Goal: Task Accomplishment & Management: Manage account settings

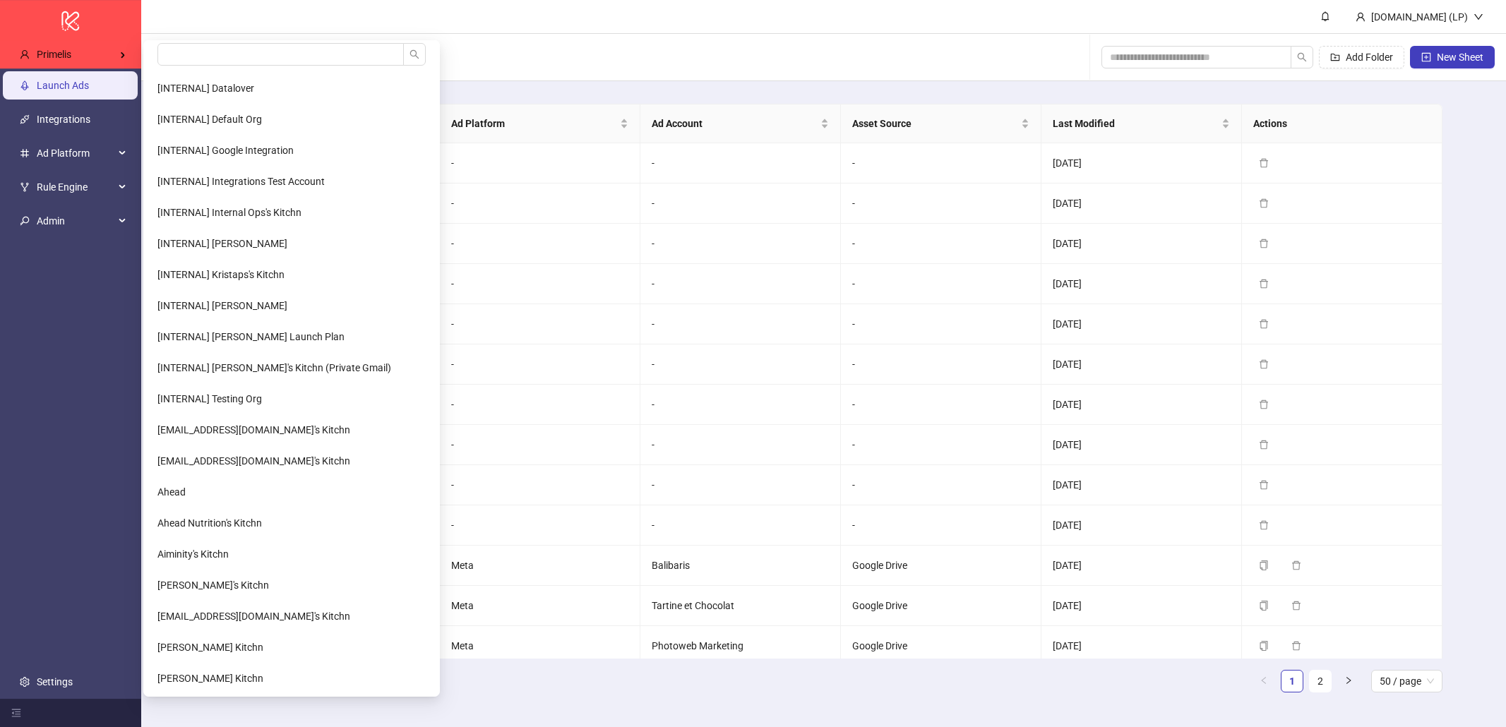
click at [97, 60] on div "Primelis" at bounding box center [72, 54] width 129 height 28
click at [181, 63] on input "search" at bounding box center [280, 54] width 246 height 23
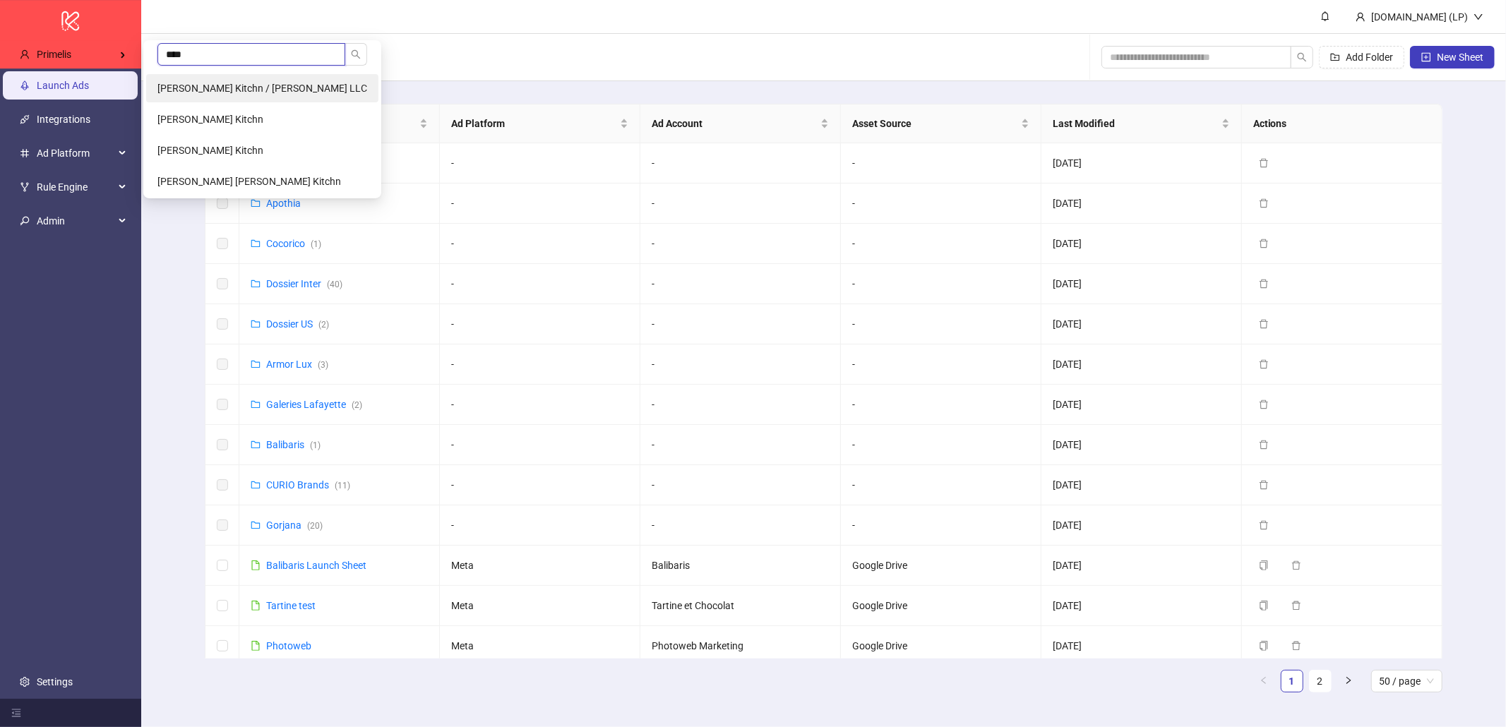
type input "****"
click at [209, 95] on li "Carmel Segal's Kitchn / Segal LLC" at bounding box center [262, 88] width 232 height 28
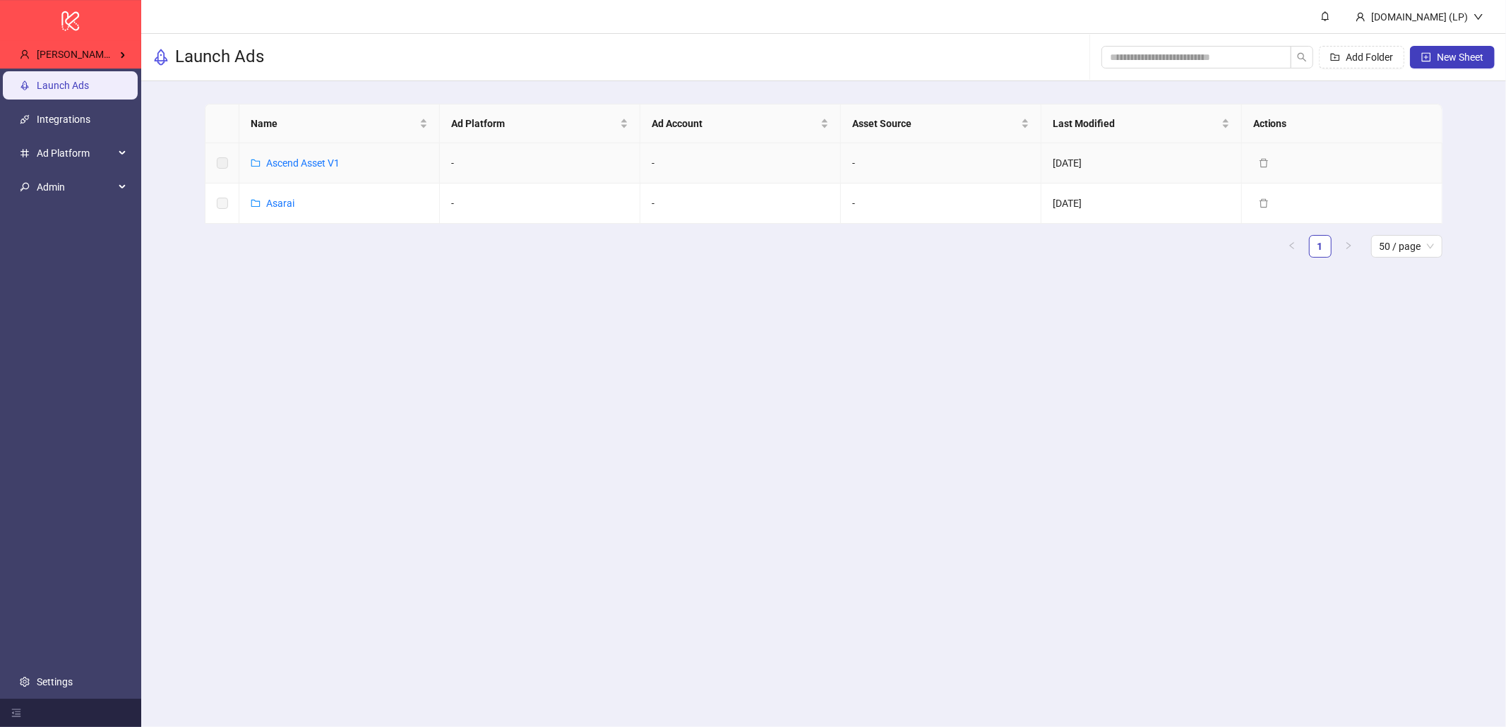
click at [325, 168] on link "Ascend Asset V1" at bounding box center [302, 162] width 73 height 11
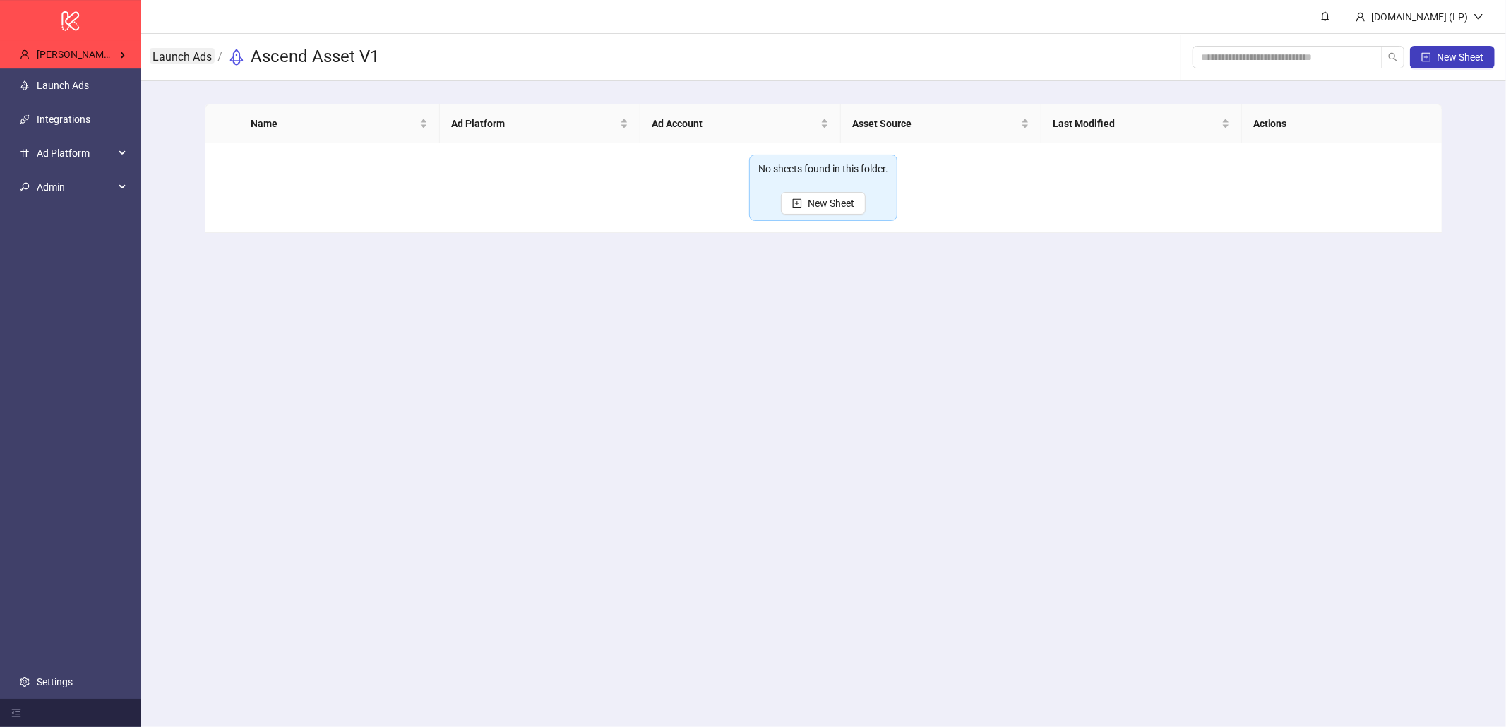
click at [190, 58] on link "Launch Ads" at bounding box center [182, 56] width 65 height 16
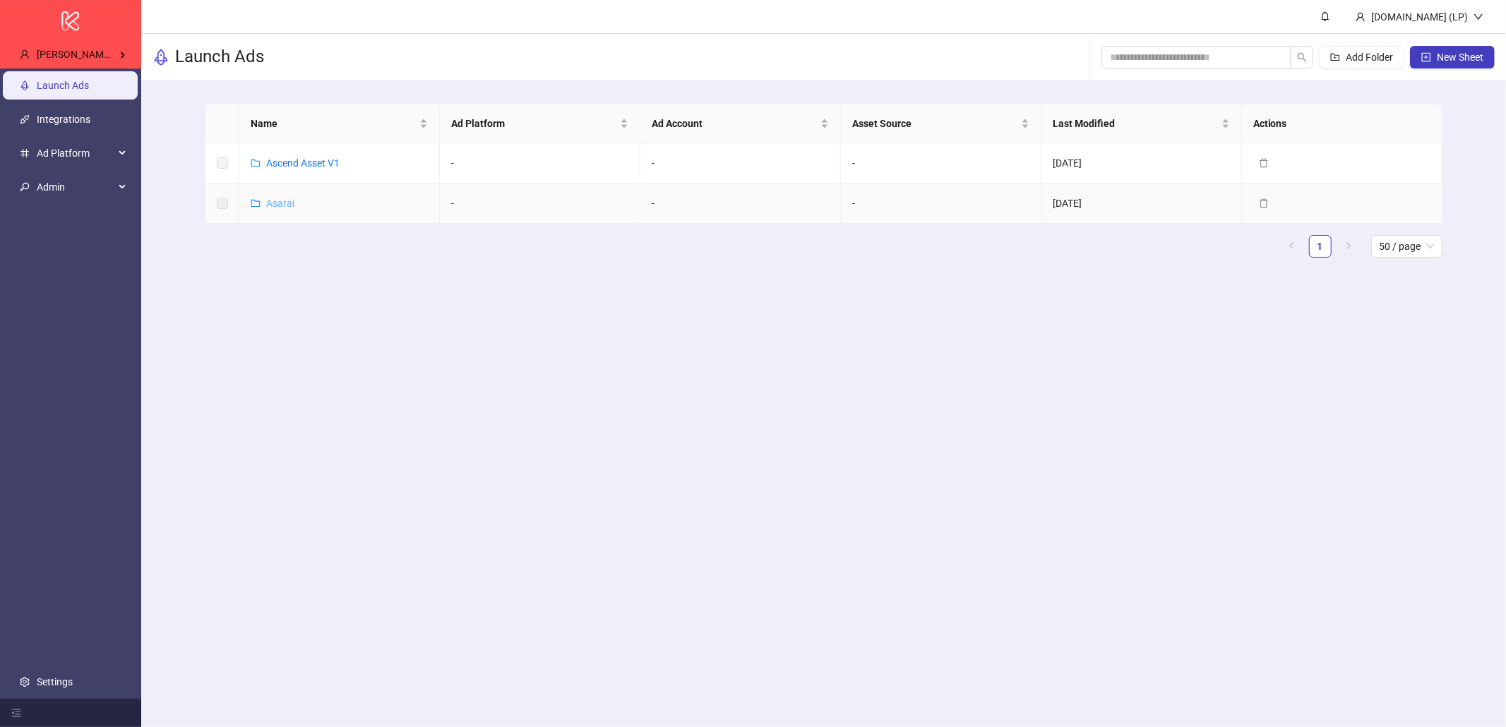
click at [279, 205] on link "Asarai" at bounding box center [280, 203] width 28 height 11
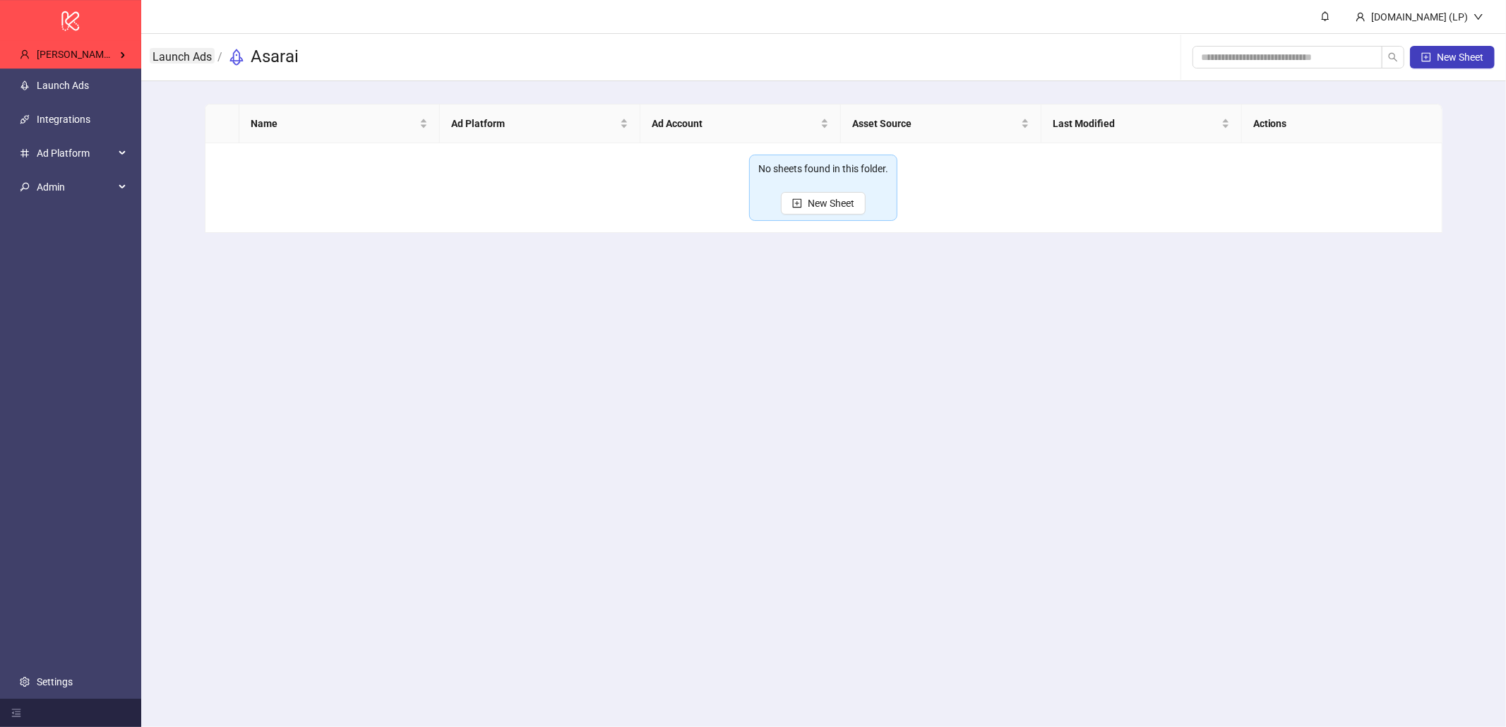
click at [160, 50] on link "Launch Ads" at bounding box center [182, 56] width 65 height 16
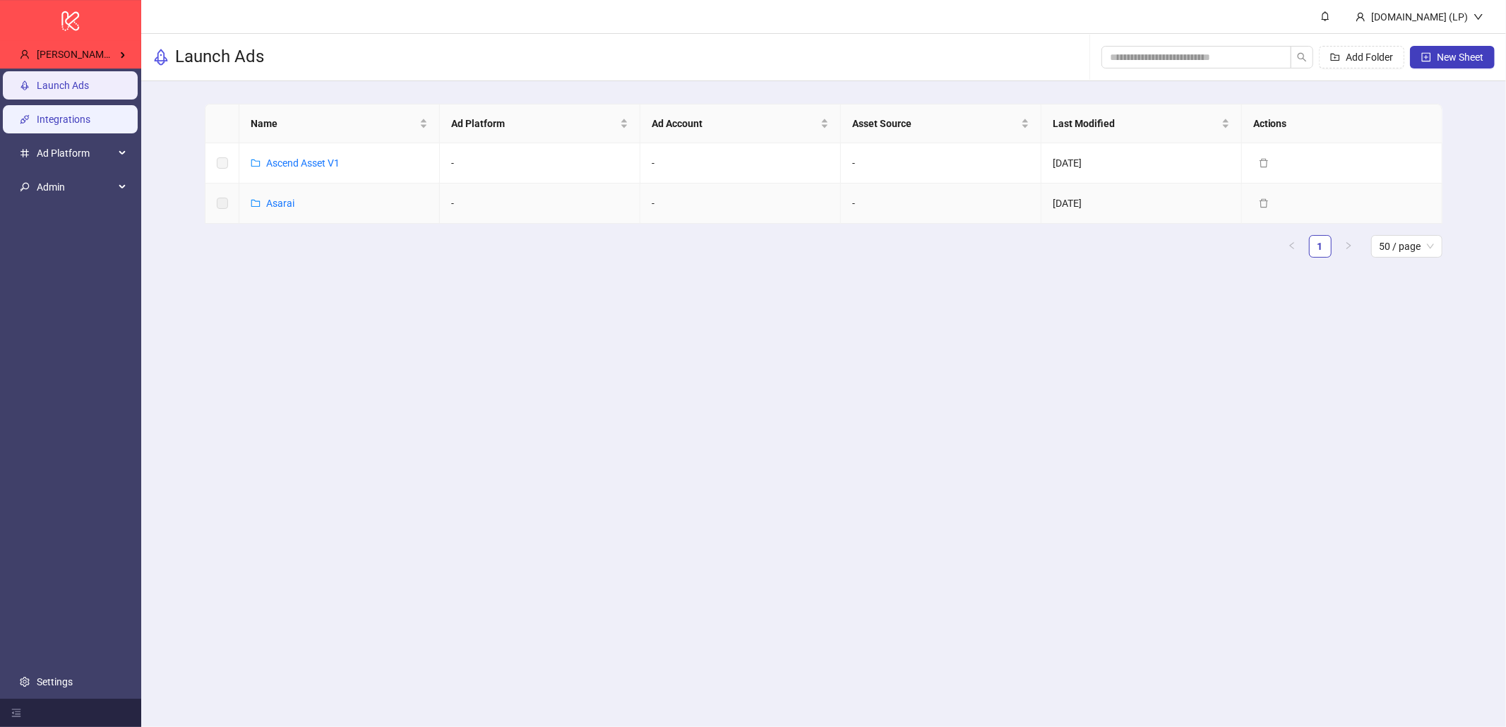
click at [90, 115] on link "Integrations" at bounding box center [64, 119] width 54 height 11
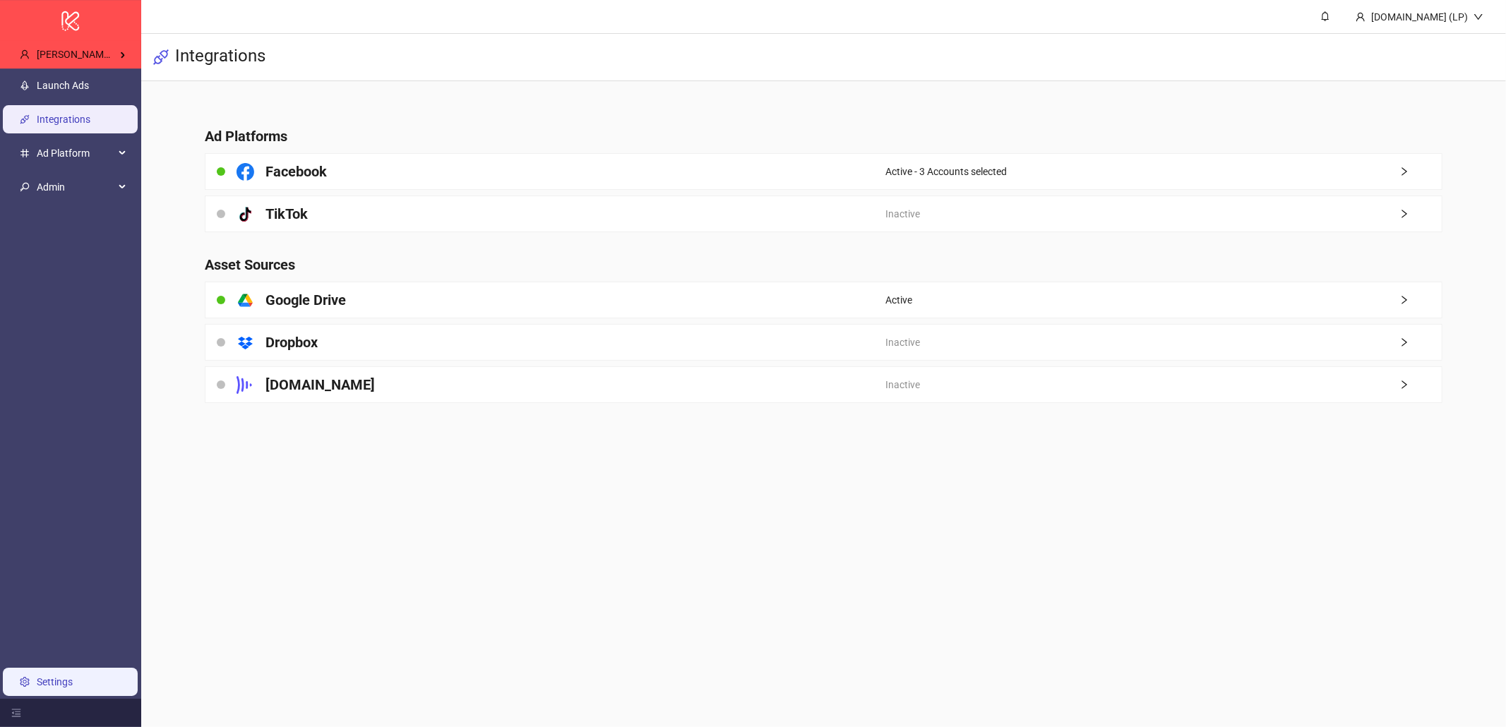
click at [37, 688] on link "Settings" at bounding box center [55, 681] width 36 height 11
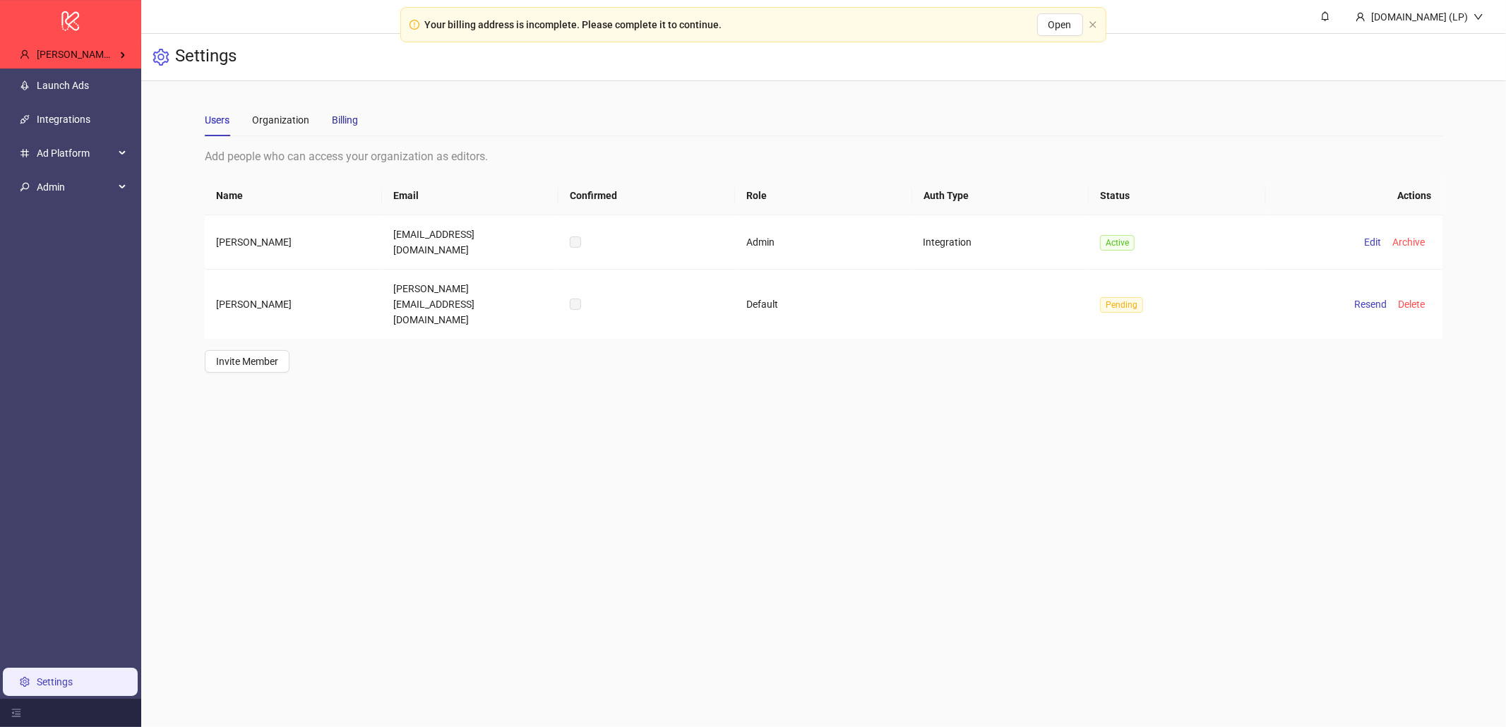
click at [353, 117] on div "Billing" at bounding box center [345, 120] width 26 height 16
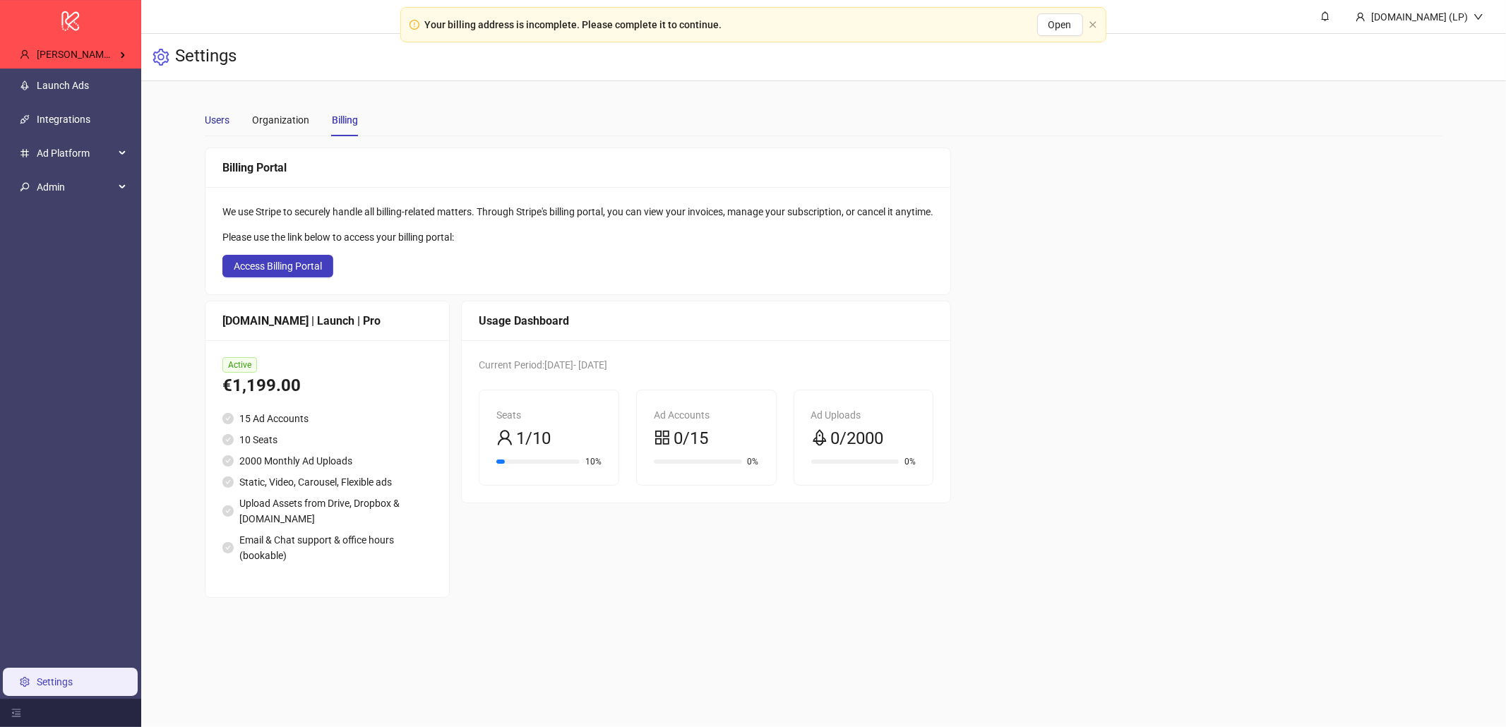
click at [227, 120] on div "Users" at bounding box center [217, 120] width 25 height 16
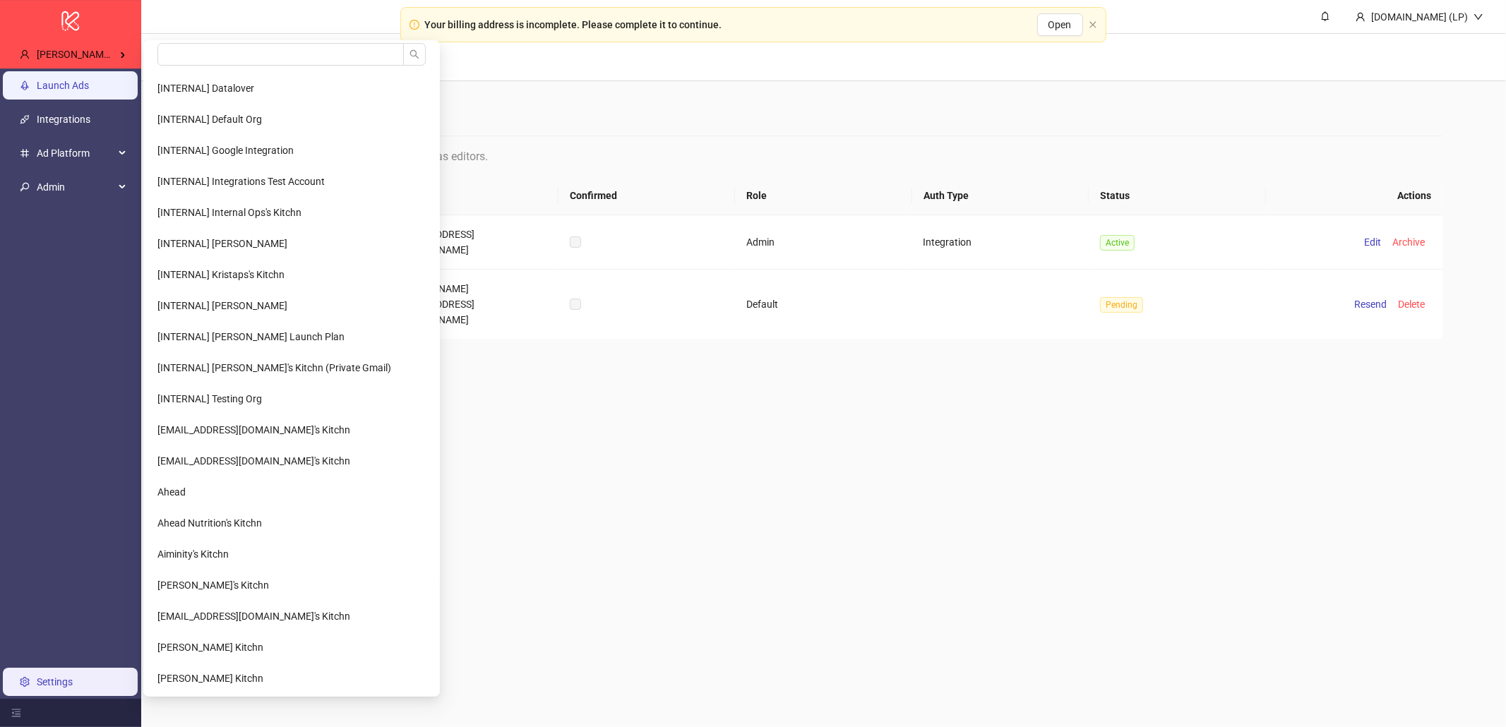
click at [37, 91] on link "Launch Ads" at bounding box center [63, 85] width 52 height 11
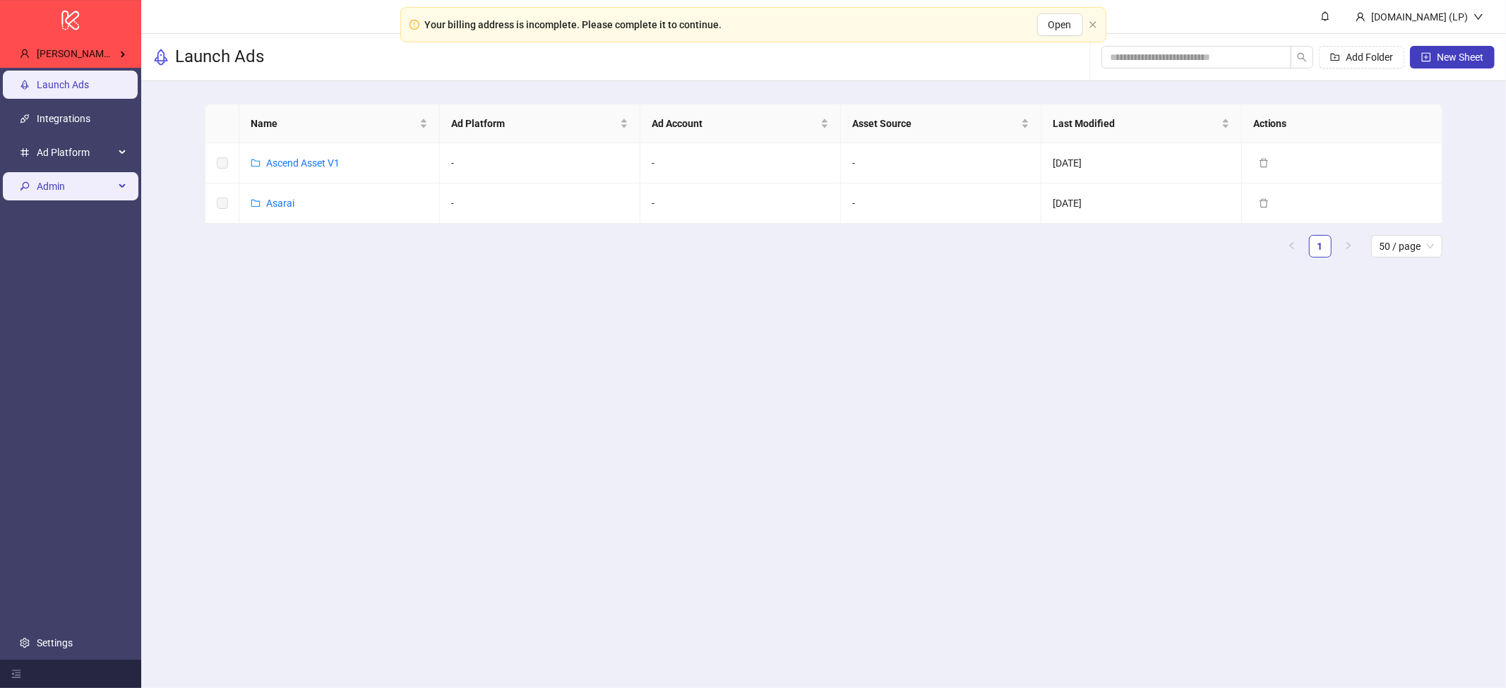
click at [78, 179] on span "Admin" at bounding box center [76, 186] width 78 height 28
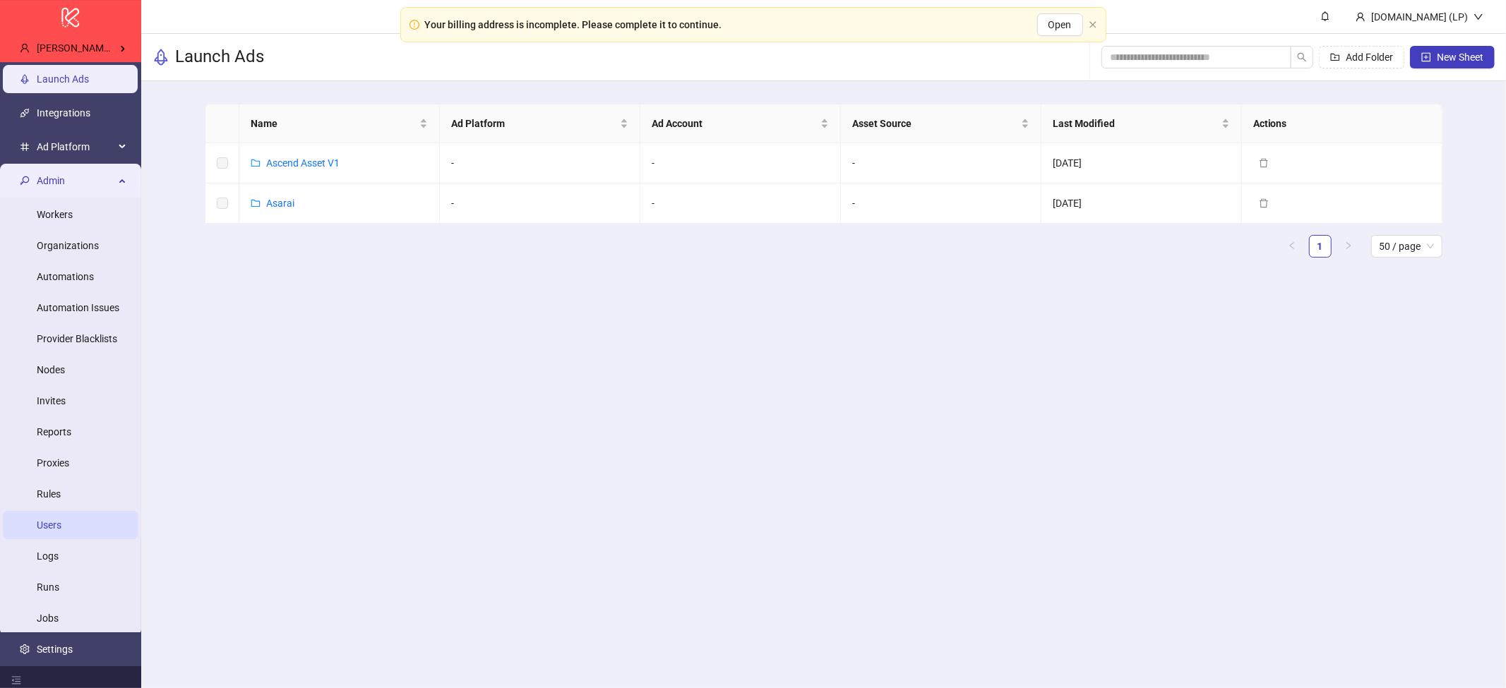
click at [48, 522] on link "Users" at bounding box center [49, 525] width 25 height 11
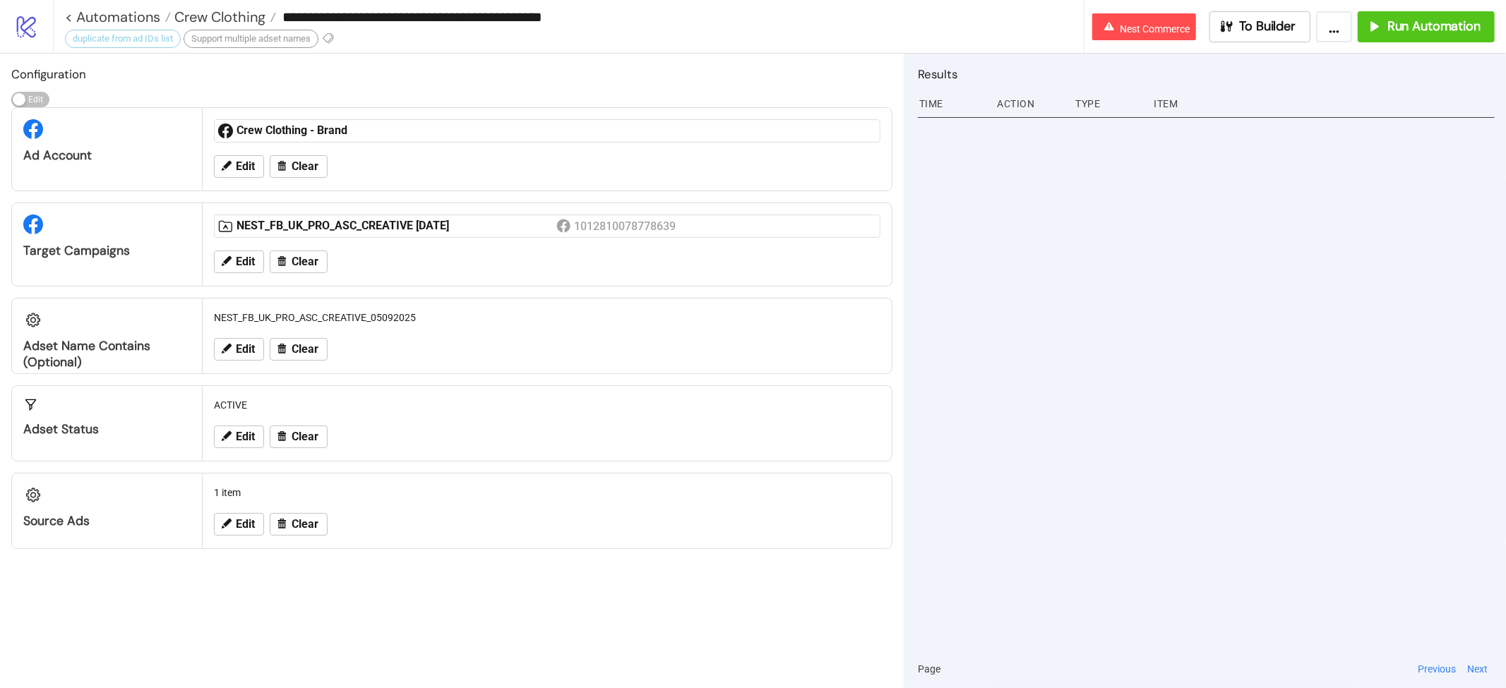
click at [1334, 28] on button "..." at bounding box center [1334, 26] width 36 height 31
click at [1281, 57] on span "Export Automation" at bounding box center [1298, 59] width 83 height 16
click at [147, 17] on link "< Automations" at bounding box center [118, 17] width 106 height 14
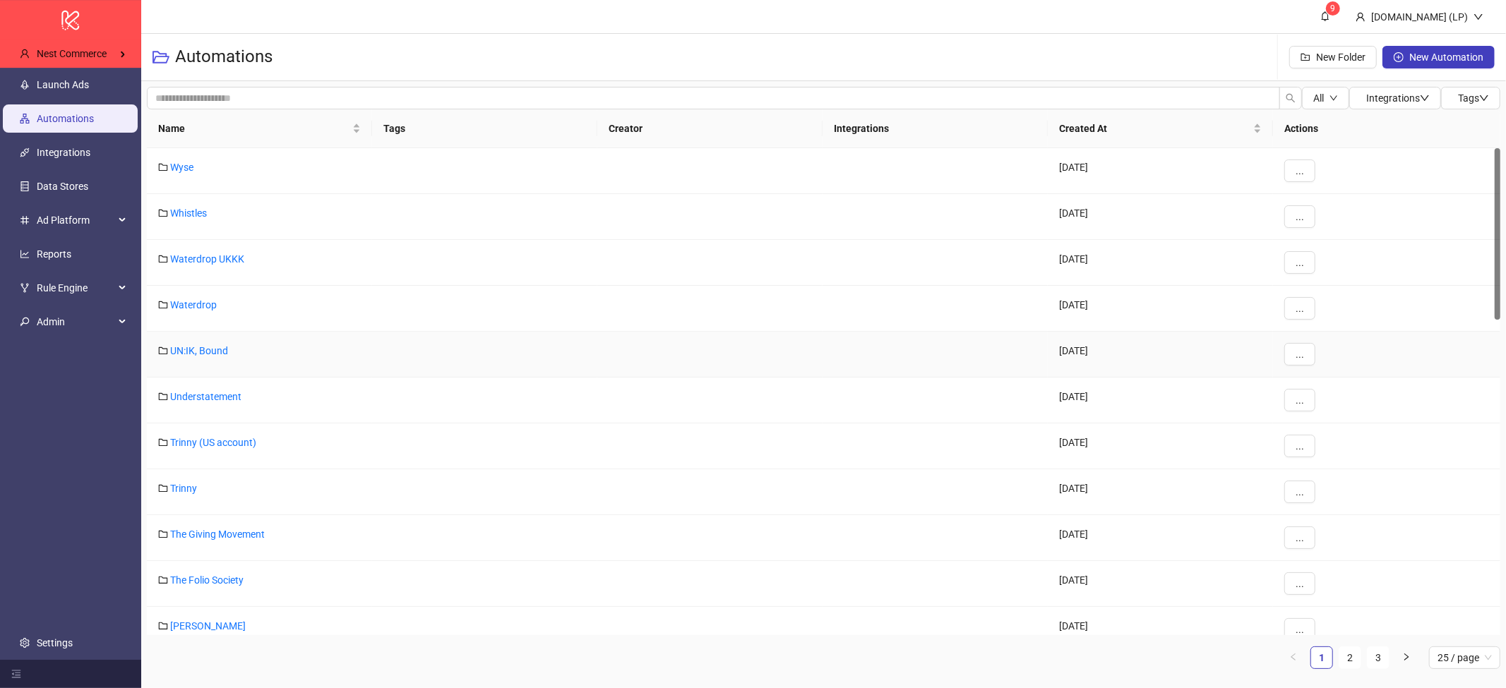
scroll to position [660, 0]
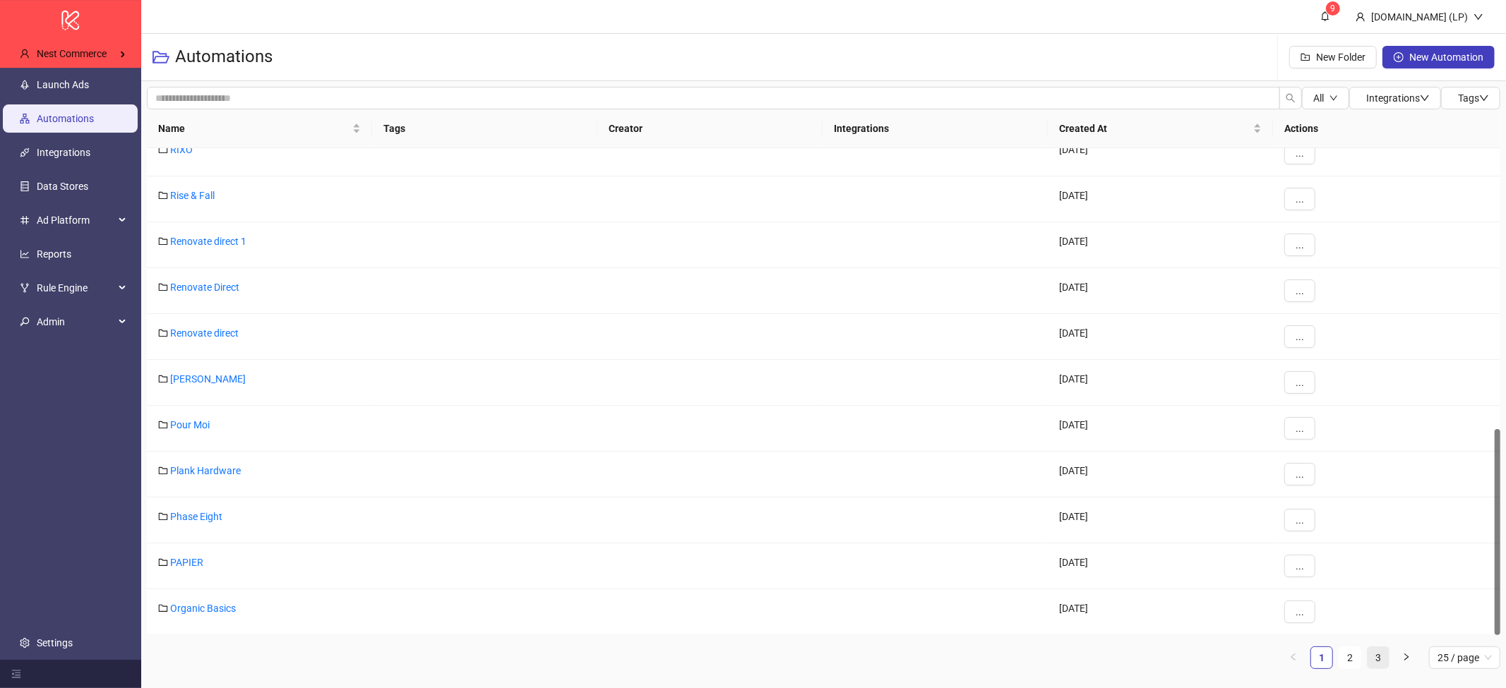
click at [1379, 661] on link "3" at bounding box center [1377, 657] width 21 height 21
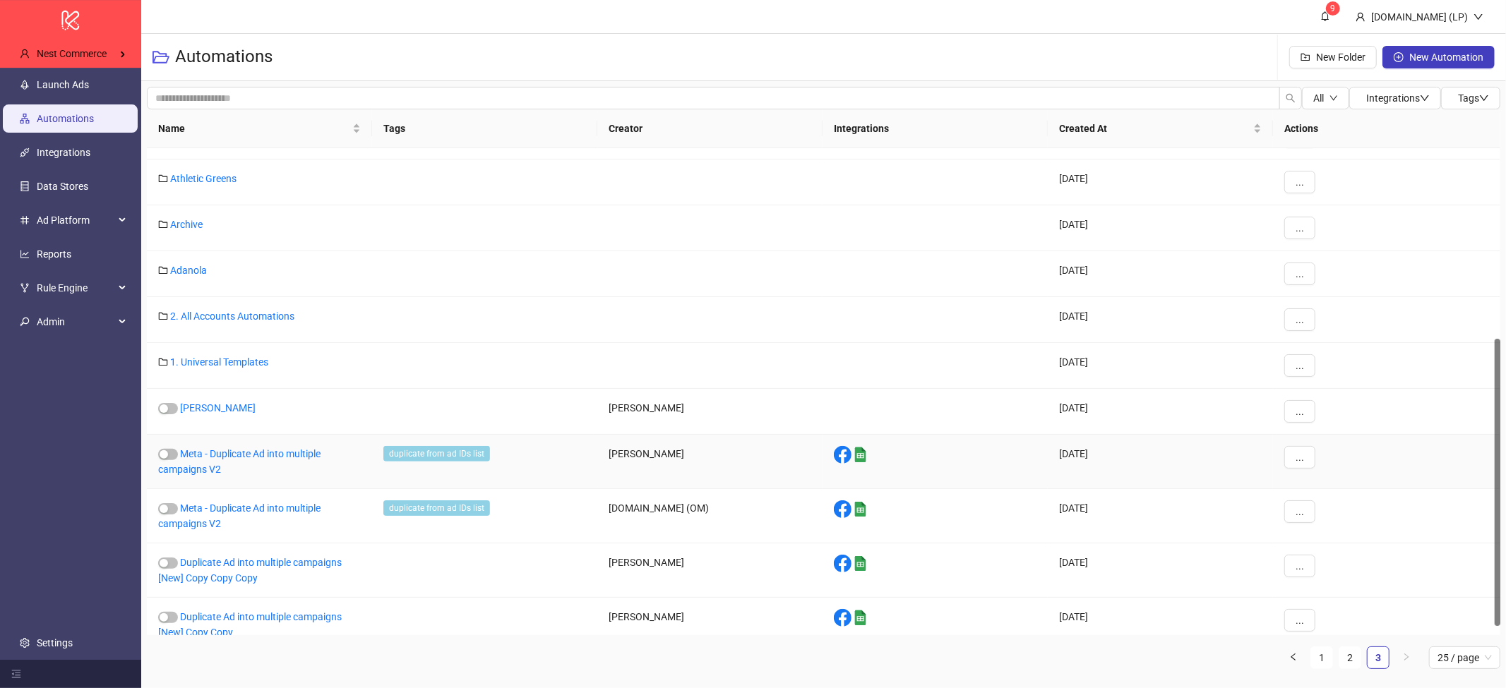
scroll to position [321, 0]
click at [232, 356] on link "1. Universal Templates" at bounding box center [219, 361] width 98 height 11
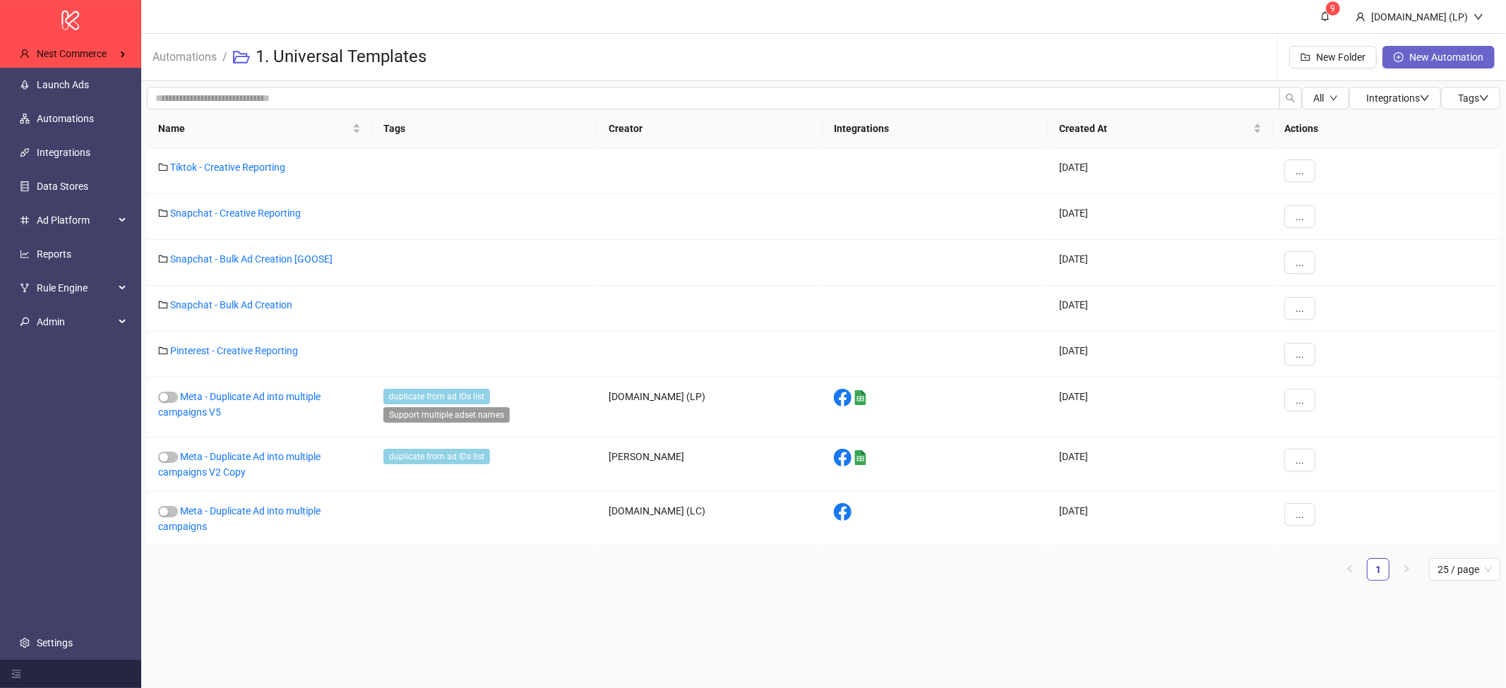
click at [1444, 59] on span "New Automation" at bounding box center [1446, 57] width 74 height 11
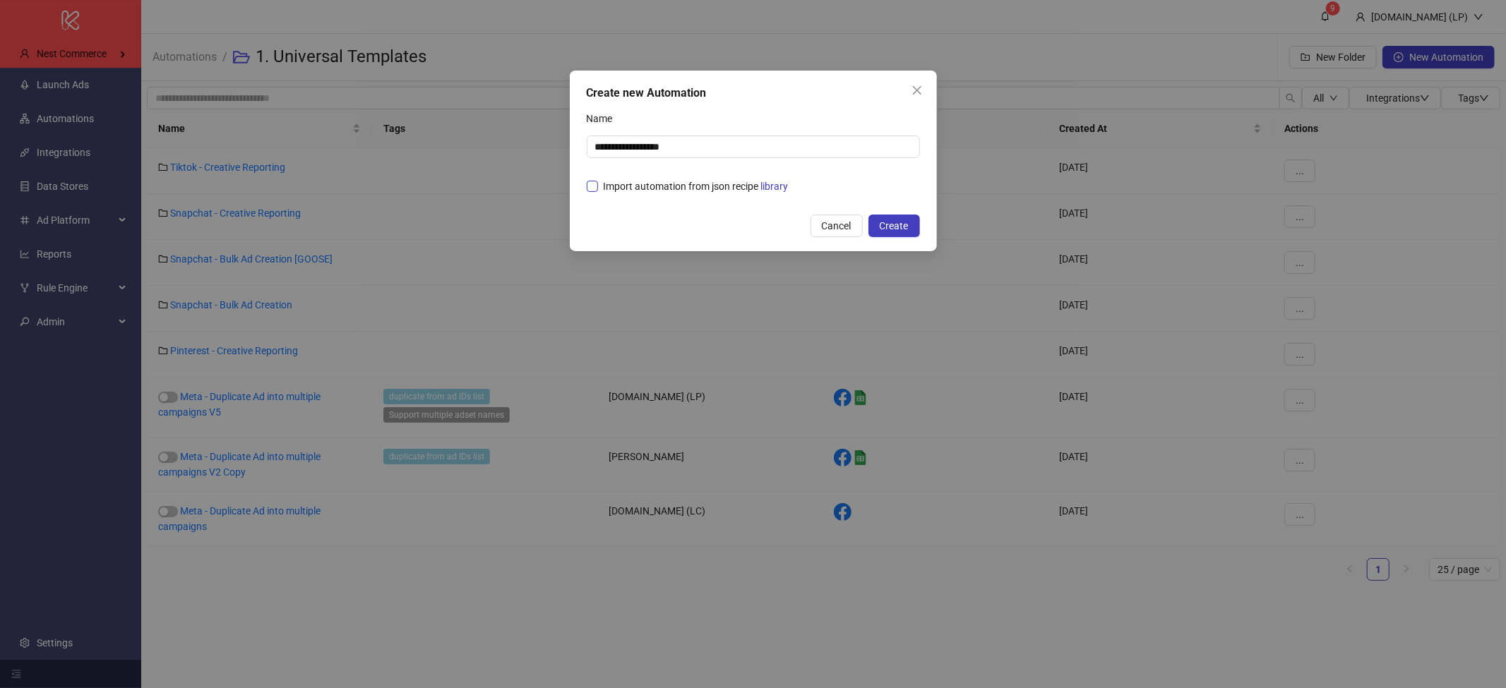
click at [687, 184] on span "Import automation from json recipe library" at bounding box center [696, 187] width 196 height 16
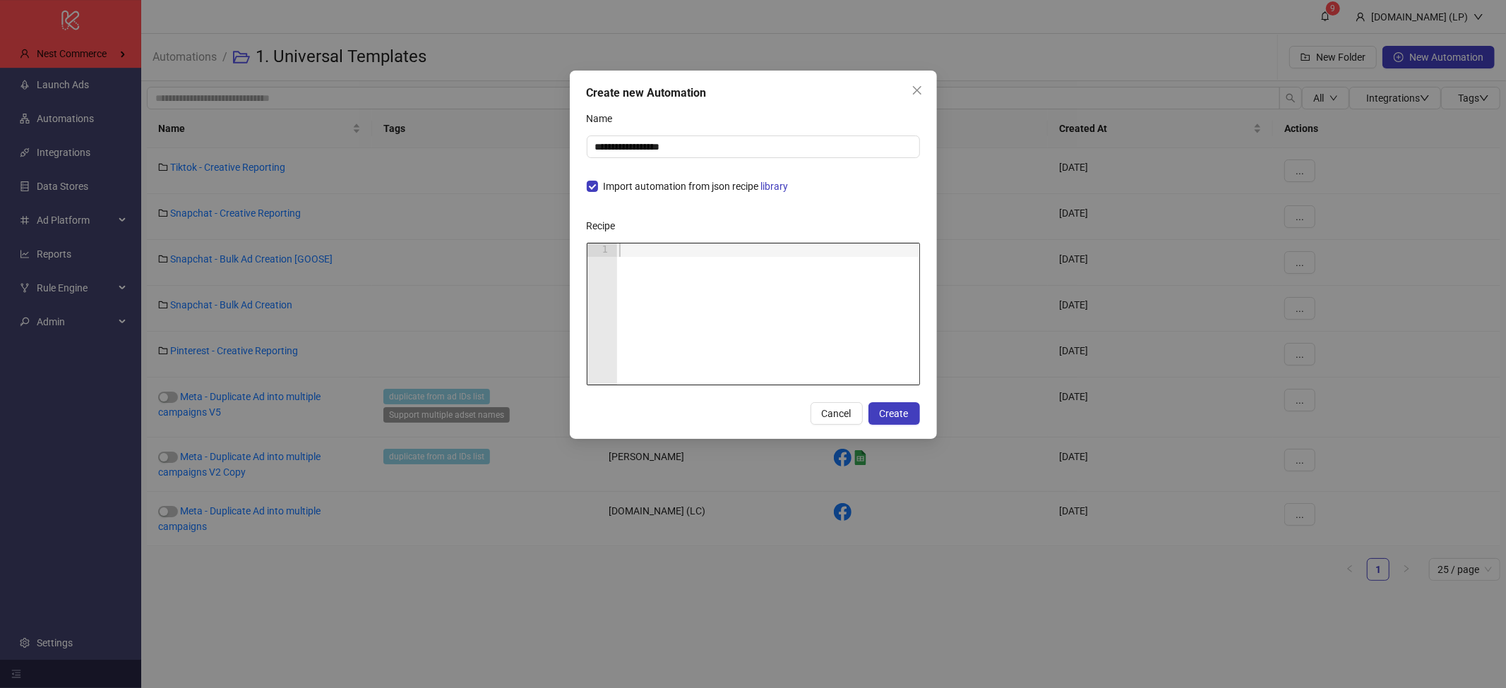
click at [642, 251] on div at bounding box center [767, 328] width 303 height 168
paste textarea "Cursor at row 1"
click at [893, 414] on span "Create" at bounding box center [894, 413] width 29 height 11
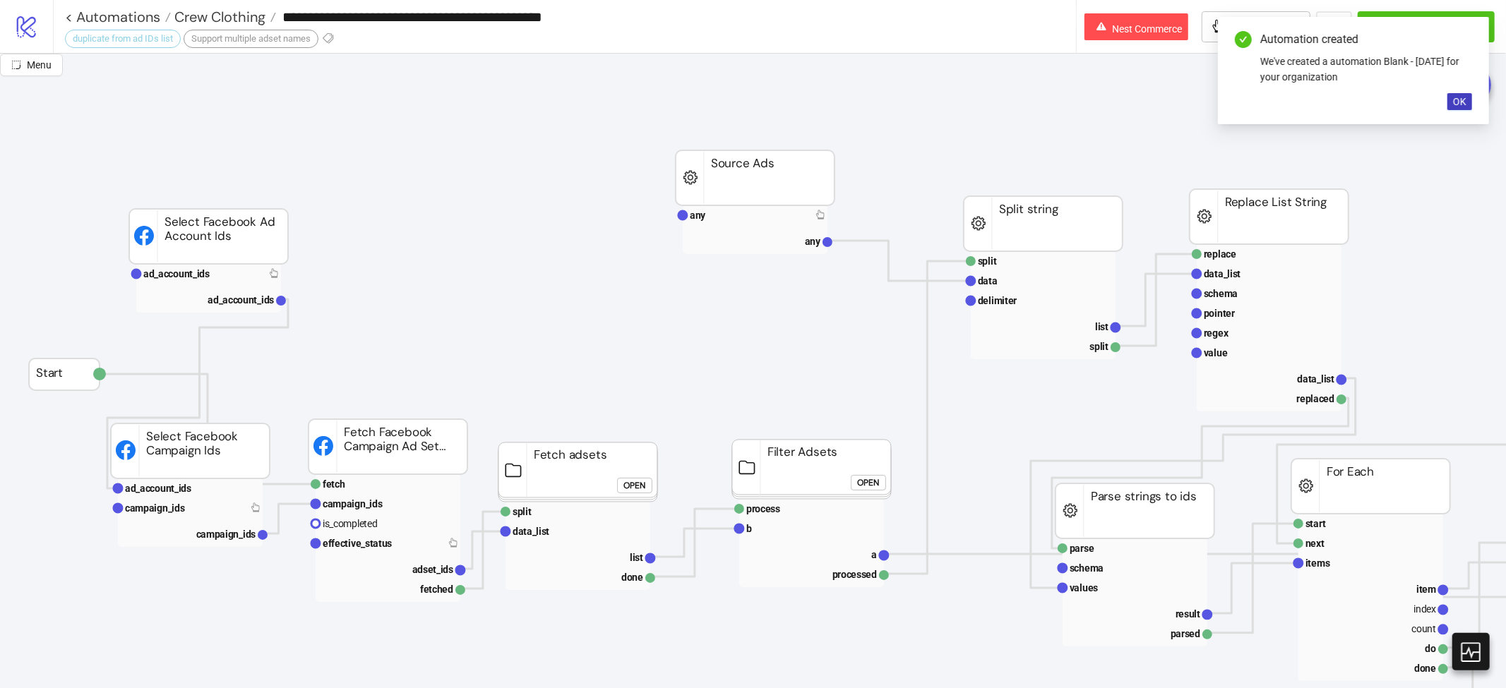
type input "**********"
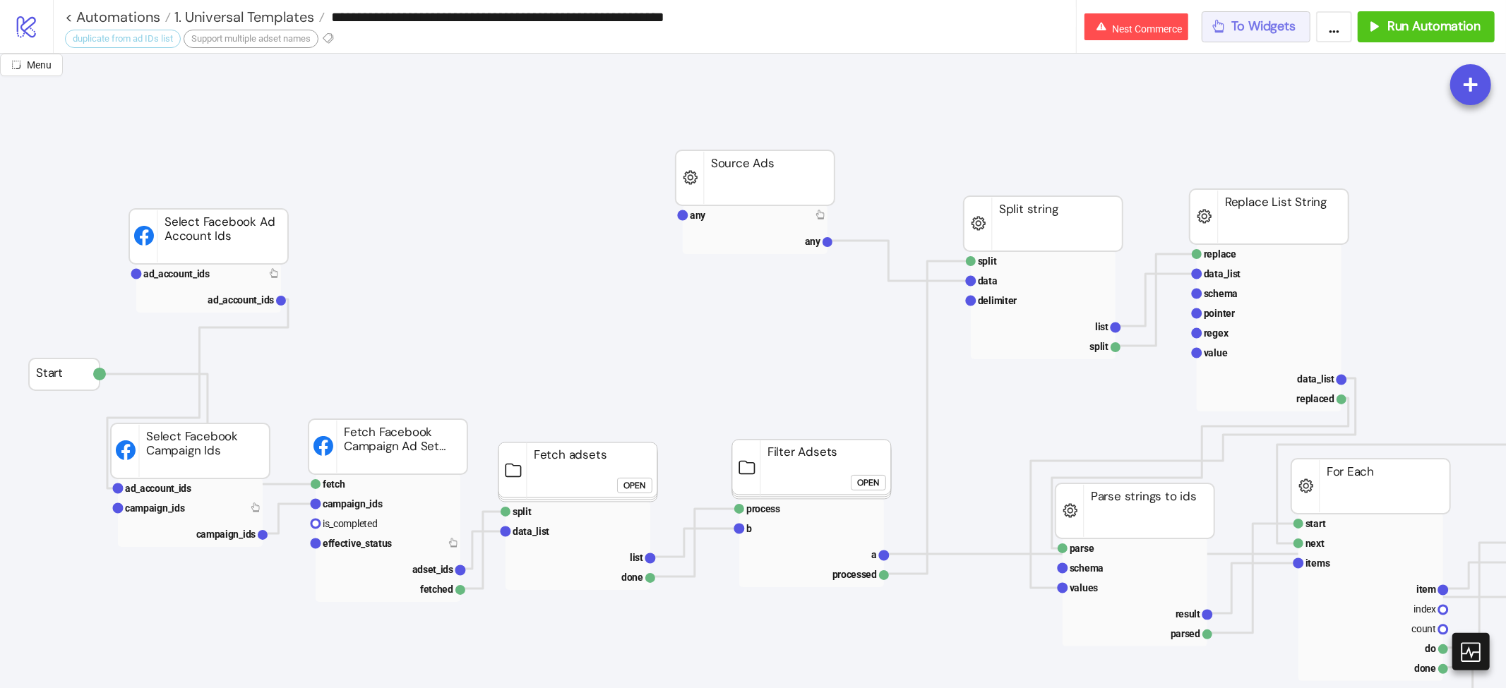
click at [1259, 24] on span "To Widgets" at bounding box center [1264, 26] width 64 height 16
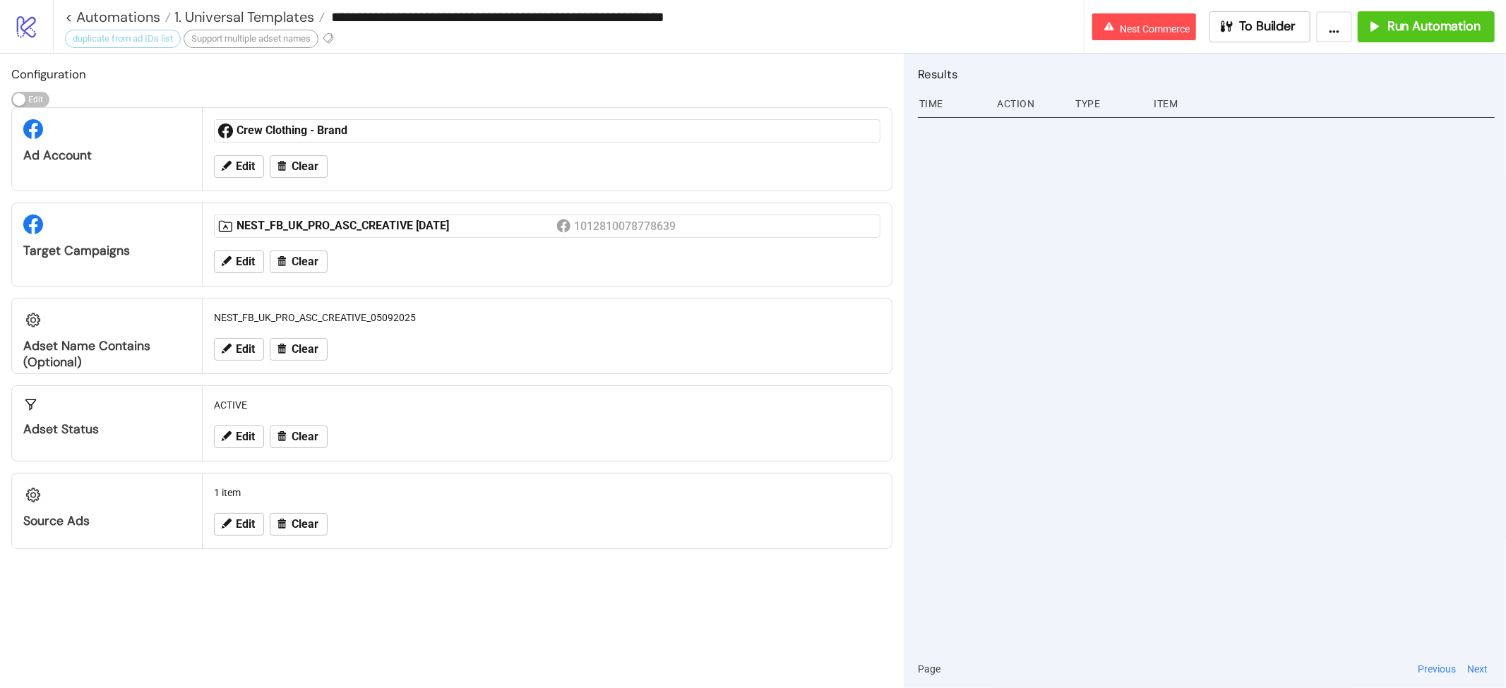
drag, startPoint x: 650, startPoint y: 10, endPoint x: 834, endPoint y: 35, distance: 185.2
click at [834, 35] on div "**********" at bounding box center [568, 26] width 1031 height 53
type input "**********"
drag, startPoint x: 1029, startPoint y: 174, endPoint x: 1003, endPoint y: 172, distance: 25.6
click at [1029, 174] on div at bounding box center [1206, 381] width 577 height 537
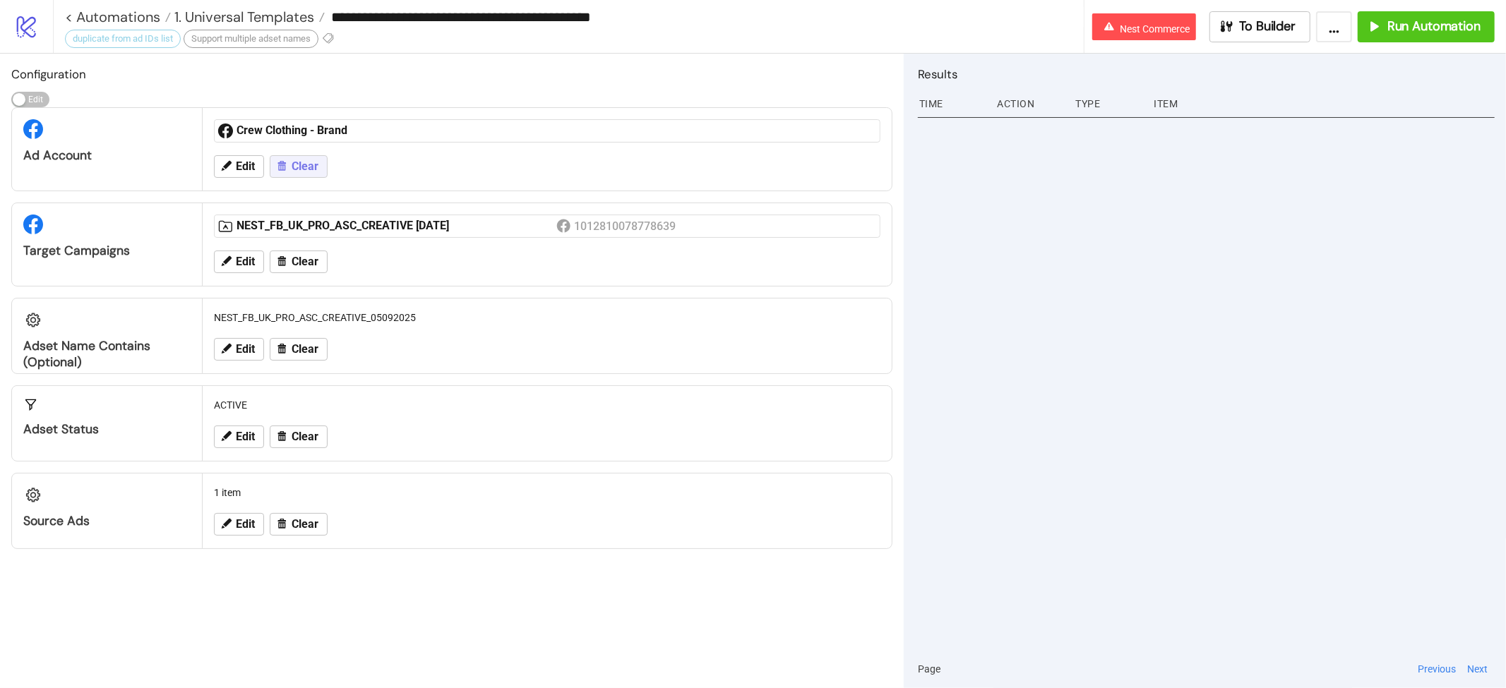
click at [307, 164] on span "Clear" at bounding box center [305, 166] width 27 height 13
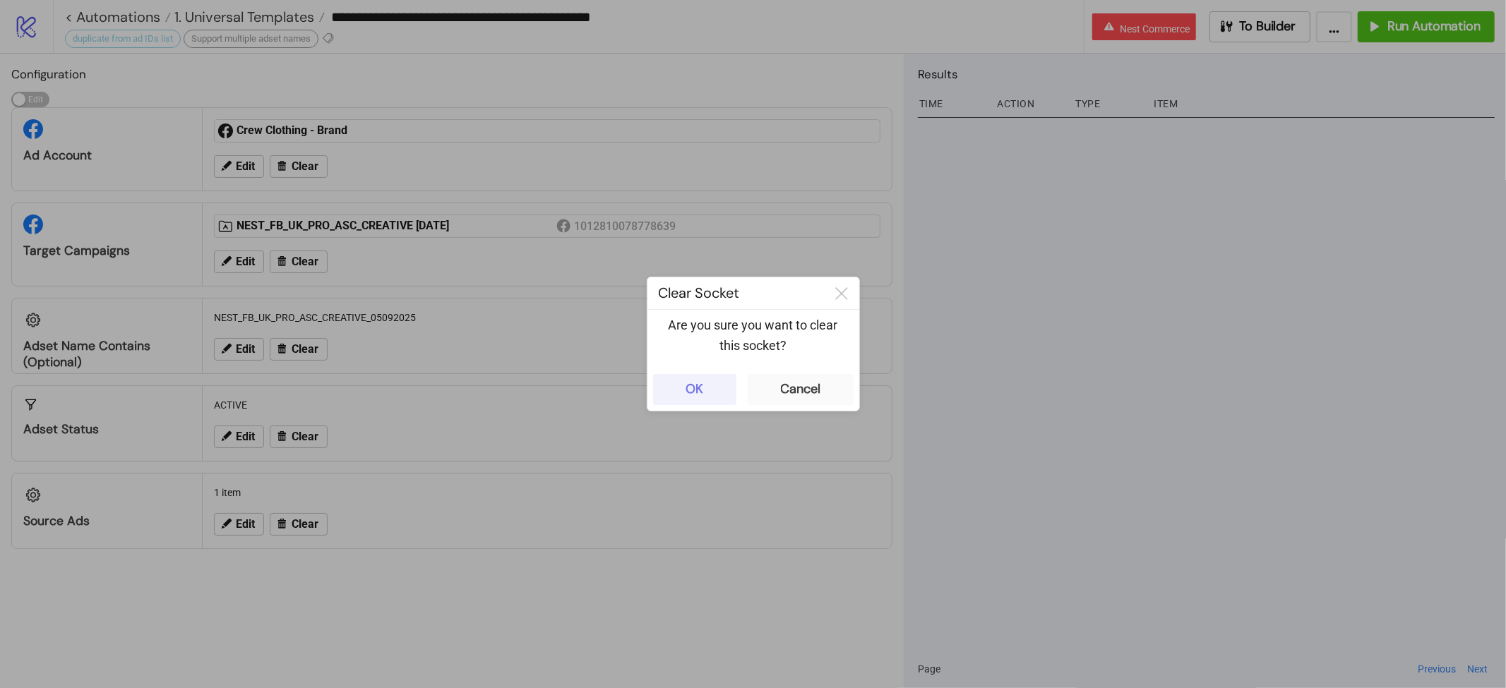
drag, startPoint x: 717, startPoint y: 391, endPoint x: 685, endPoint y: 378, distance: 34.5
click at [720, 390] on button "OK" at bounding box center [694, 389] width 83 height 31
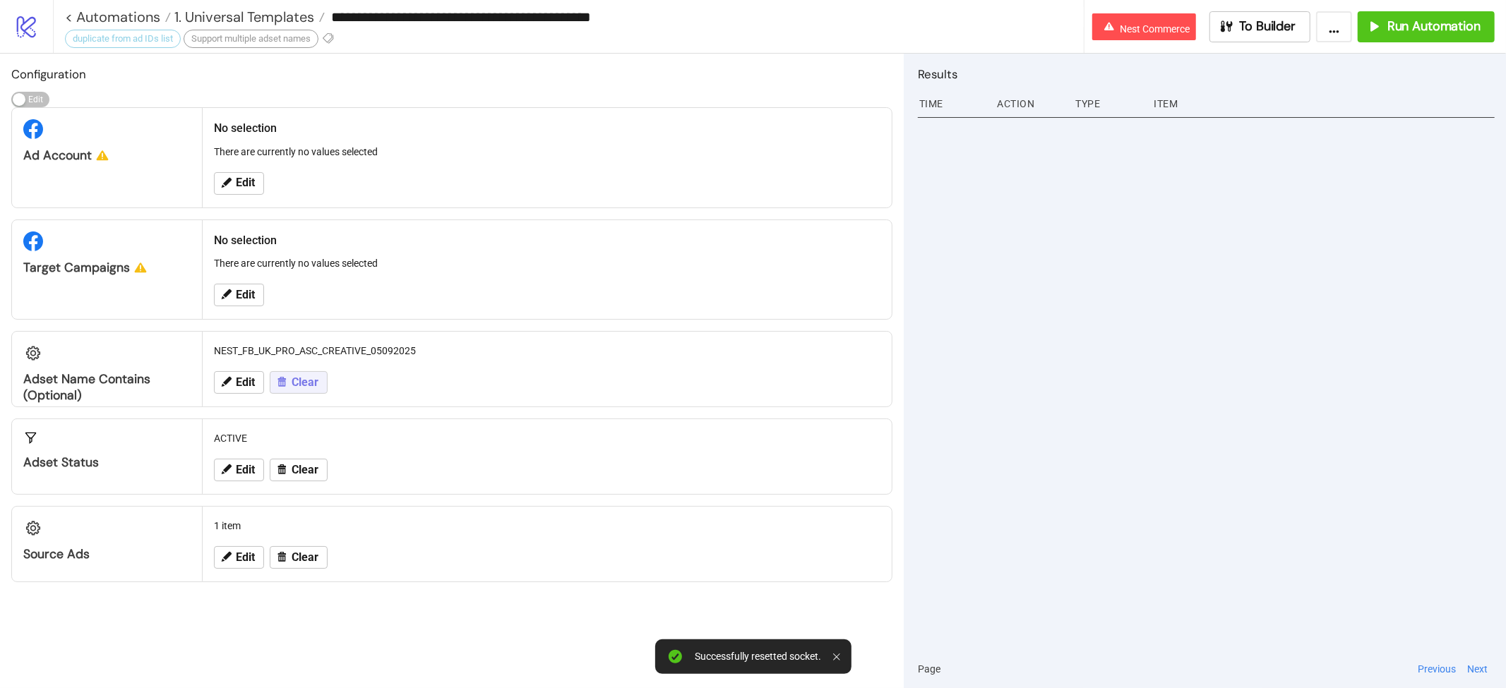
click at [310, 379] on span "Clear" at bounding box center [305, 382] width 27 height 13
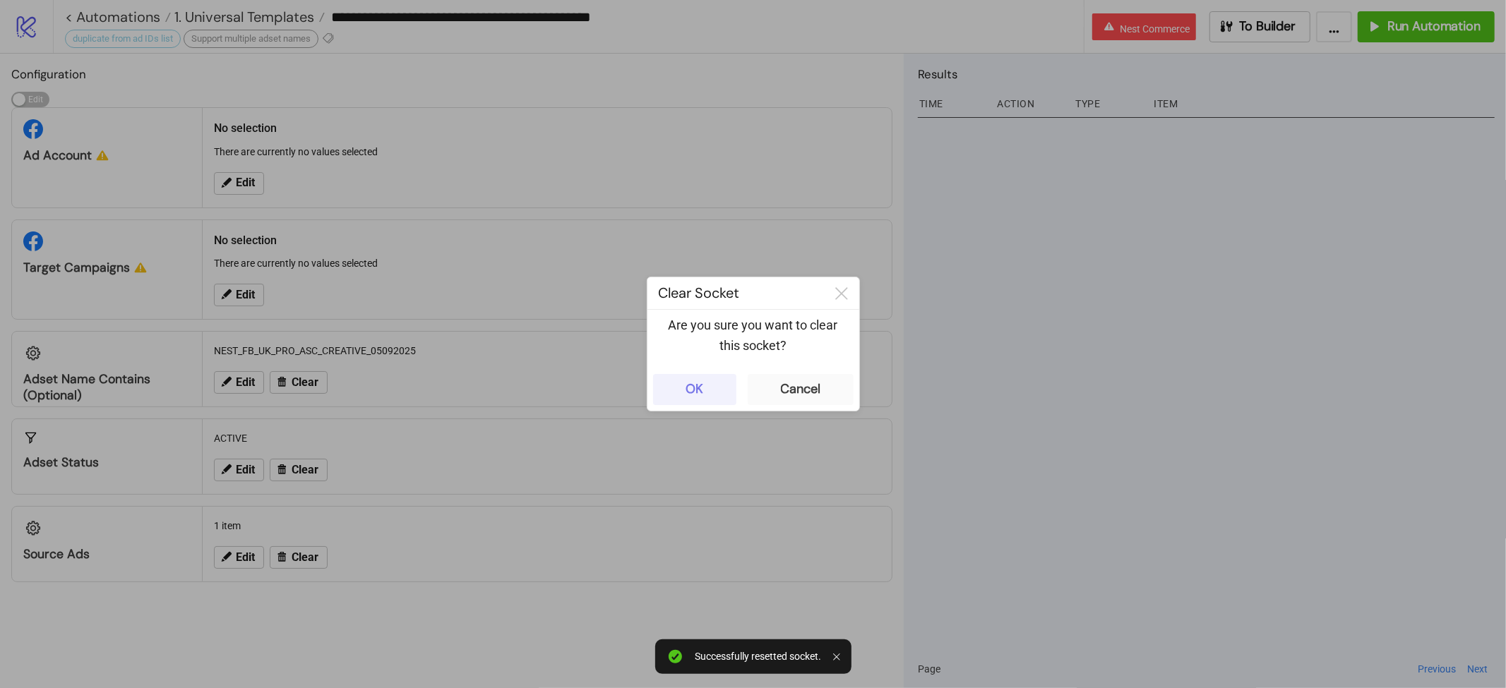
click at [691, 388] on div "OK" at bounding box center [694, 389] width 18 height 16
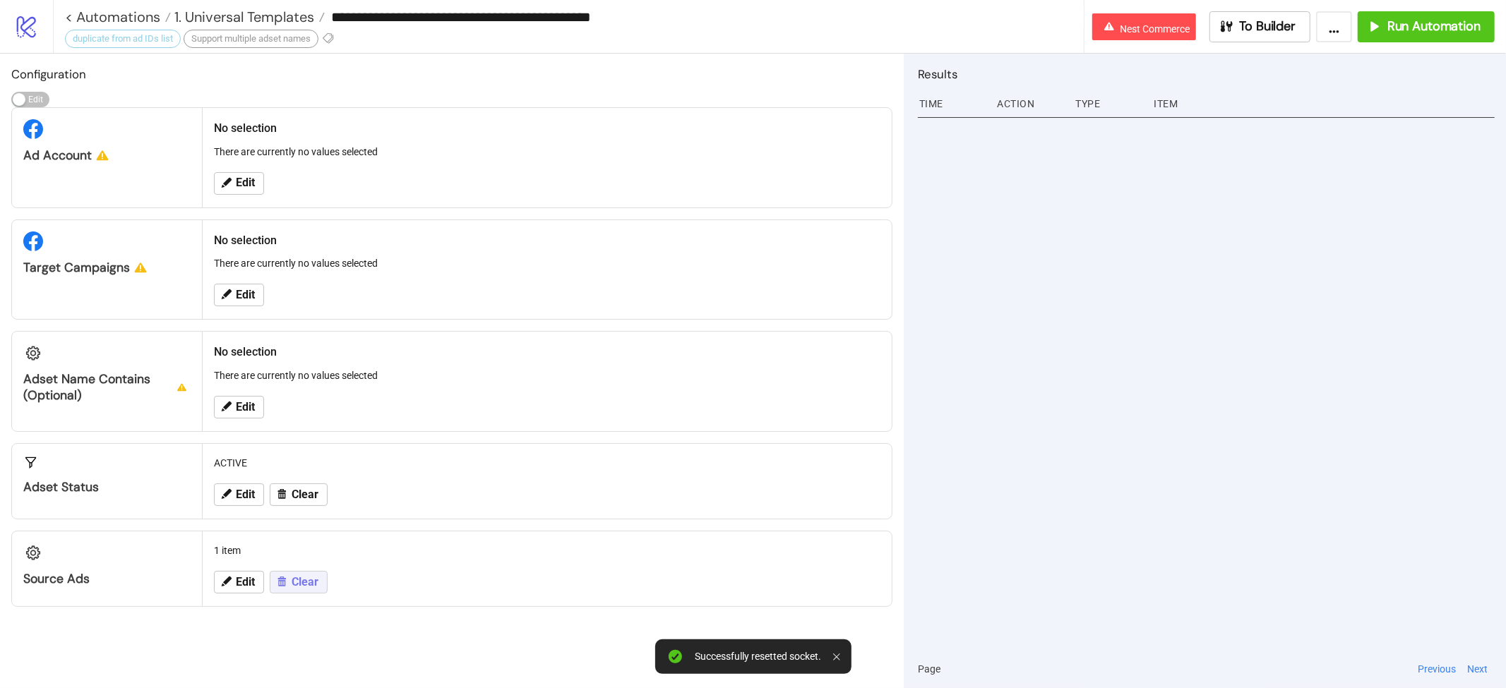
click at [300, 582] on span "Clear" at bounding box center [305, 582] width 27 height 13
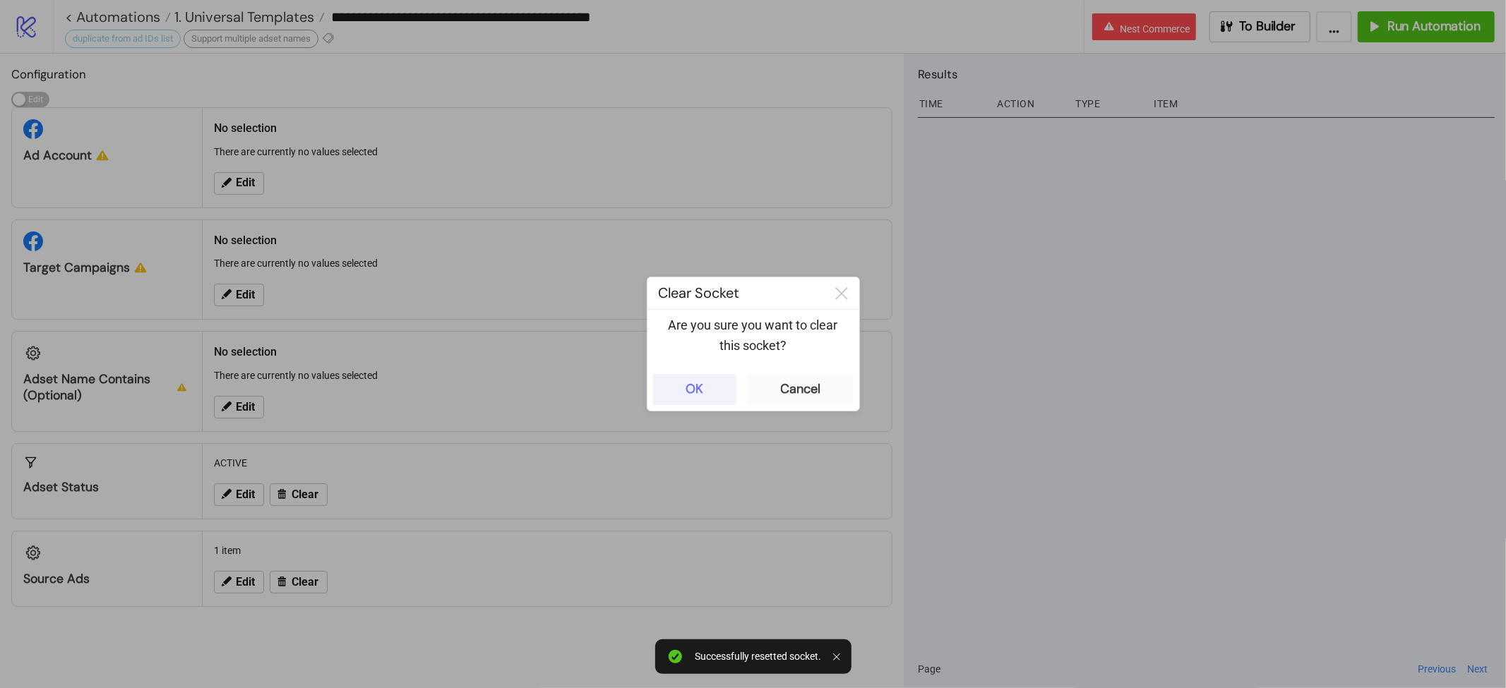
drag, startPoint x: 686, startPoint y: 386, endPoint x: 674, endPoint y: 385, distance: 12.0
click at [683, 386] on button "OK" at bounding box center [694, 389] width 83 height 31
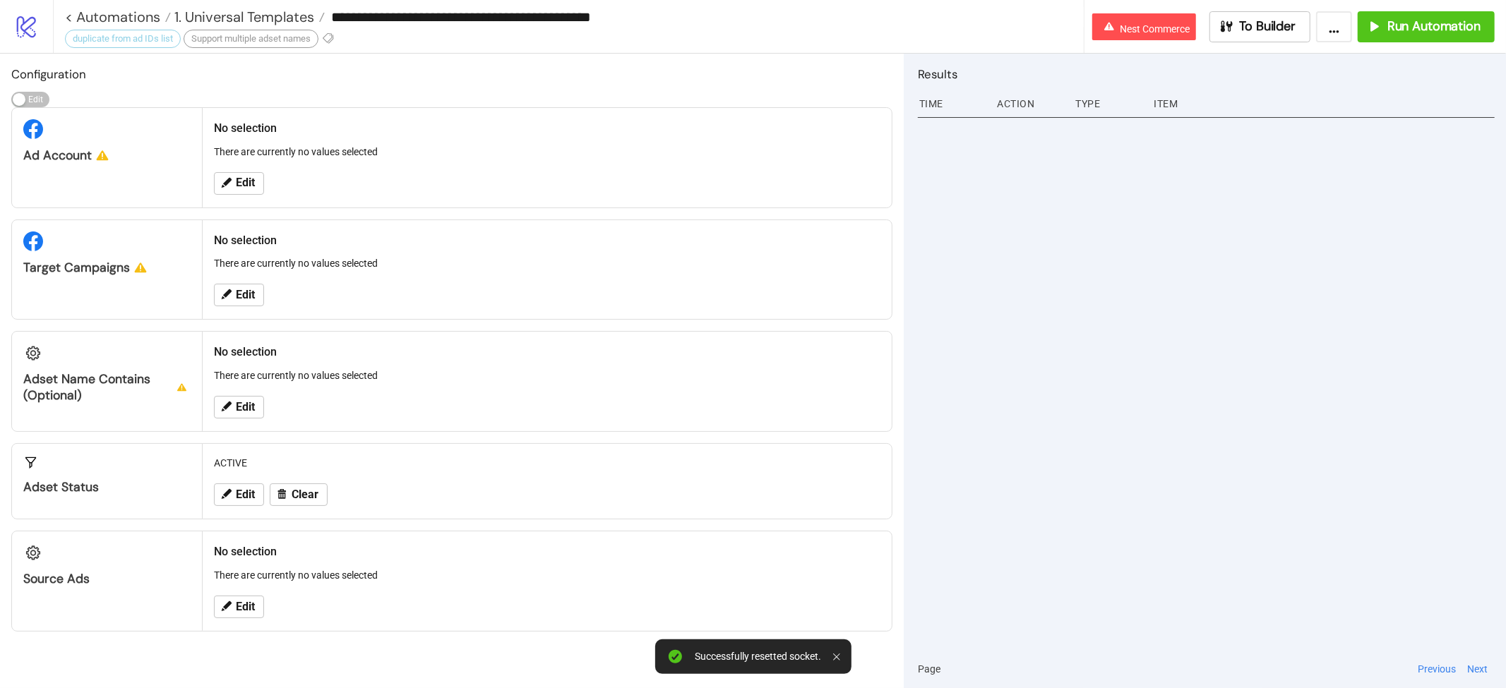
click at [25, 19] on icon "logo/logo-mobile" at bounding box center [26, 26] width 25 height 25
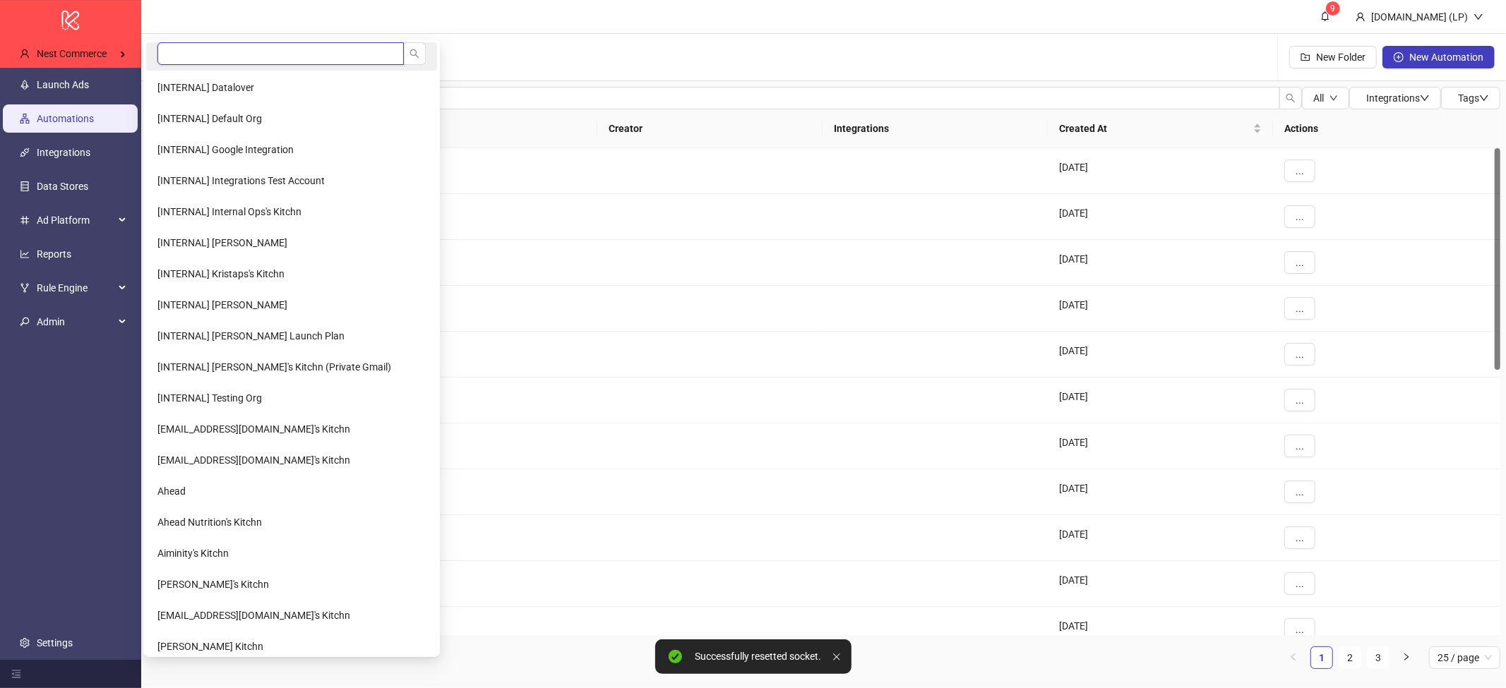
click at [167, 56] on input "search" at bounding box center [280, 53] width 246 height 23
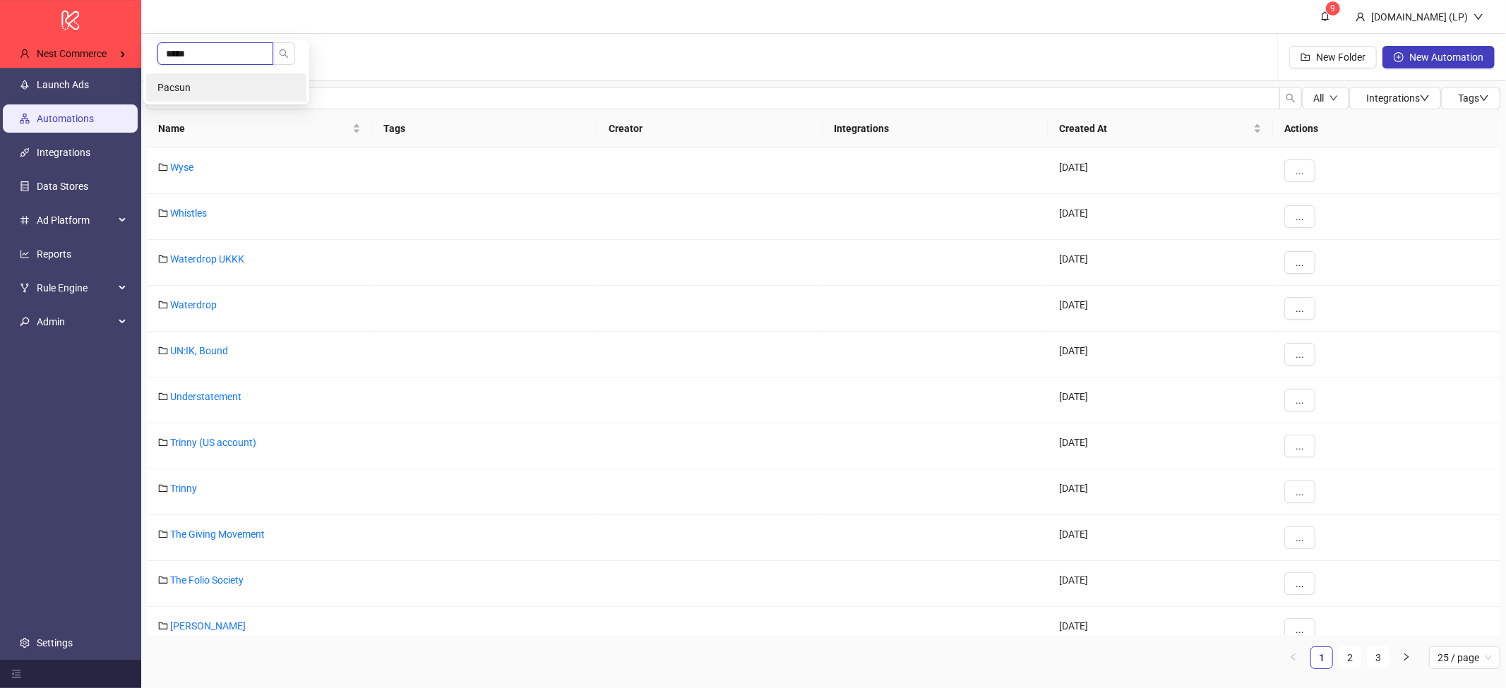
type input "*****"
click at [169, 92] on span "Pacsun" at bounding box center [173, 87] width 33 height 11
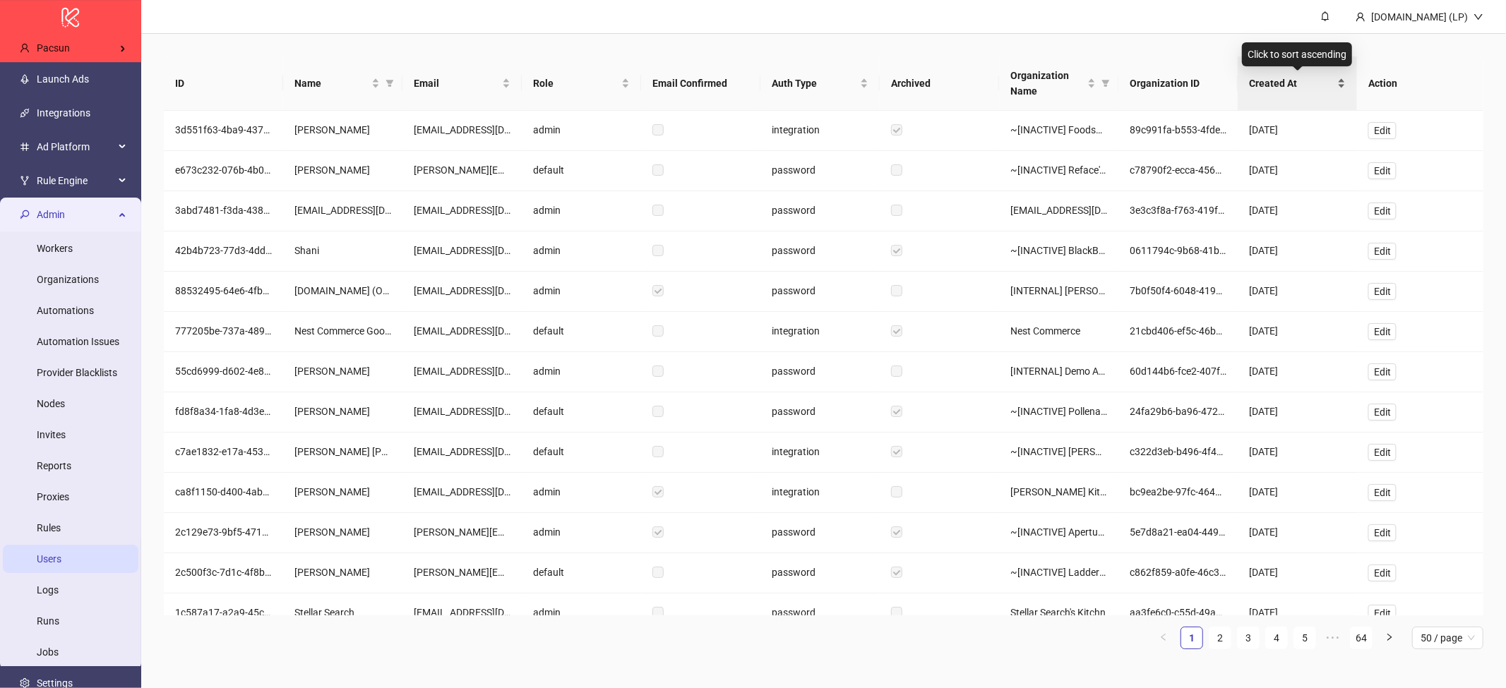
click at [1269, 83] on span "Created At" at bounding box center [1291, 84] width 85 height 16
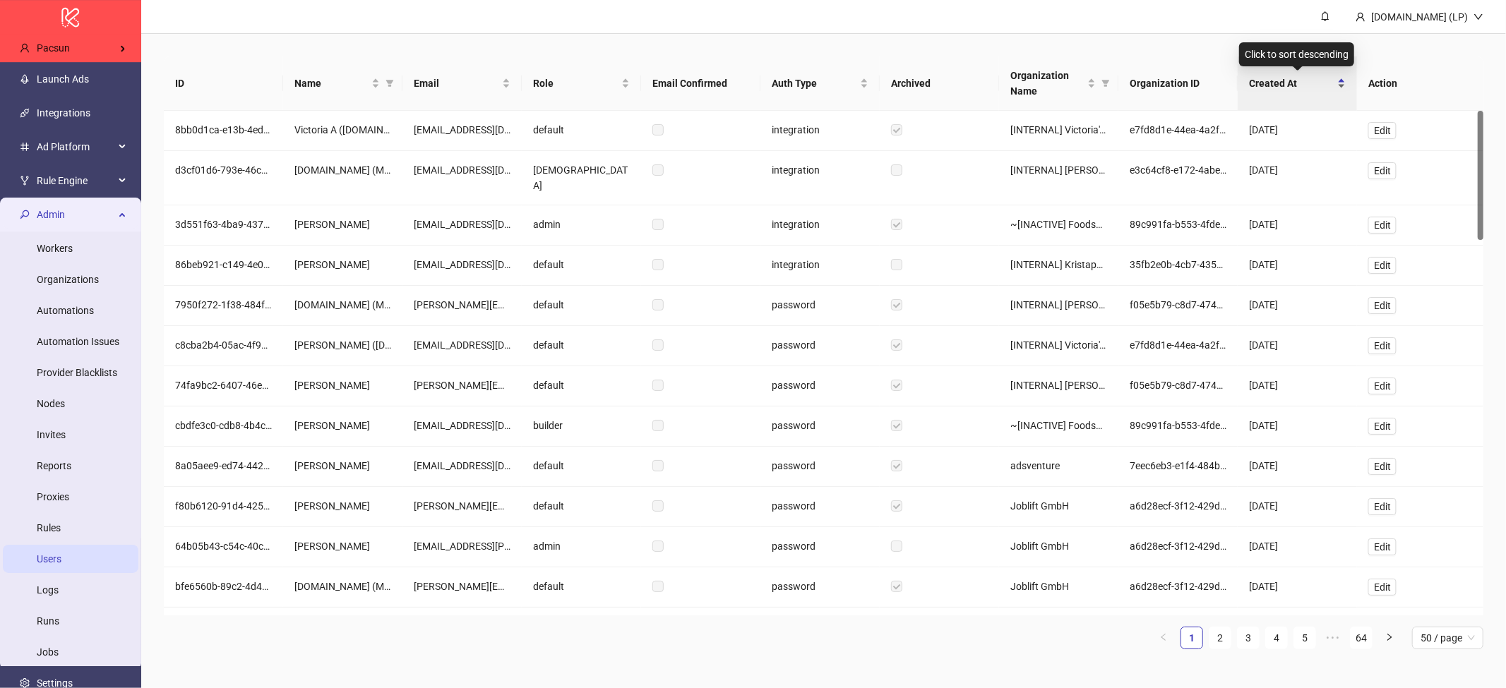
click at [1270, 91] on div "Created At" at bounding box center [1297, 84] width 97 height 16
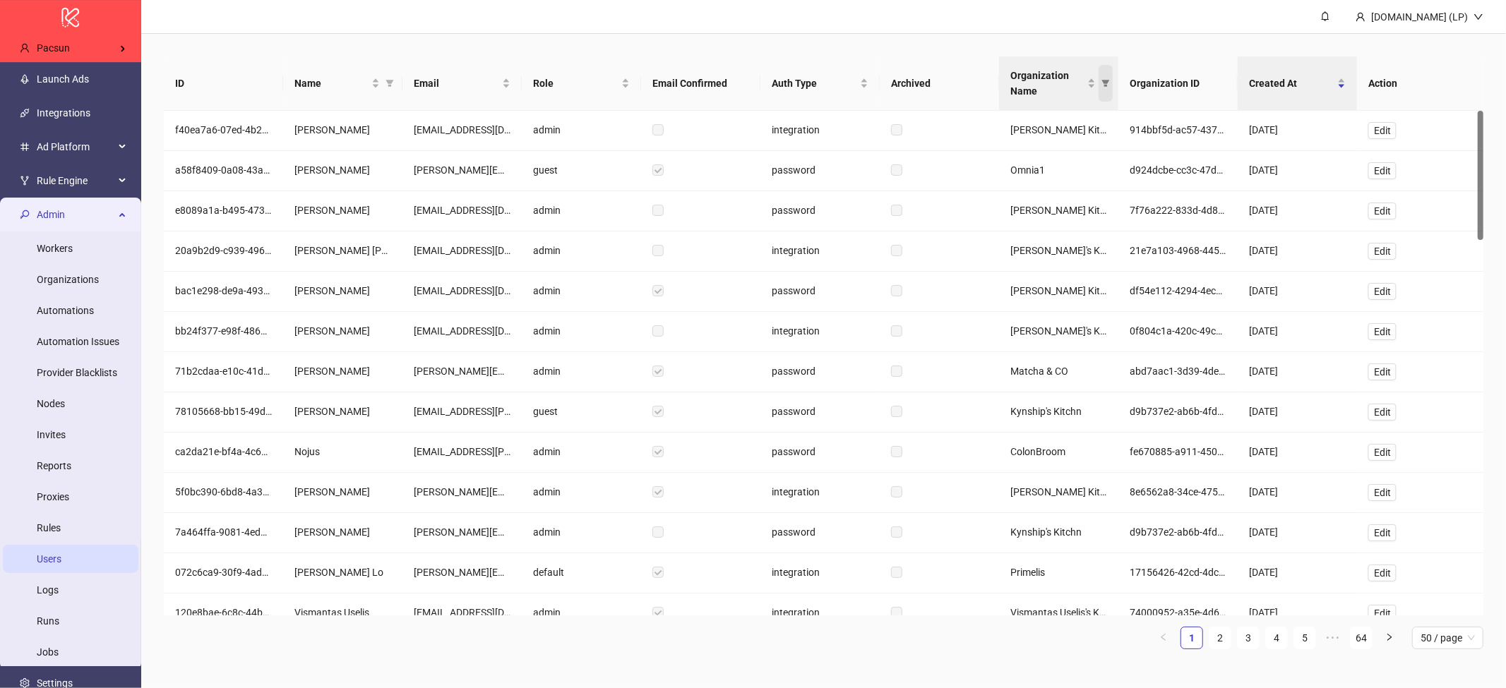
click at [1105, 90] on span "Organization Name" at bounding box center [1105, 83] width 14 height 37
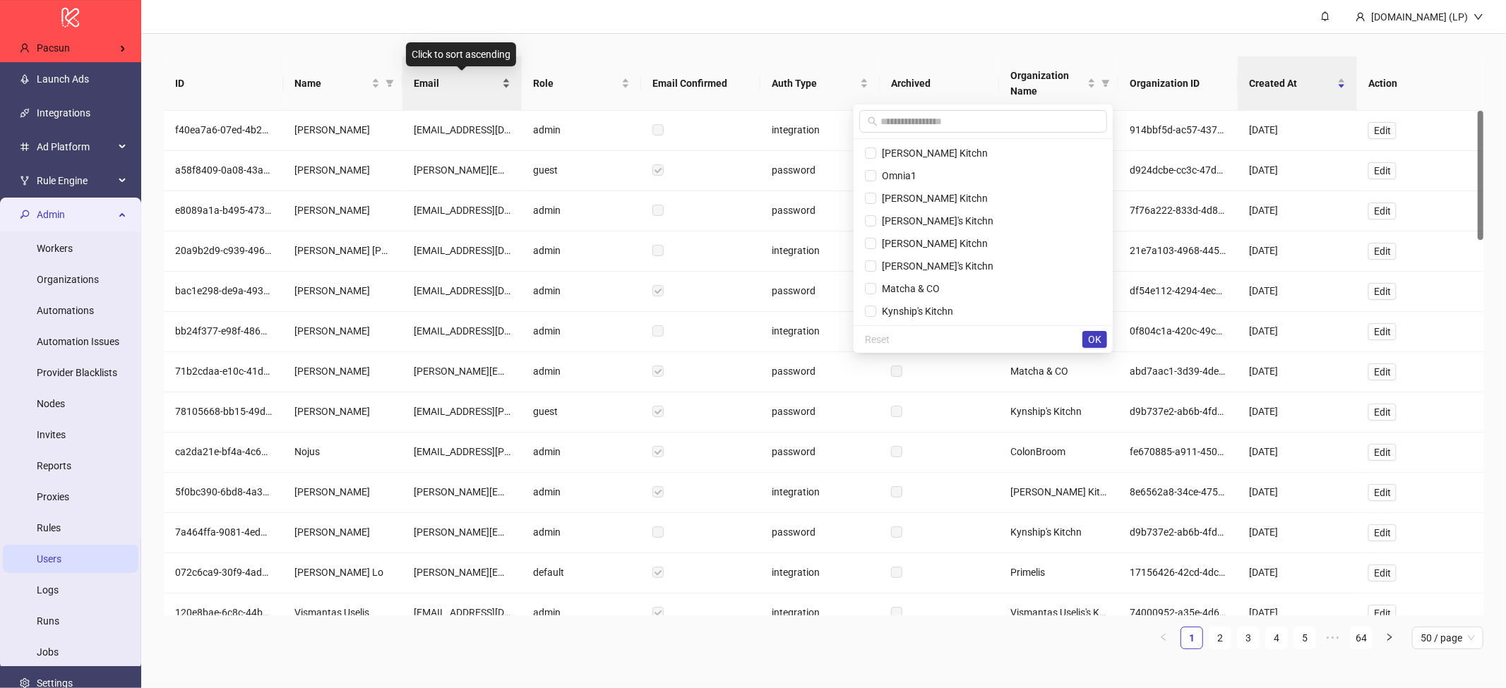
click at [420, 78] on span "Email" at bounding box center [456, 84] width 85 height 16
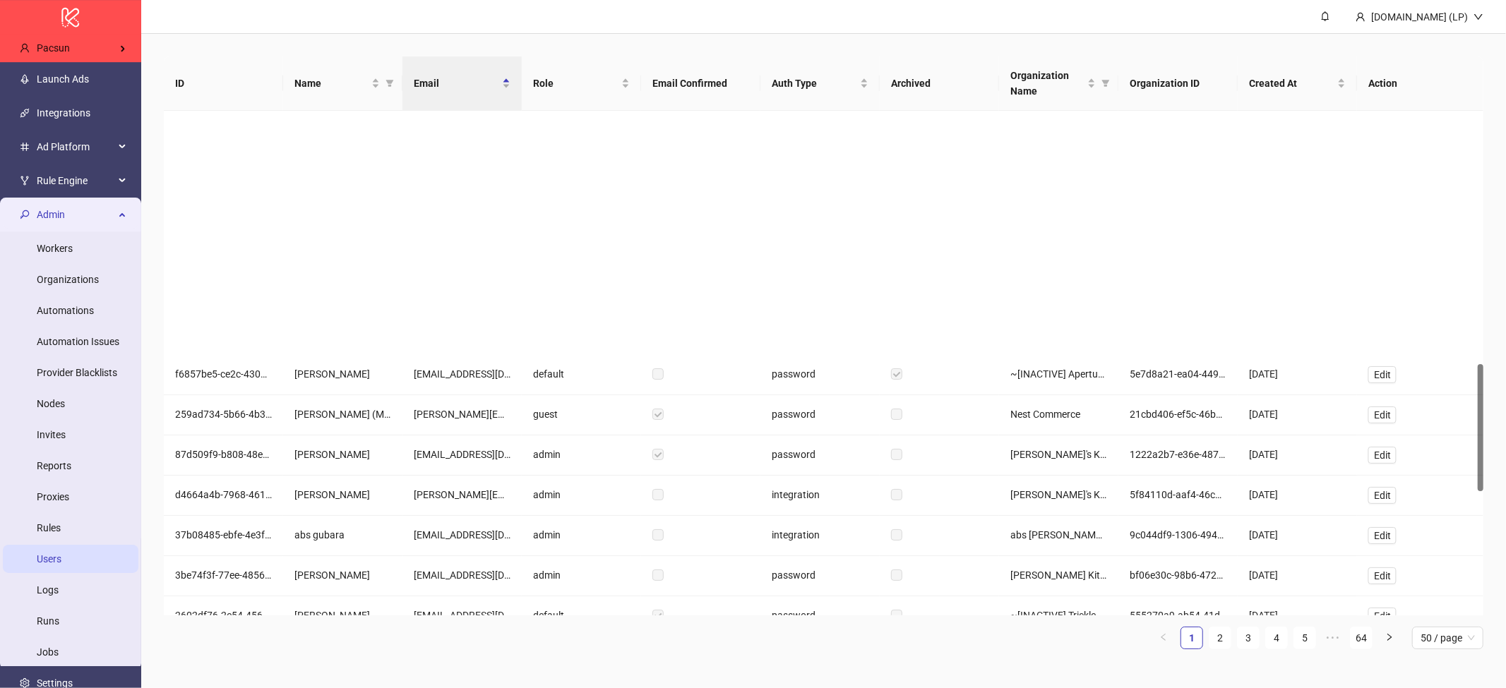
scroll to position [1024, 0]
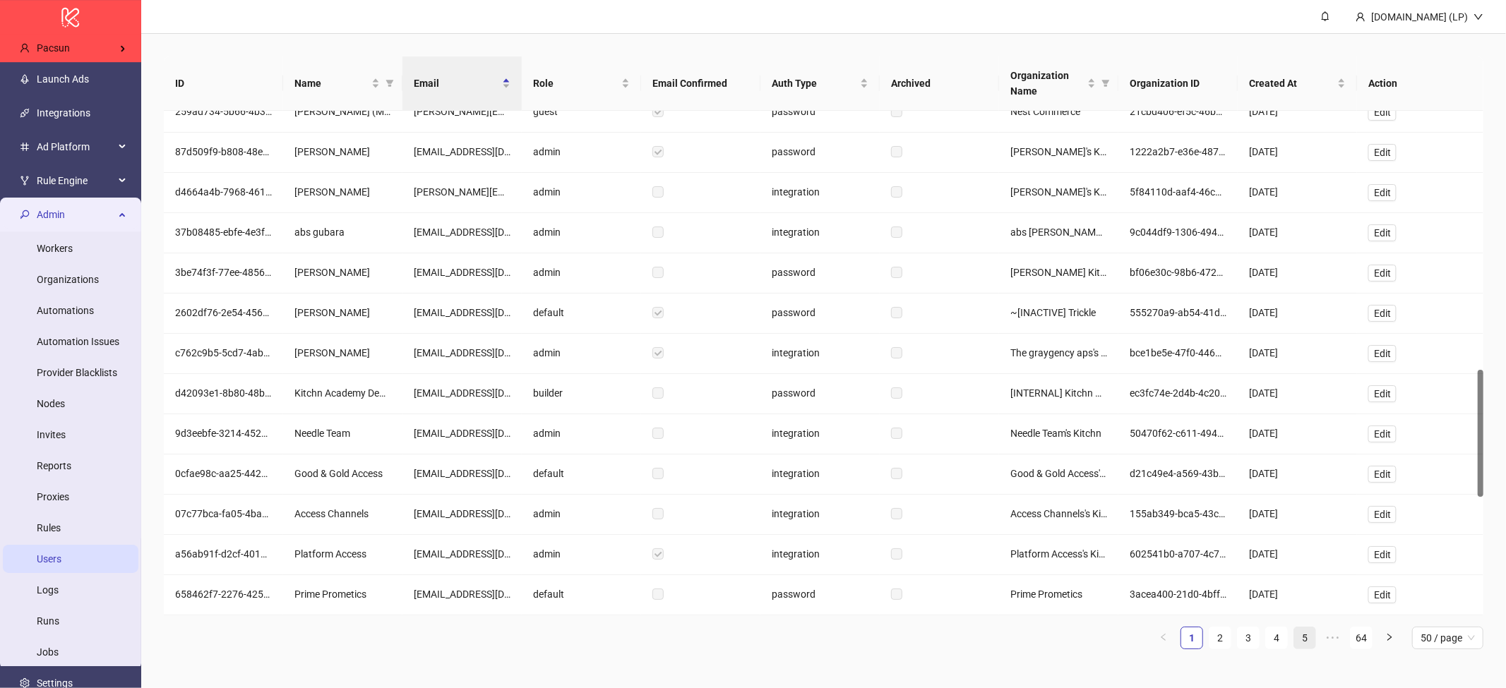
click at [1304, 637] on link "5" at bounding box center [1304, 638] width 21 height 21
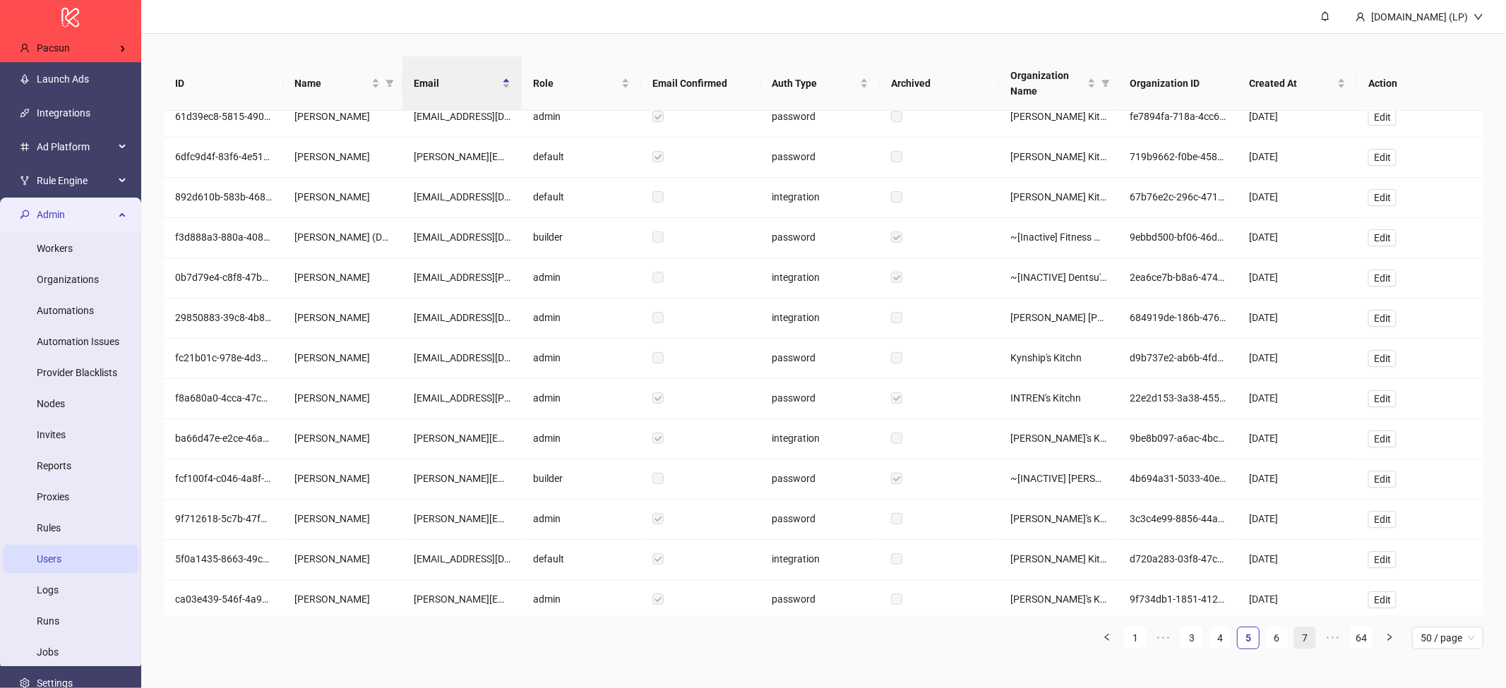
click at [1294, 633] on link "7" at bounding box center [1304, 638] width 21 height 21
click at [1294, 633] on link "9" at bounding box center [1304, 638] width 21 height 21
click at [1294, 633] on link "11" at bounding box center [1304, 638] width 21 height 21
click at [1294, 633] on link "13" at bounding box center [1304, 638] width 21 height 21
click at [1301, 643] on link "15" at bounding box center [1304, 638] width 21 height 21
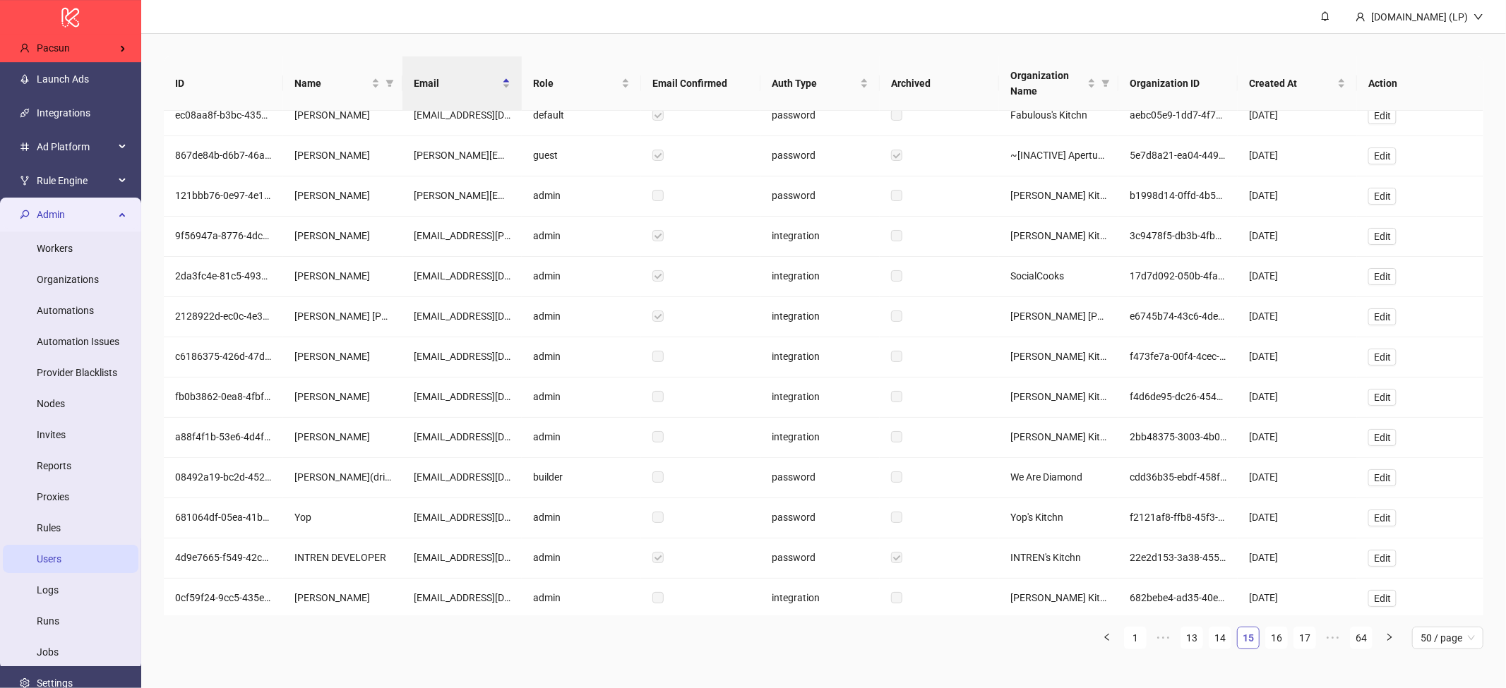
click at [1301, 643] on link "17" at bounding box center [1304, 638] width 21 height 21
click at [1301, 643] on link "19" at bounding box center [1304, 638] width 21 height 21
click at [1301, 643] on link "21" at bounding box center [1304, 638] width 21 height 21
click at [1301, 643] on link "23" at bounding box center [1304, 638] width 21 height 21
click at [1301, 643] on link "25" at bounding box center [1304, 638] width 21 height 21
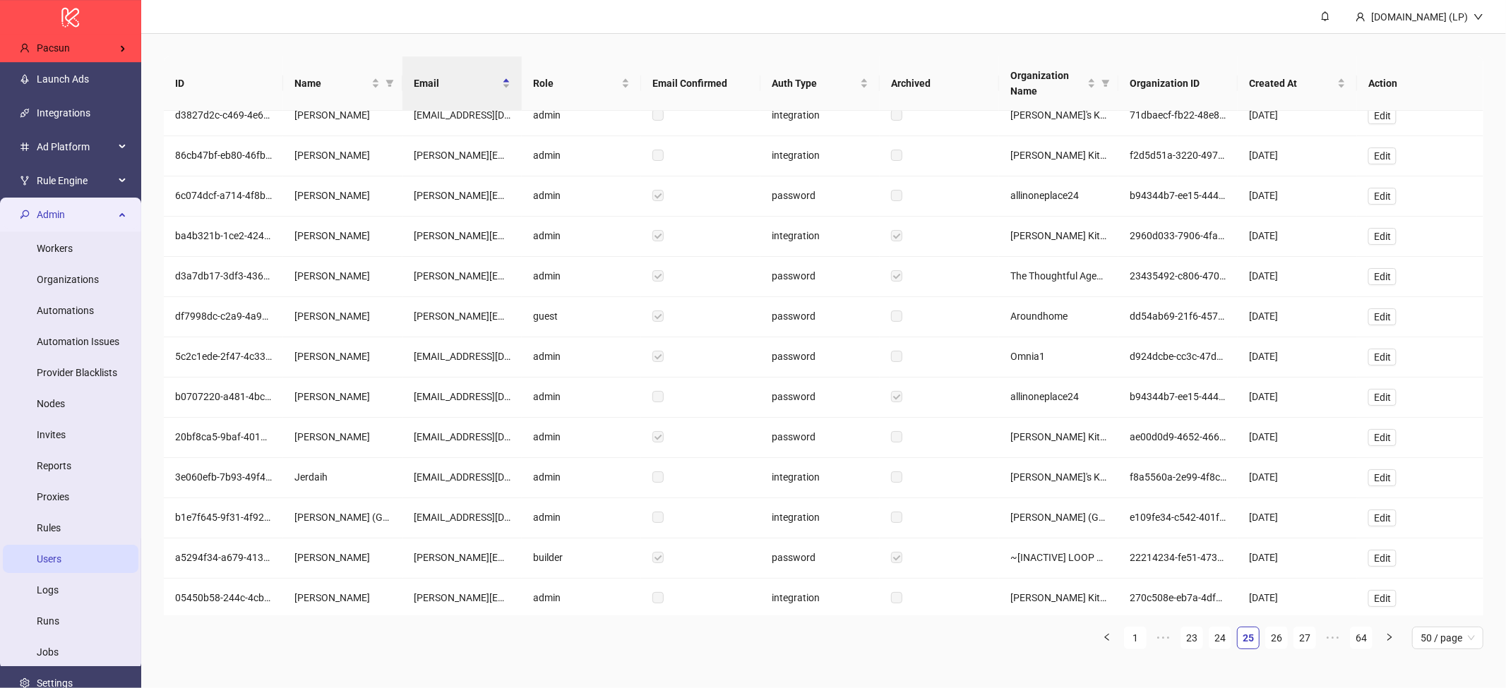
click at [1301, 643] on link "27" at bounding box center [1304, 638] width 21 height 21
click at [1301, 643] on link "29" at bounding box center [1304, 638] width 21 height 21
click at [1301, 643] on link "31" at bounding box center [1304, 638] width 21 height 21
click at [1301, 643] on link "33" at bounding box center [1304, 638] width 21 height 21
click at [1301, 643] on link "35" at bounding box center [1304, 638] width 21 height 21
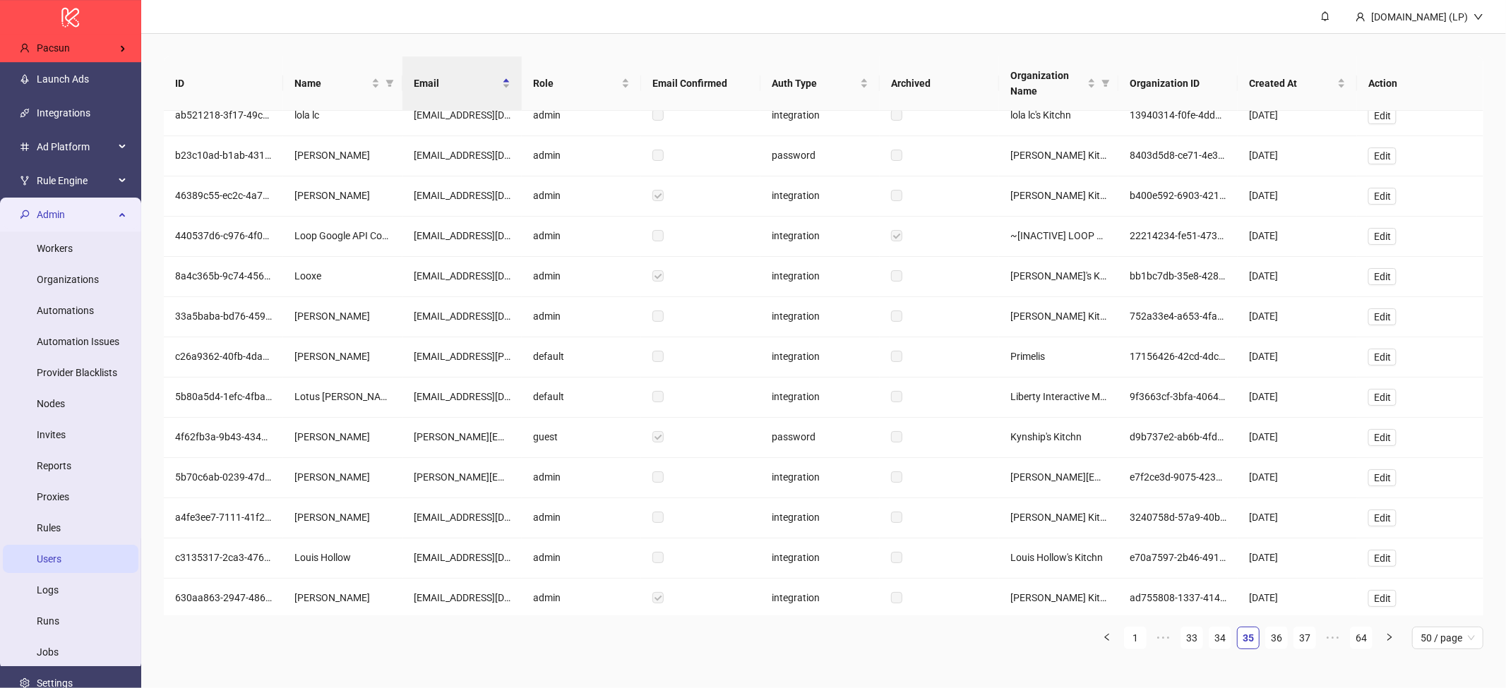
click at [1301, 643] on link "37" at bounding box center [1304, 638] width 21 height 21
click at [1301, 643] on link "39" at bounding box center [1304, 638] width 21 height 21
click at [1301, 643] on link "41" at bounding box center [1304, 638] width 21 height 21
click at [1301, 643] on link "43" at bounding box center [1304, 638] width 21 height 21
click at [1301, 643] on link "45" at bounding box center [1304, 638] width 21 height 21
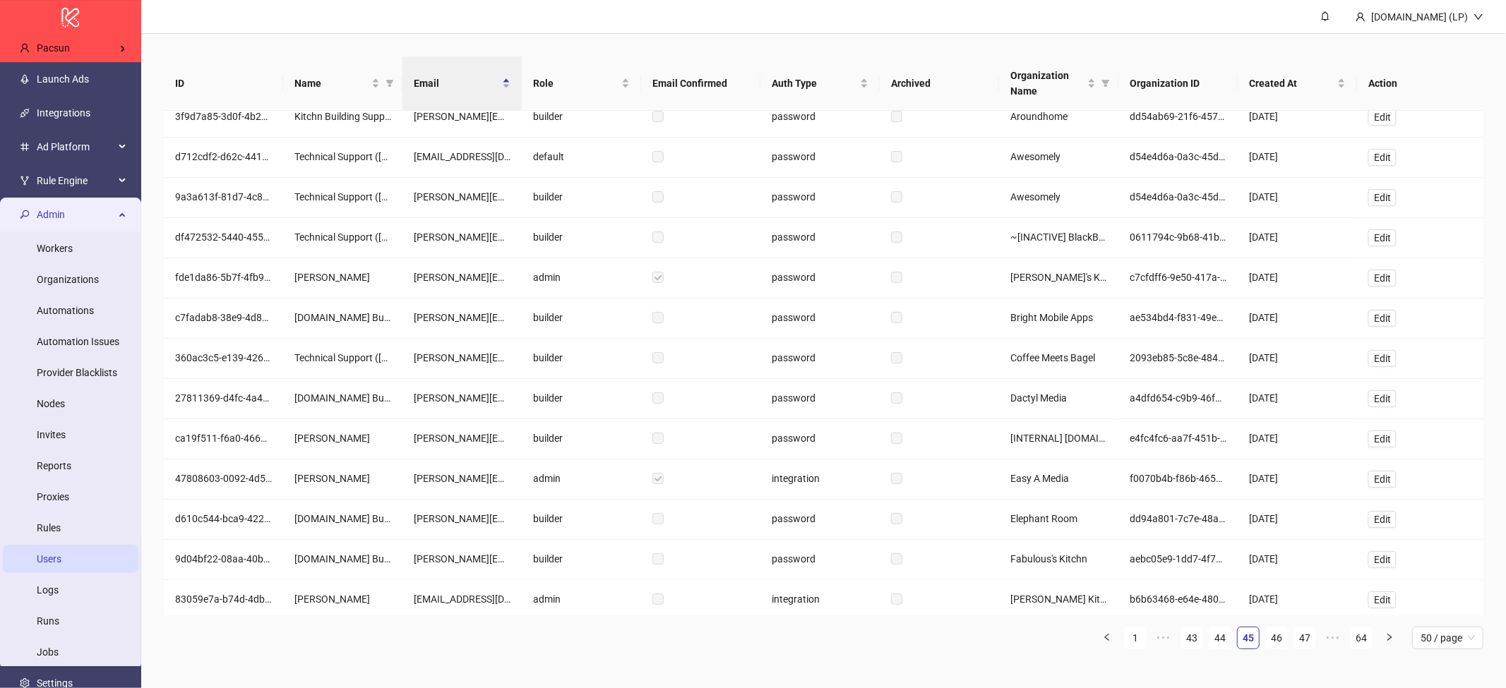
click at [1301, 643] on link "47" at bounding box center [1304, 638] width 21 height 21
click at [1301, 643] on link "49" at bounding box center [1304, 638] width 21 height 21
click at [1301, 643] on link "51" at bounding box center [1304, 638] width 21 height 21
click at [1301, 643] on link "53" at bounding box center [1304, 638] width 21 height 21
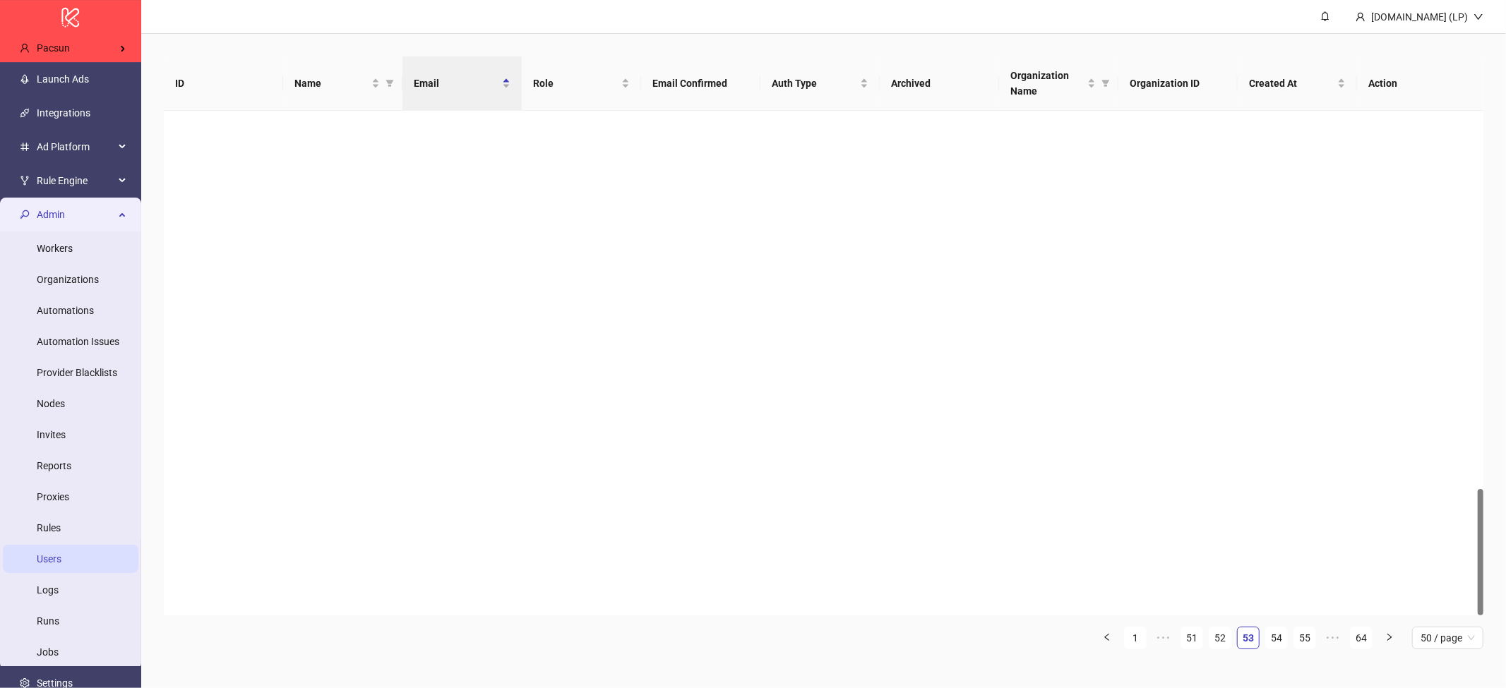
scroll to position [1506, 0]
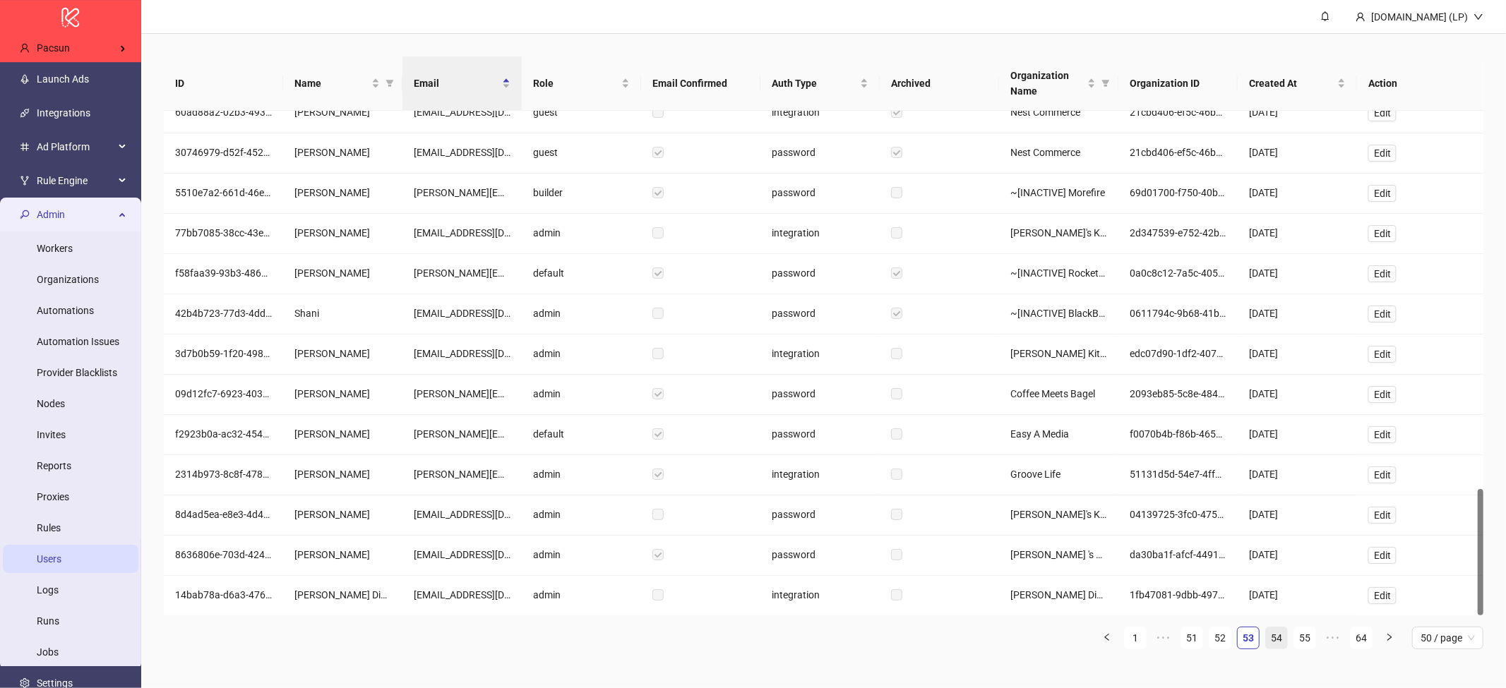
click at [1276, 644] on link "54" at bounding box center [1276, 638] width 21 height 21
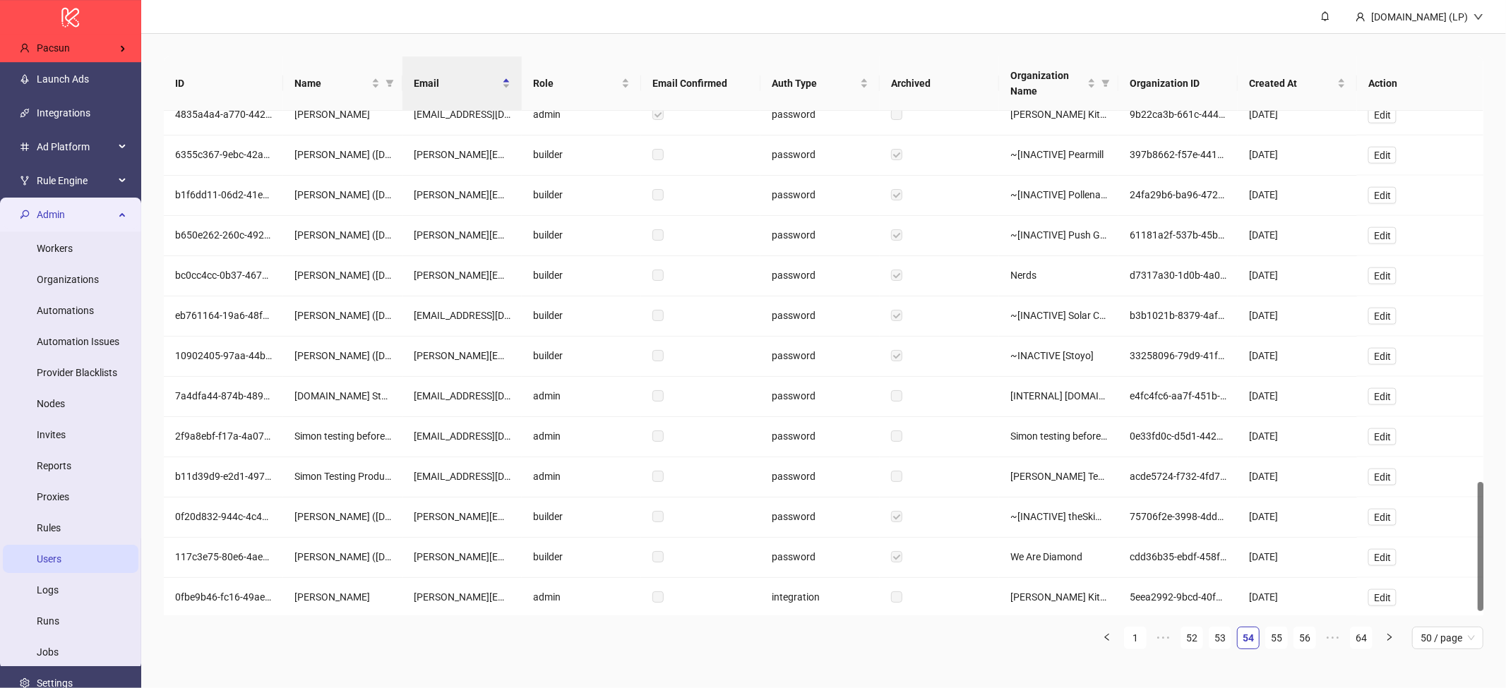
scroll to position [1443, 0]
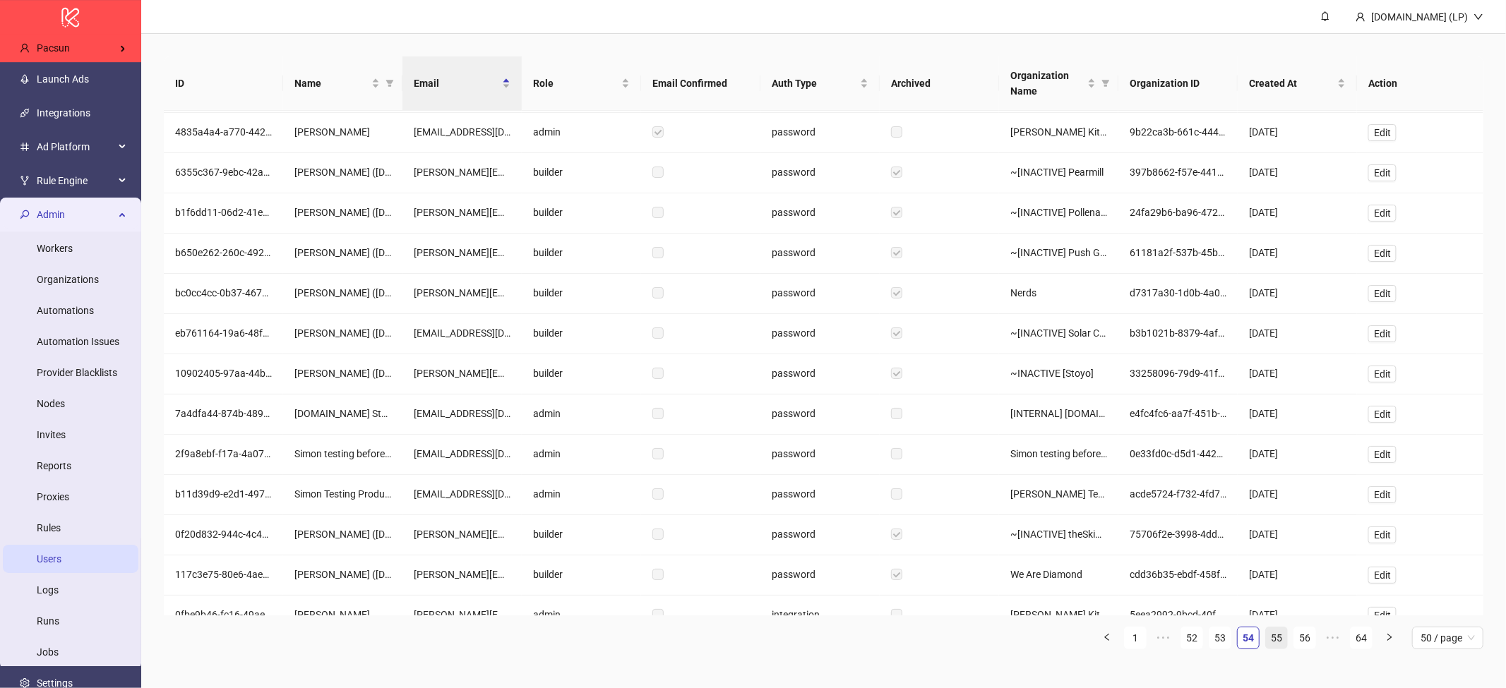
click at [1275, 638] on link "55" at bounding box center [1276, 638] width 21 height 21
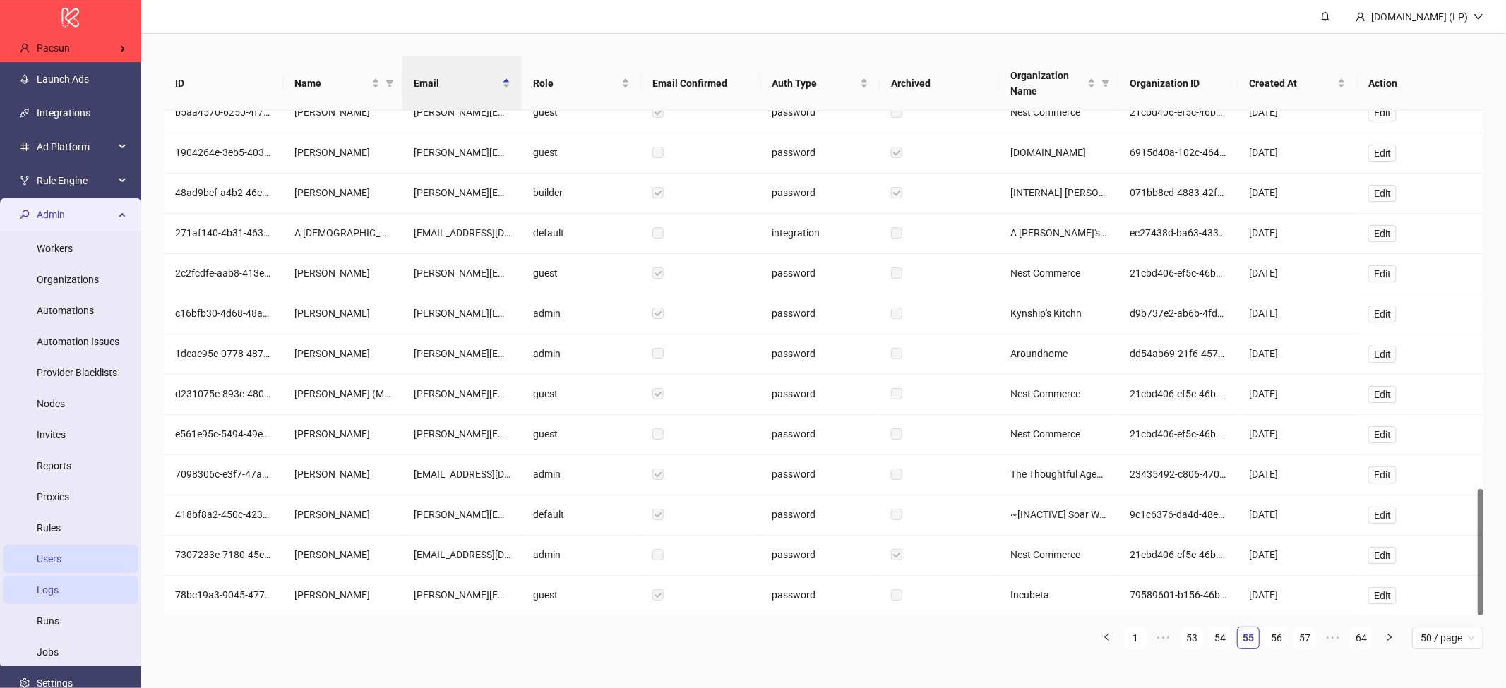
scroll to position [1506, 0]
click at [1384, 557] on span "Edit" at bounding box center [1382, 555] width 17 height 11
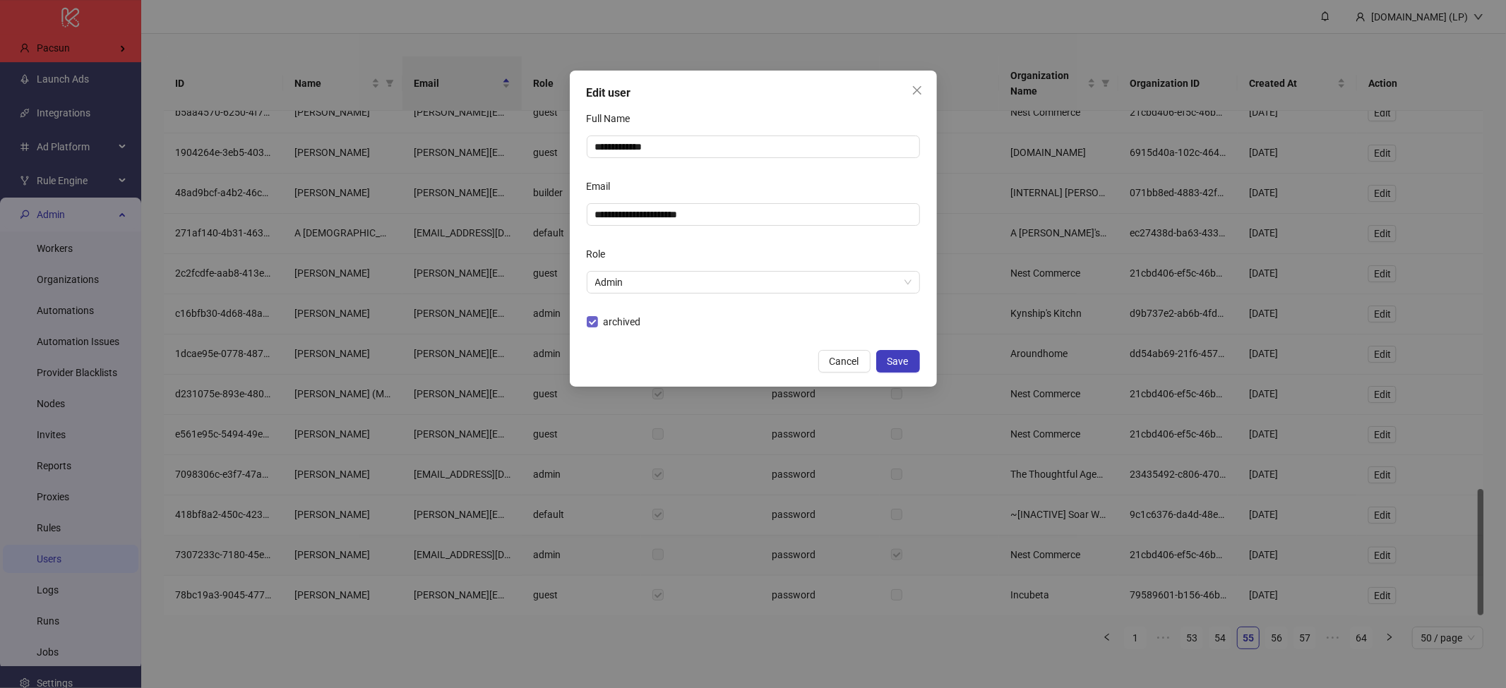
click at [637, 330] on div "archived" at bounding box center [753, 322] width 333 height 23
click at [640, 327] on span "archived" at bounding box center [622, 322] width 49 height 16
click at [907, 359] on span "Save" at bounding box center [897, 361] width 21 height 11
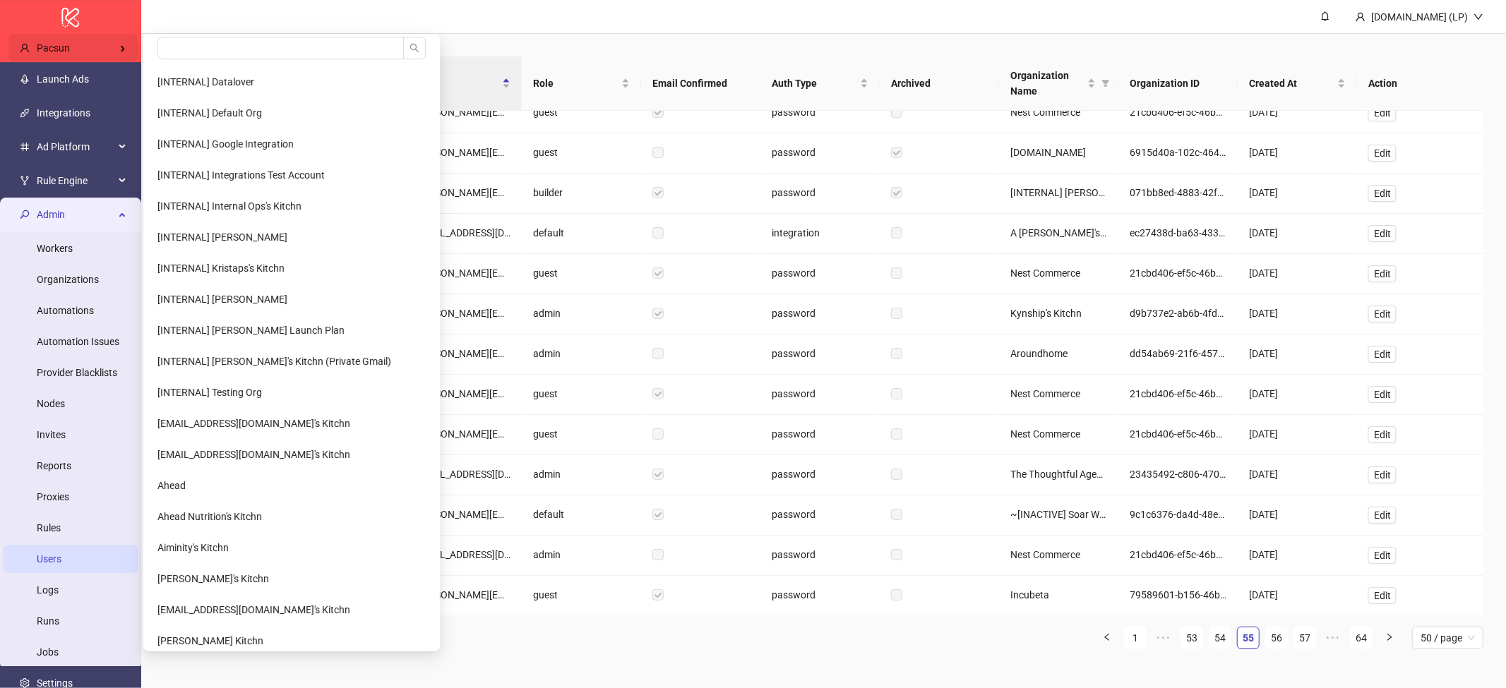
click at [102, 50] on div "Pacsun" at bounding box center [72, 48] width 129 height 28
click at [224, 44] on input "search" at bounding box center [280, 48] width 246 height 23
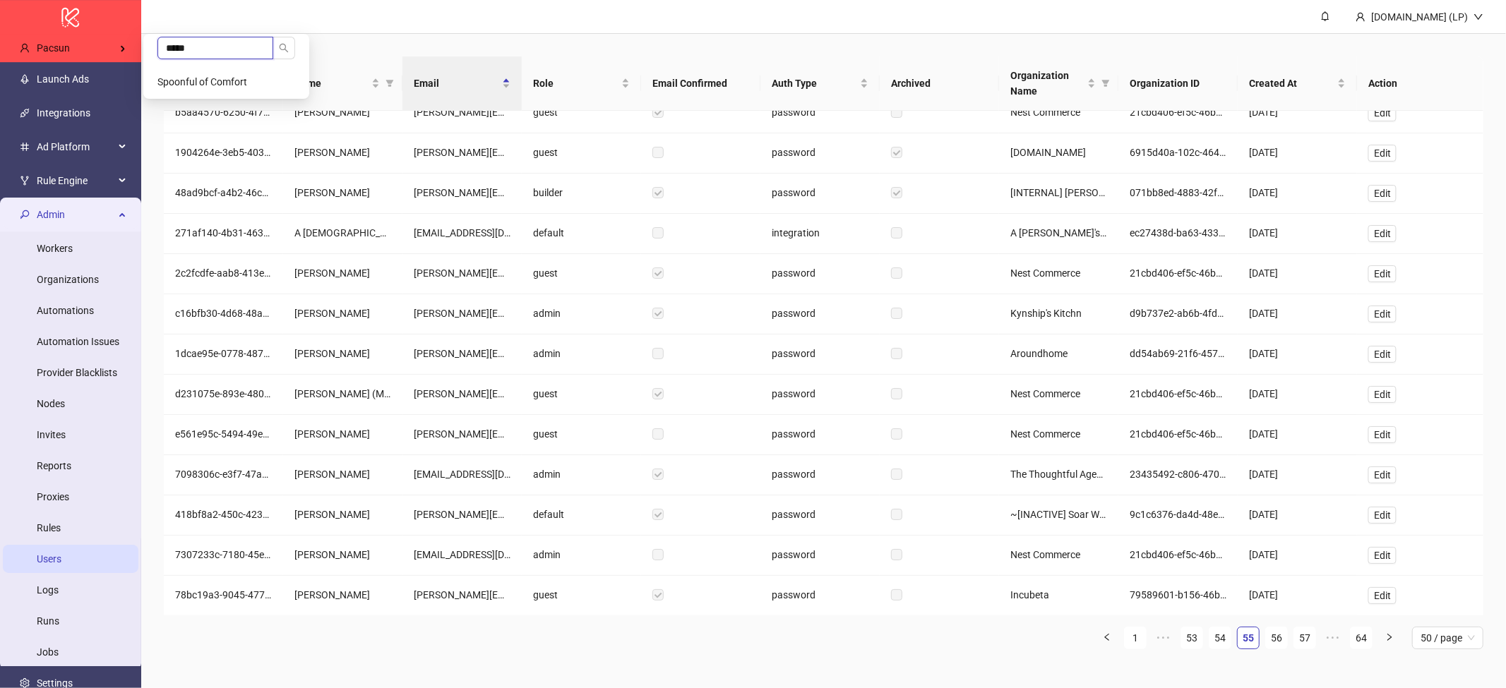
type input "*****"
click at [214, 83] on span "Spoonful of Comfort" at bounding box center [202, 81] width 90 height 11
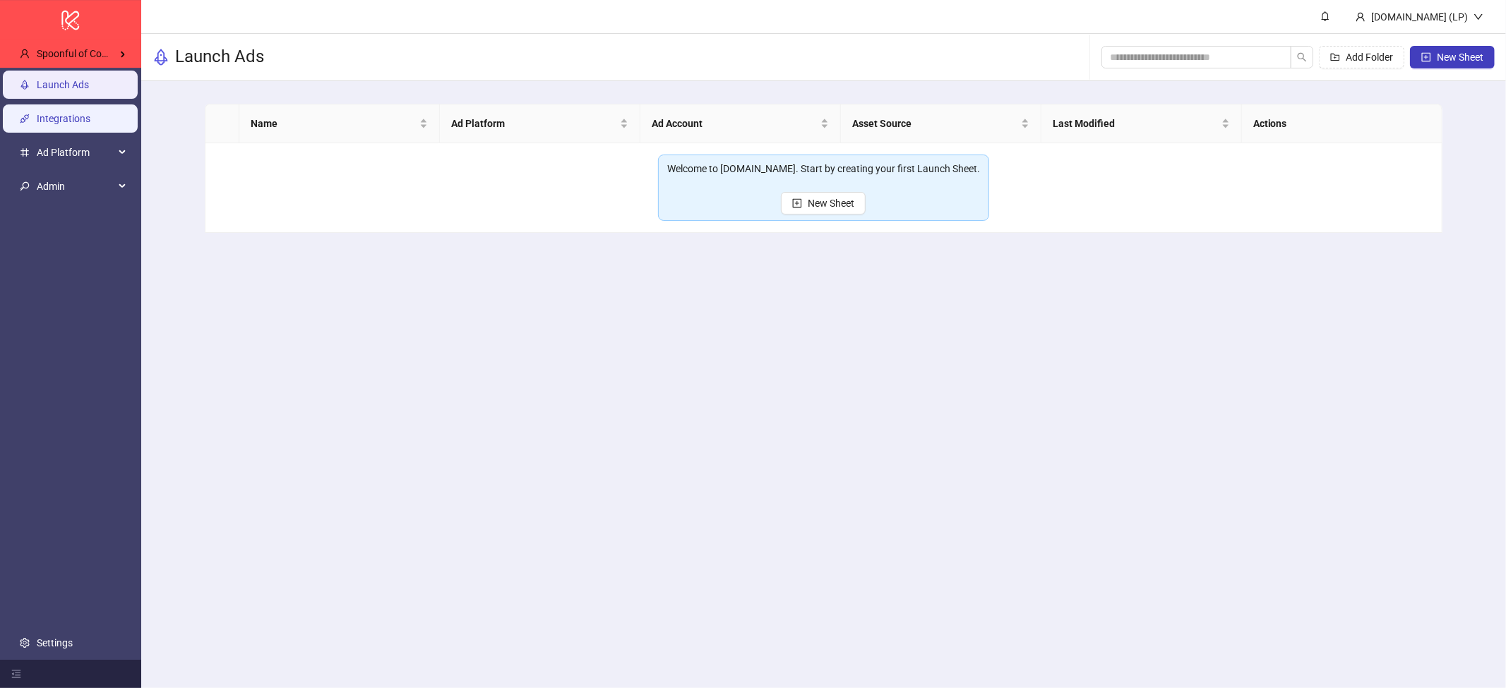
click at [90, 113] on link "Integrations" at bounding box center [64, 118] width 54 height 11
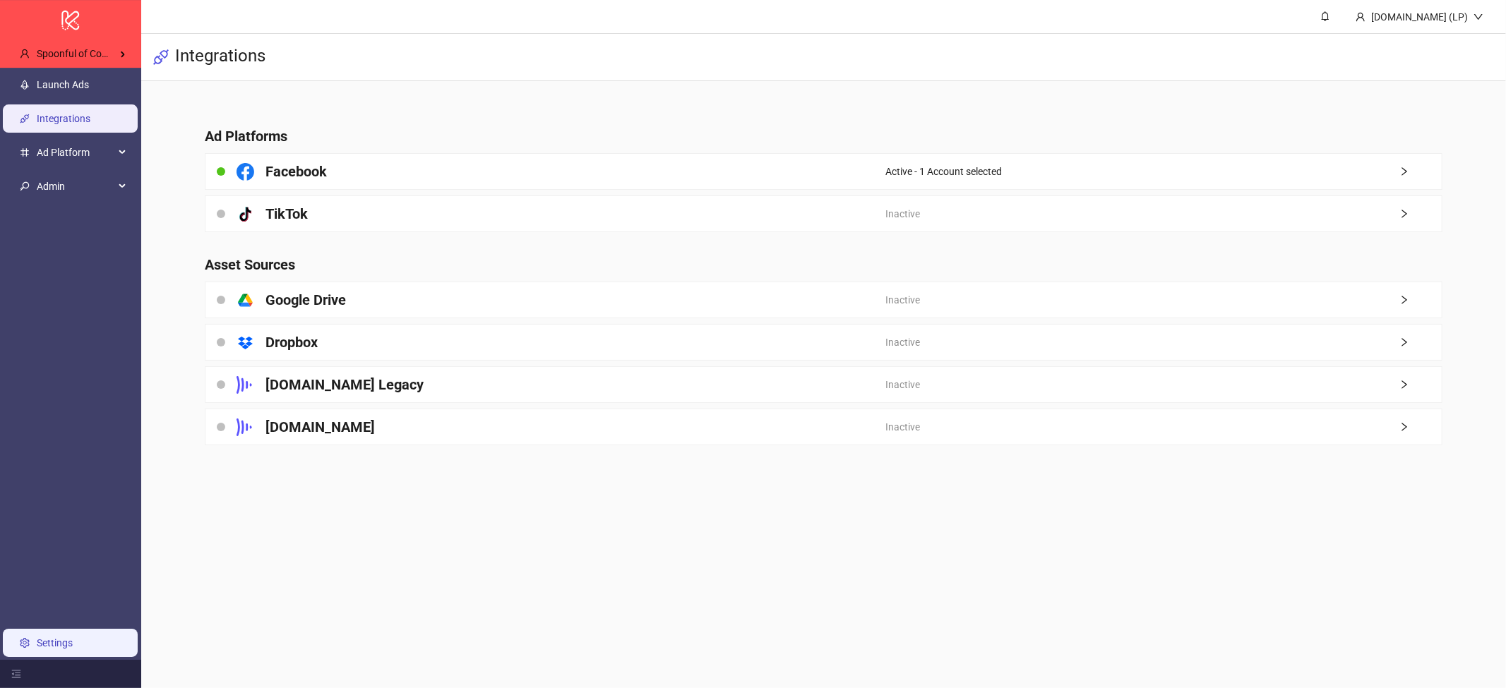
click at [37, 641] on link "Settings" at bounding box center [55, 642] width 36 height 11
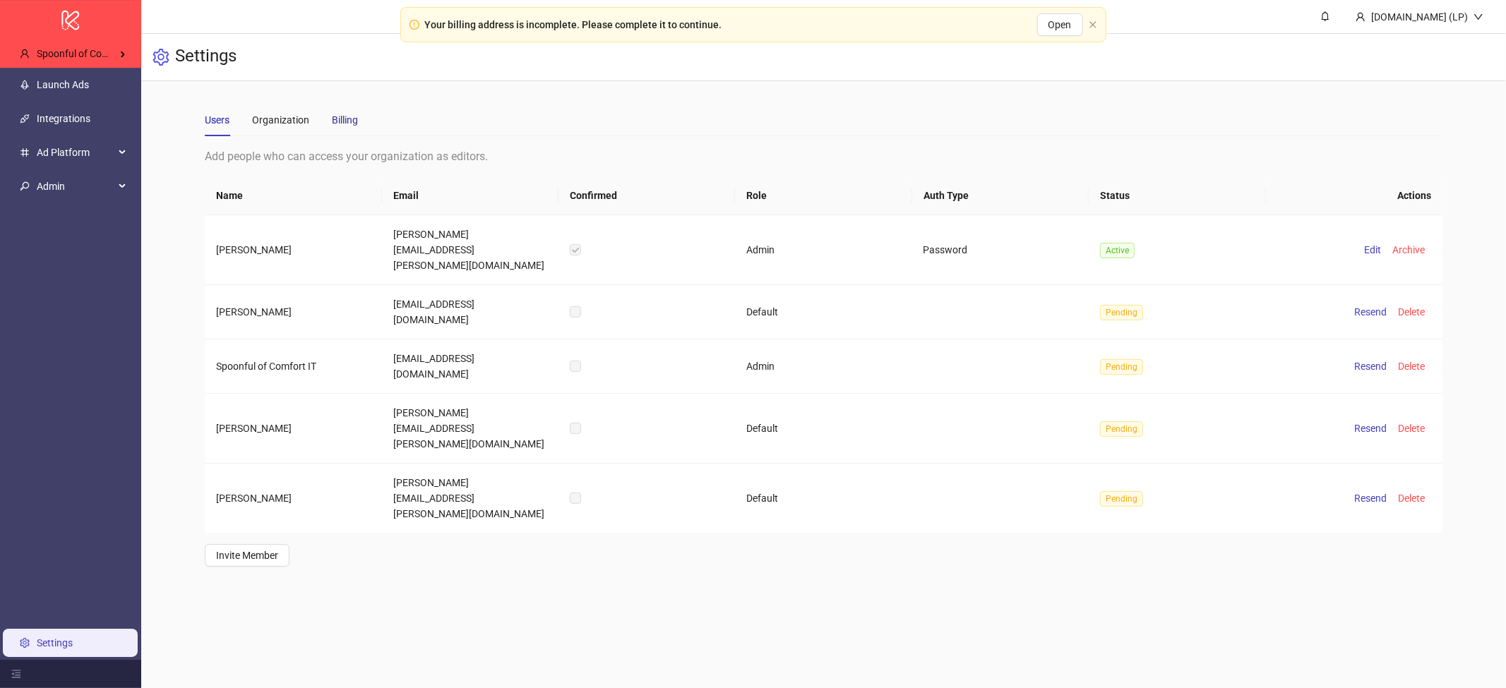
click at [339, 126] on div "Billing" at bounding box center [345, 120] width 26 height 16
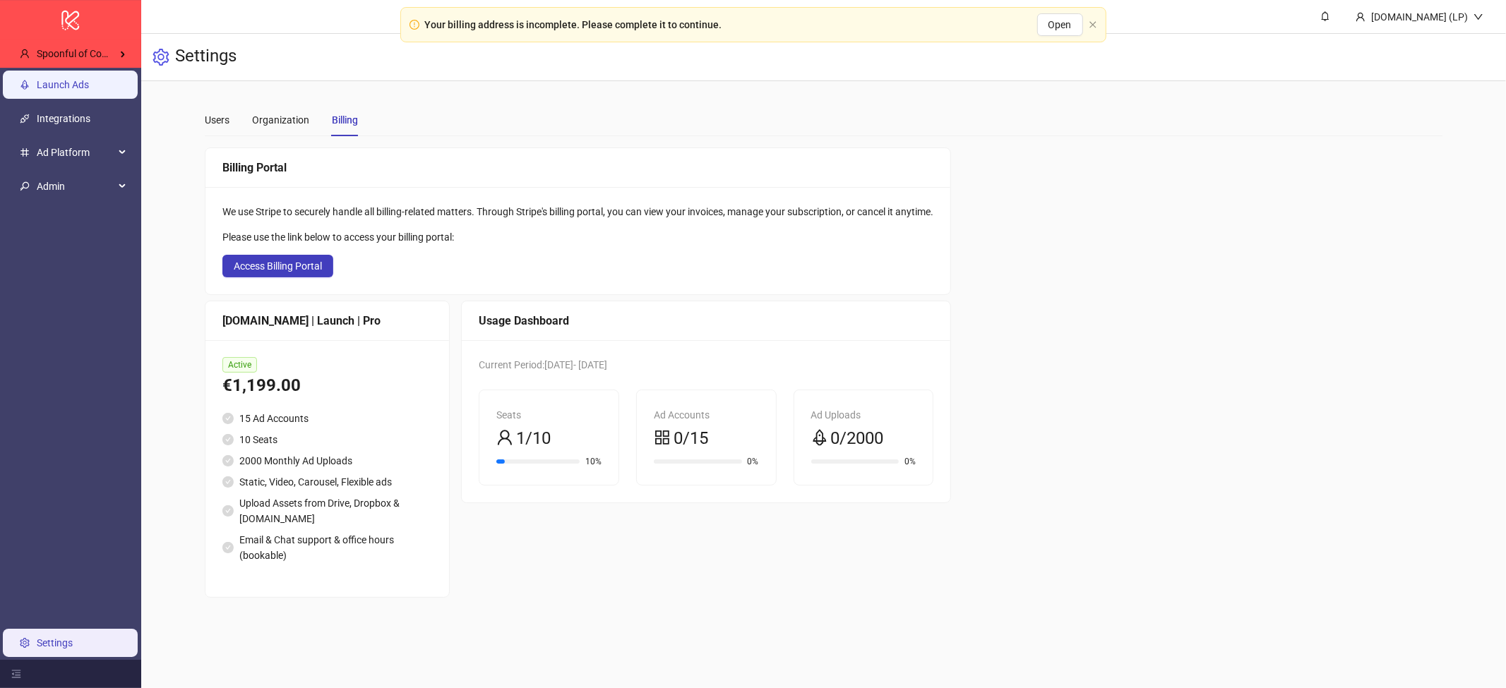
click at [89, 86] on link "Launch Ads" at bounding box center [63, 84] width 52 height 11
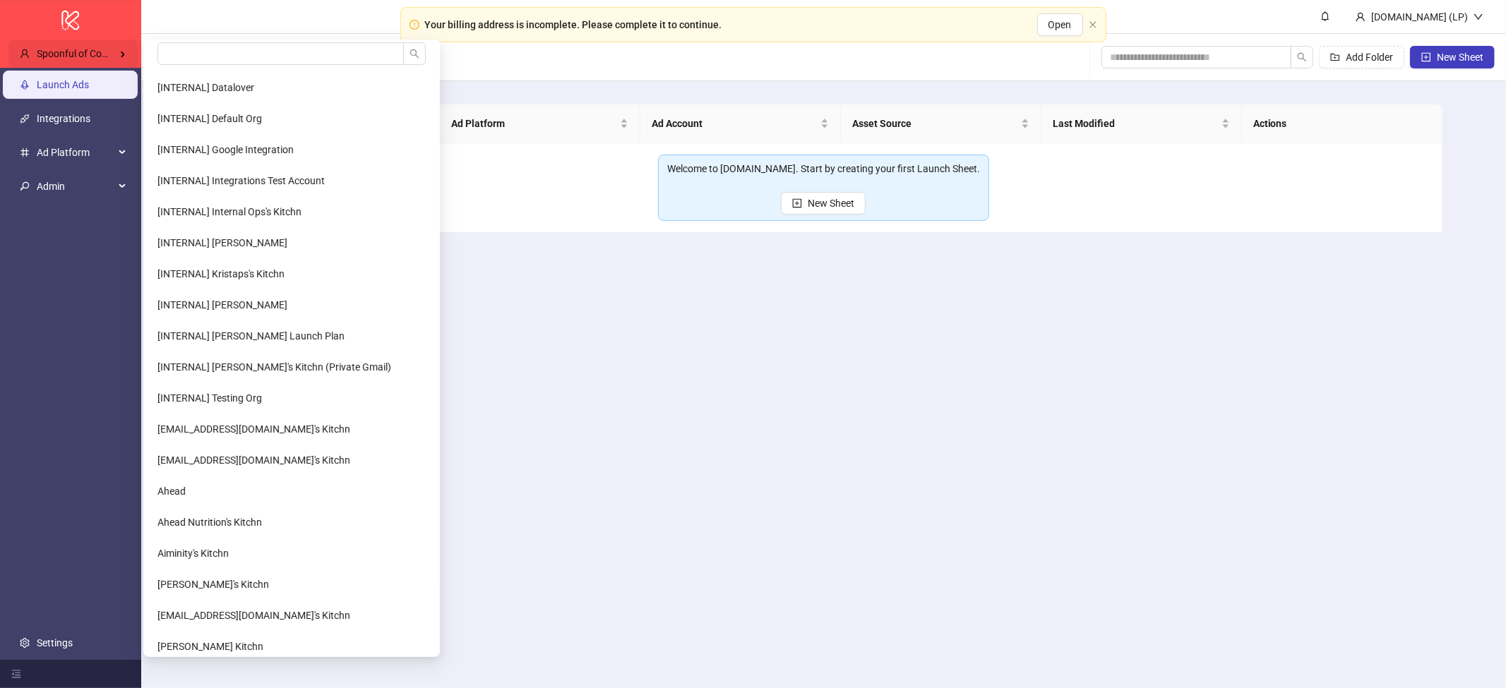
click at [128, 55] on div "Spoonful of Comfort" at bounding box center [72, 54] width 129 height 28
click at [193, 55] on input "search" at bounding box center [280, 53] width 246 height 23
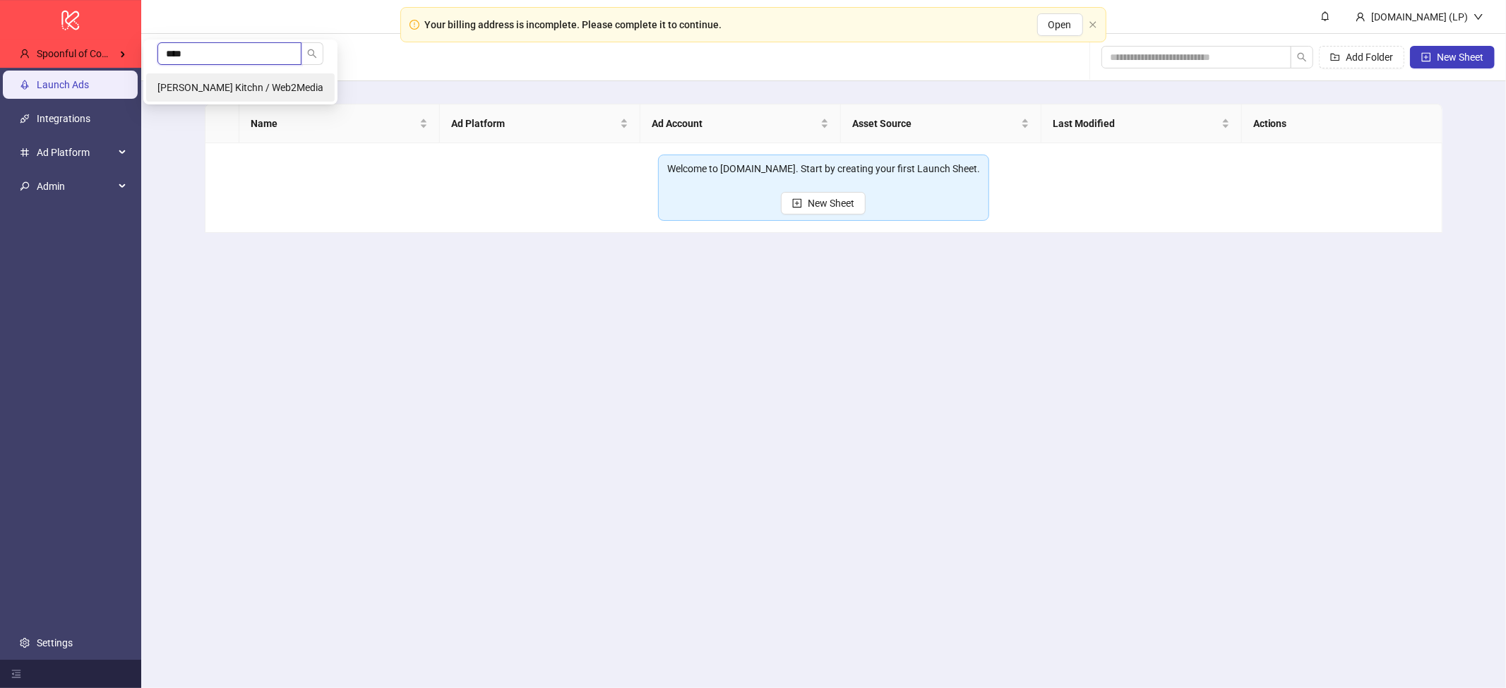
type input "****"
click at [188, 85] on span "[PERSON_NAME] Kitchn / Web2Media" at bounding box center [240, 87] width 166 height 11
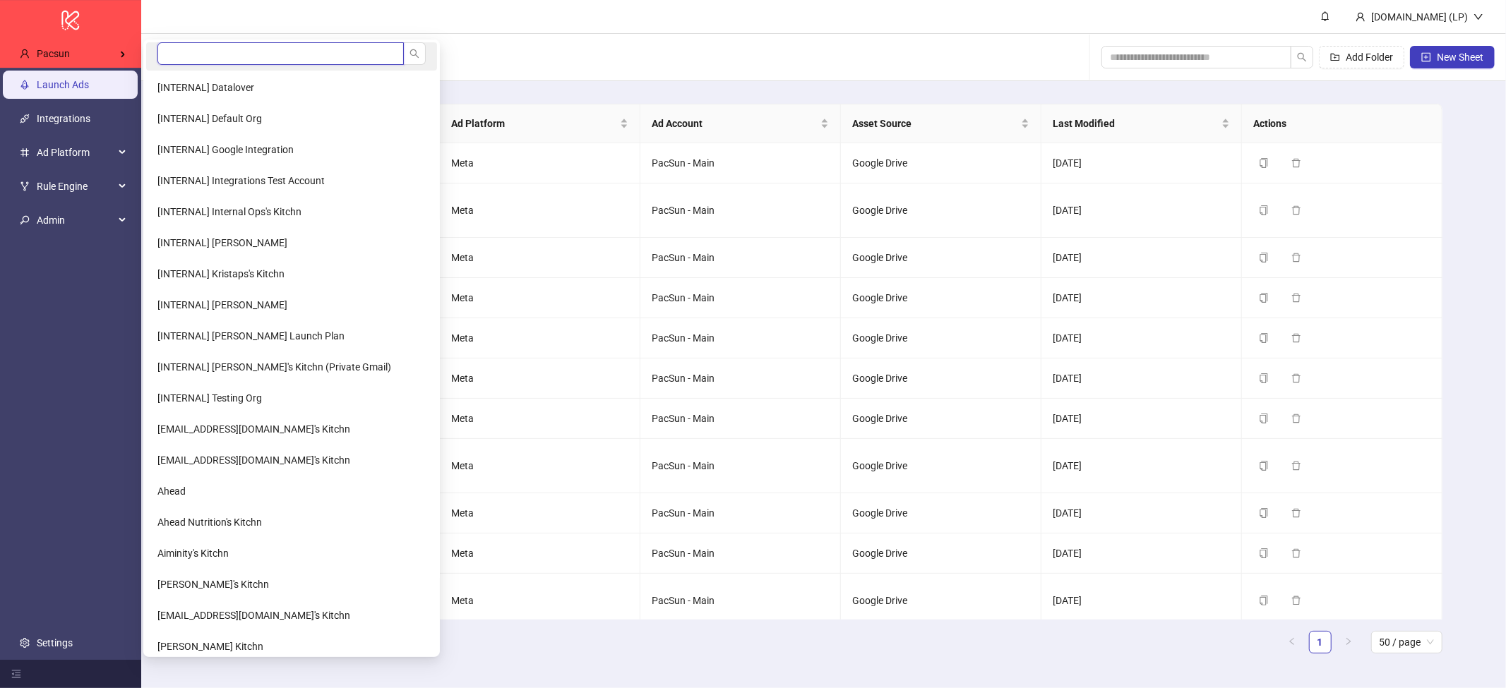
click at [222, 52] on input "search" at bounding box center [280, 53] width 246 height 23
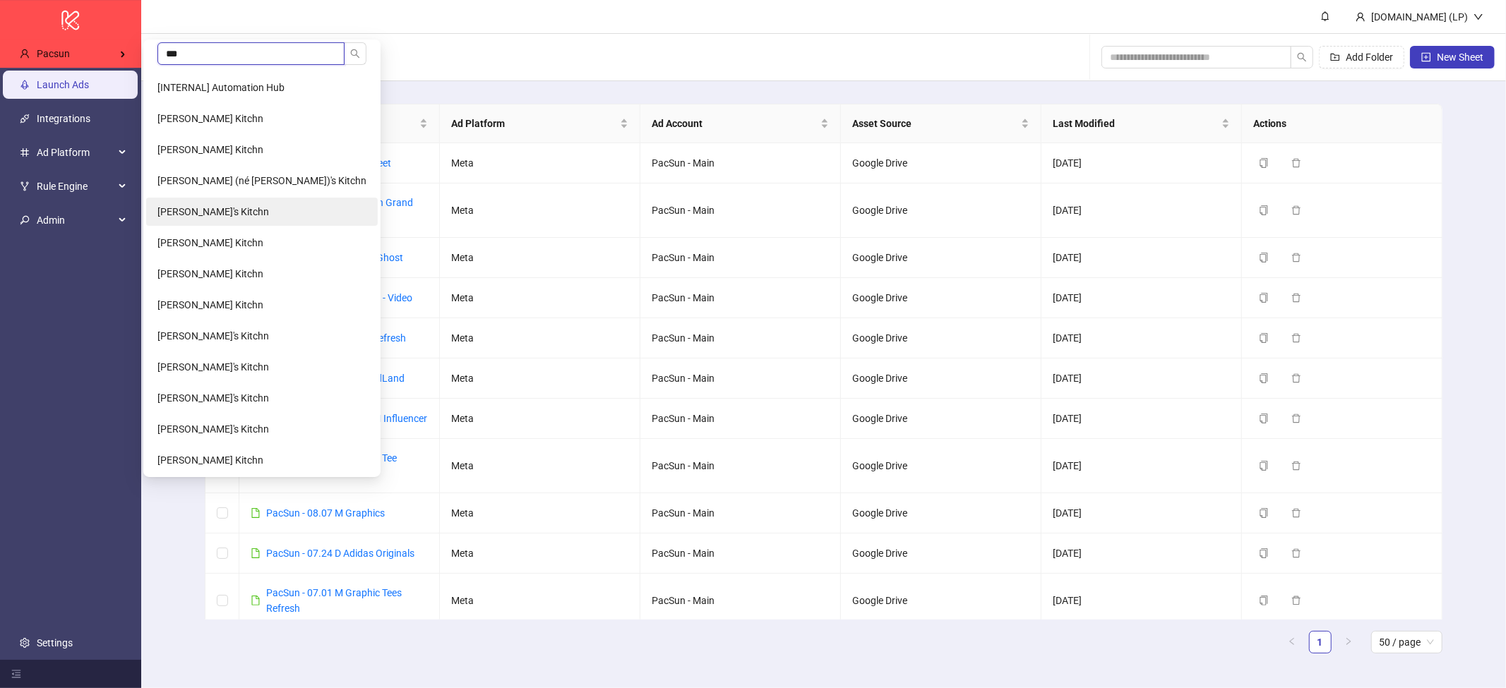
type input "***"
click at [223, 217] on span "[PERSON_NAME]'s Kitchn" at bounding box center [213, 211] width 112 height 11
click at [236, 205] on li "[PERSON_NAME]'s Kitchn" at bounding box center [262, 212] width 232 height 28
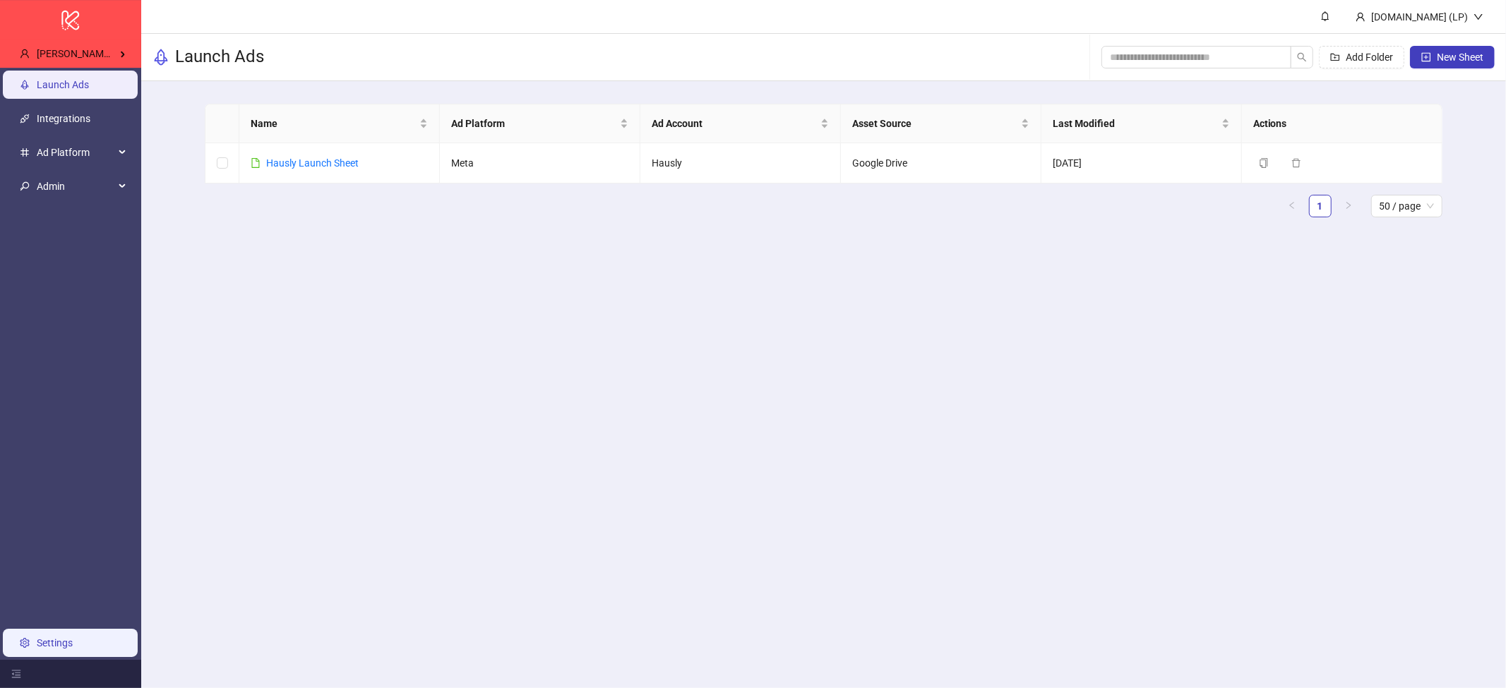
click at [73, 638] on link "Settings" at bounding box center [55, 642] width 36 height 11
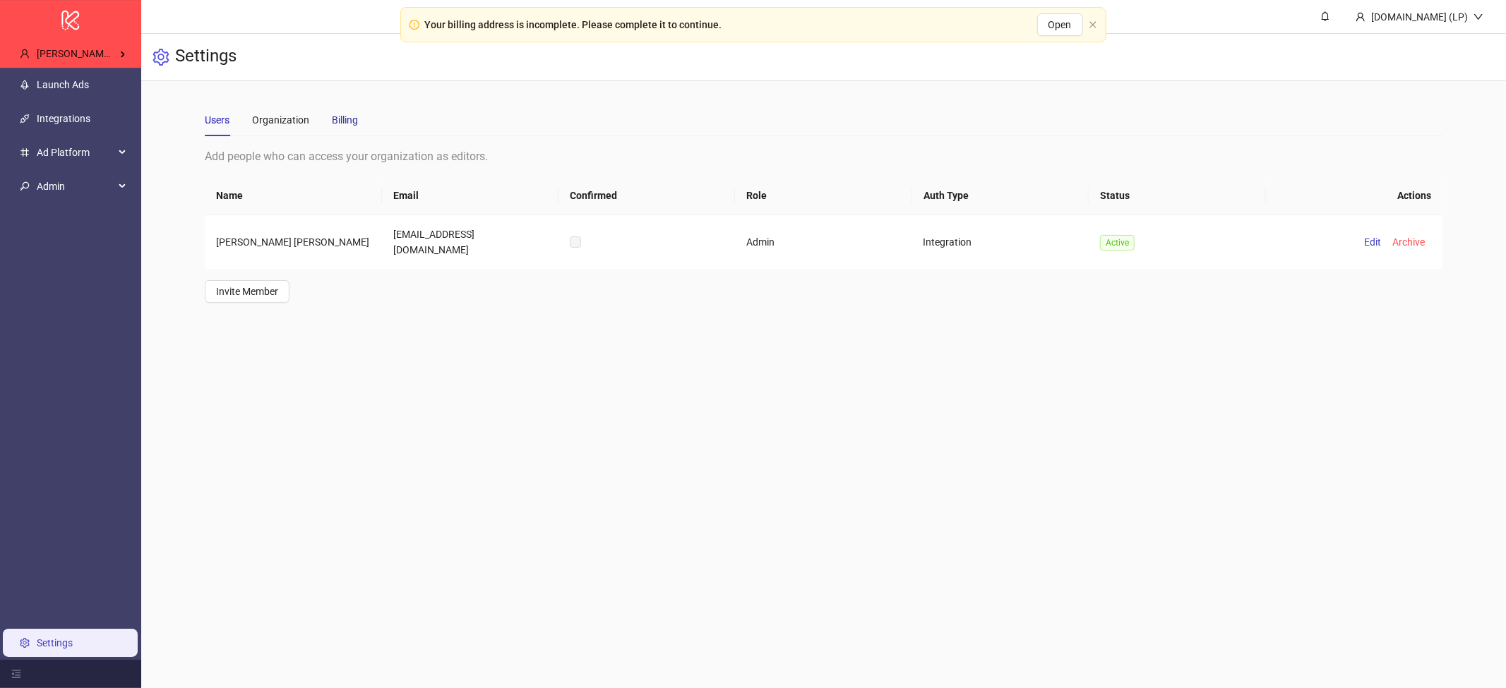
click at [350, 123] on div "Billing" at bounding box center [345, 120] width 26 height 16
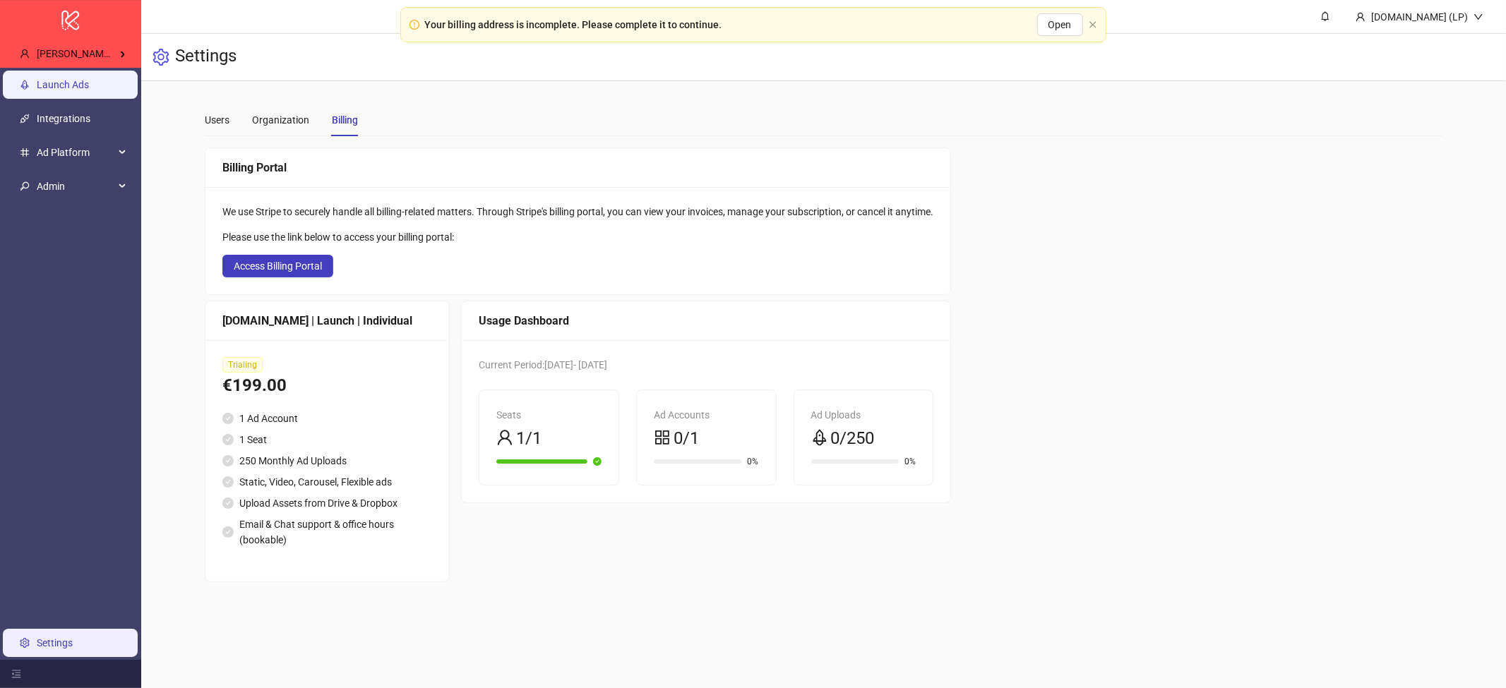
click at [54, 88] on link "Launch Ads" at bounding box center [63, 84] width 52 height 11
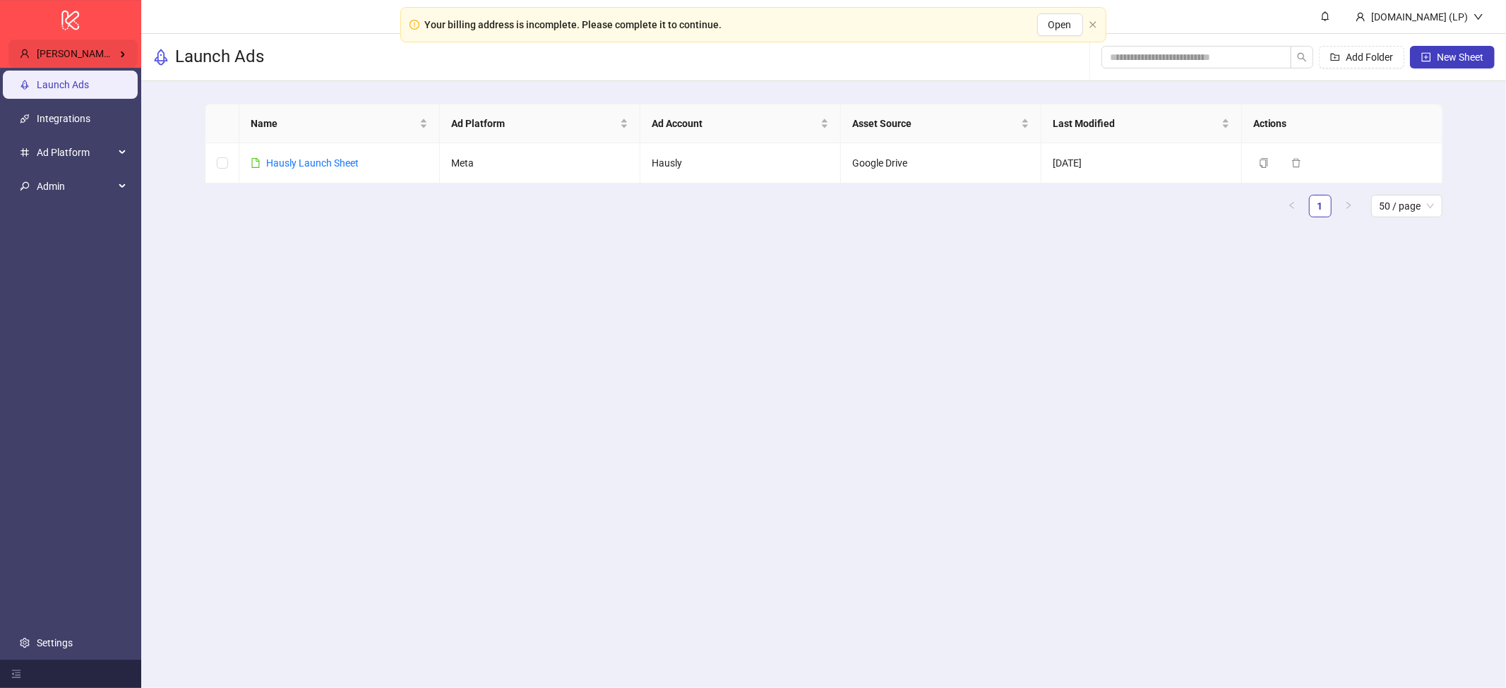
click at [108, 56] on span "Tom Fred's Kitchn" at bounding box center [93, 53] width 112 height 11
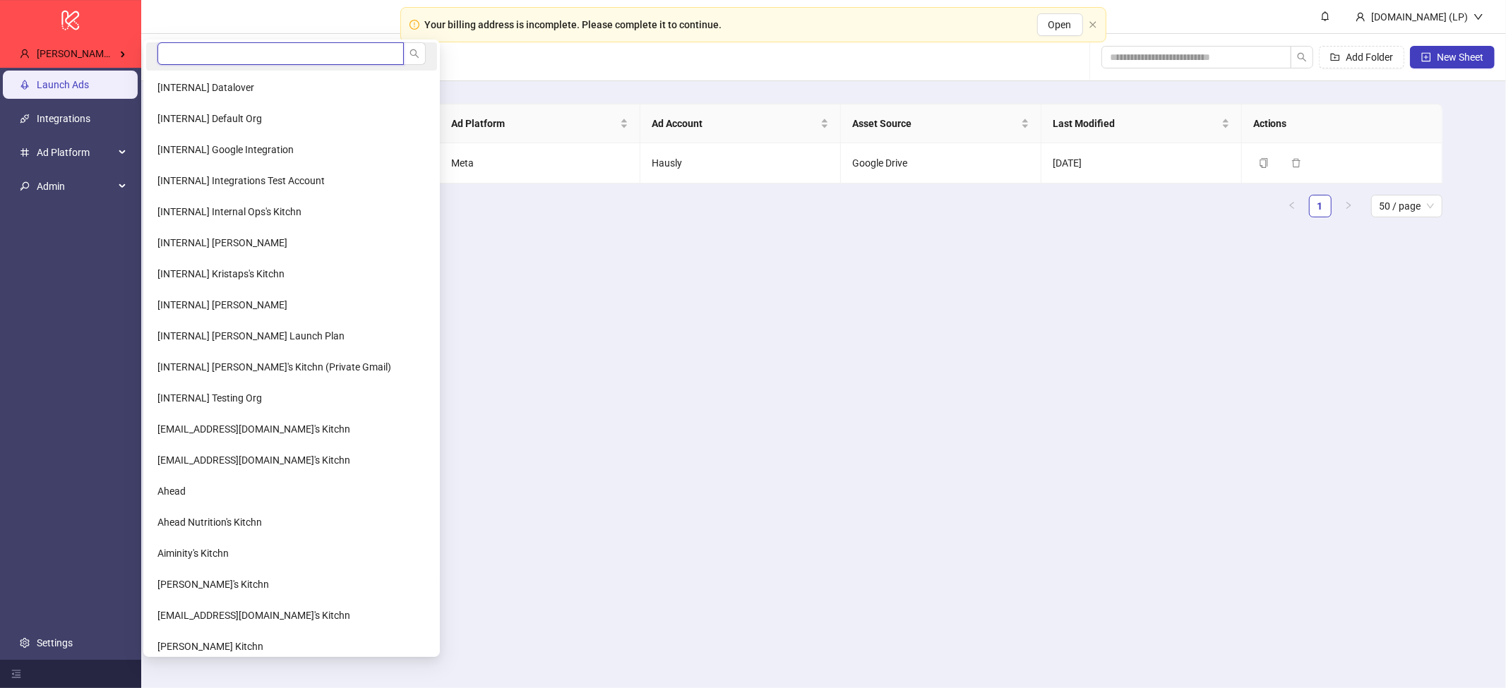
click at [196, 56] on input "search" at bounding box center [280, 53] width 246 height 23
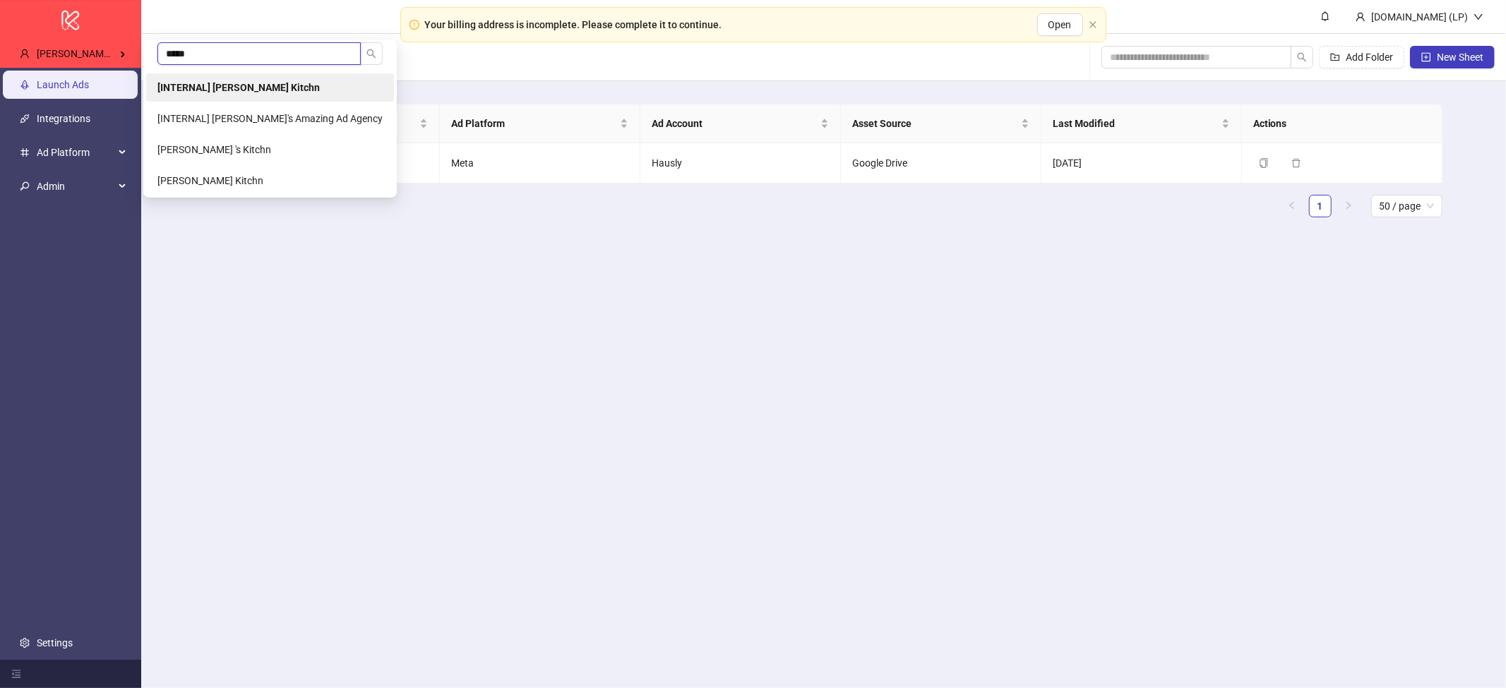
type input "*****"
click at [219, 79] on li "[INTERNAL] [PERSON_NAME] Kitchn" at bounding box center [270, 87] width 248 height 28
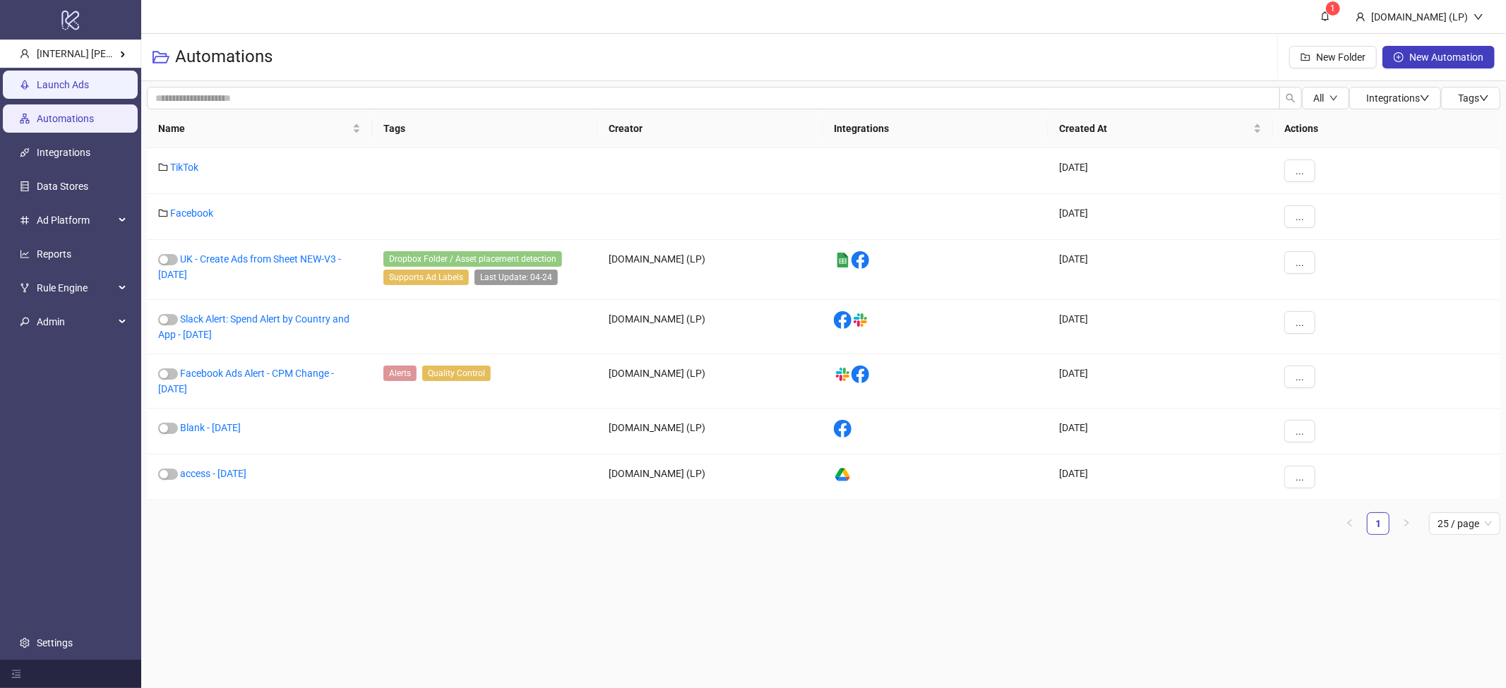
click at [89, 90] on link "Launch Ads" at bounding box center [63, 84] width 52 height 11
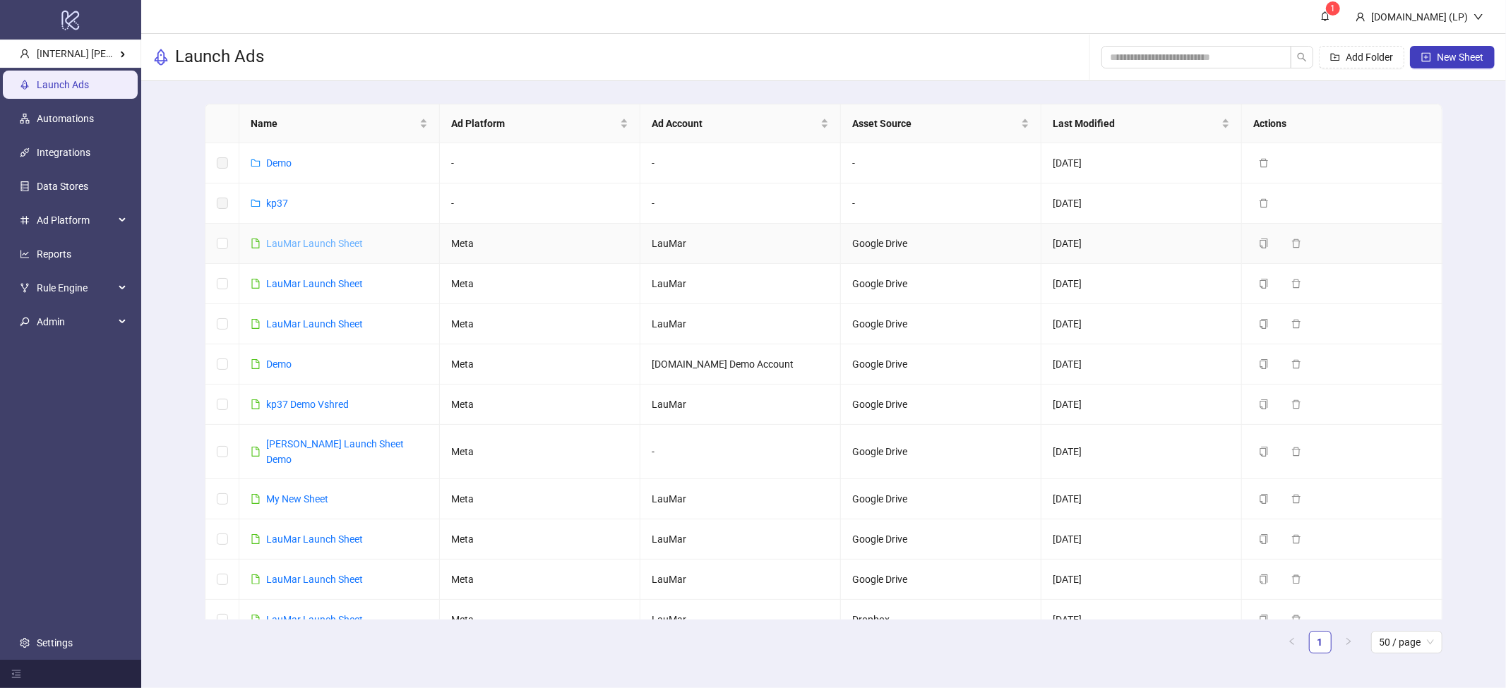
click at [324, 245] on link "LauMar Launch Sheet" at bounding box center [314, 243] width 97 height 11
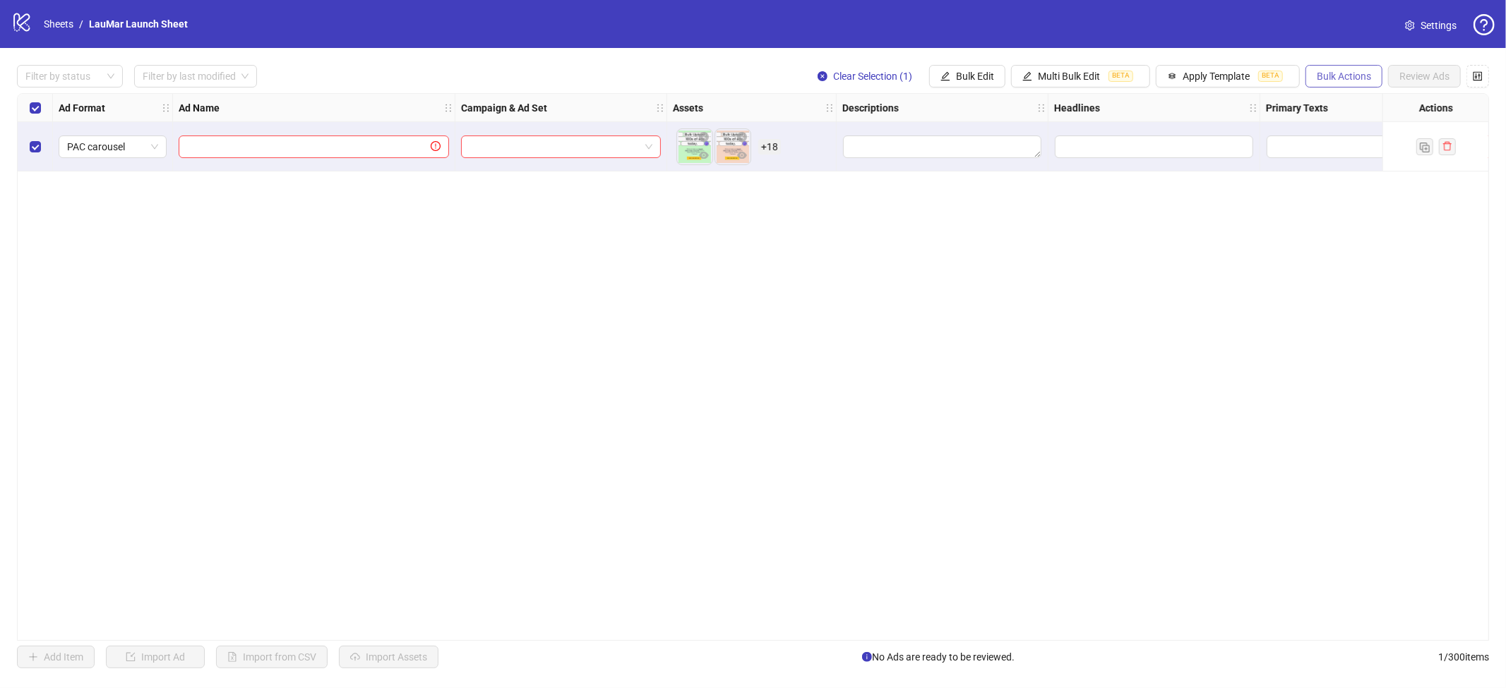
click at [1322, 80] on span "Bulk Actions" at bounding box center [1344, 76] width 54 height 11
click at [1047, 81] on span "Multi Bulk Edit" at bounding box center [1069, 76] width 62 height 11
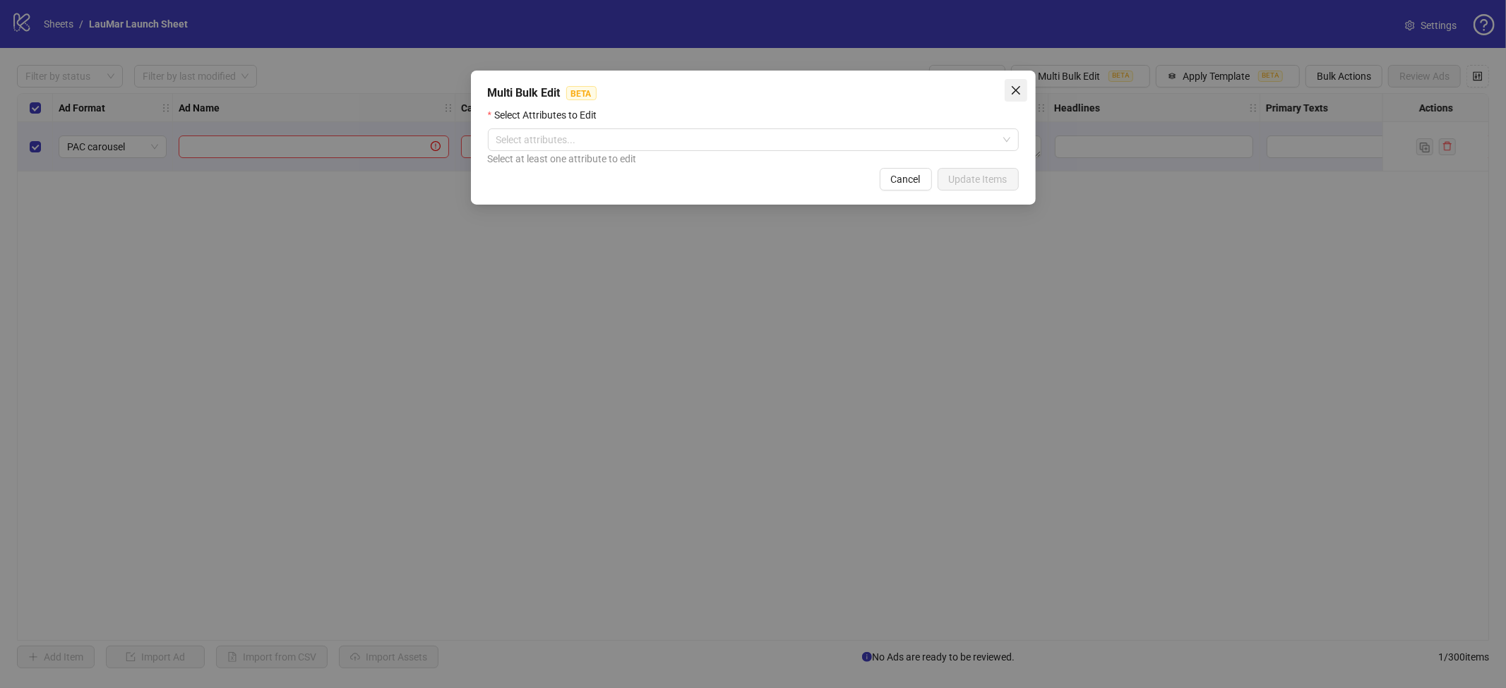
drag, startPoint x: 1000, startPoint y: 90, endPoint x: 1009, endPoint y: 89, distance: 9.2
click at [1005, 89] on div "Multi Bulk Edit BETA Select Attributes to Edit Select attributes... Select at l…" at bounding box center [753, 138] width 565 height 134
click at [1010, 89] on icon "close" at bounding box center [1015, 90] width 11 height 11
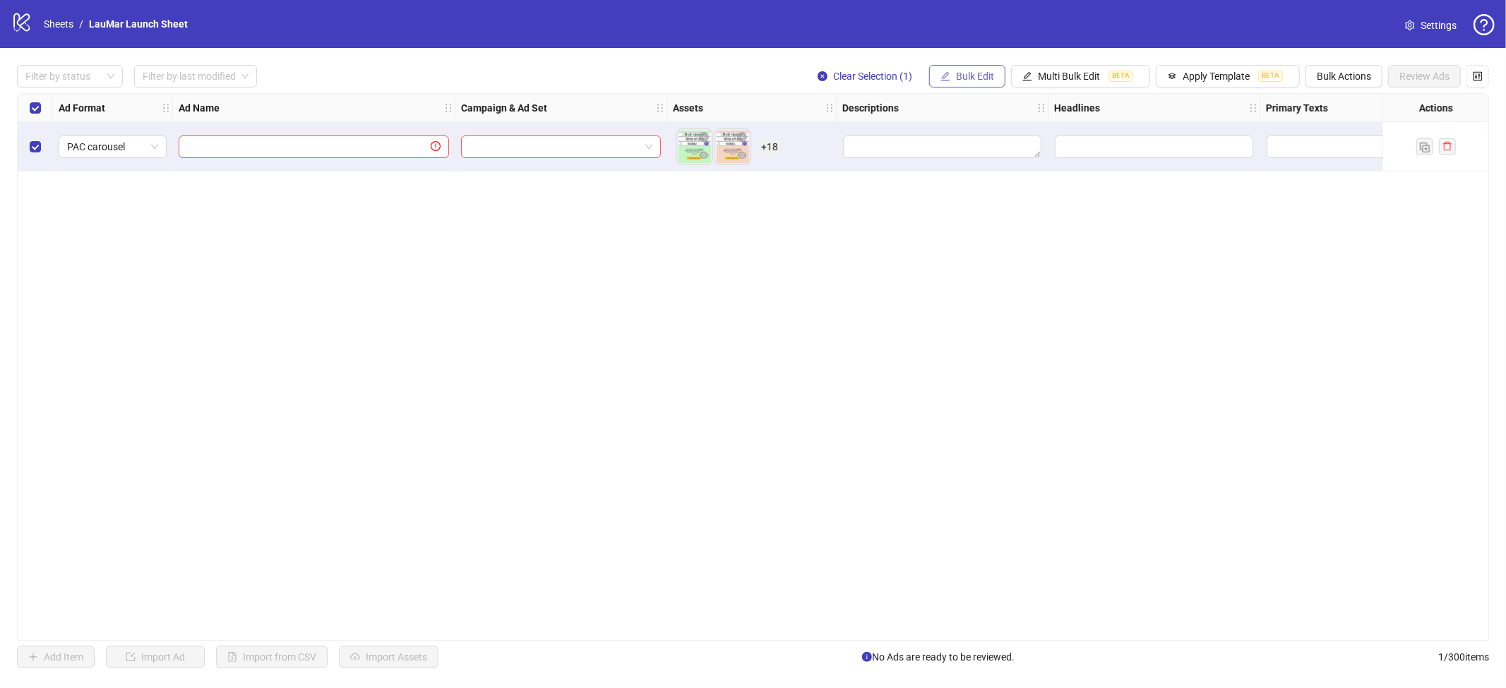
click at [972, 75] on span "Bulk Edit" at bounding box center [975, 76] width 38 height 11
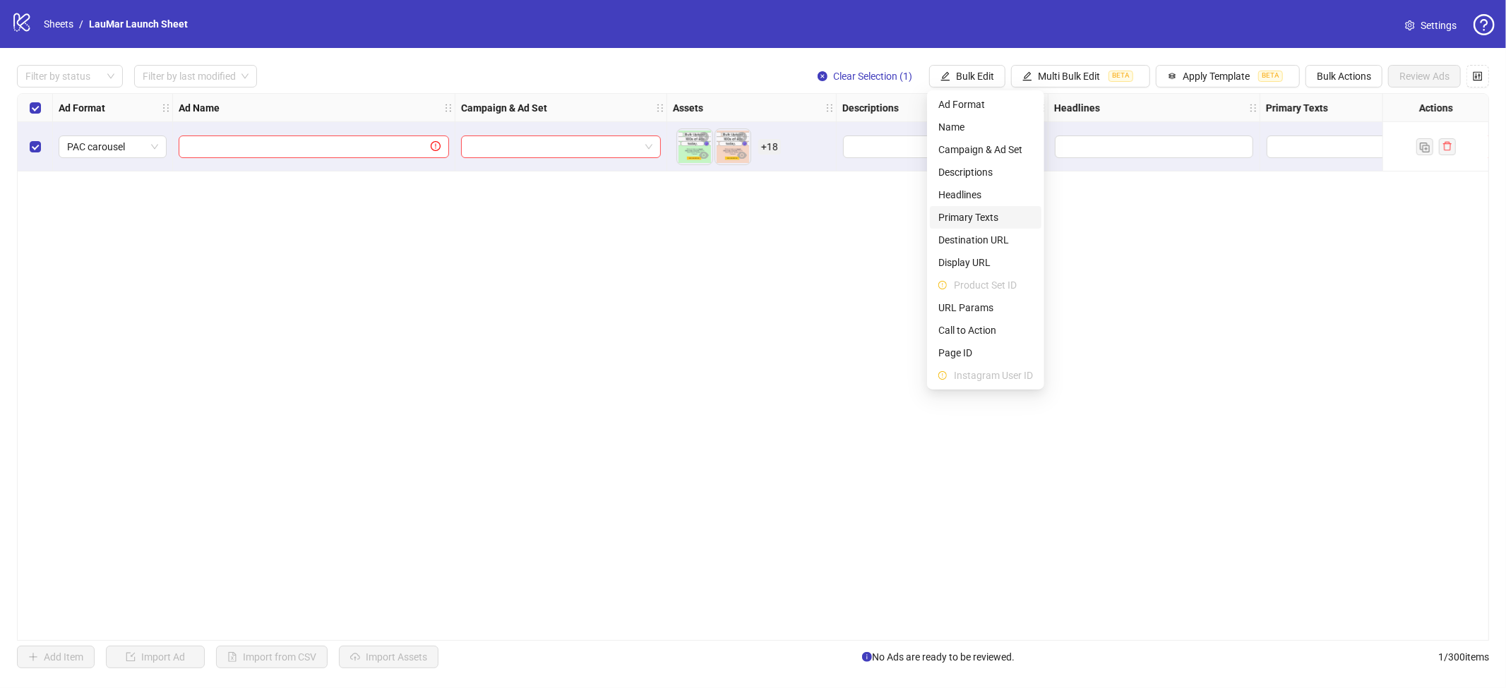
click at [985, 212] on span "Primary Texts" at bounding box center [985, 218] width 95 height 16
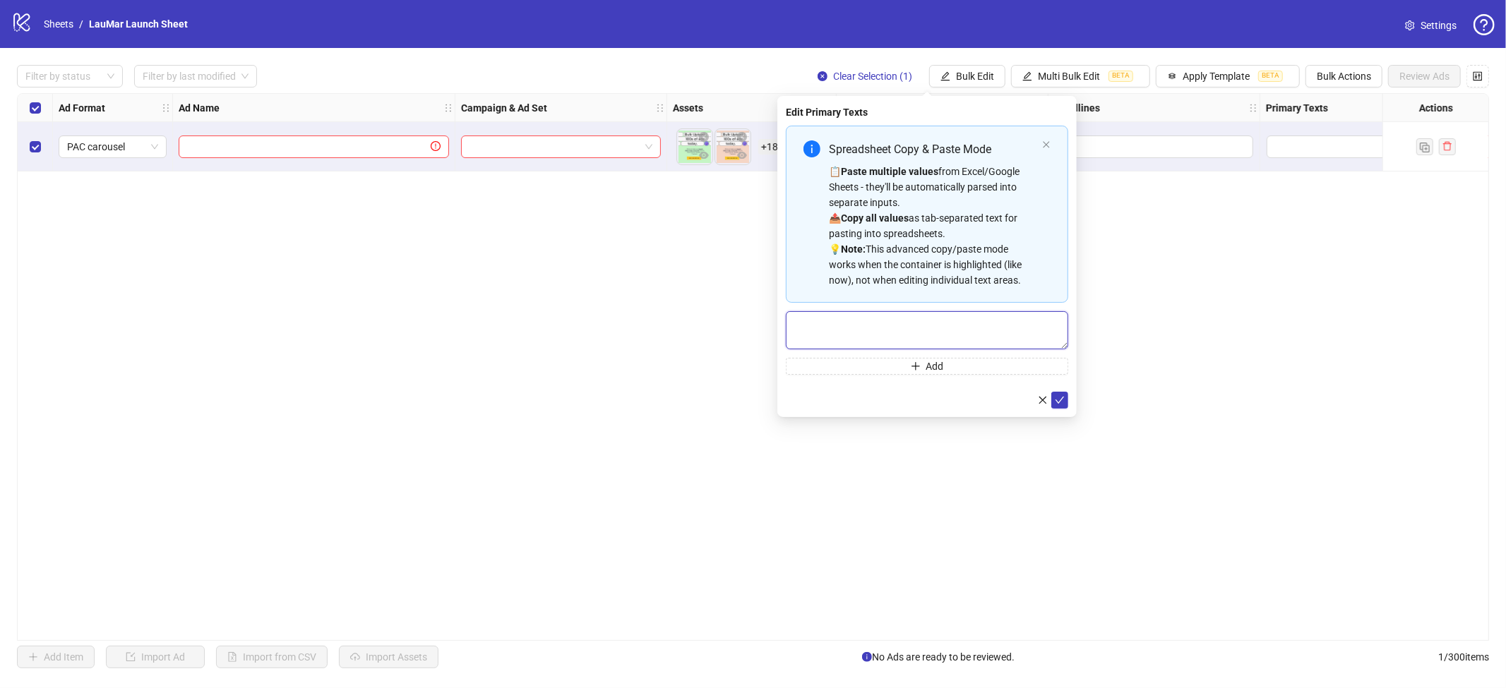
click at [879, 329] on textarea "Multi-text input container - paste or copy values" at bounding box center [927, 330] width 282 height 38
click at [1043, 181] on div "Spreadsheet Copy & Paste Mode 📋 Paste multiple values from Excel/Google Sheets …" at bounding box center [927, 214] width 282 height 177
click at [1031, 215] on div "📋 Paste multiple values from Excel/Google Sheets - they'll be automatically par…" at bounding box center [933, 226] width 208 height 124
type textarea "**********"
click at [1068, 447] on div "**********" at bounding box center [926, 280] width 299 height 368
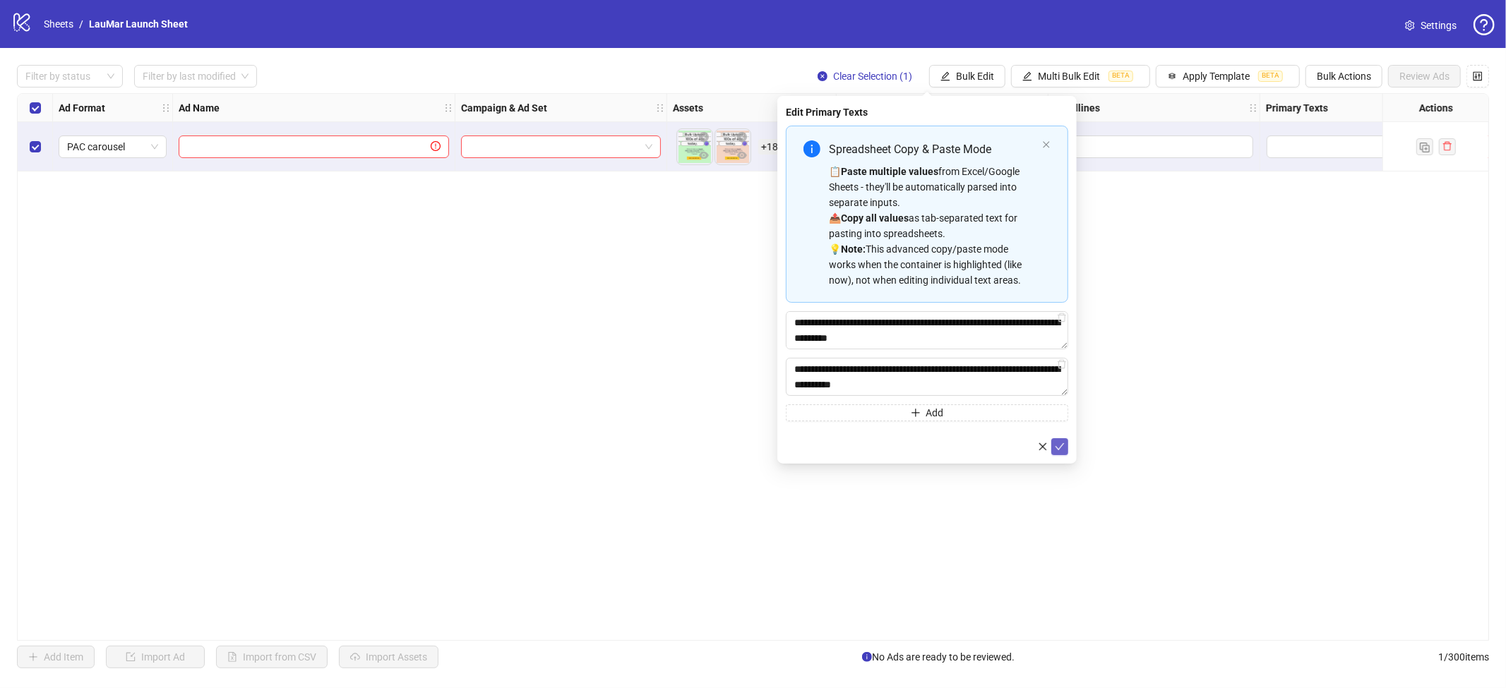
click at [1067, 447] on button "submit" at bounding box center [1059, 446] width 17 height 17
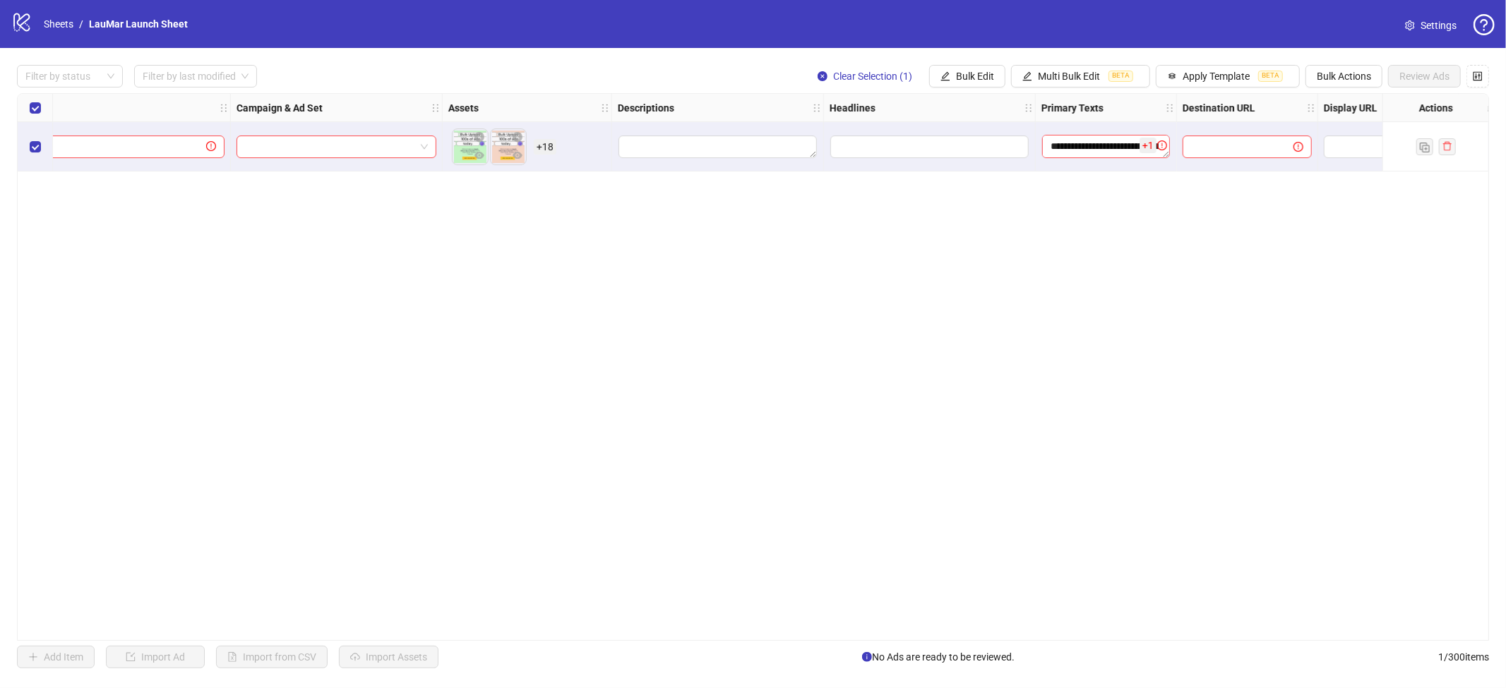
scroll to position [0, 265]
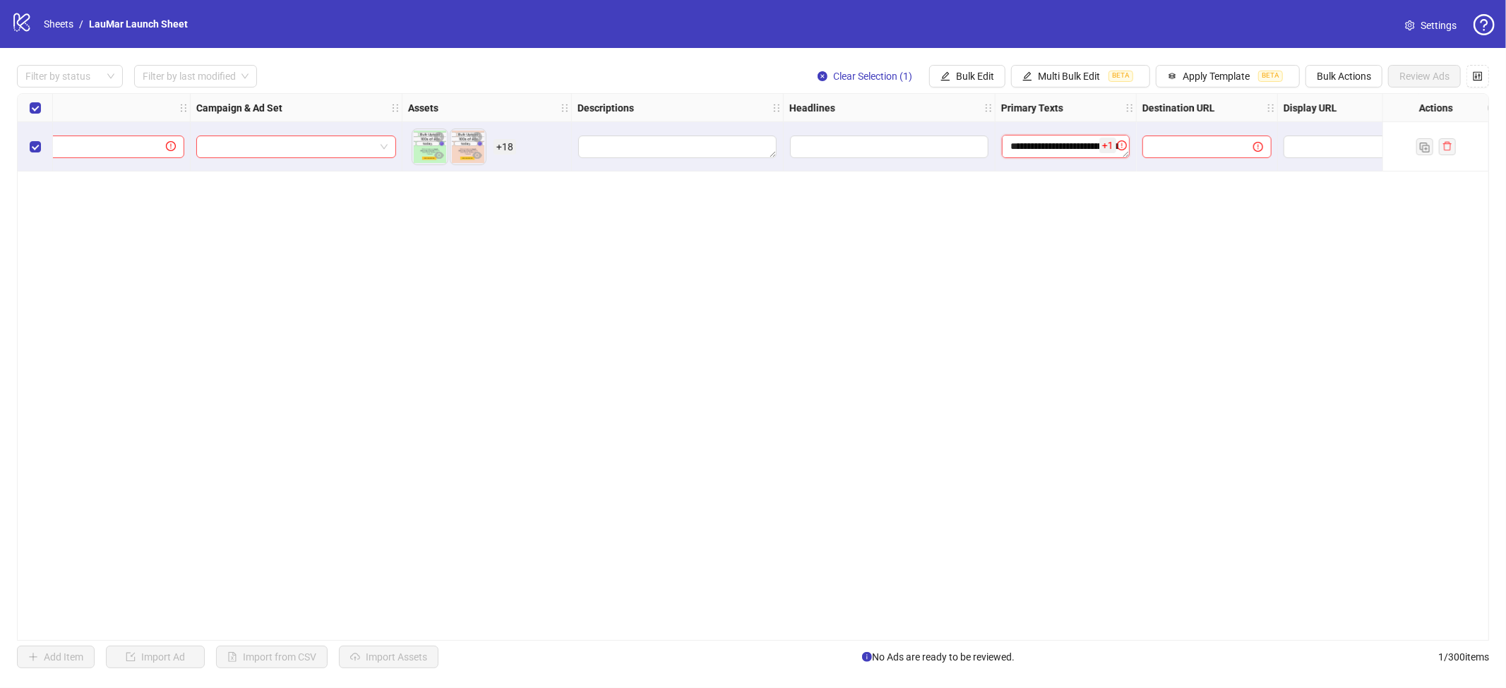
click at [1107, 155] on textarea "**********" at bounding box center [1066, 146] width 128 height 23
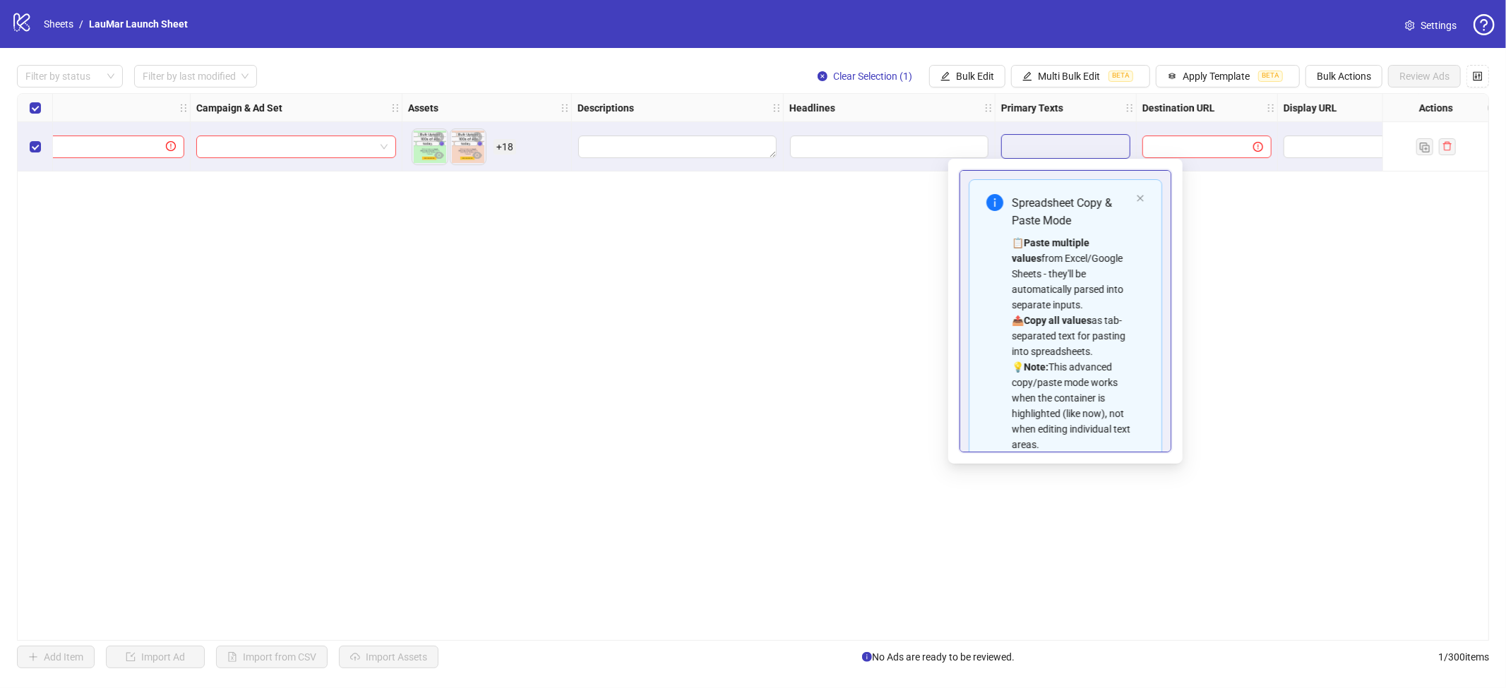
click at [1219, 230] on div "**********" at bounding box center [753, 367] width 1472 height 548
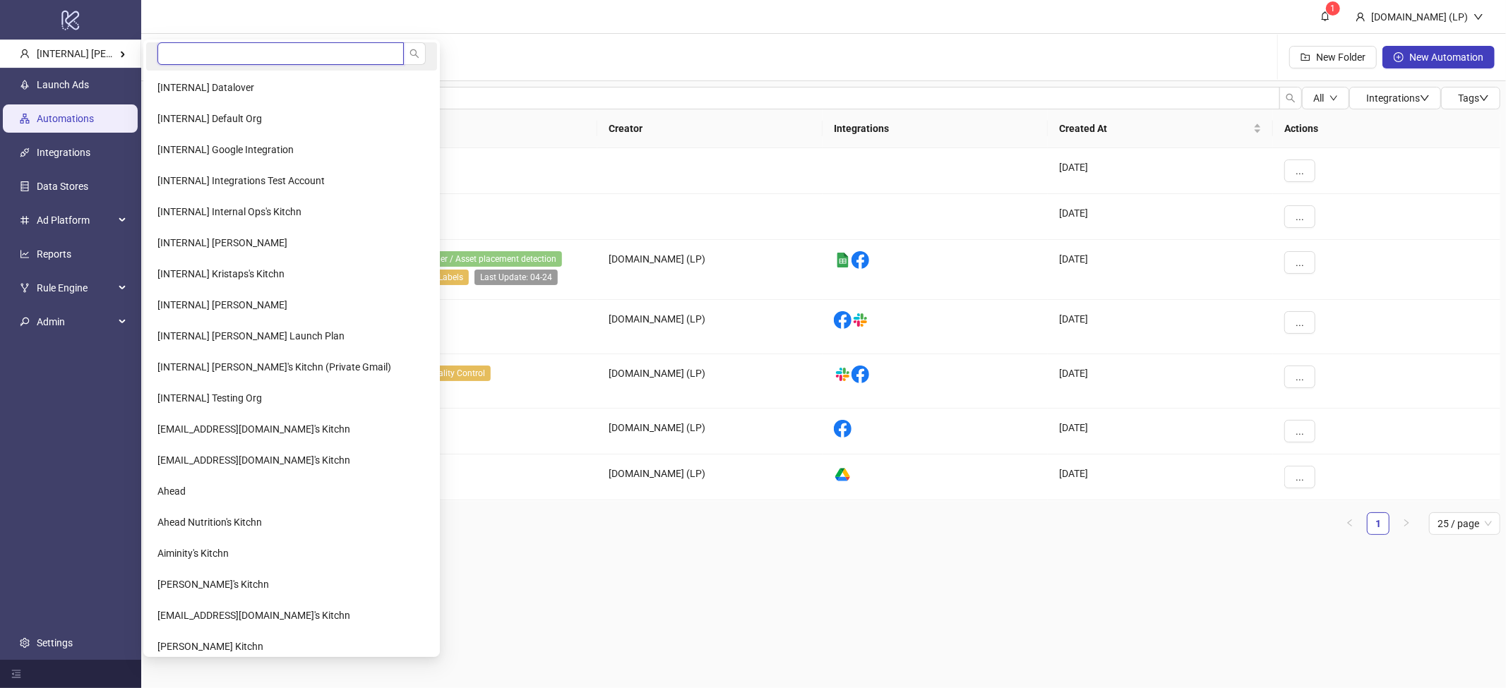
click at [178, 49] on input "search" at bounding box center [280, 53] width 246 height 23
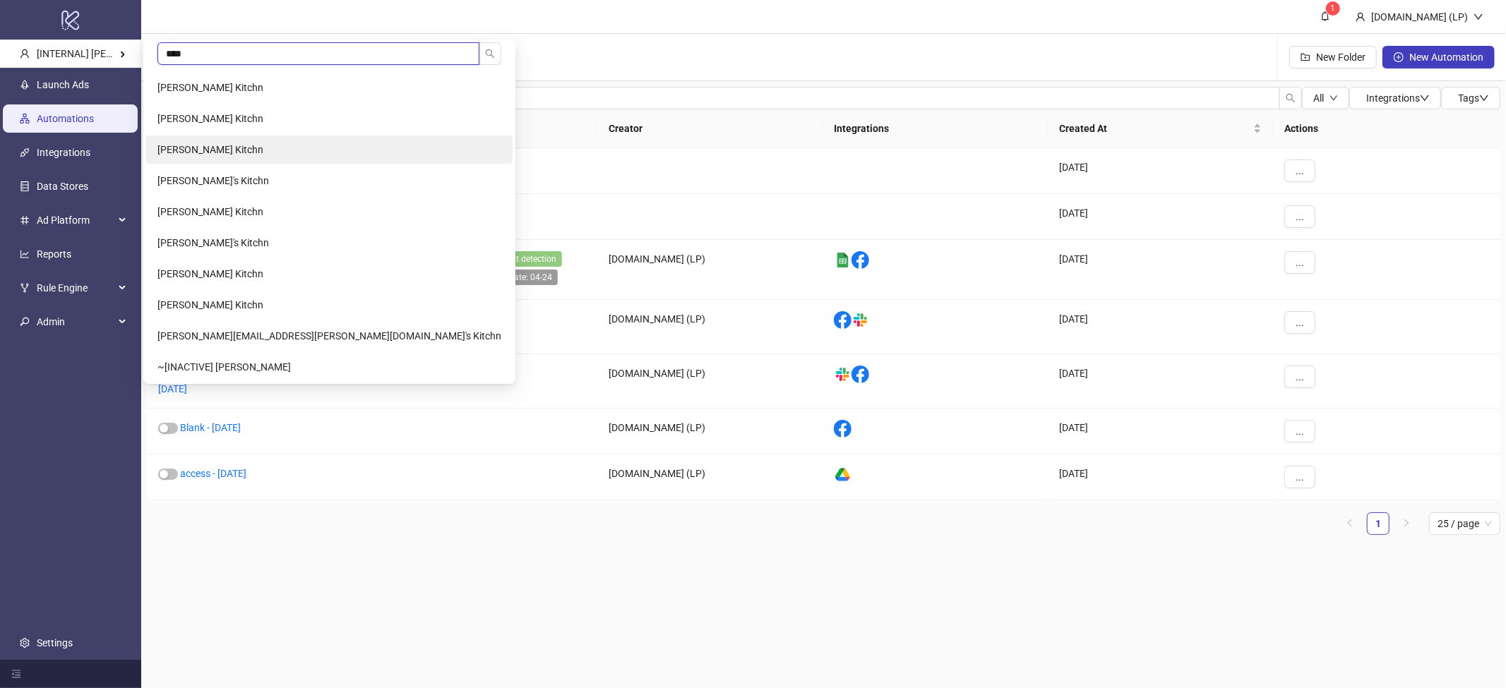
type input "****"
click at [212, 148] on span "Ryan Givargis Kaldani's Kitchn" at bounding box center [210, 149] width 106 height 11
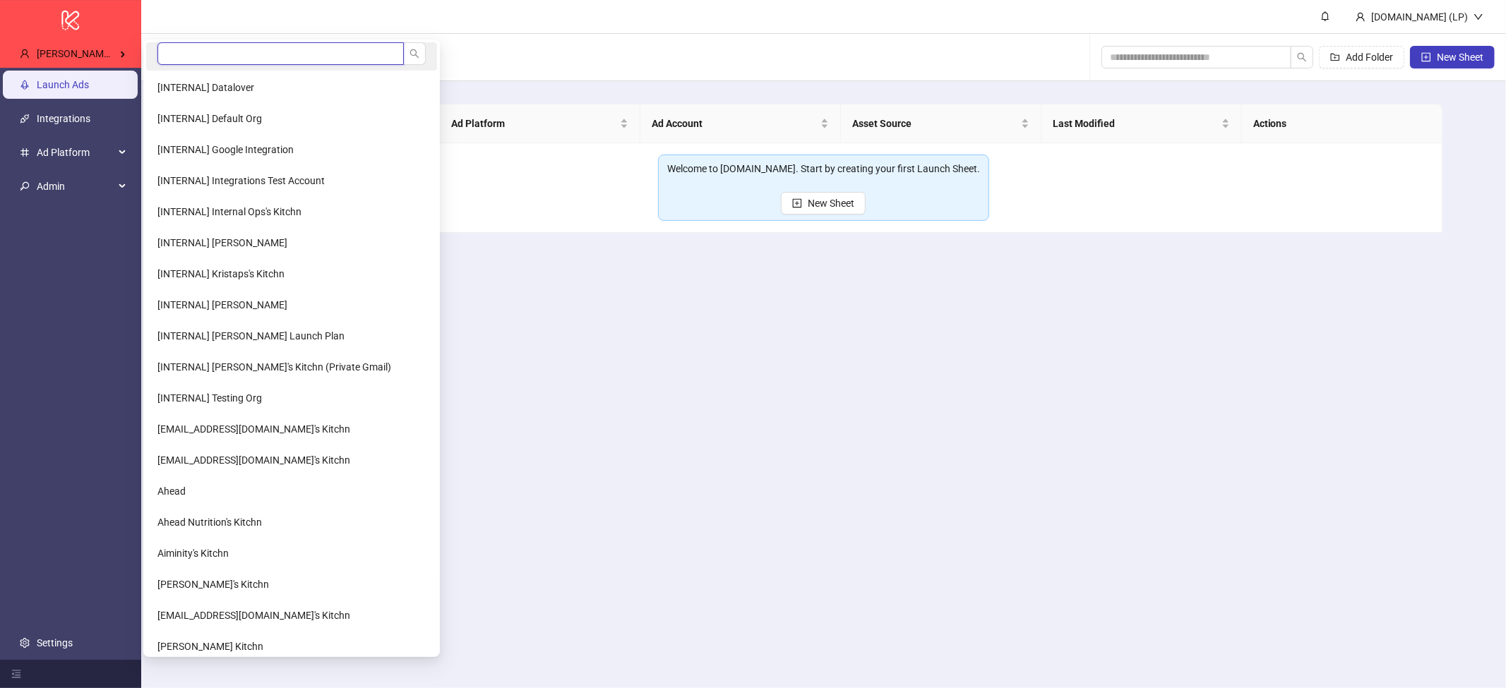
click at [207, 54] on input "search" at bounding box center [280, 53] width 246 height 23
type input "*"
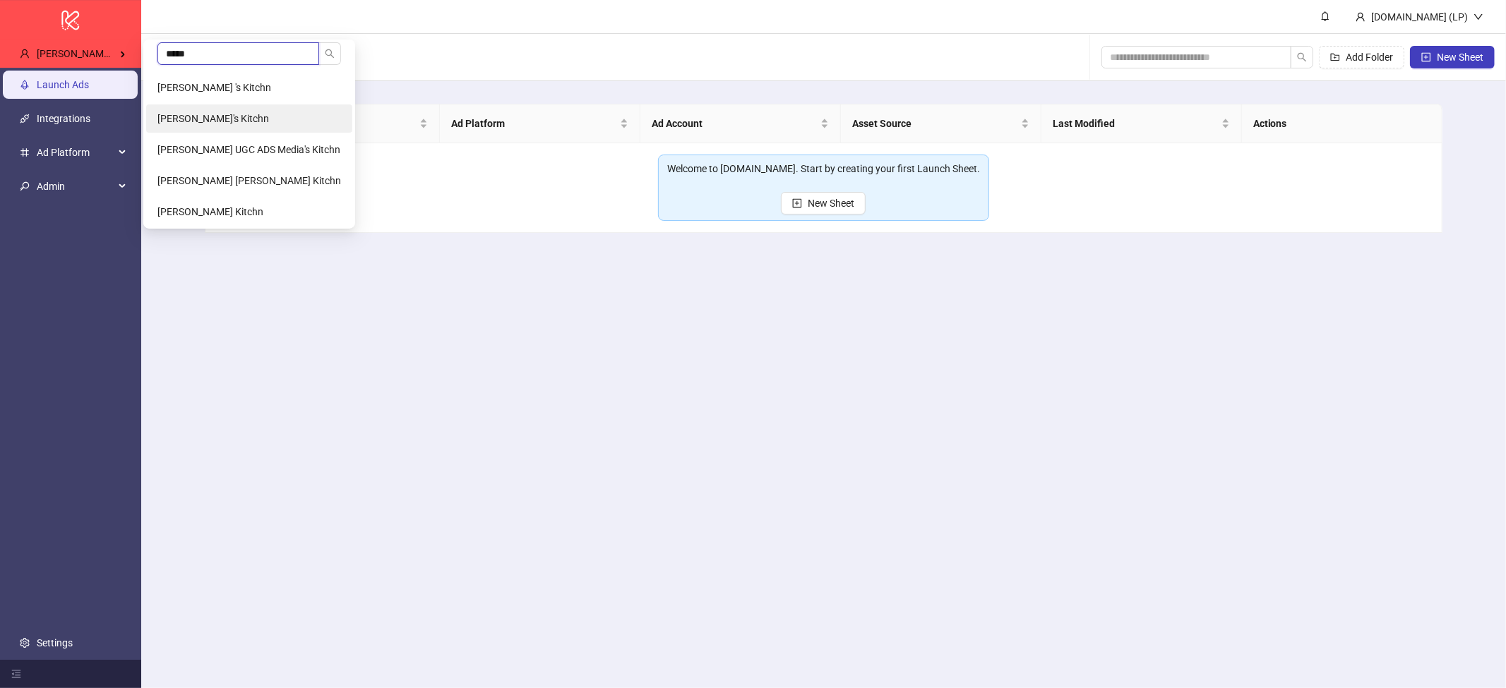
type input "*****"
click at [230, 114] on span "[PERSON_NAME]'s Kitchn" at bounding box center [213, 118] width 112 height 11
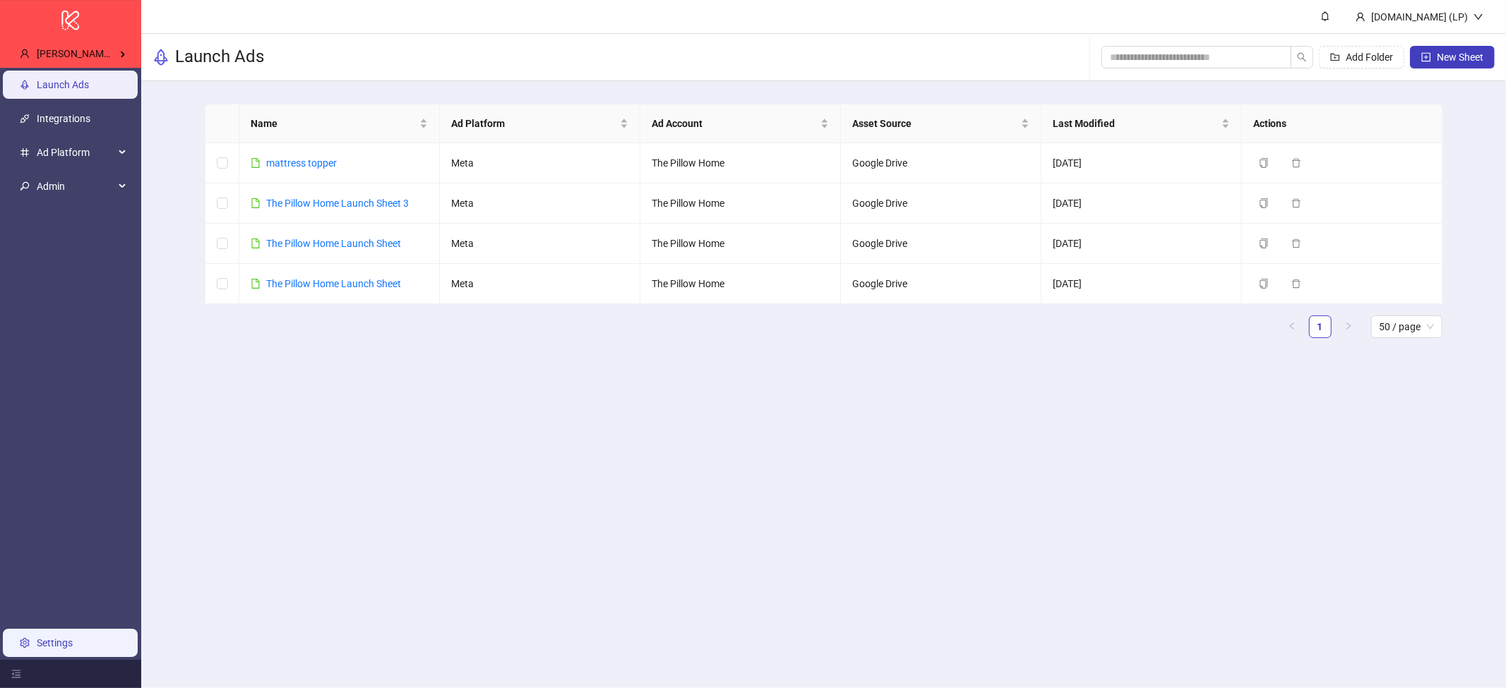
click at [73, 642] on link "Settings" at bounding box center [55, 642] width 36 height 11
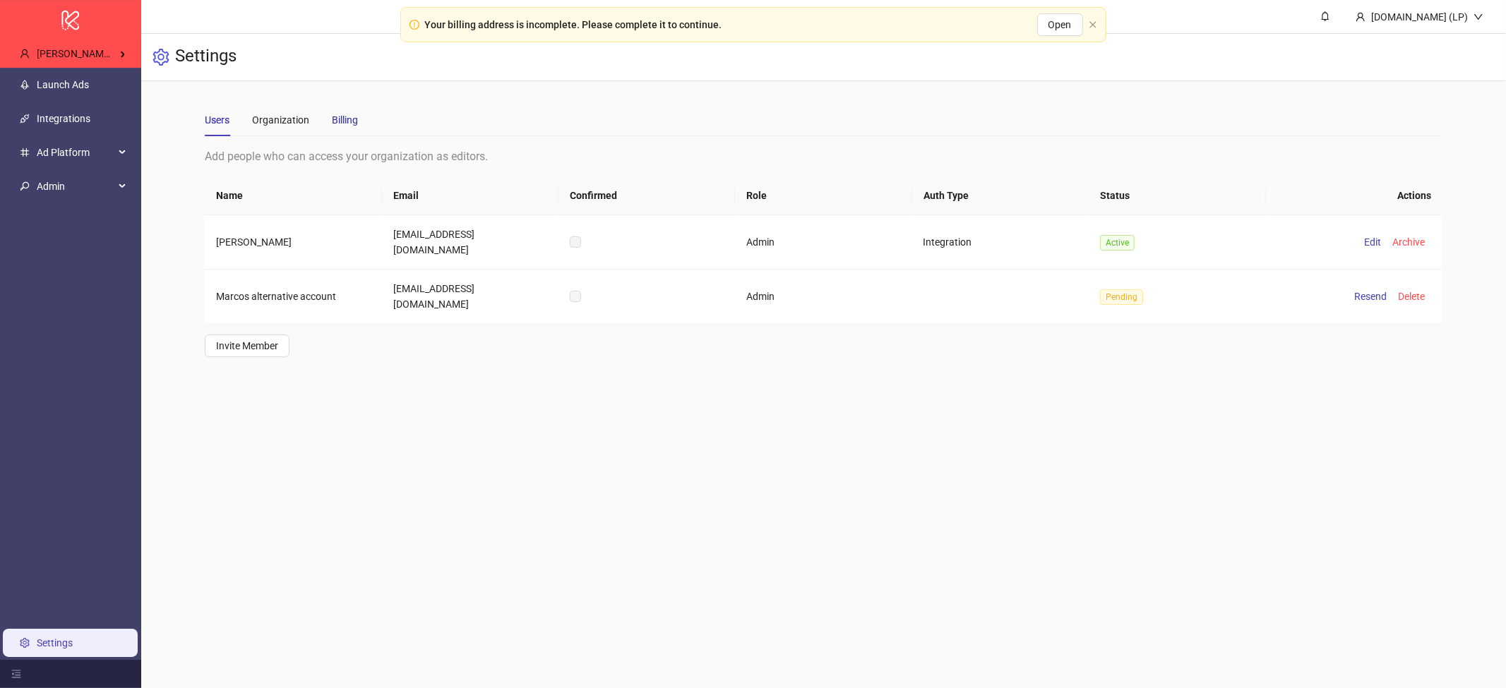
click at [347, 112] on div "Billing" at bounding box center [345, 120] width 26 height 16
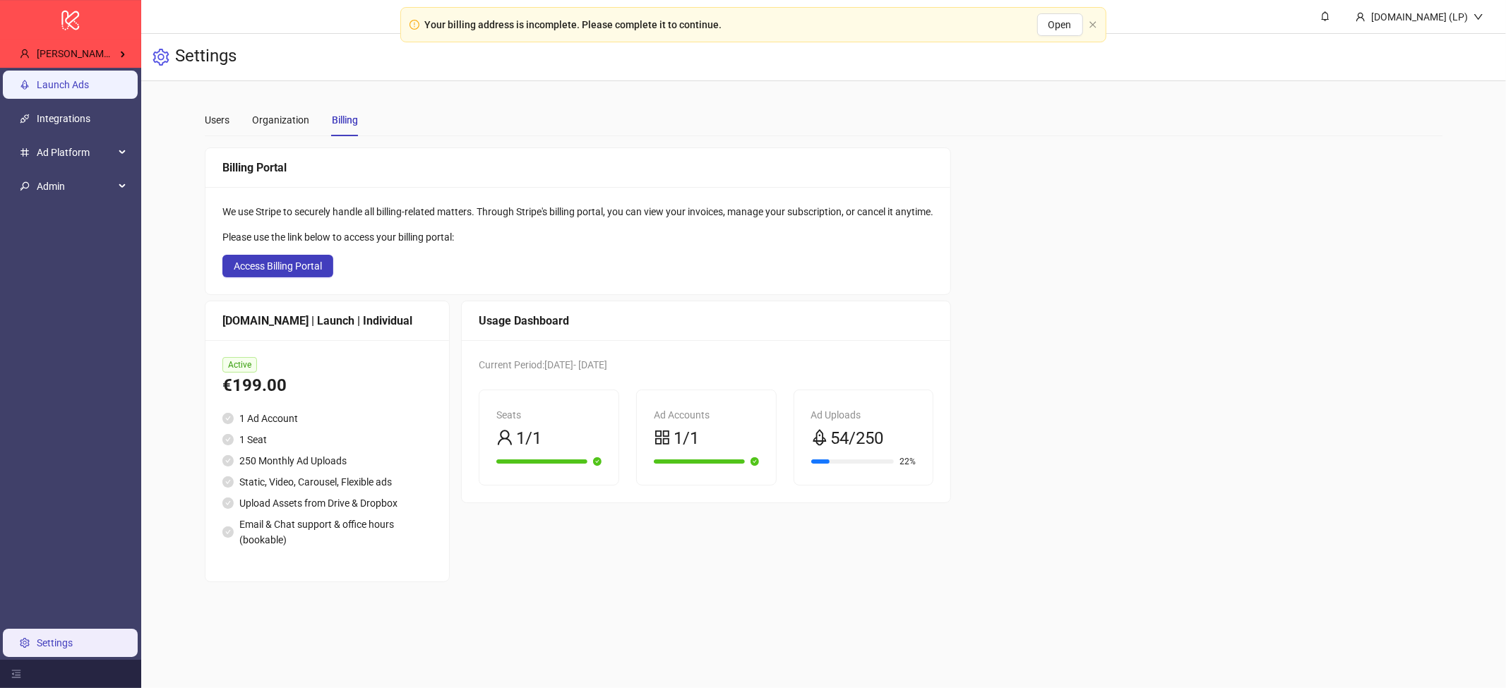
click at [82, 90] on link "Launch Ads" at bounding box center [63, 84] width 52 height 11
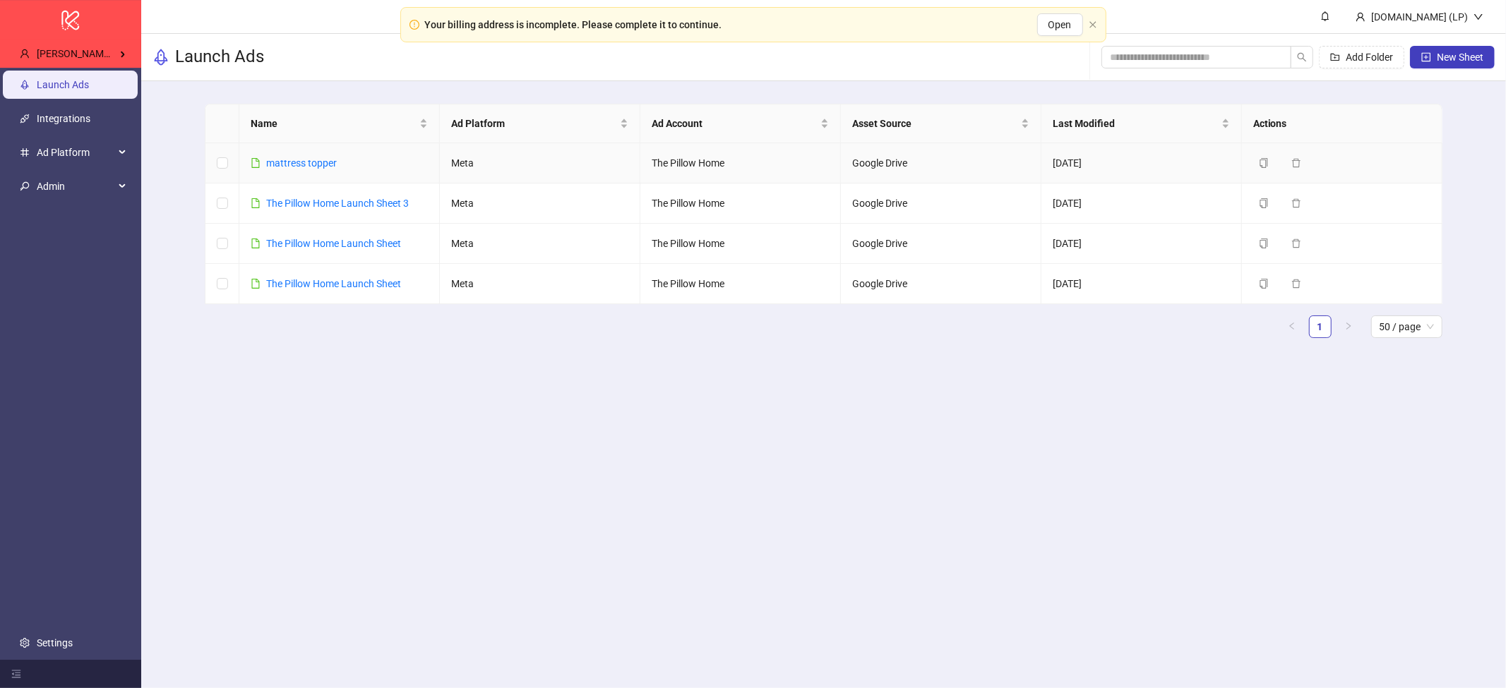
click at [326, 170] on div "mattress topper" at bounding box center [301, 163] width 71 height 16
click at [324, 164] on link "mattress topper" at bounding box center [301, 162] width 71 height 11
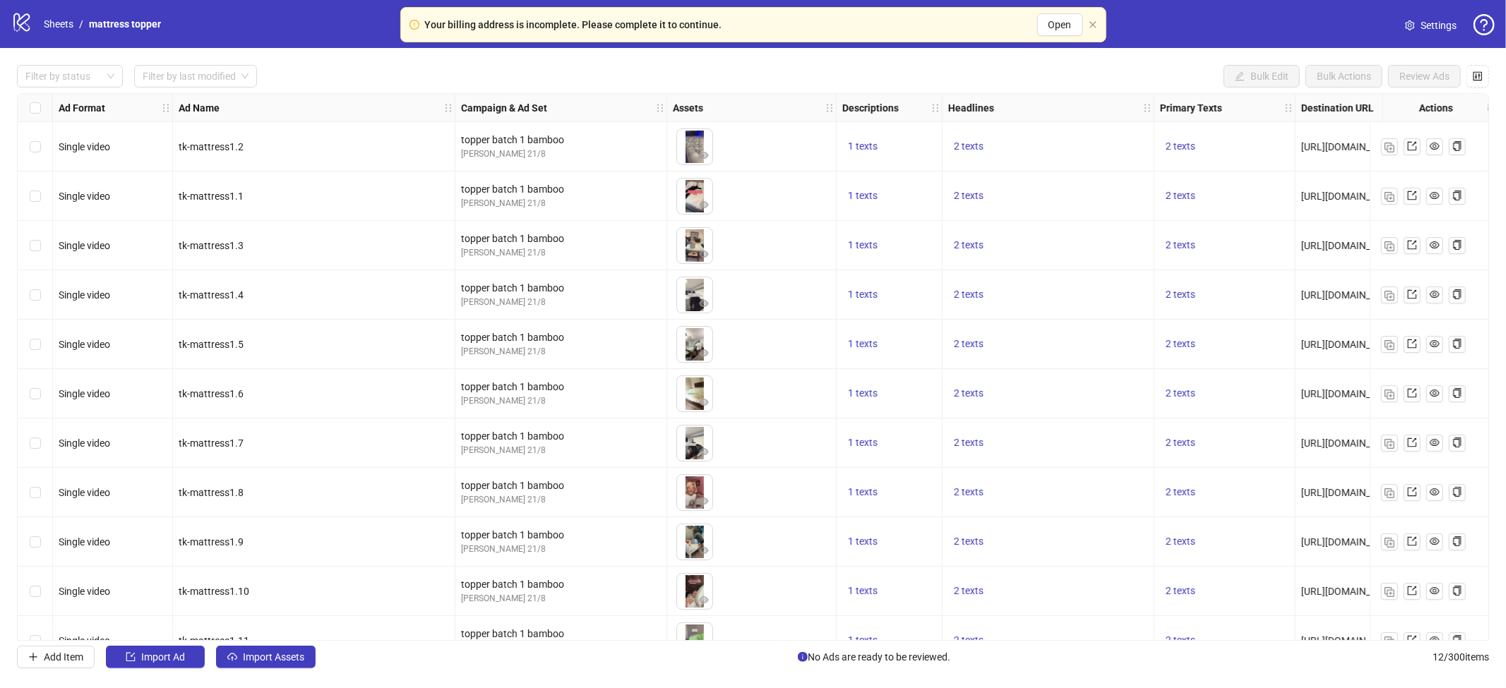
click at [477, 32] on div "Your billing address is incomplete. Please complete it to continue. Open" at bounding box center [754, 24] width 658 height 23
click at [484, 26] on div "Your billing address is incomplete. Please complete it to continue." at bounding box center [573, 25] width 297 height 16
copy div "Your billing address is incomplete. Please complete it to continue. Open logo/l…"
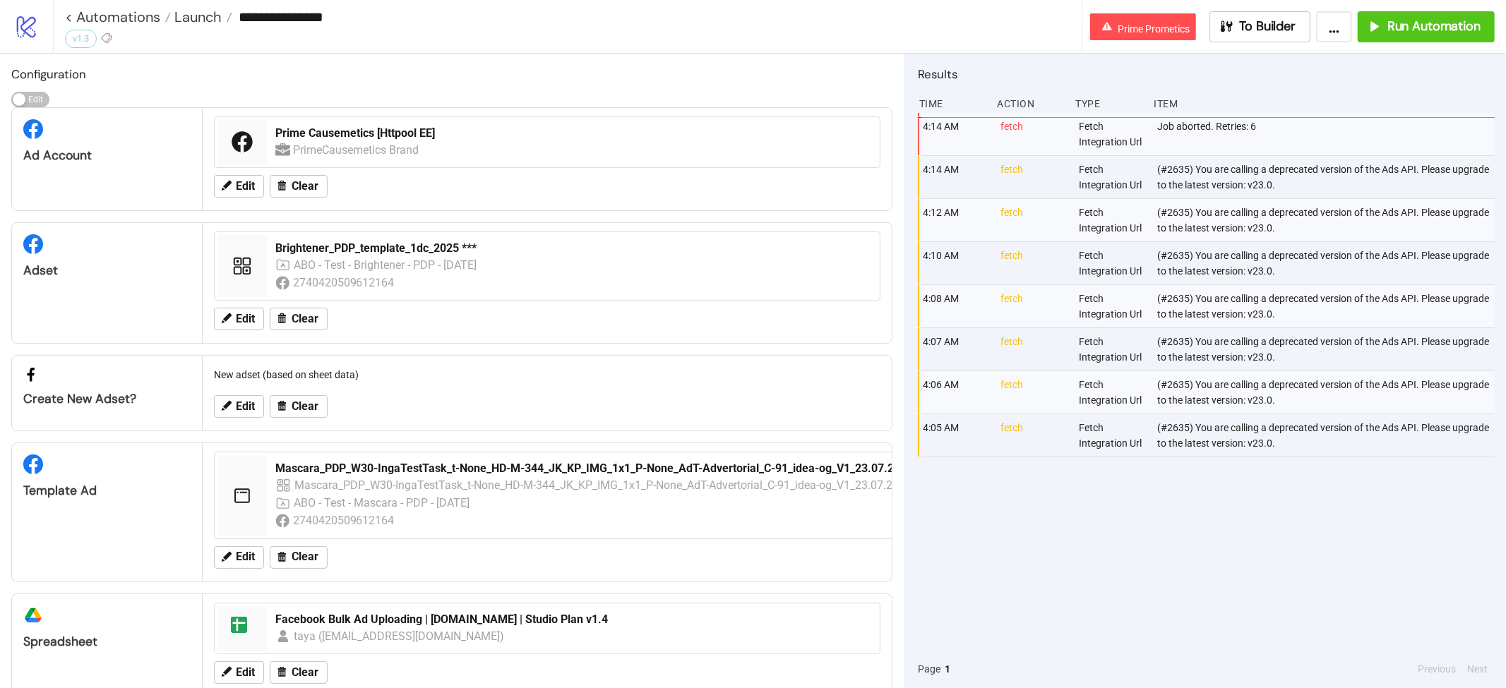
click at [1264, 351] on div "(#2635) You are calling a deprecated version of the Ads API. Please upgrade to …" at bounding box center [1327, 349] width 342 height 42
copy div "(#2635) You are calling a deprecated version of the Ads API. Please upgrade to …"
click at [1213, 354] on div "(#2635) You are calling a deprecated version of the Ads API. Please upgrade to …" at bounding box center [1327, 349] width 342 height 42
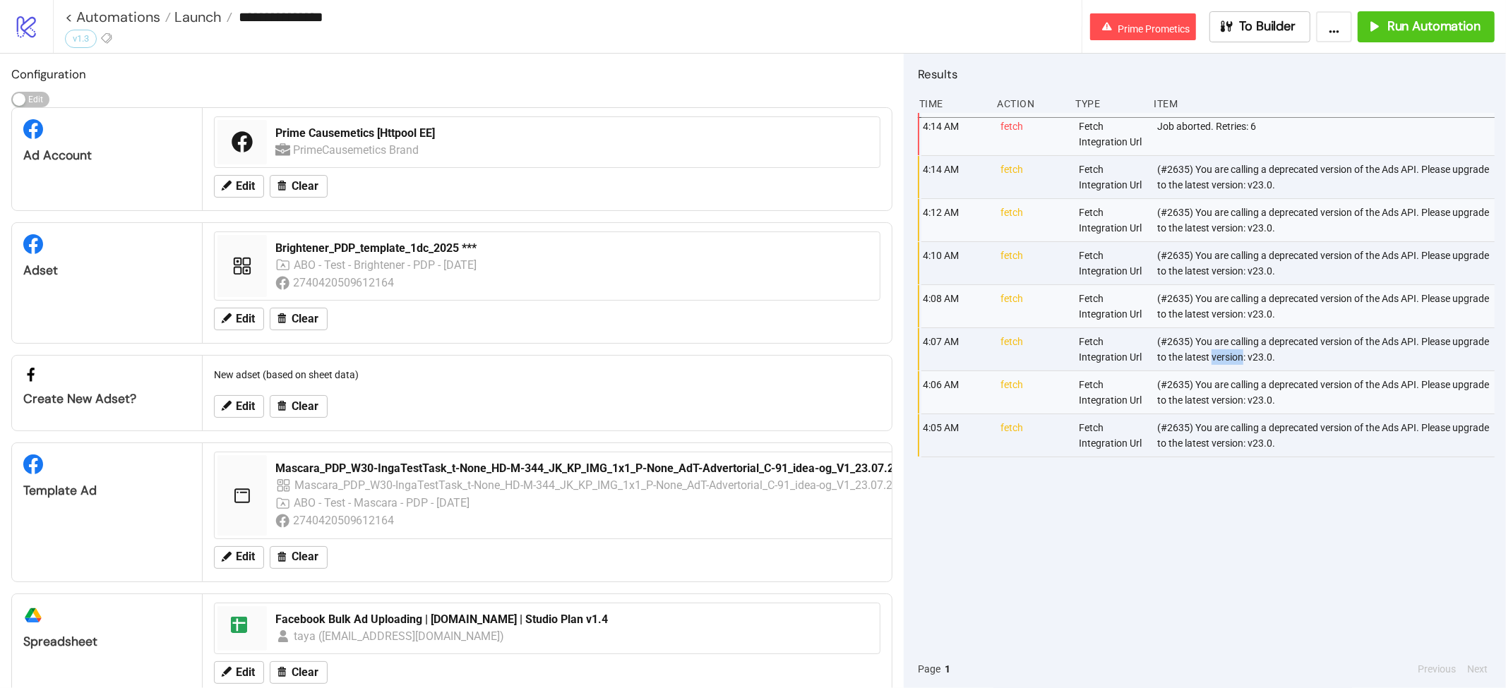
click at [1213, 355] on div "(#2635) You are calling a deprecated version of the Ads API. Please upgrade to …" at bounding box center [1327, 349] width 342 height 42
click at [247, 11] on input "**********" at bounding box center [656, 16] width 849 height 21
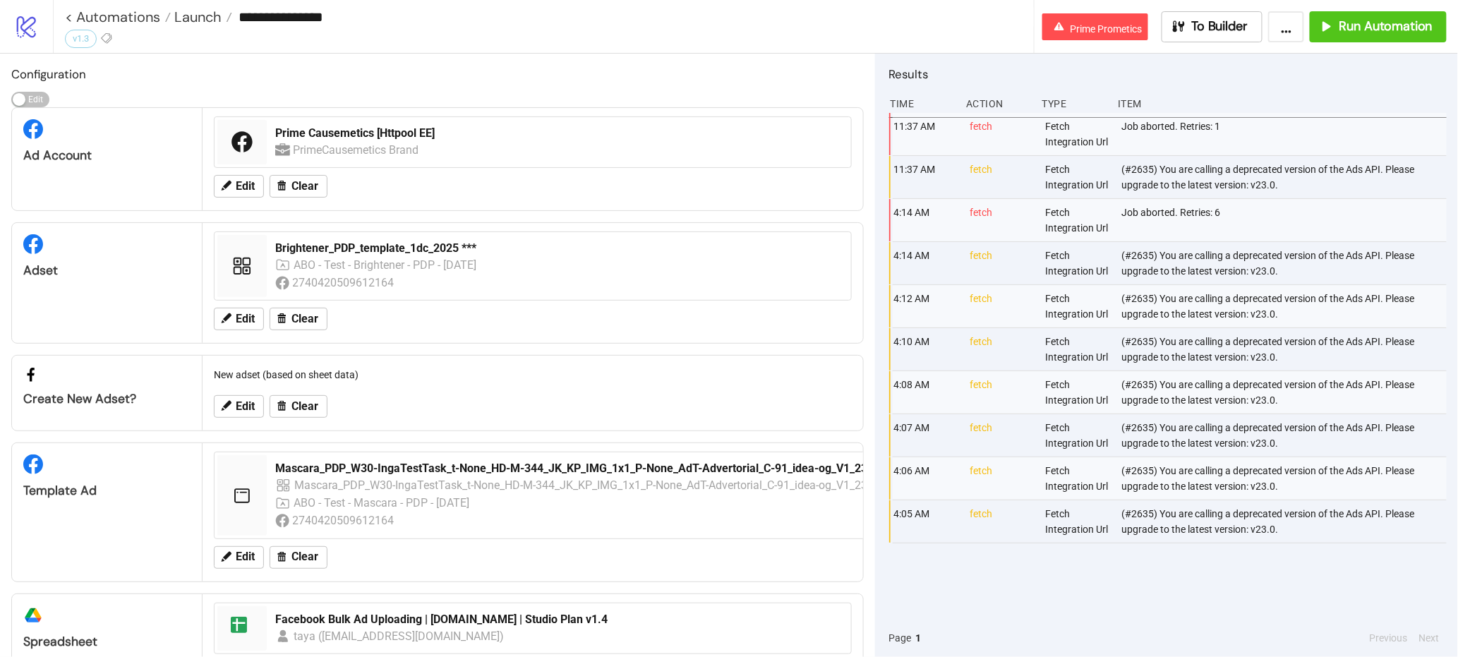
click at [32, 26] on icon "logo/logo-mobile" at bounding box center [26, 26] width 25 height 25
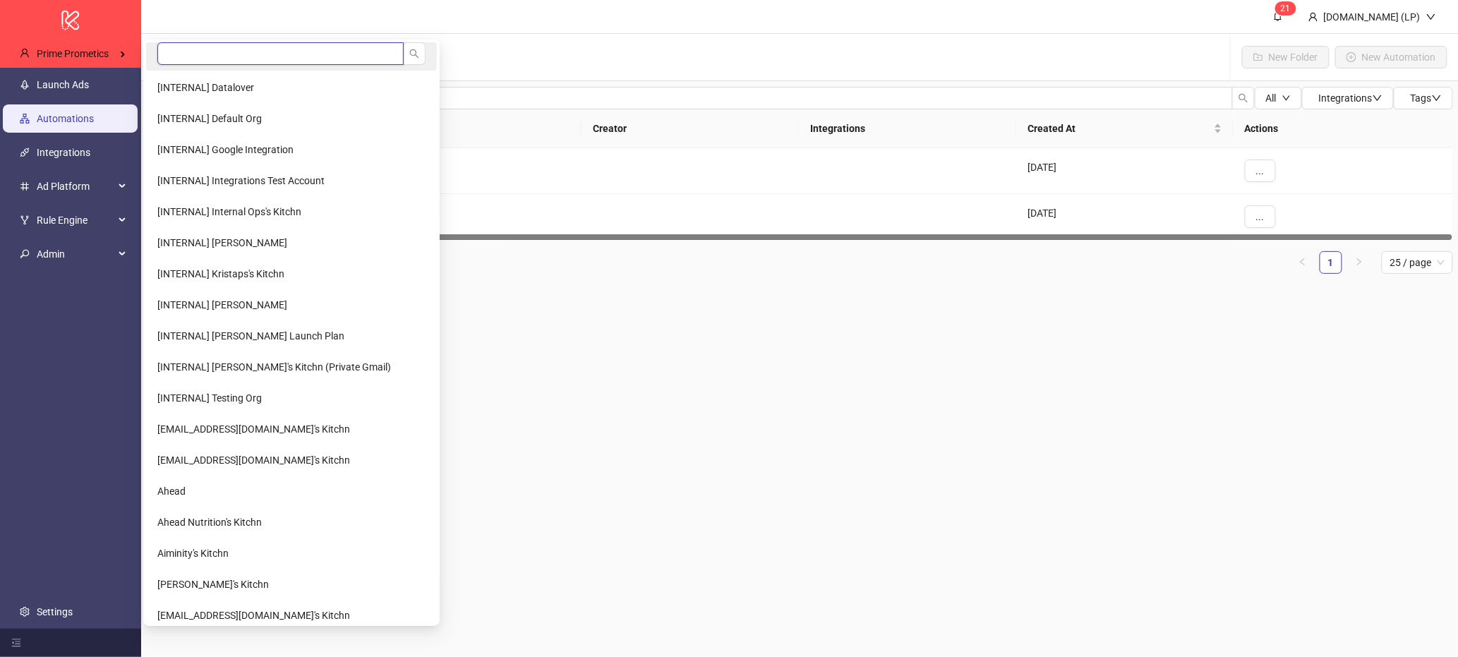
click at [282, 62] on input "search" at bounding box center [280, 53] width 246 height 23
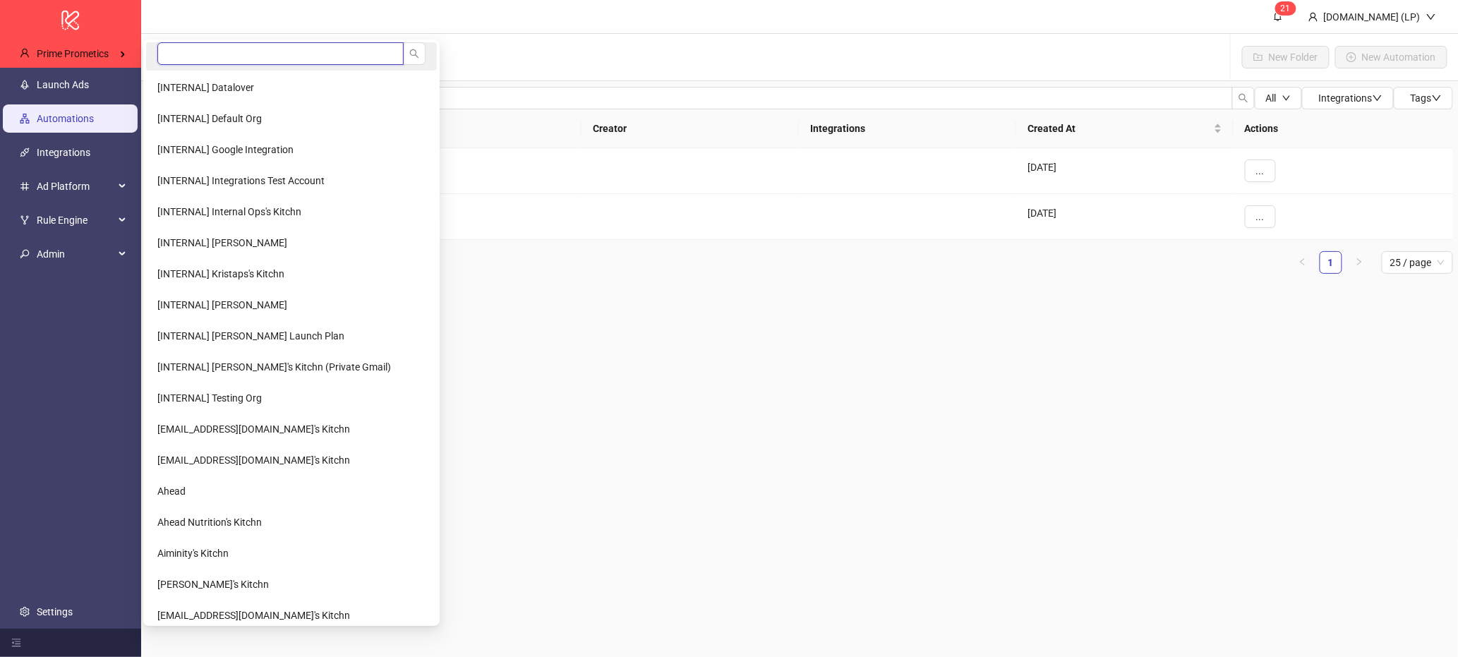
click at [165, 56] on input "search" at bounding box center [280, 53] width 246 height 23
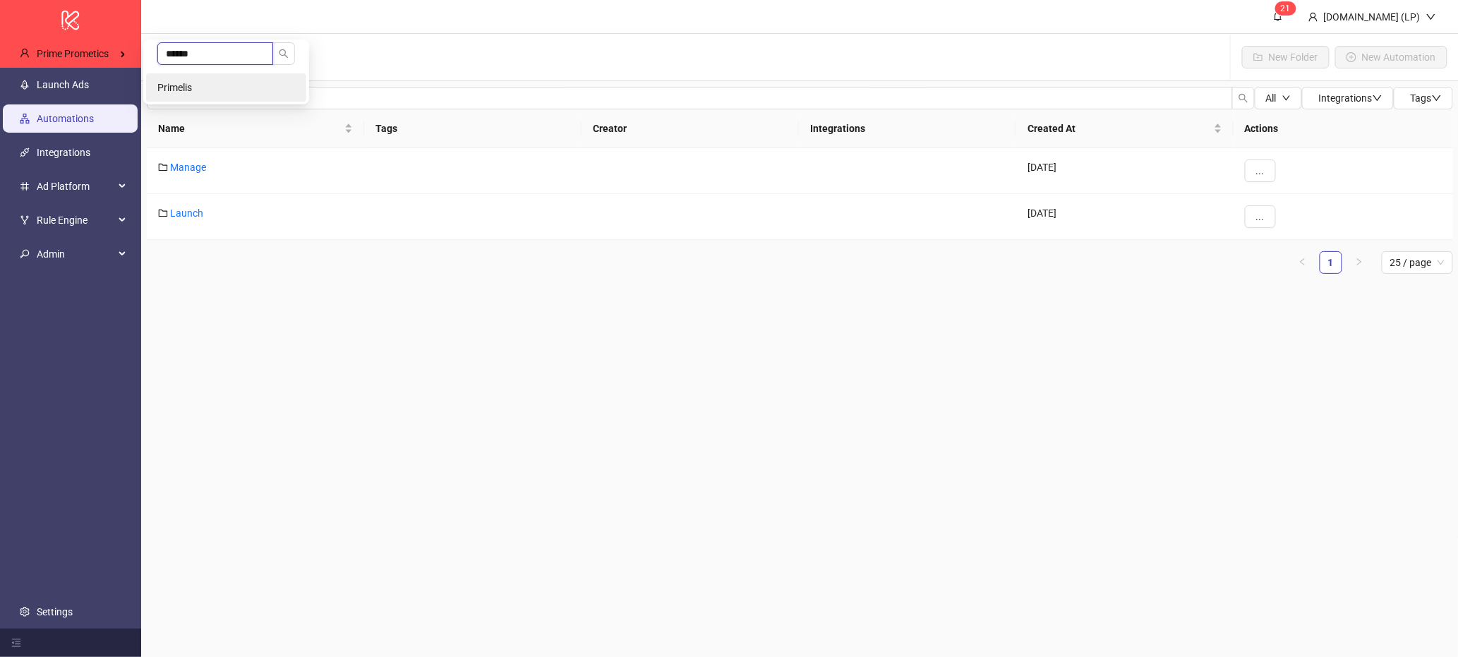
type input "******"
click at [202, 79] on li "Primelis" at bounding box center [226, 87] width 160 height 28
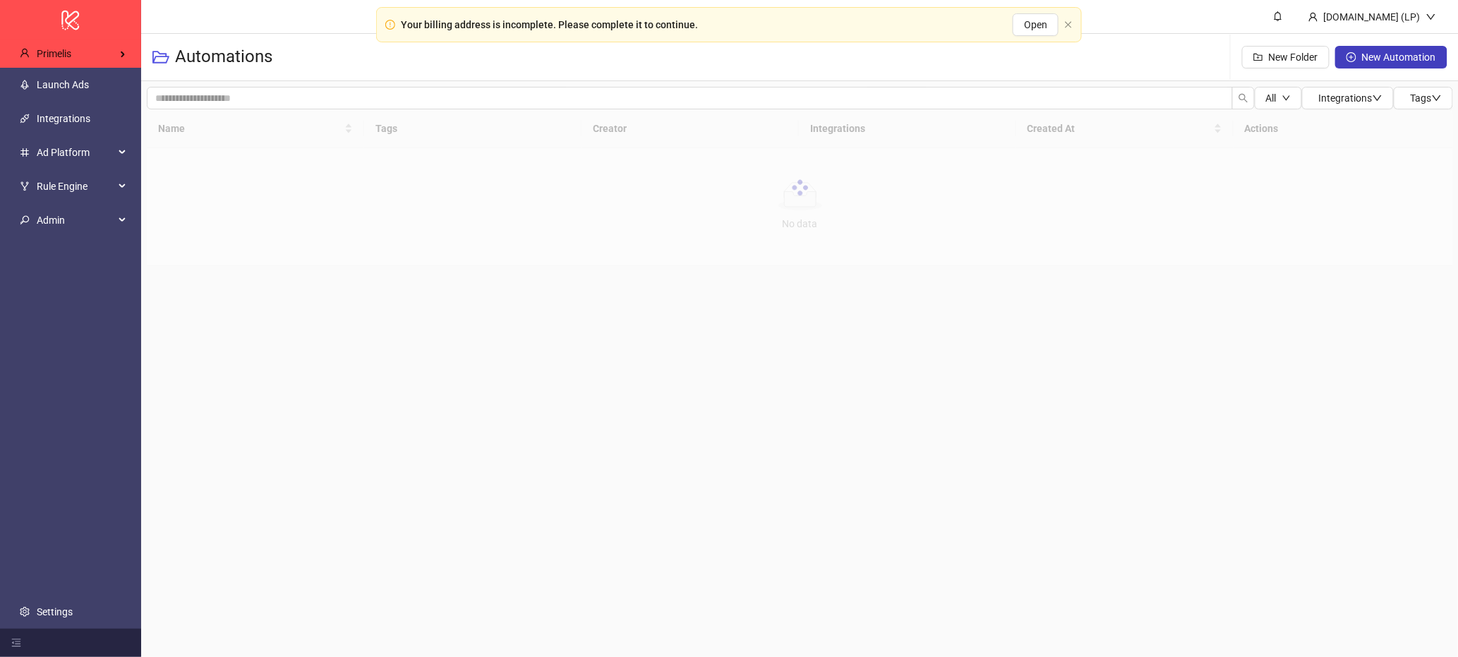
click at [538, 26] on div "Your billing address is incomplete. Please complete it to continue." at bounding box center [549, 25] width 297 height 16
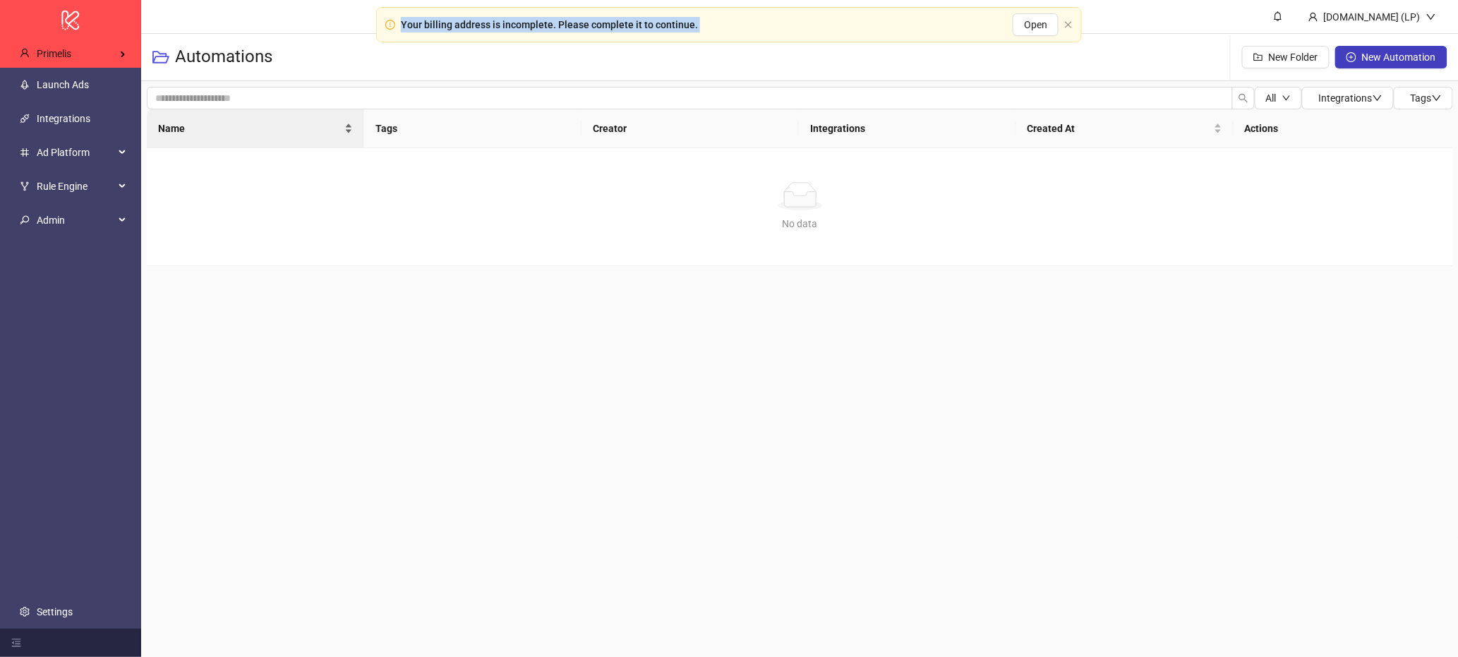
copy div "Your billing address is incomplete. Please complete it to continue. Open logo/l…"
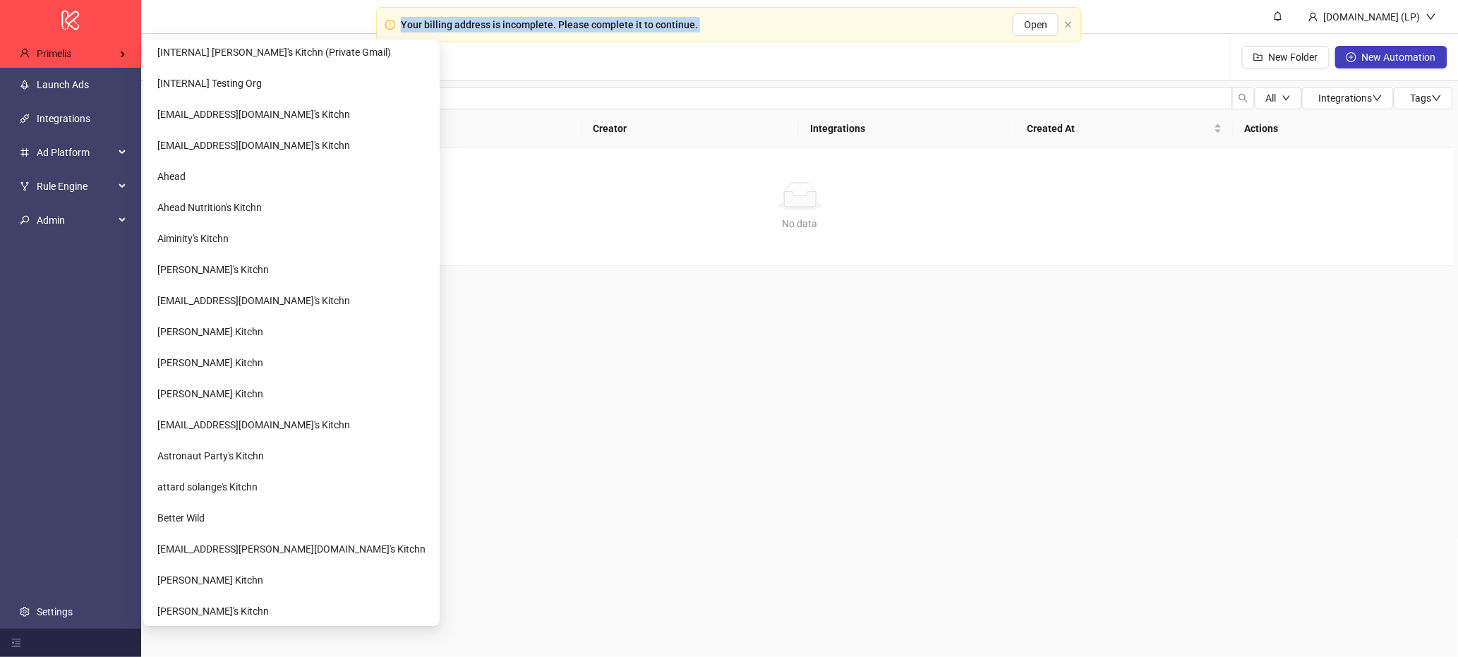
scroll to position [318, 0]
click at [242, 233] on li "Aiminity's Kitchn" at bounding box center [291, 236] width 291 height 28
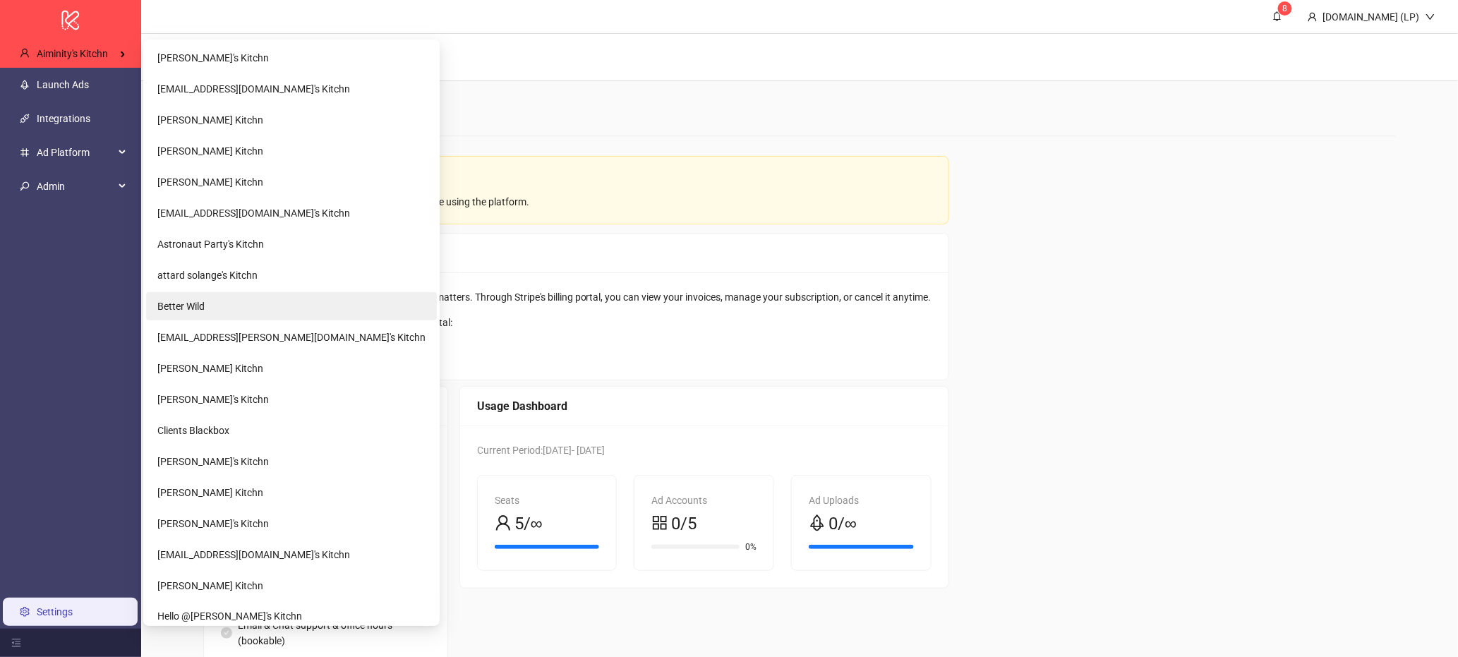
scroll to position [533, 0]
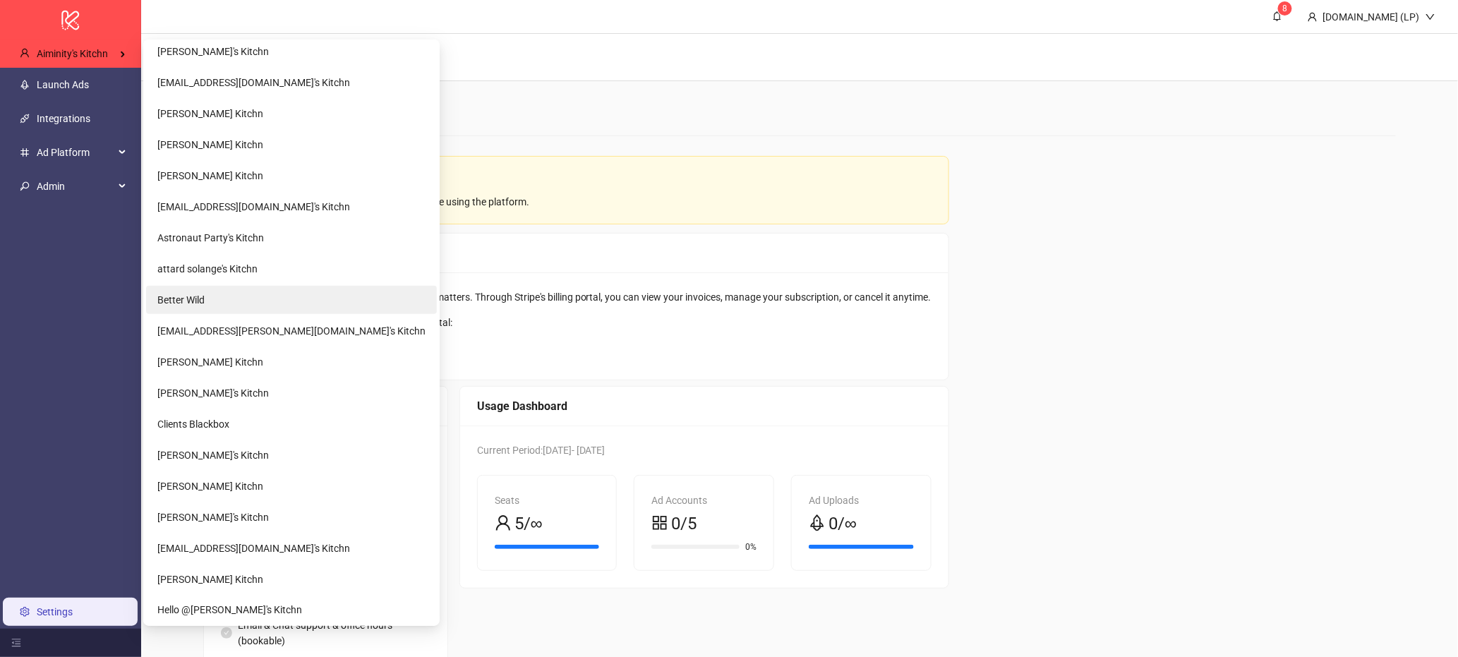
click at [188, 301] on span "Better Wild" at bounding box center [180, 299] width 47 height 11
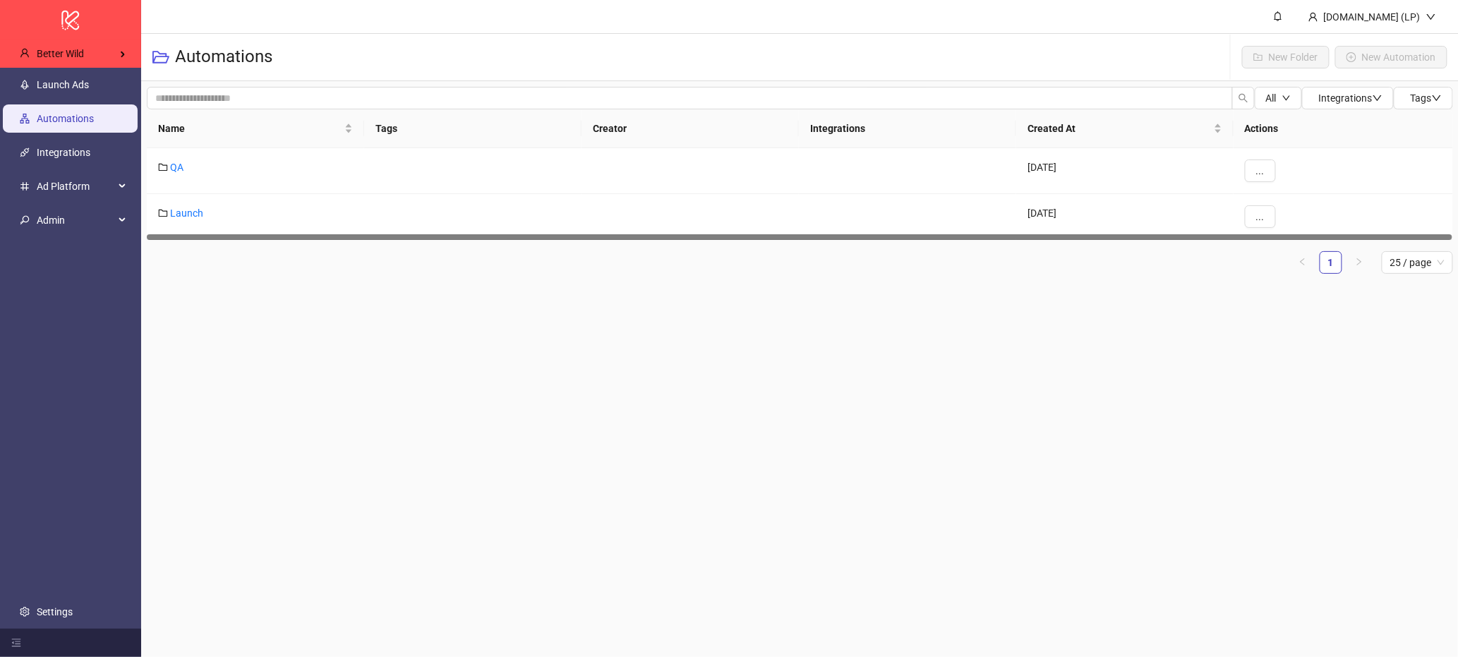
click at [595, 392] on main "Kitchn.io (LP) Automations New Folder New Automation All Integrations Tags Name…" at bounding box center [800, 328] width 1318 height 657
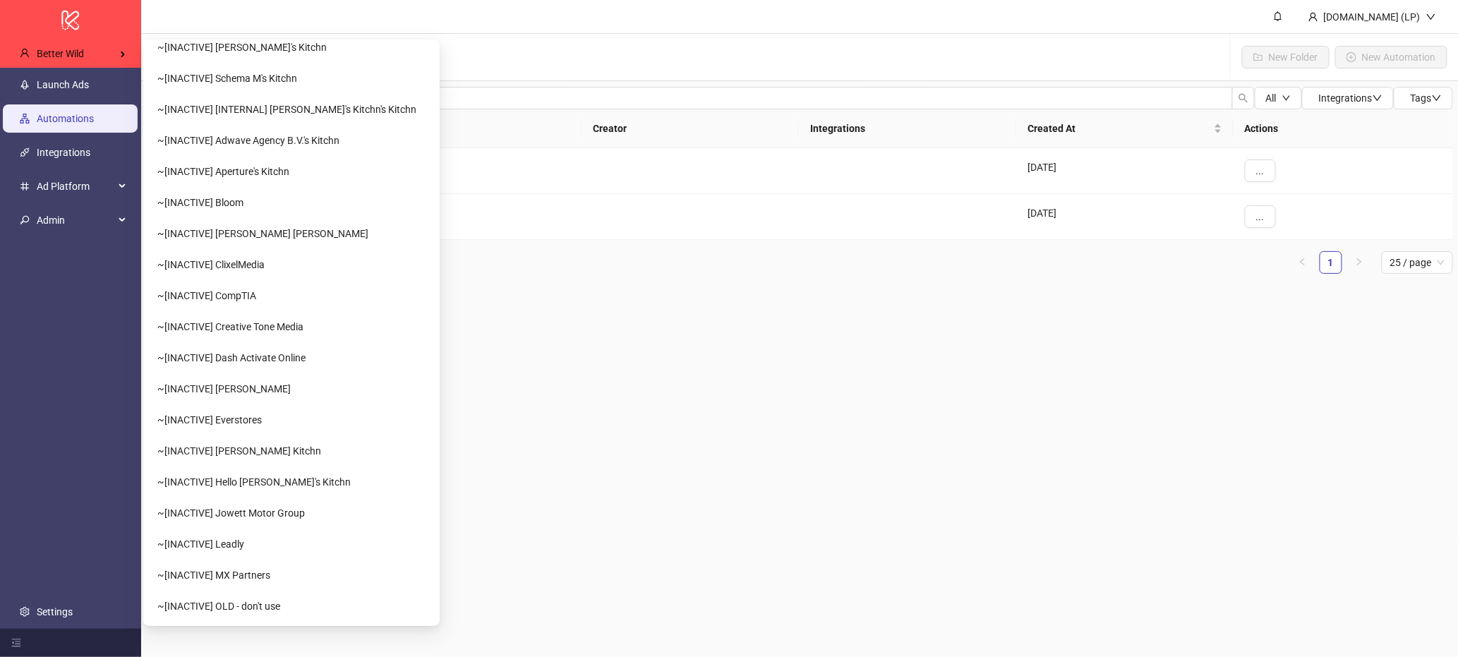
scroll to position [2553, 0]
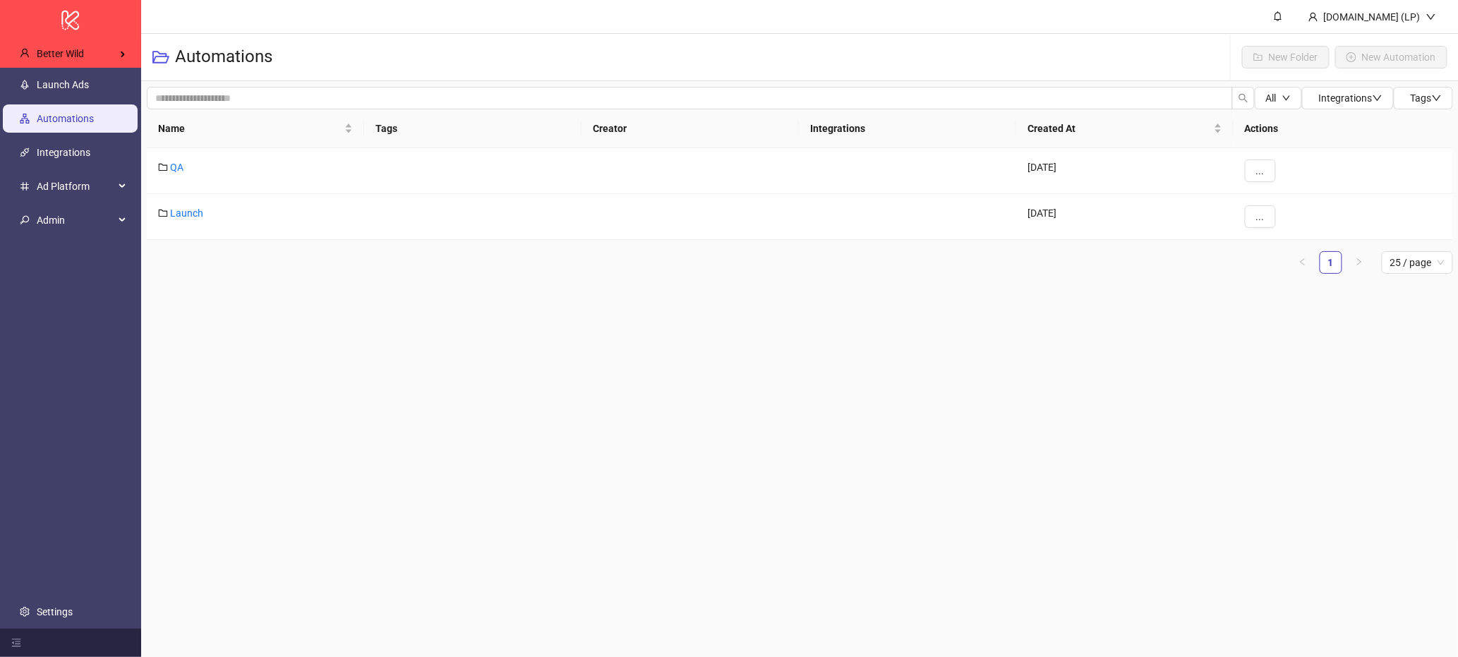
click at [607, 384] on main "Kitchn.io (LP) Automations New Folder New Automation All Integrations Tags Name…" at bounding box center [800, 328] width 1318 height 657
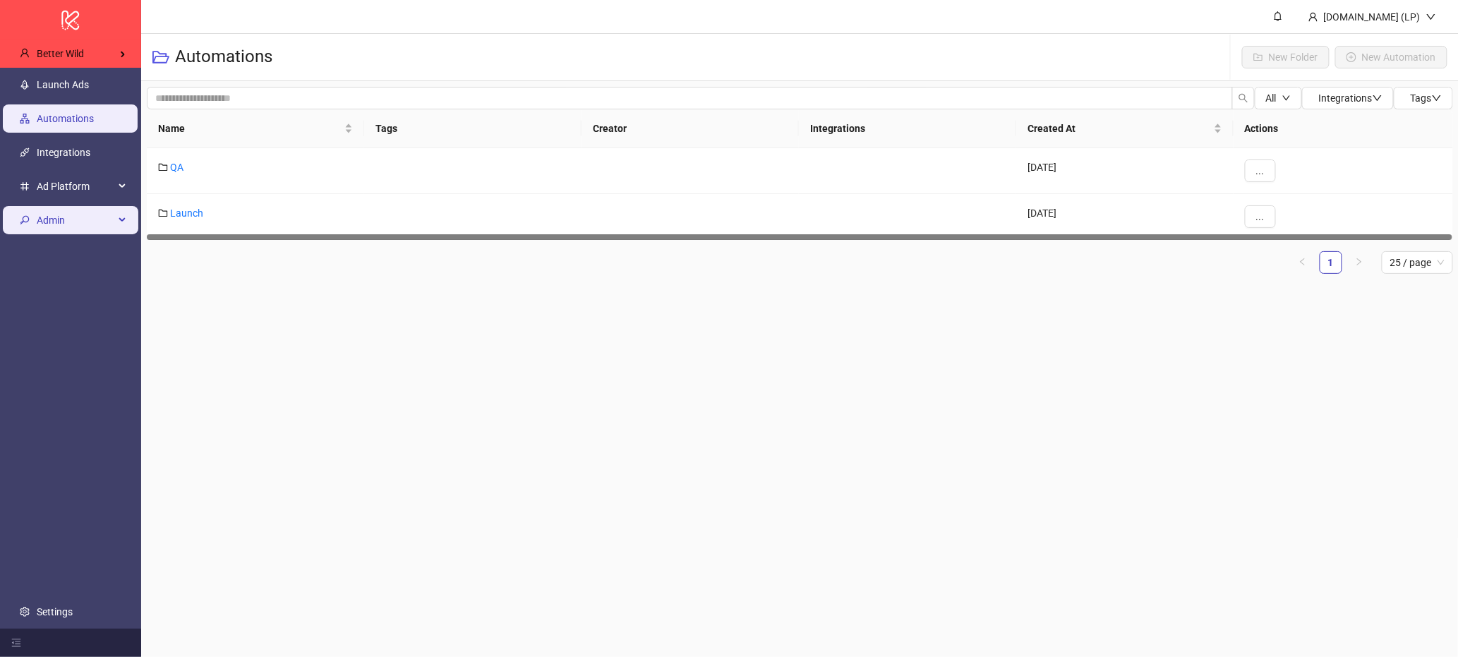
click at [68, 234] on li "Admin" at bounding box center [70, 220] width 141 height 34
click at [108, 216] on span "Admin" at bounding box center [76, 220] width 78 height 28
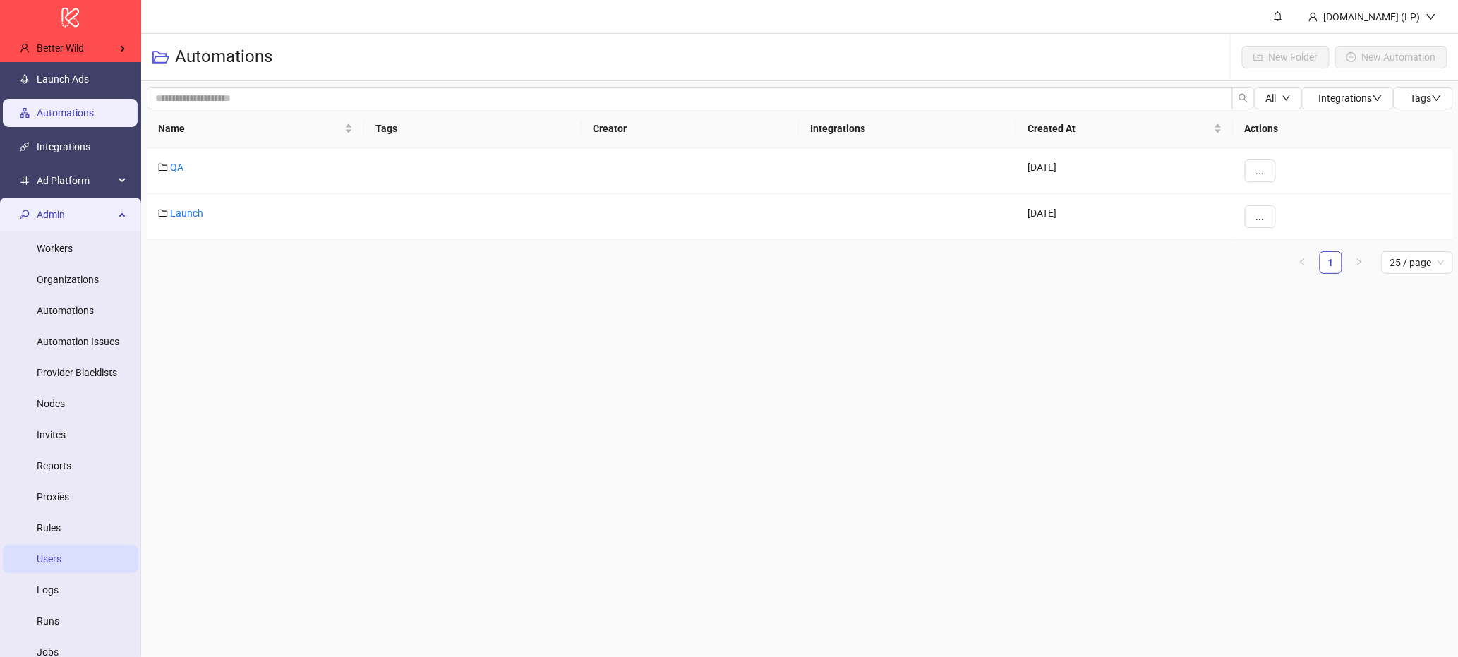
click at [48, 553] on link "Users" at bounding box center [49, 558] width 25 height 11
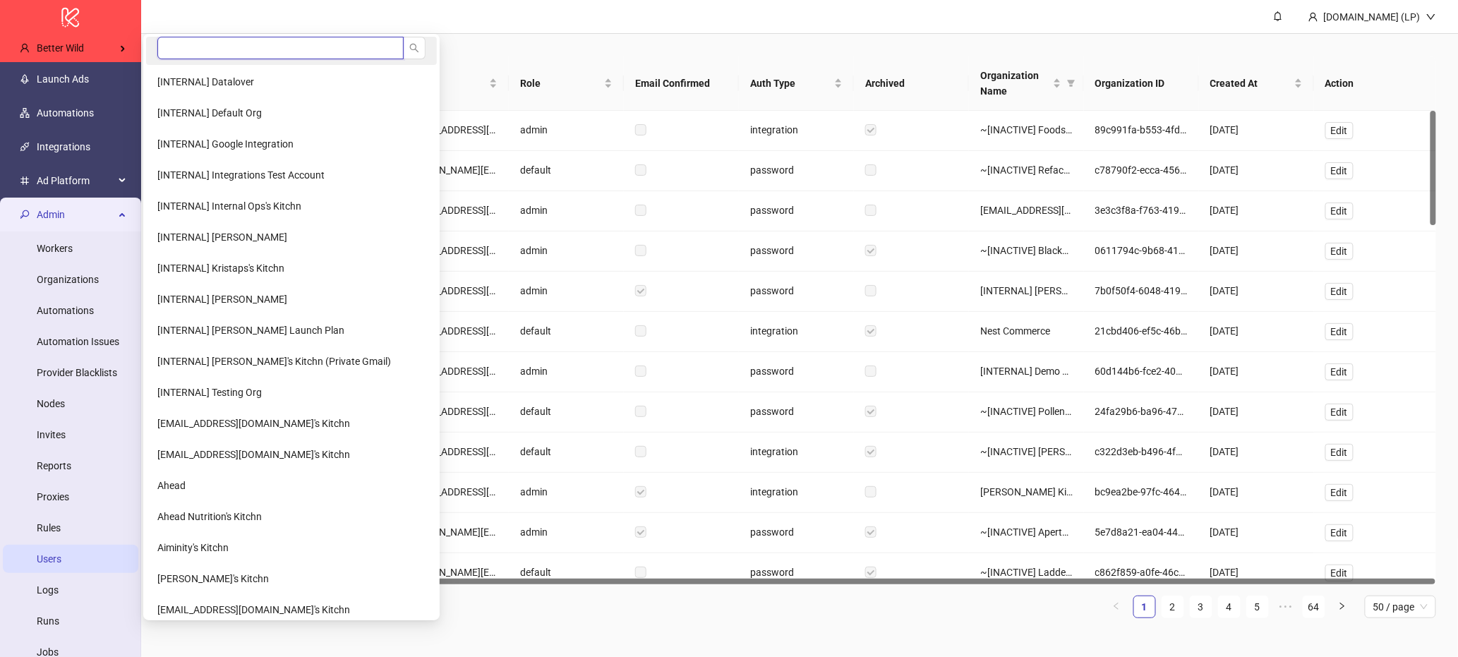
click at [234, 43] on input "search" at bounding box center [280, 48] width 246 height 23
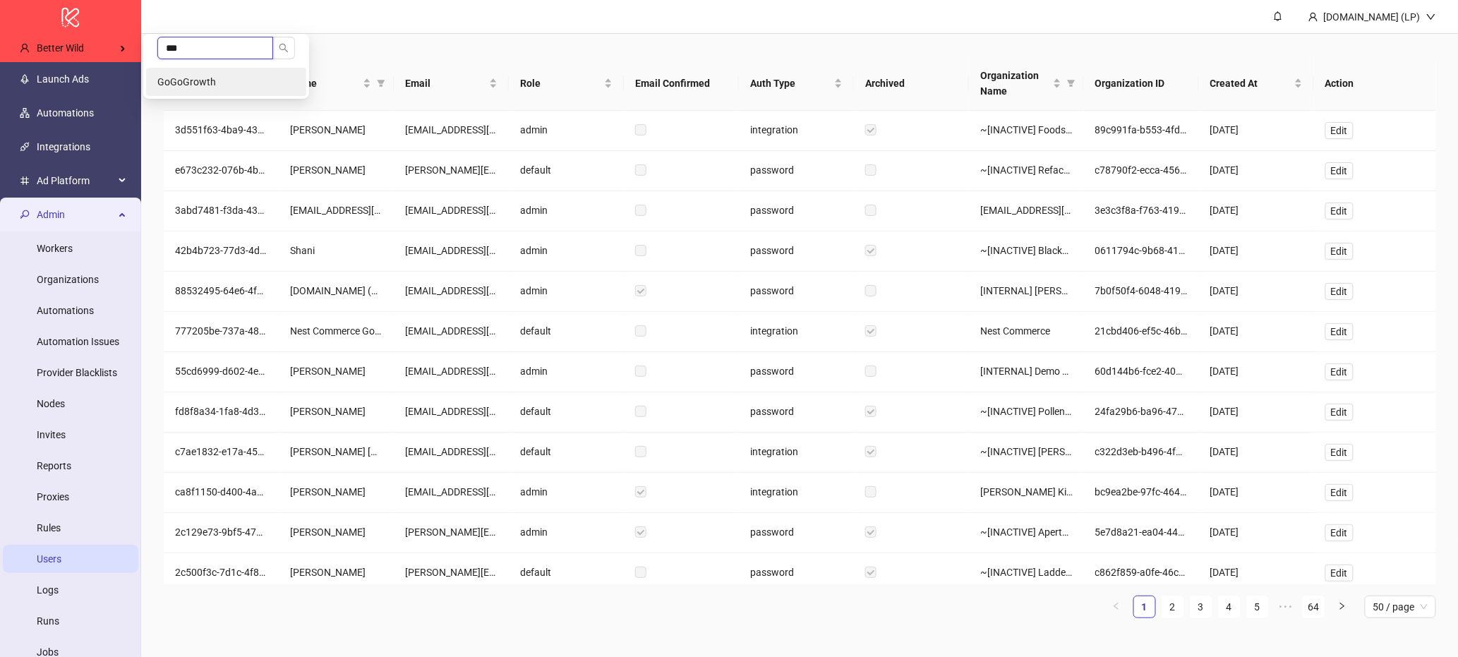
type input "***"
click at [242, 90] on li "GoGoGrowth" at bounding box center [226, 82] width 160 height 28
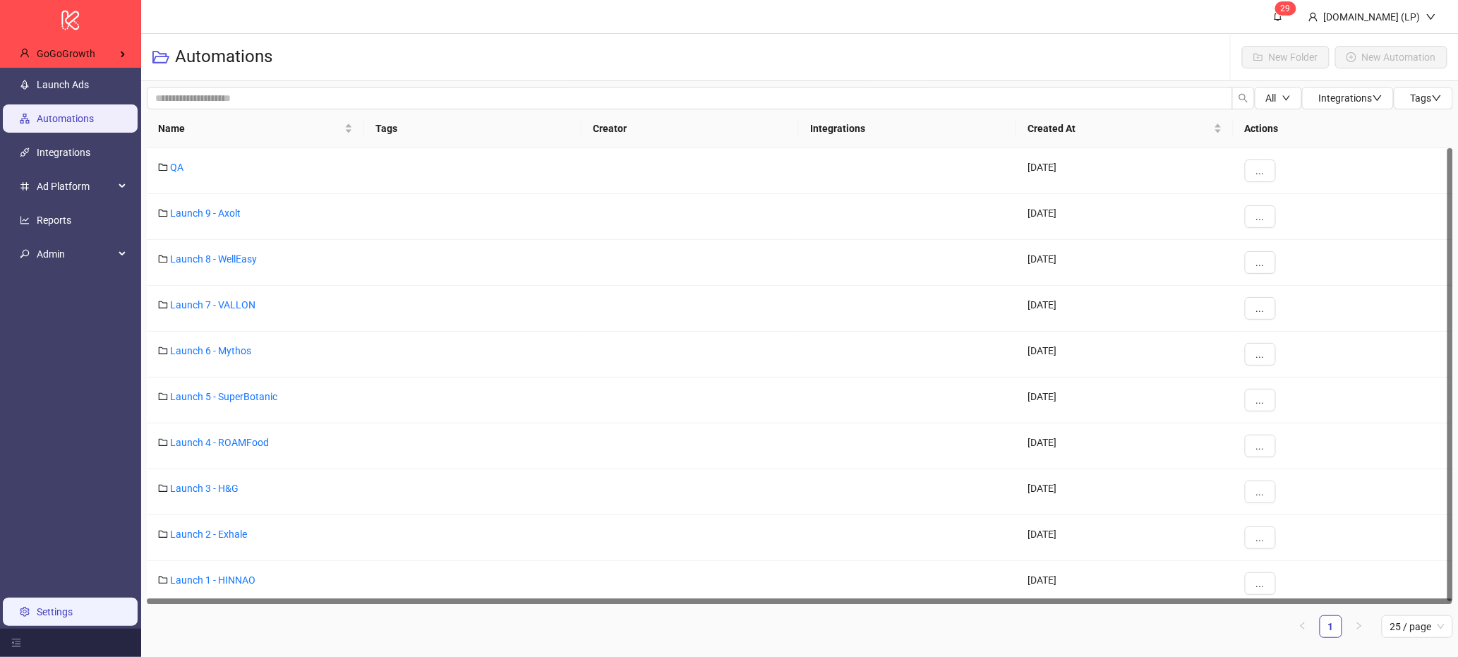
click at [55, 618] on link "Settings" at bounding box center [55, 611] width 36 height 11
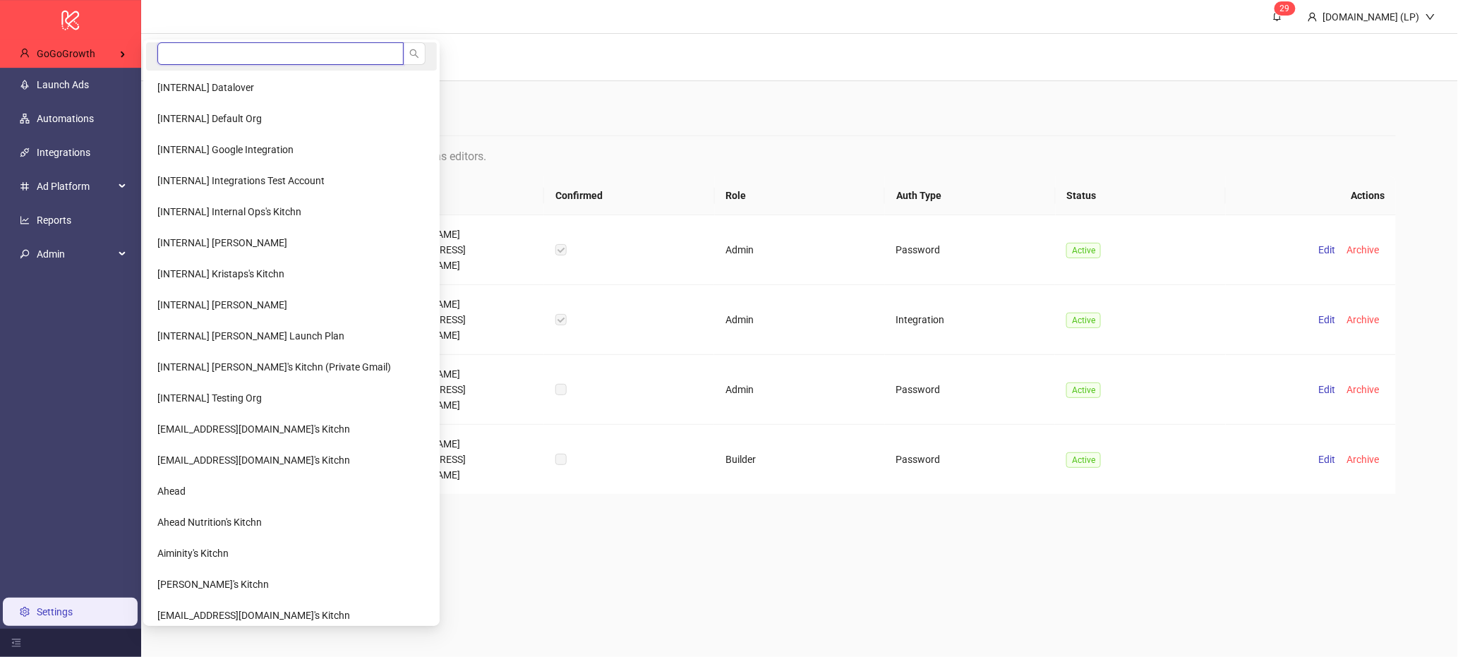
click at [227, 58] on input "search" at bounding box center [280, 53] width 246 height 23
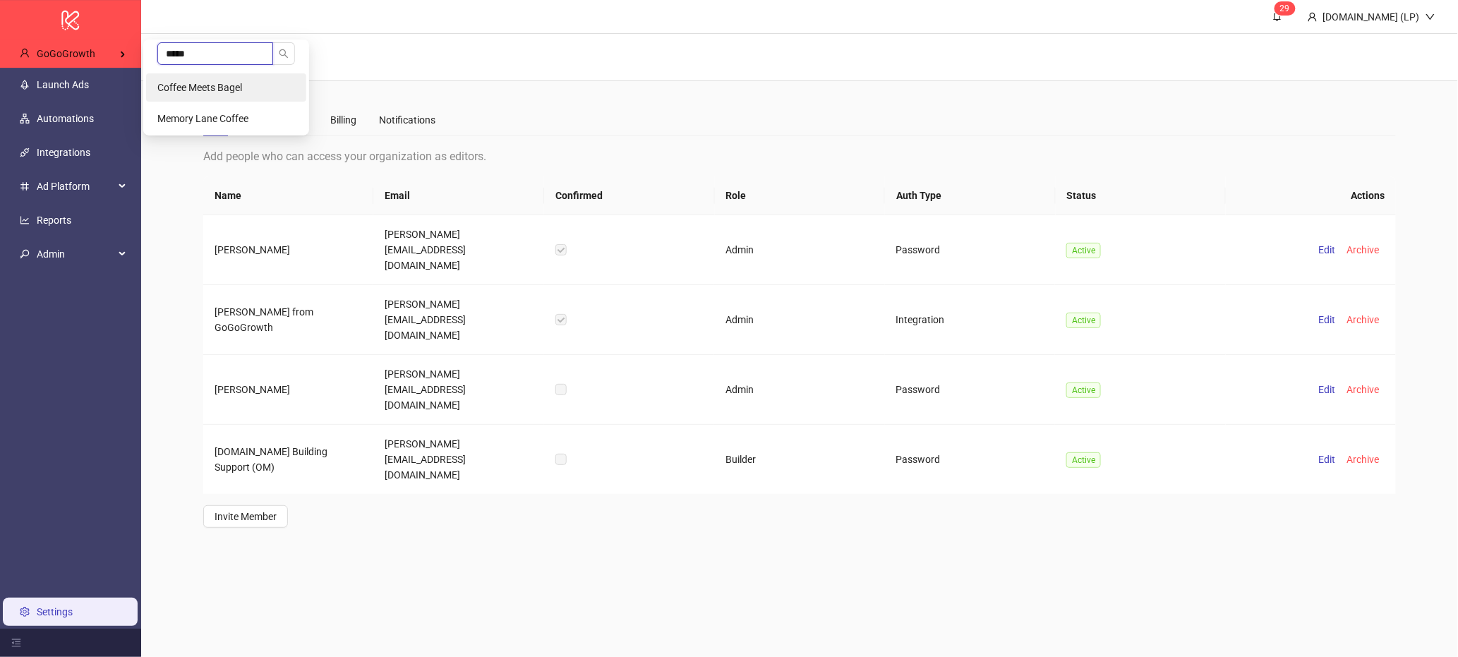
type input "*****"
click at [220, 97] on li "Coffee Meets Bagel" at bounding box center [226, 87] width 160 height 28
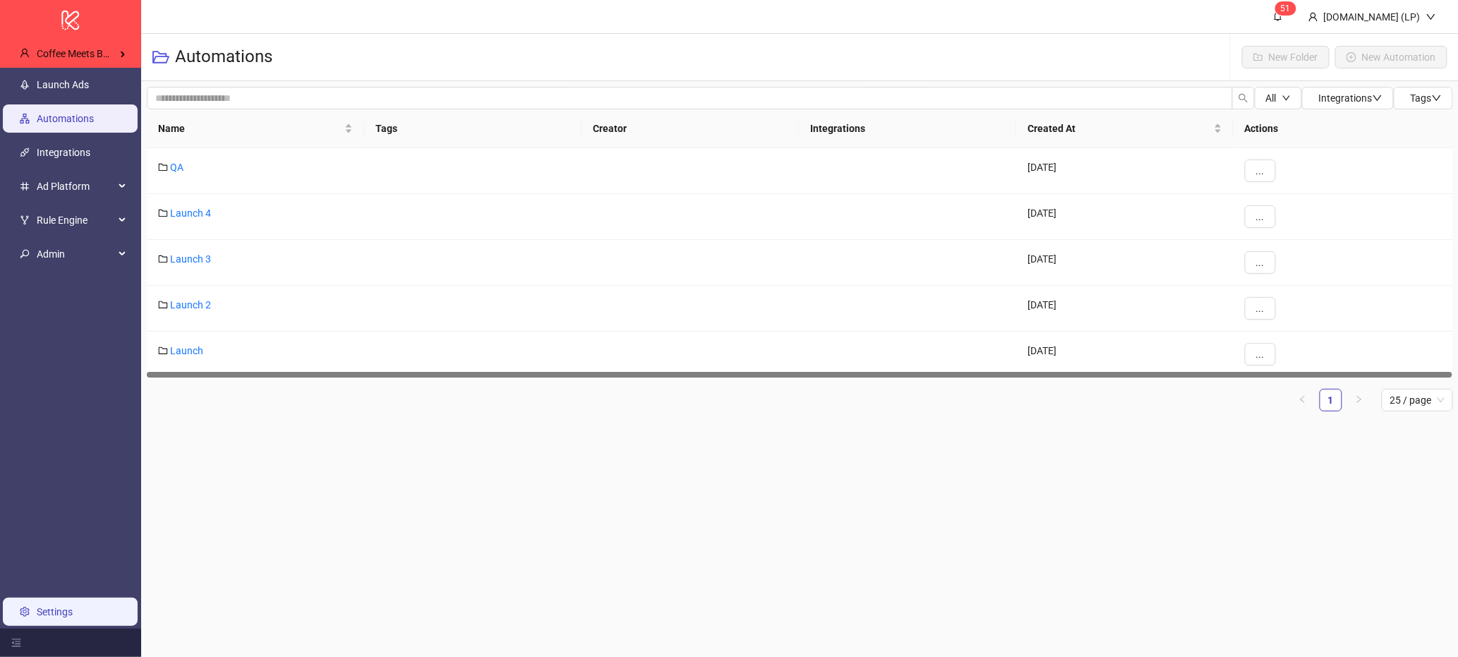
click at [54, 618] on link "Settings" at bounding box center [55, 611] width 36 height 11
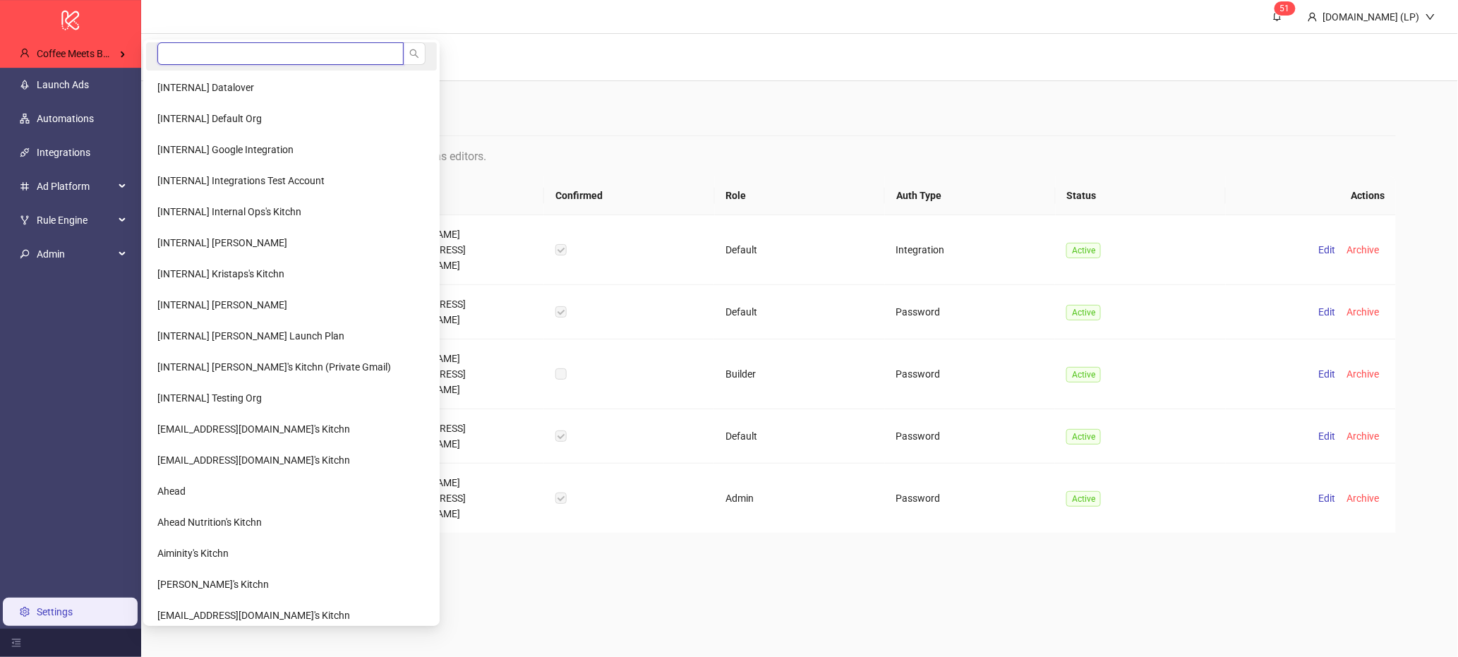
click at [199, 42] on input "search" at bounding box center [280, 53] width 246 height 23
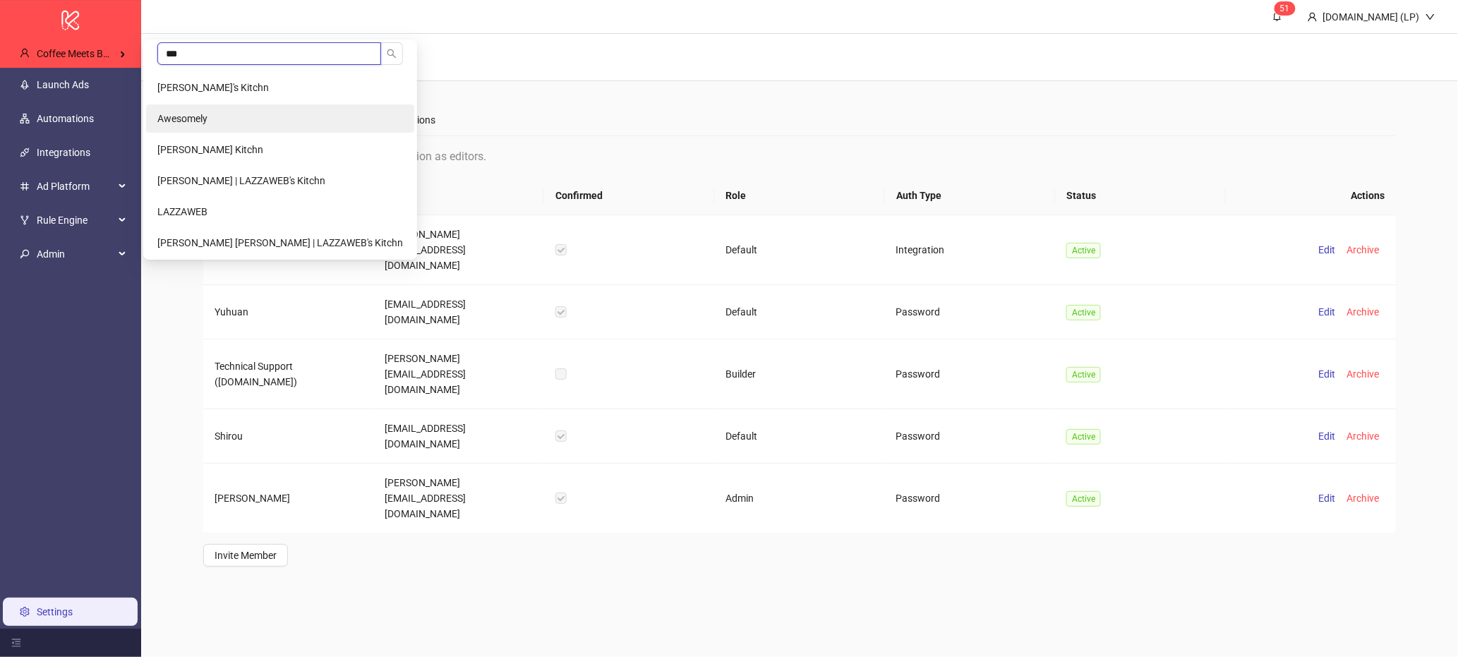
type input "***"
click at [183, 119] on span "Awesomely" at bounding box center [182, 118] width 50 height 11
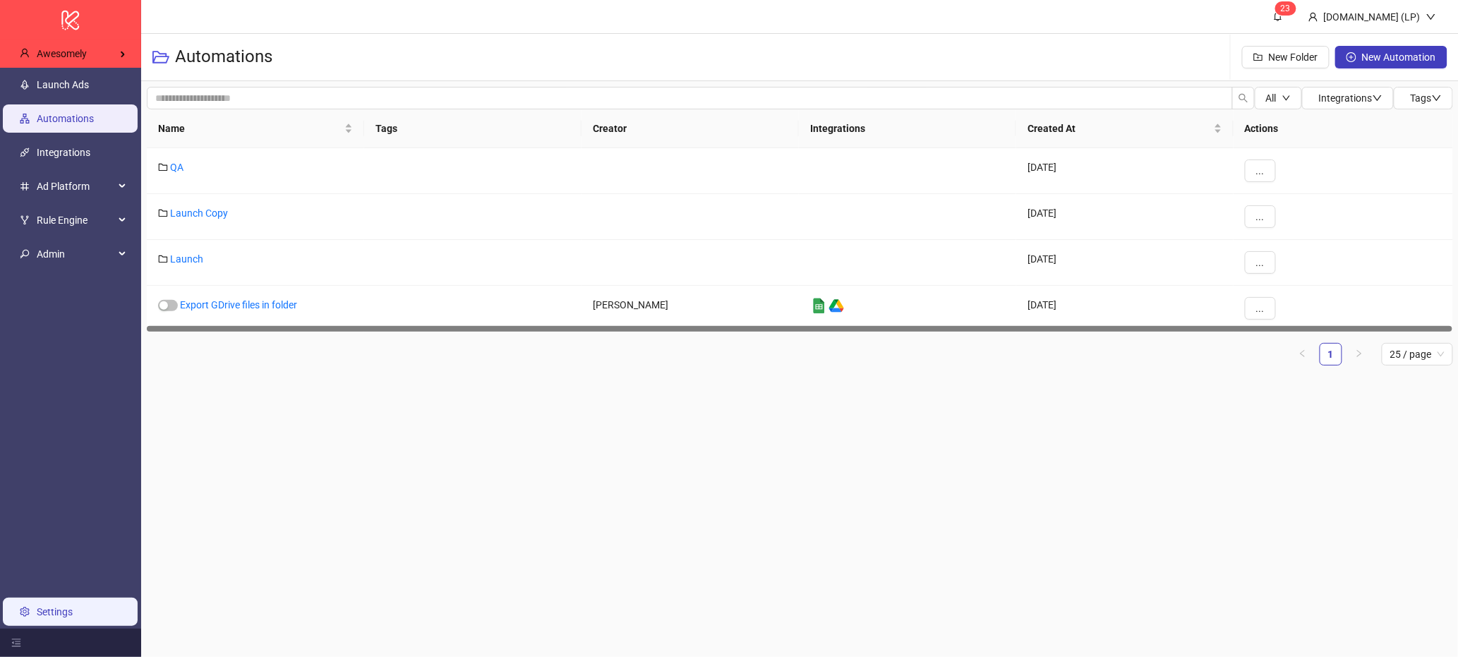
click at [37, 606] on link "Settings" at bounding box center [55, 611] width 36 height 11
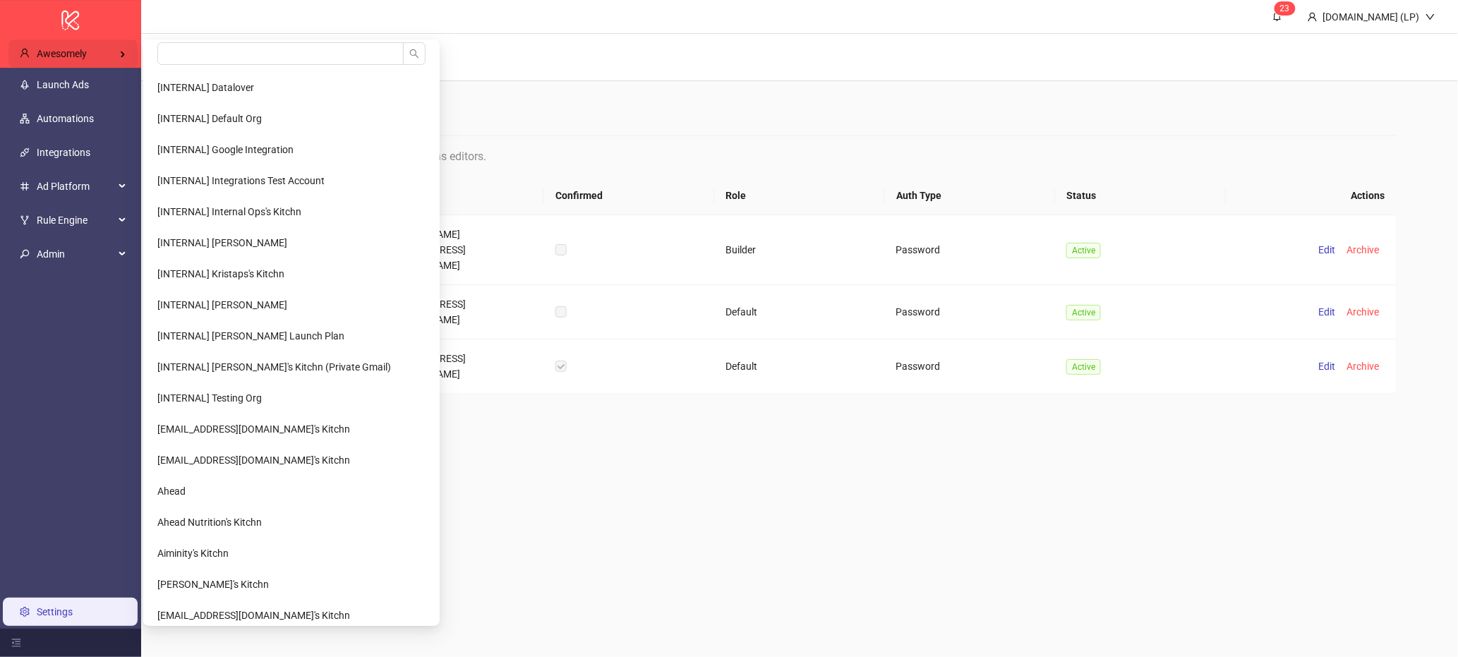
click at [114, 52] on div "Awesomely" at bounding box center [72, 54] width 129 height 28
click at [229, 63] on input "search" at bounding box center [280, 53] width 246 height 23
type input "*****"
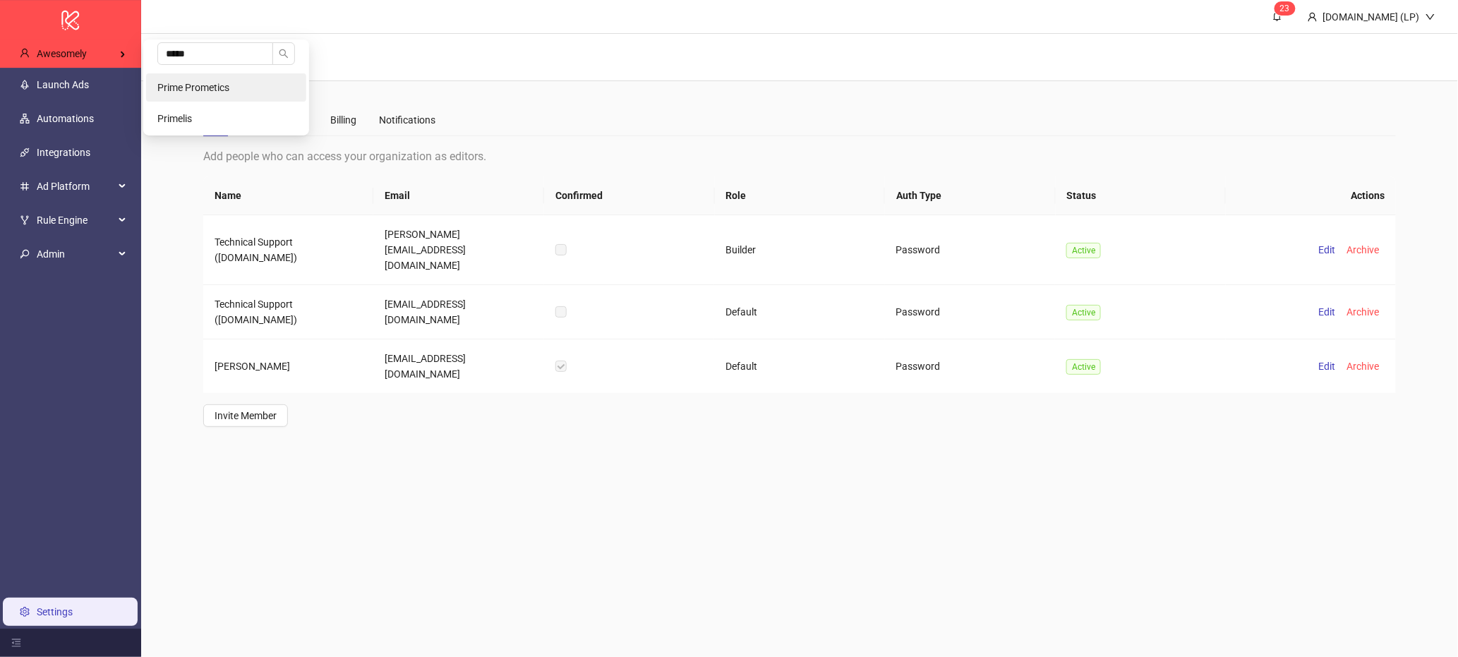
click at [219, 100] on li "Prime Prometics" at bounding box center [226, 87] width 160 height 28
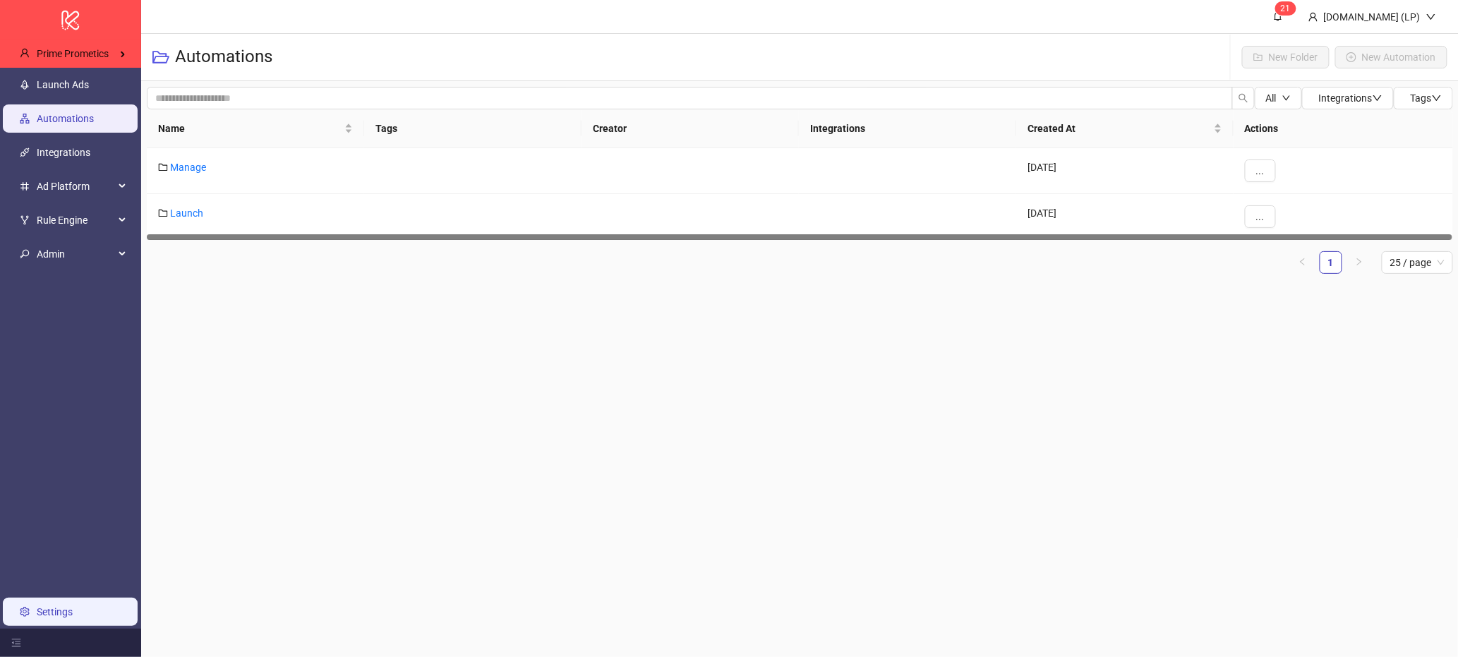
click at [66, 618] on link "Settings" at bounding box center [55, 611] width 36 height 11
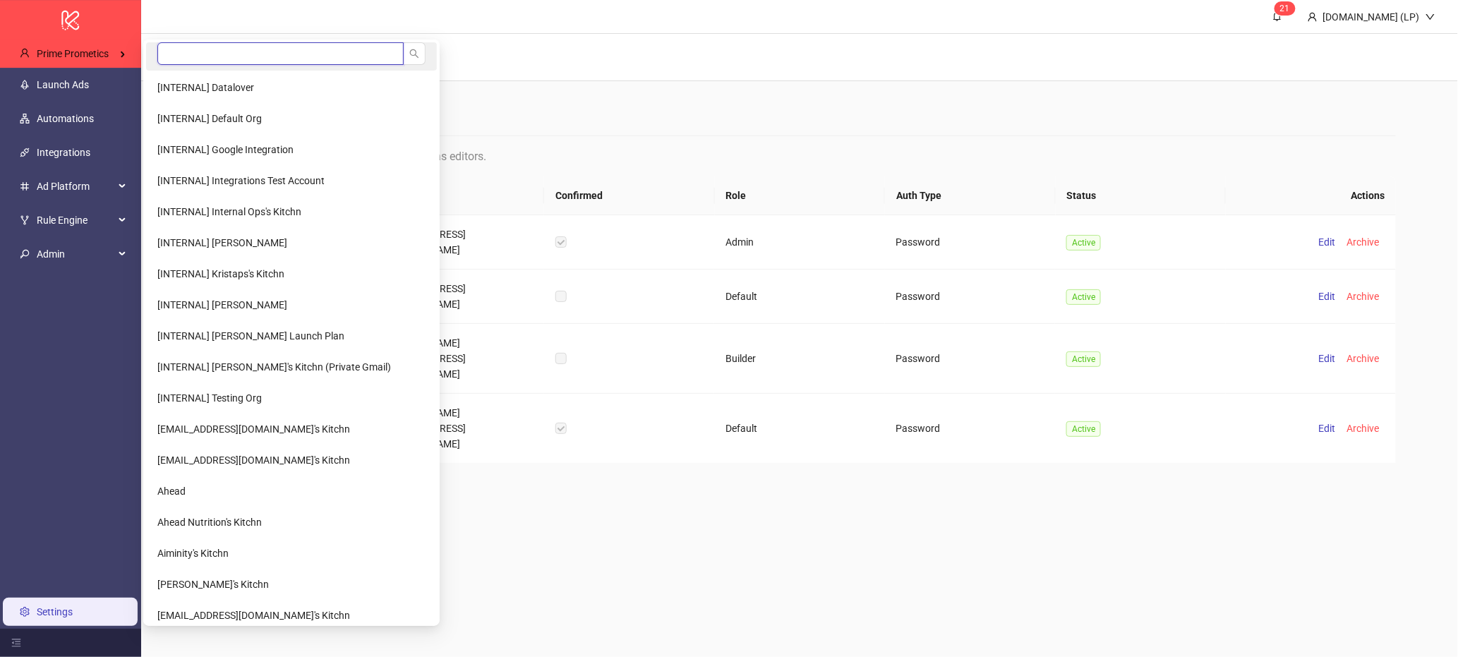
click at [187, 52] on input "search" at bounding box center [280, 53] width 246 height 23
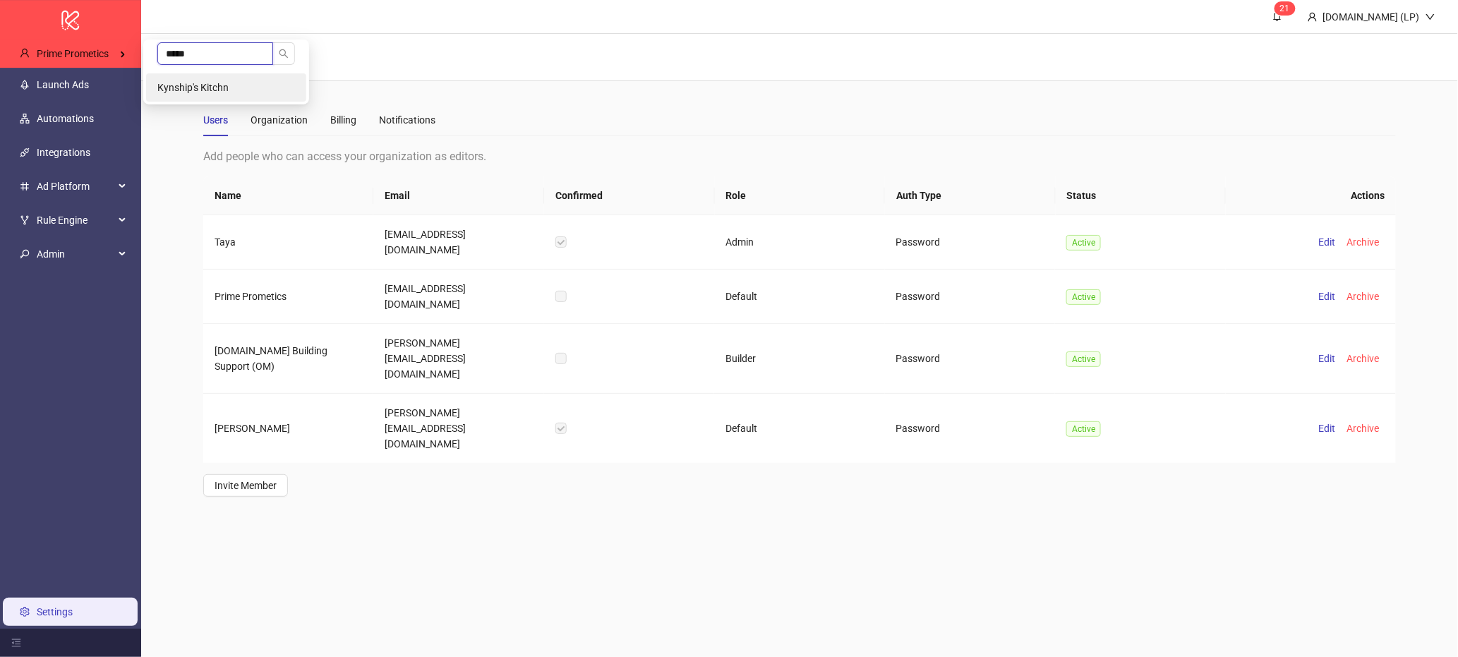
type input "*****"
click at [239, 80] on li "Kynship's Kitchn" at bounding box center [226, 87] width 160 height 28
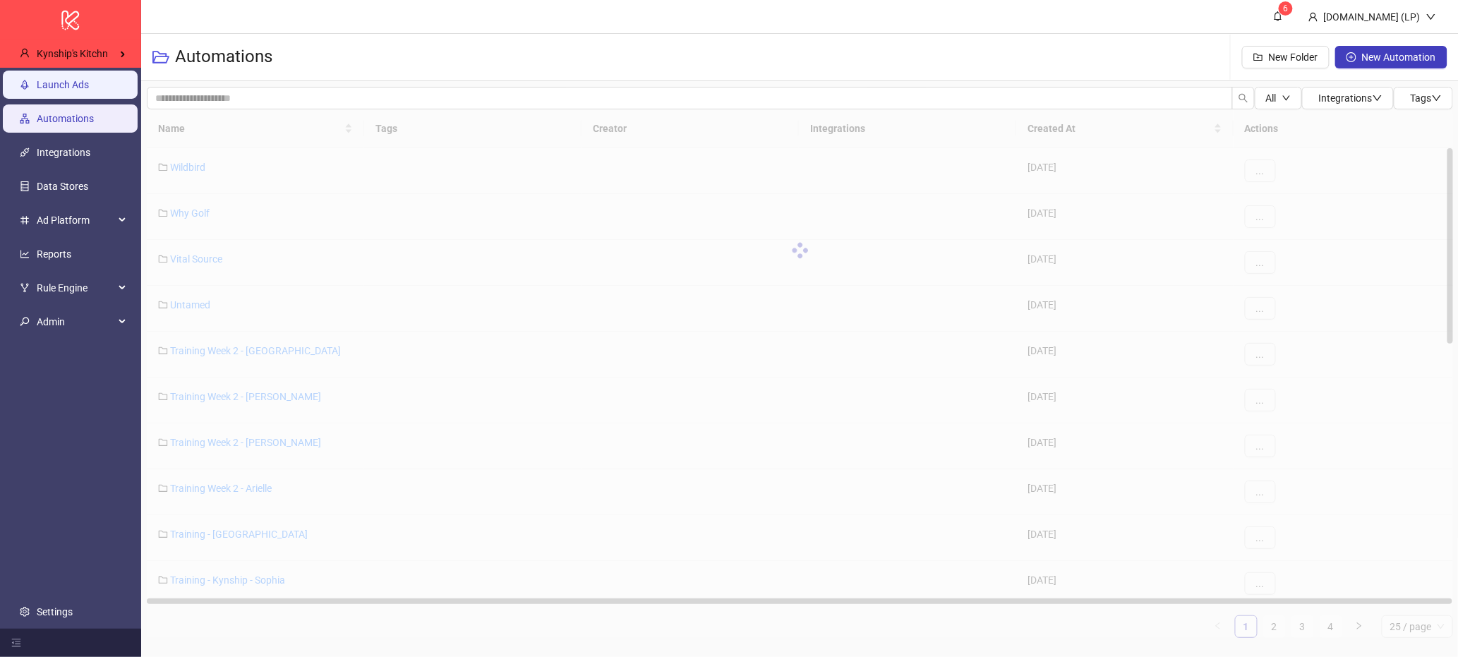
click at [89, 90] on link "Launch Ads" at bounding box center [63, 84] width 52 height 11
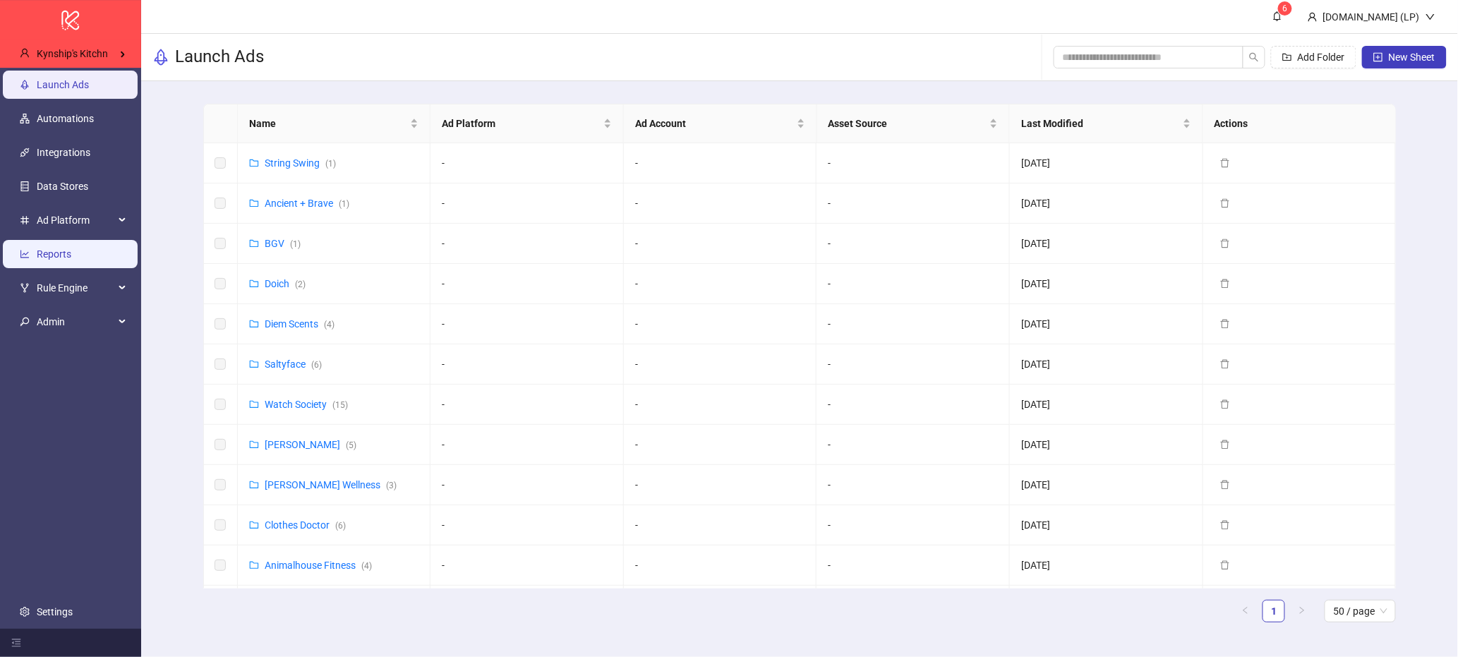
click at [71, 260] on link "Reports" at bounding box center [54, 253] width 35 height 11
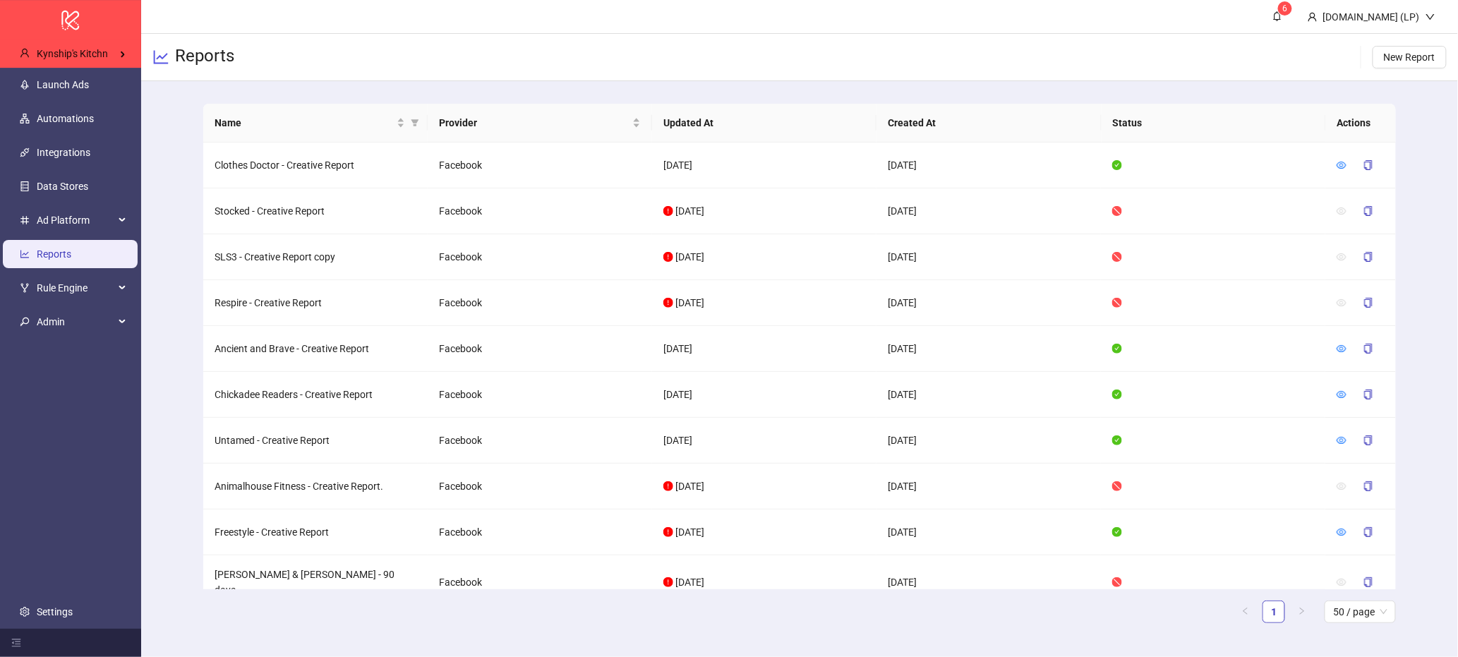
click at [161, 425] on div "Name Provider Updated At Created At Status Actions Clothes Doctor - Creative Re…" at bounding box center [799, 369] width 1317 height 576
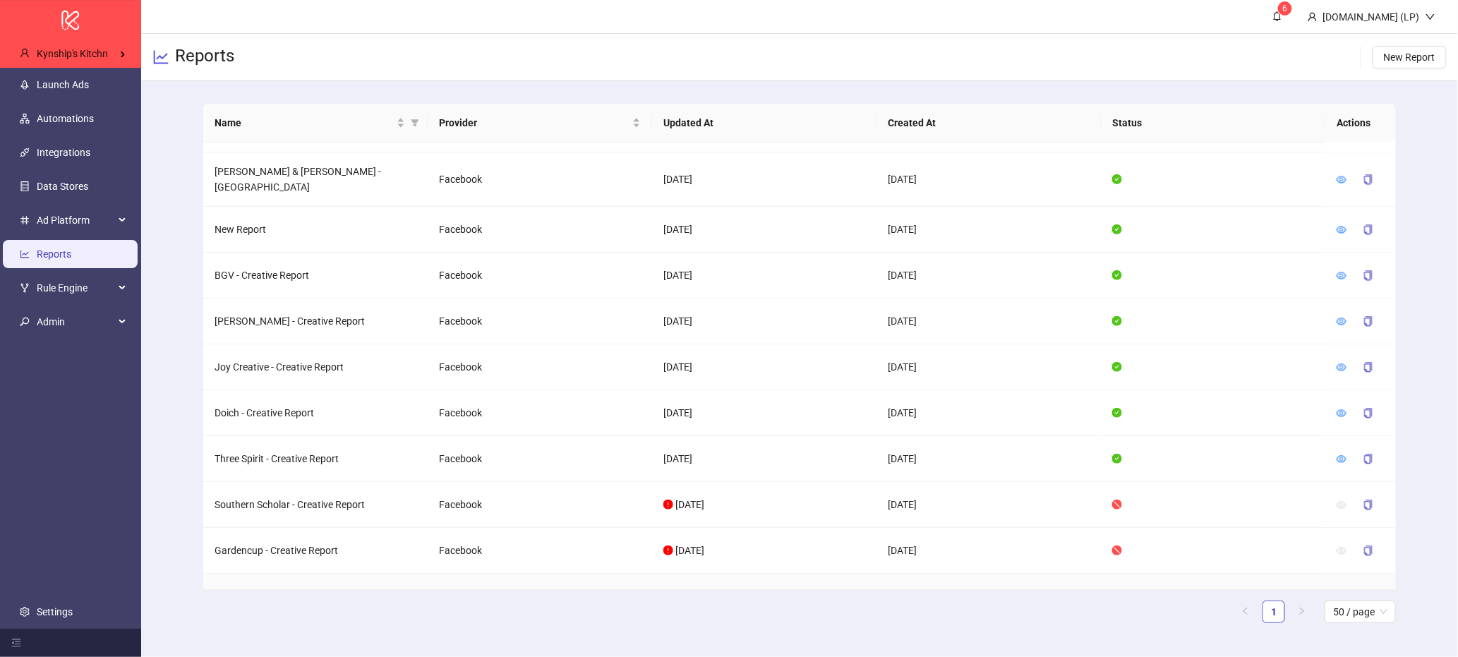
scroll to position [1226, 0]
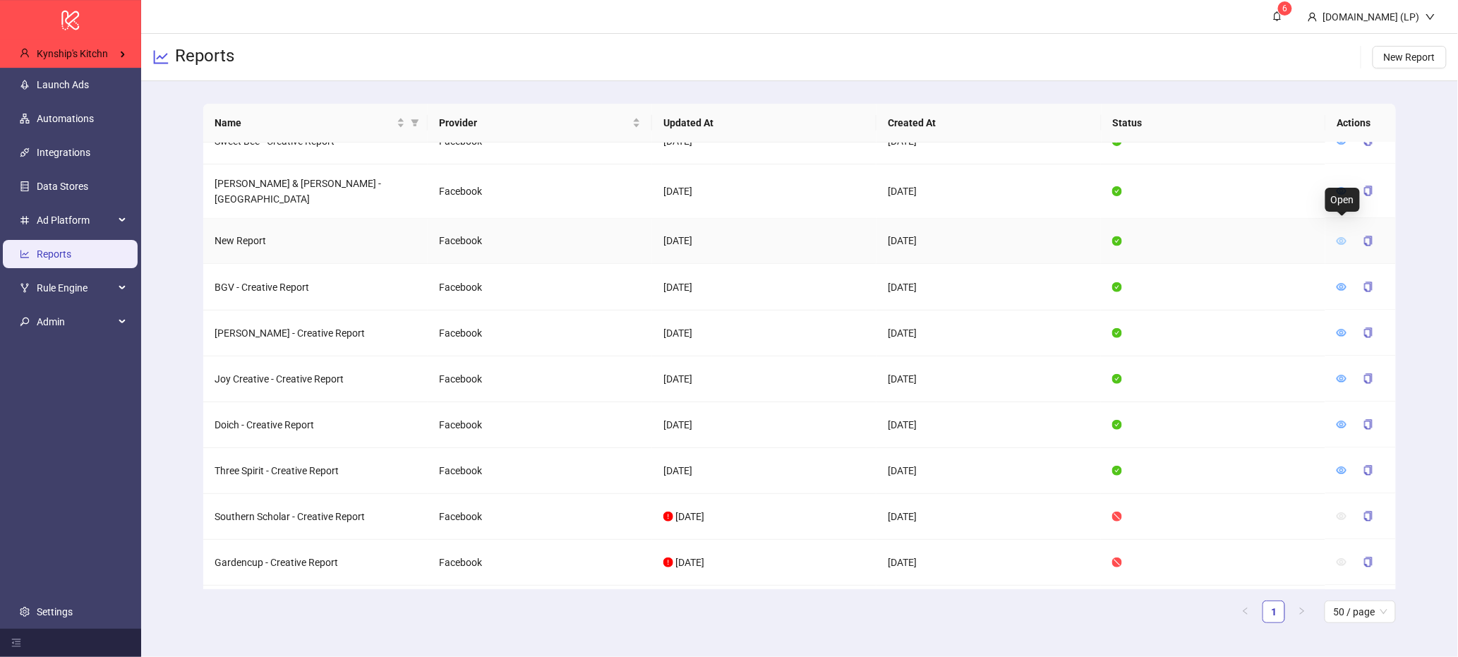
click at [1347, 236] on icon "eye" at bounding box center [1342, 241] width 10 height 10
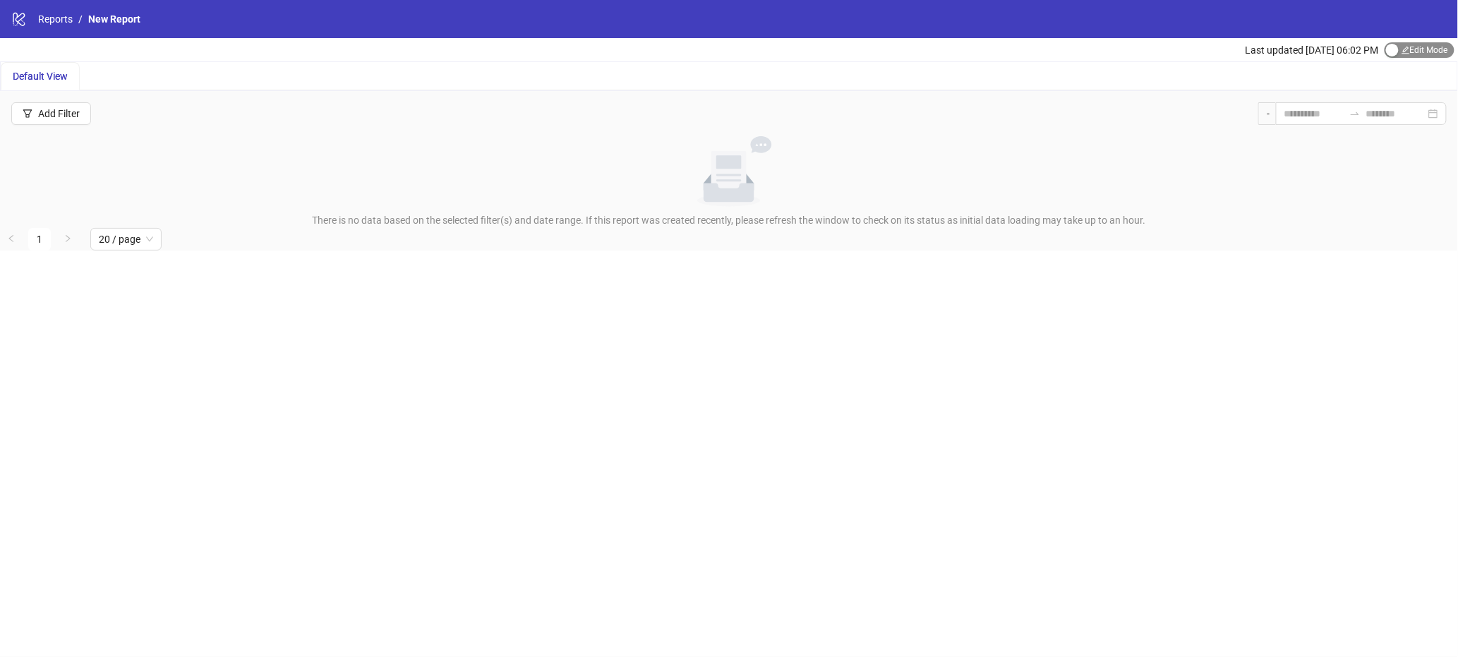
click at [1427, 51] on span "Edit Mode Edit Mode" at bounding box center [1420, 50] width 70 height 16
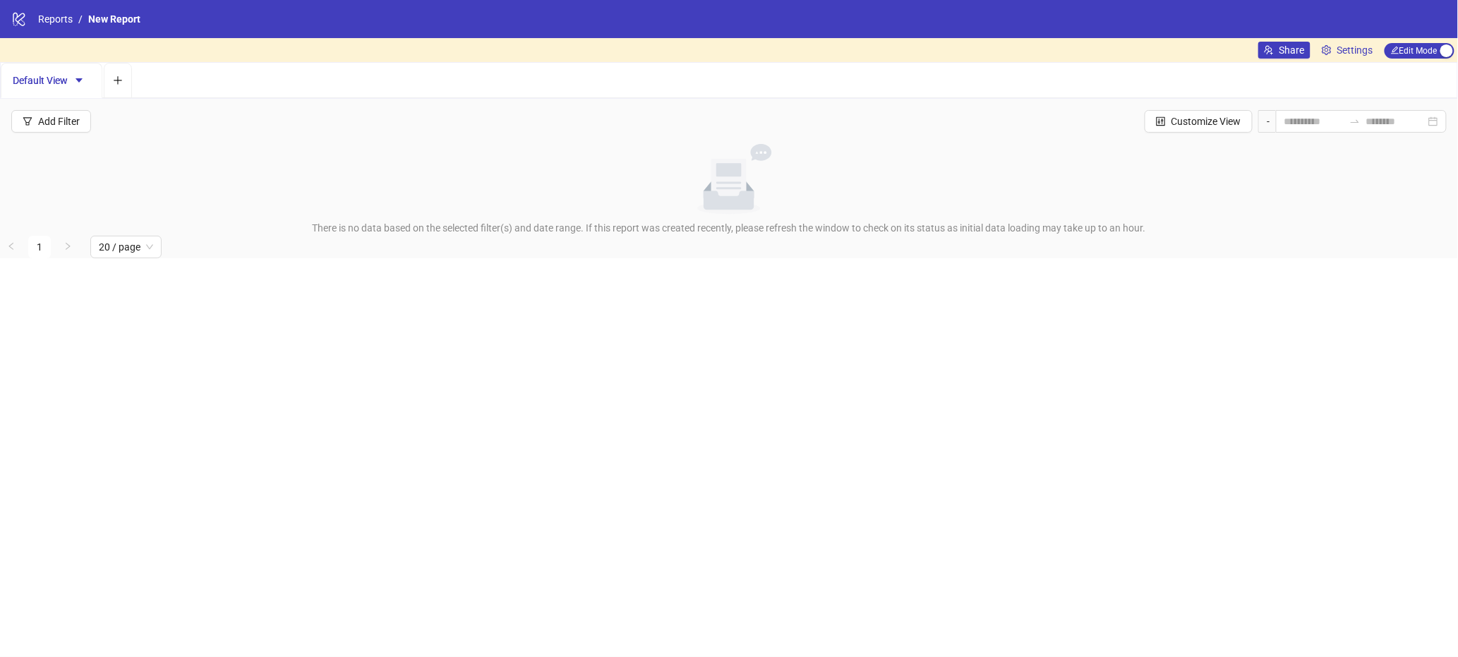
click at [1370, 51] on span "Settings" at bounding box center [1356, 50] width 36 height 16
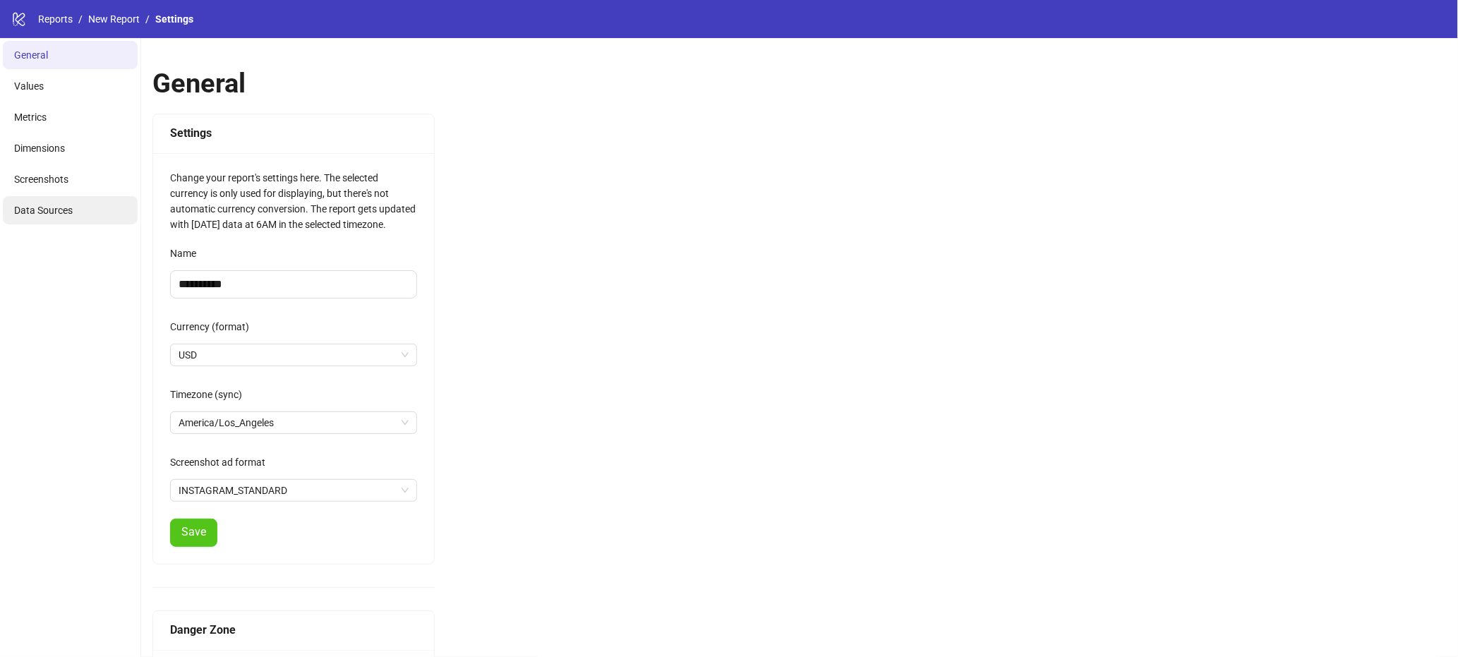
click at [52, 218] on li "Data Sources" at bounding box center [70, 210] width 135 height 28
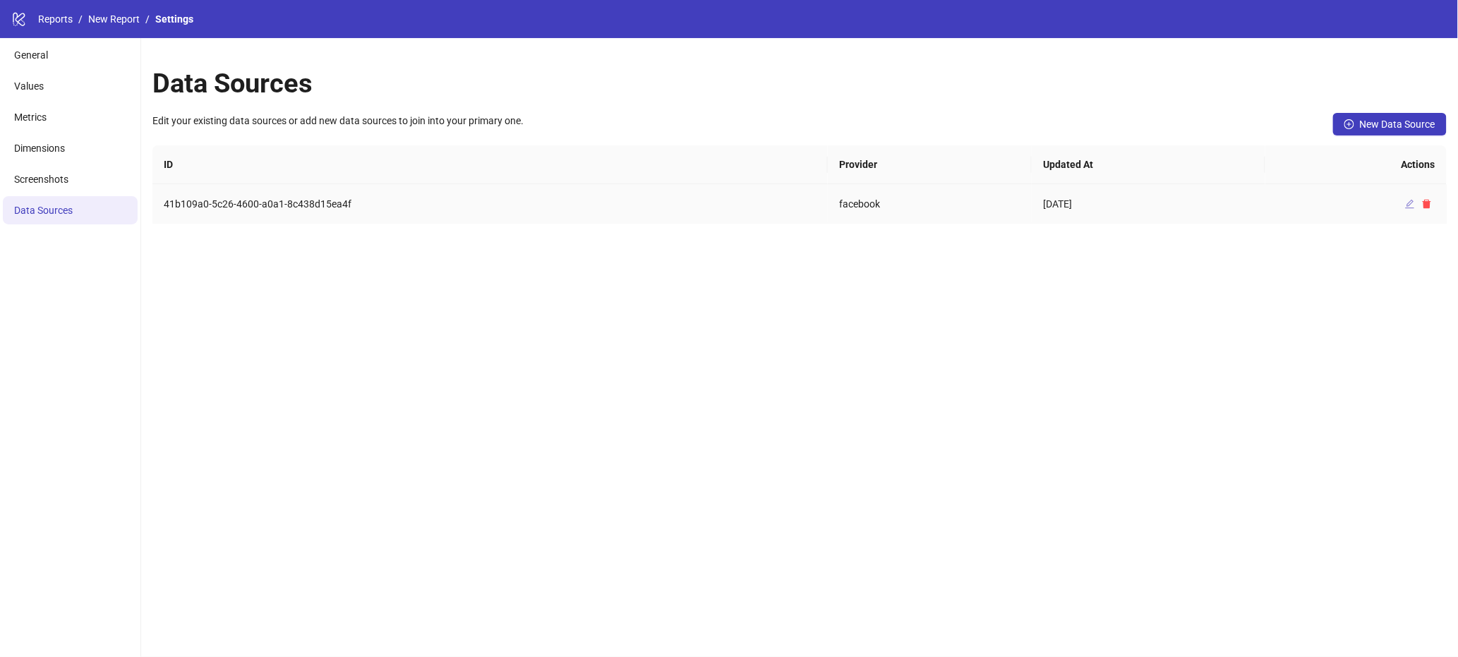
click at [1410, 203] on icon "edit" at bounding box center [1411, 204] width 10 height 10
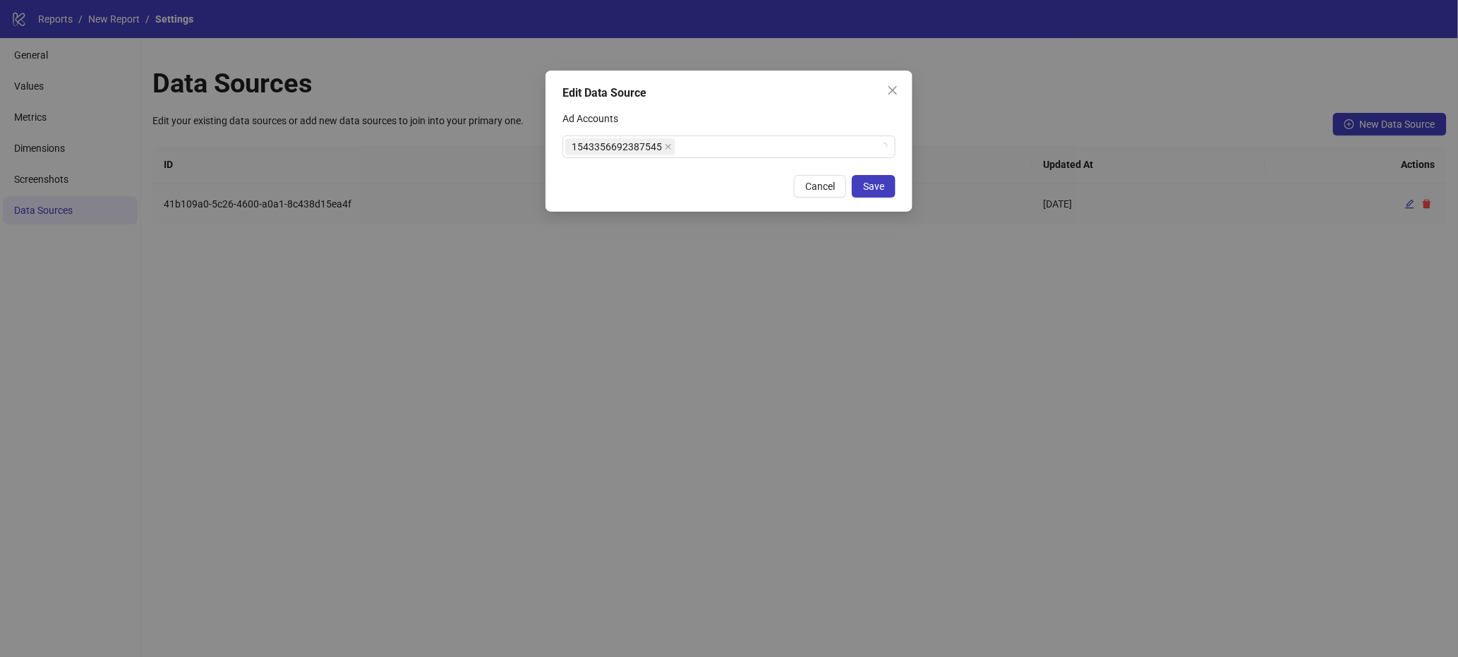
click at [769, 160] on div "Edit Data Source Ad Accounts 1543356692387545 Cancel Save" at bounding box center [729, 141] width 367 height 141
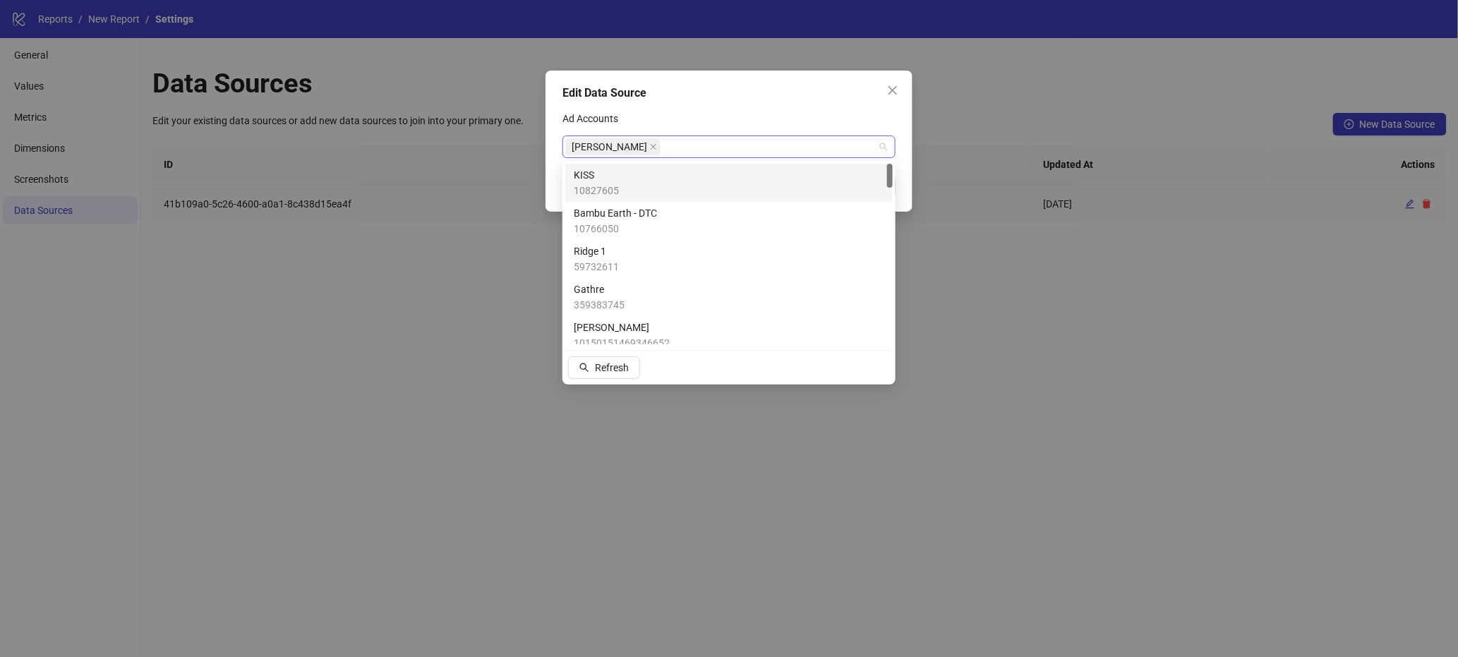
click at [769, 150] on div "[PERSON_NAME]" at bounding box center [721, 147] width 313 height 20
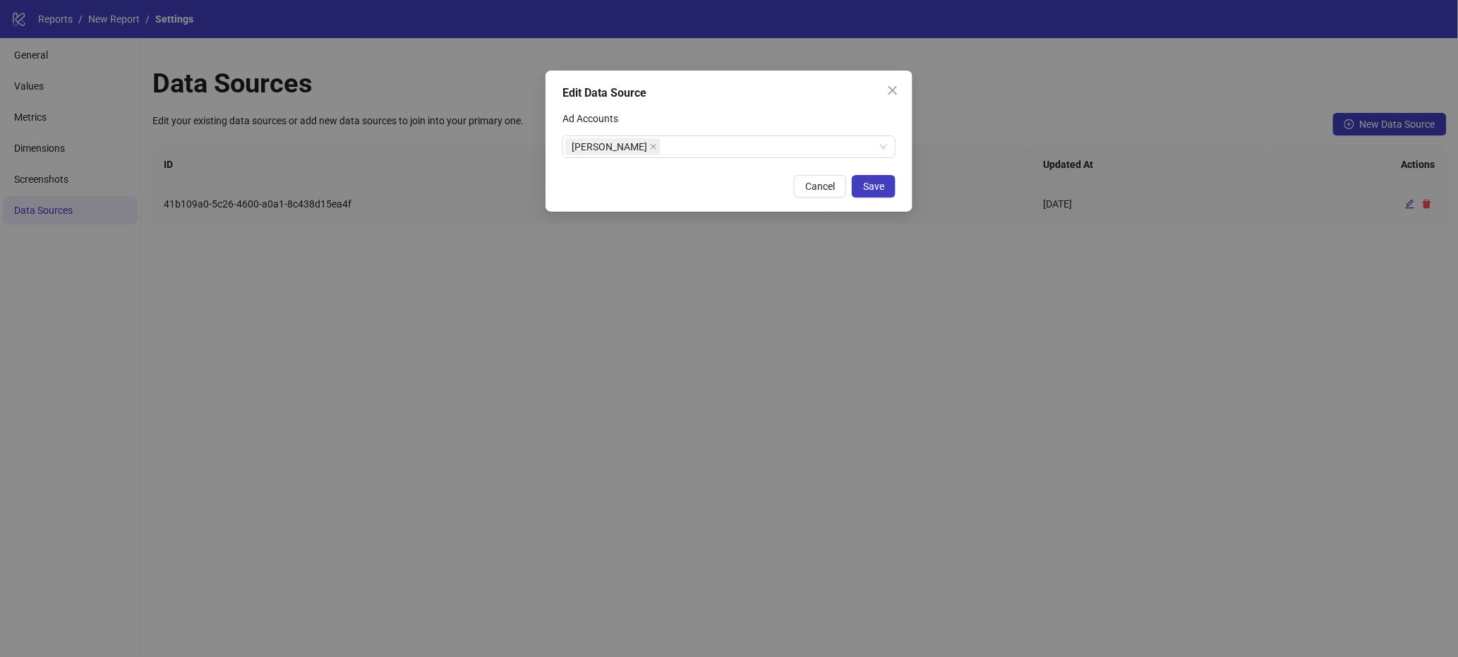
click at [769, 107] on div "Ad Accounts" at bounding box center [729, 121] width 333 height 28
click at [892, 95] on icon "close" at bounding box center [892, 90] width 11 height 11
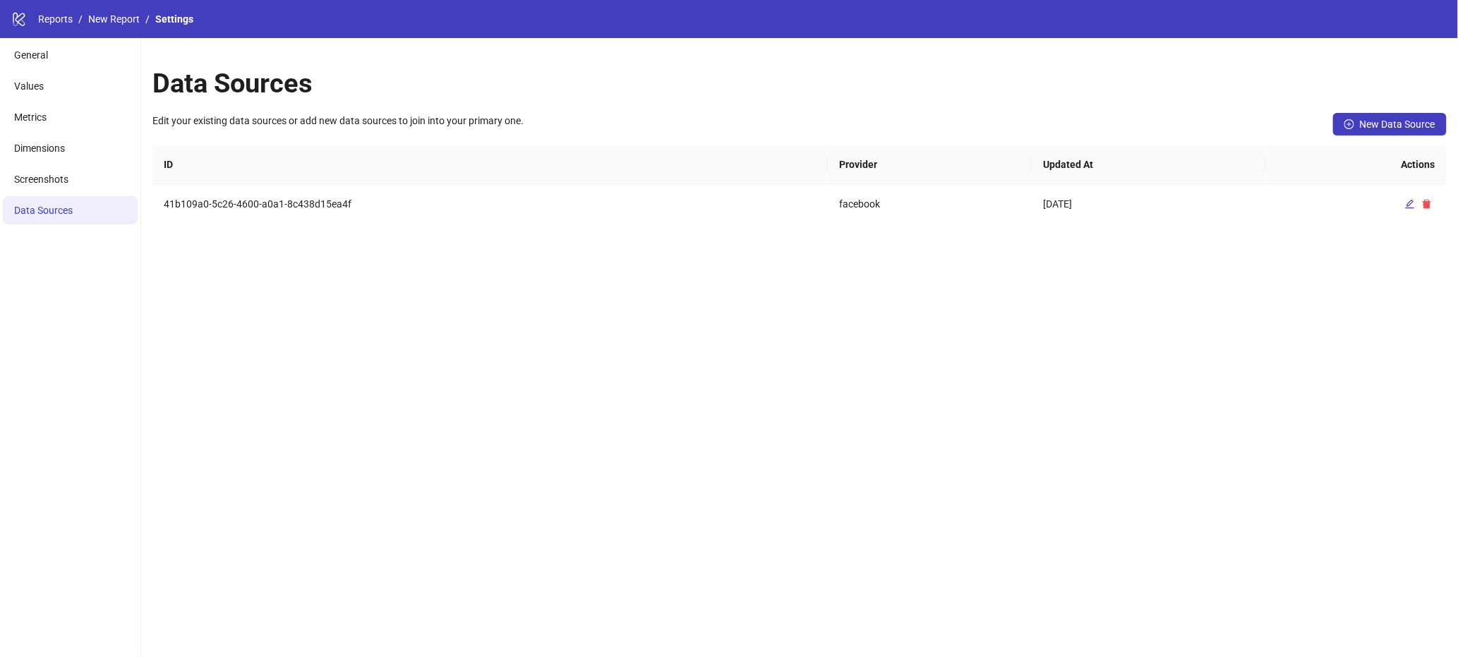
click at [148, 14] on li "/" at bounding box center [147, 19] width 4 height 16
click at [121, 18] on link "New Report" at bounding box center [113, 19] width 57 height 16
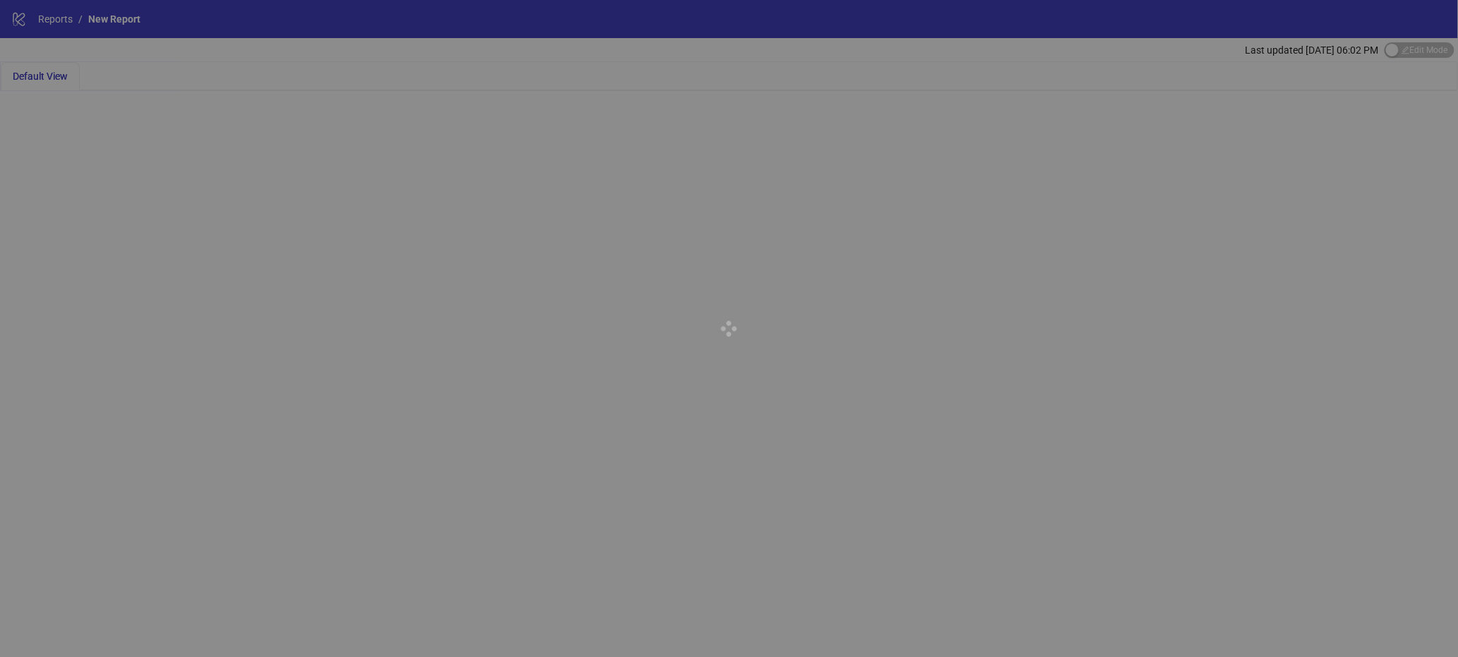
click at [66, 21] on div at bounding box center [729, 328] width 1458 height 657
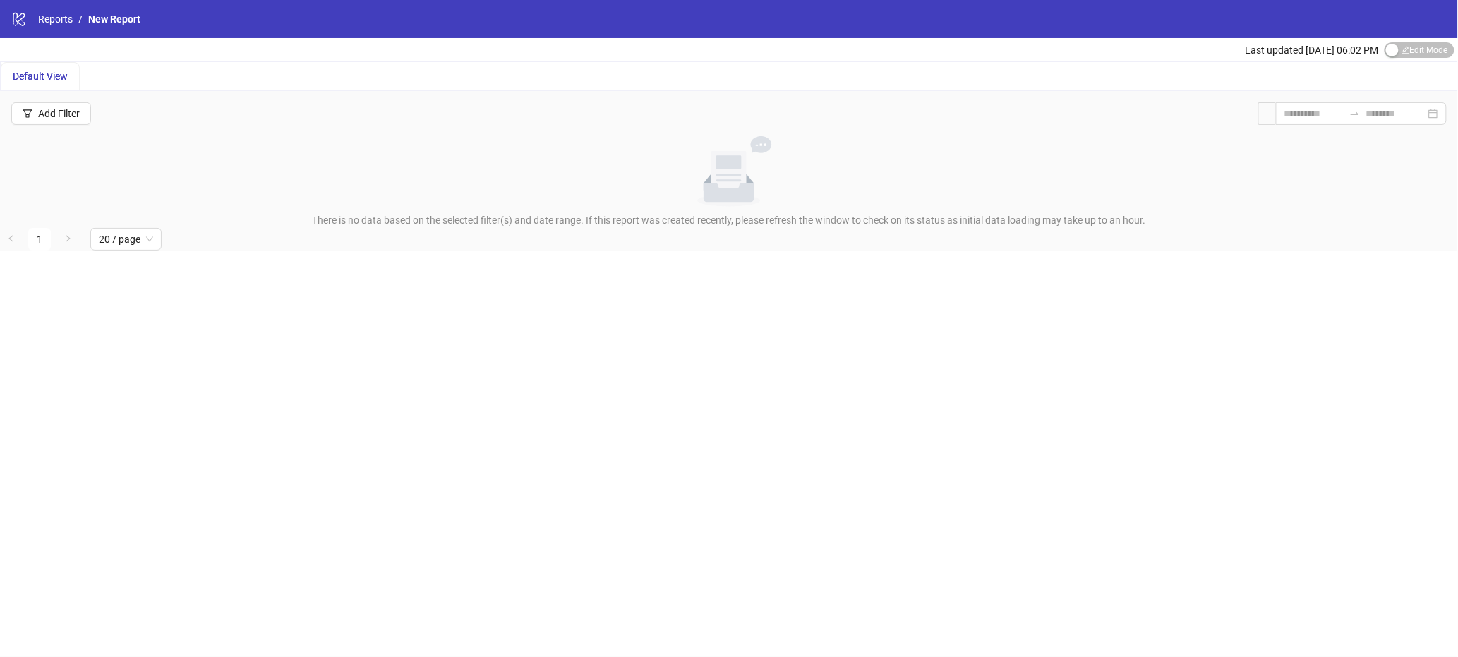
click at [34, 28] on div "logo/logo-mobile Reports / New Report" at bounding box center [729, 19] width 1458 height 38
click at [50, 20] on link "Reports" at bounding box center [55, 19] width 40 height 16
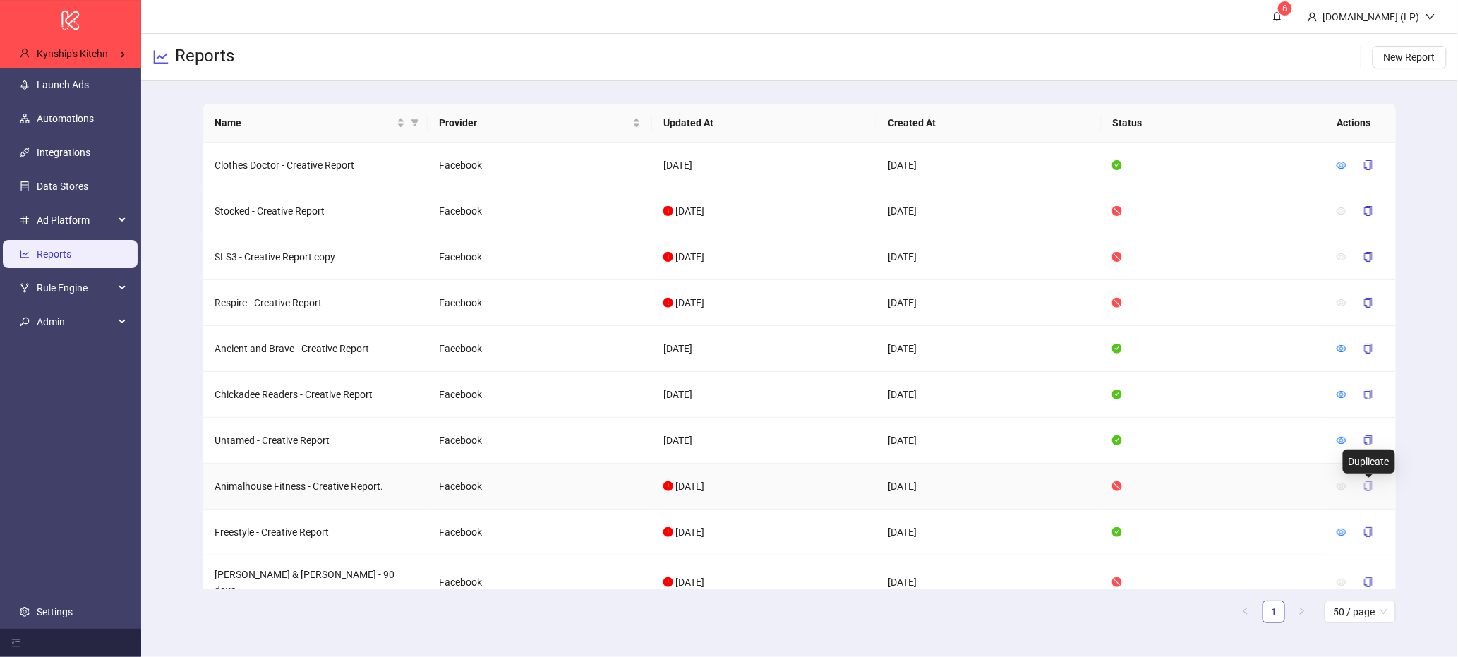
click at [1367, 484] on icon "copy" at bounding box center [1369, 486] width 10 height 10
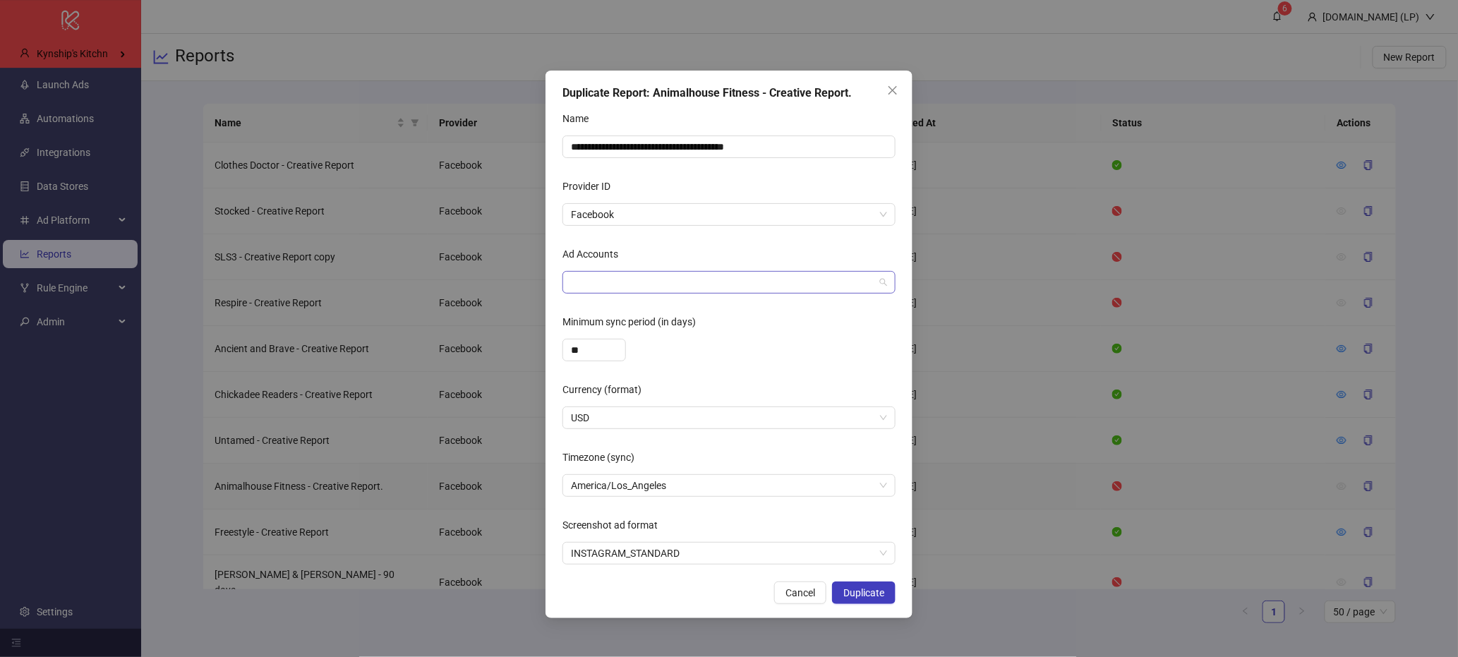
click at [637, 278] on div at bounding box center [721, 282] width 313 height 20
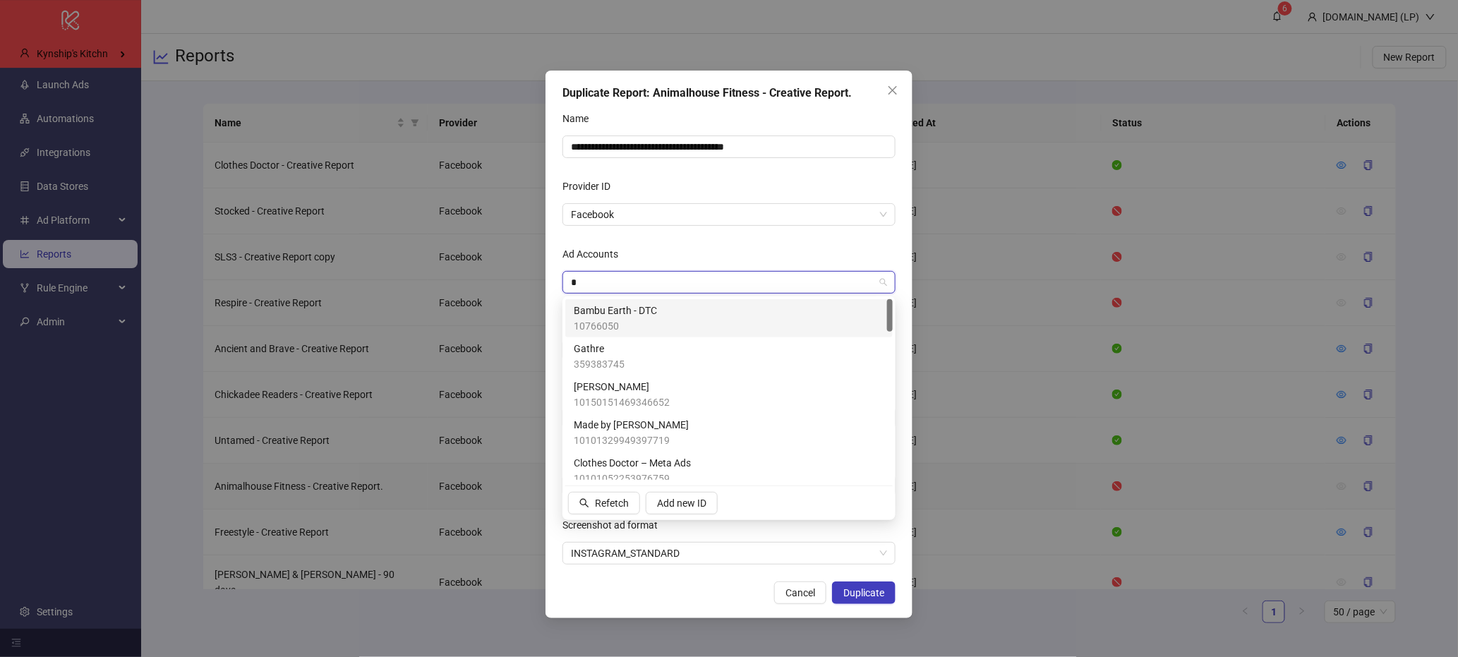
type input "**"
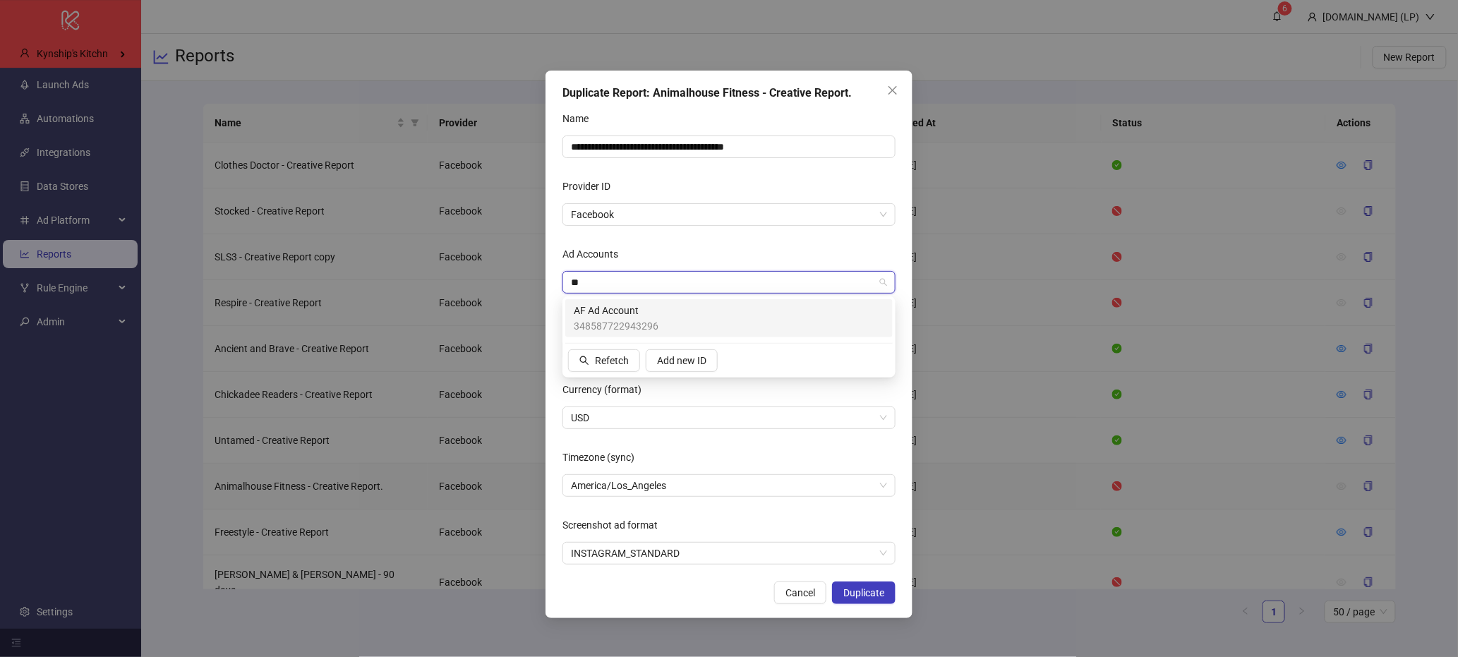
click at [634, 320] on span "348587722943296" at bounding box center [616, 326] width 85 height 16
click at [710, 394] on div "Currency (format)" at bounding box center [729, 392] width 333 height 28
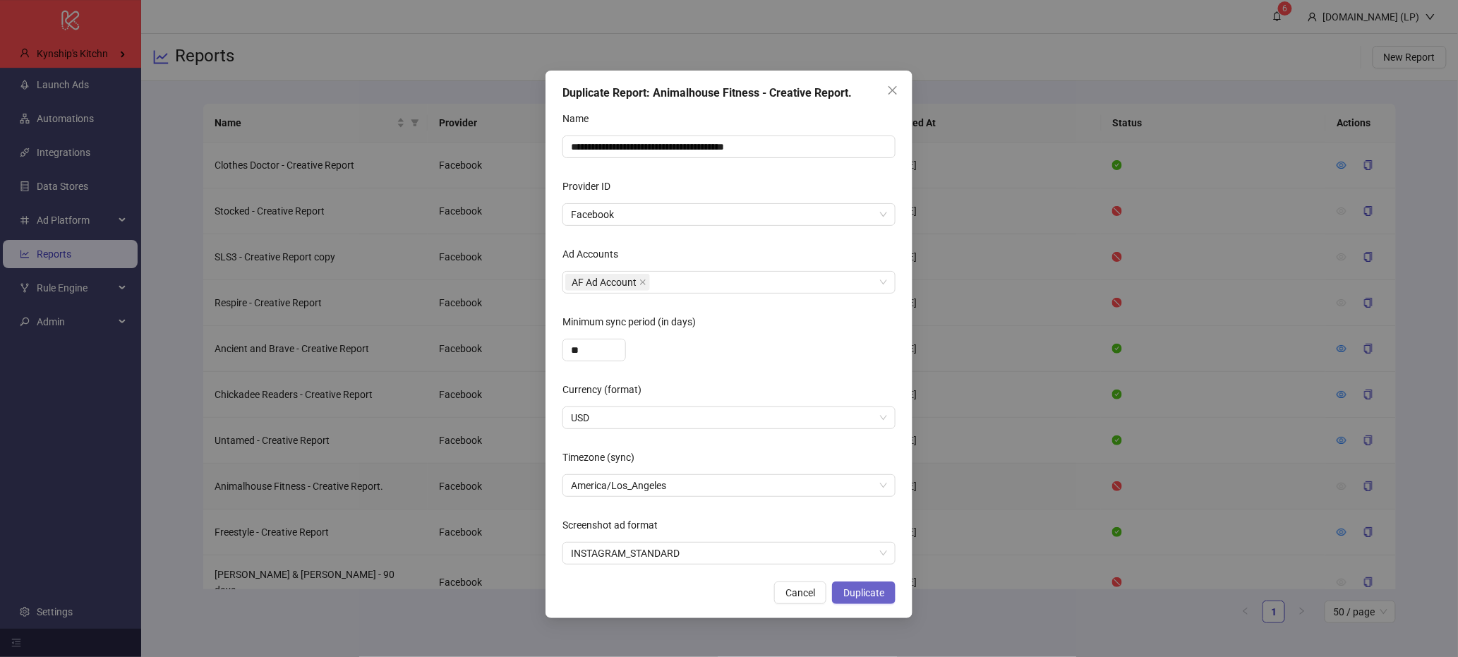
click at [888, 598] on button "Duplicate" at bounding box center [864, 593] width 64 height 23
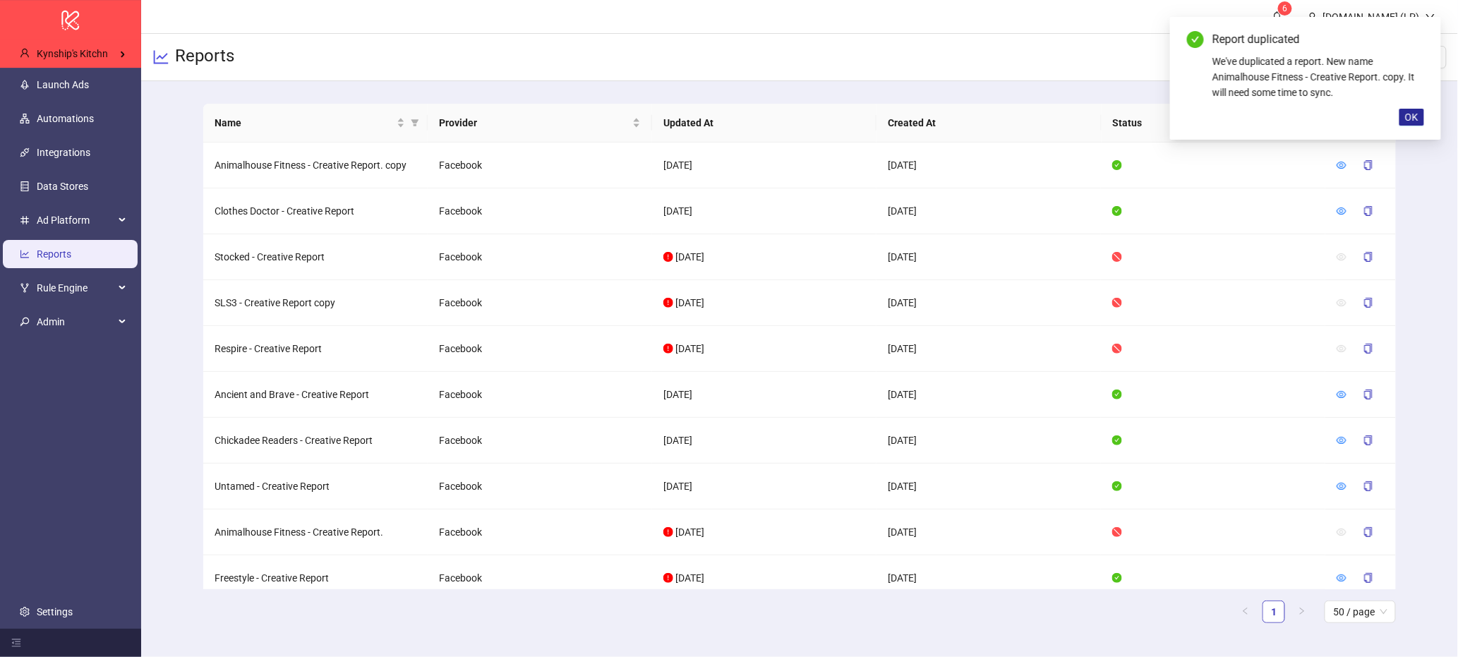
click at [1409, 116] on span "OK" at bounding box center [1412, 117] width 13 height 11
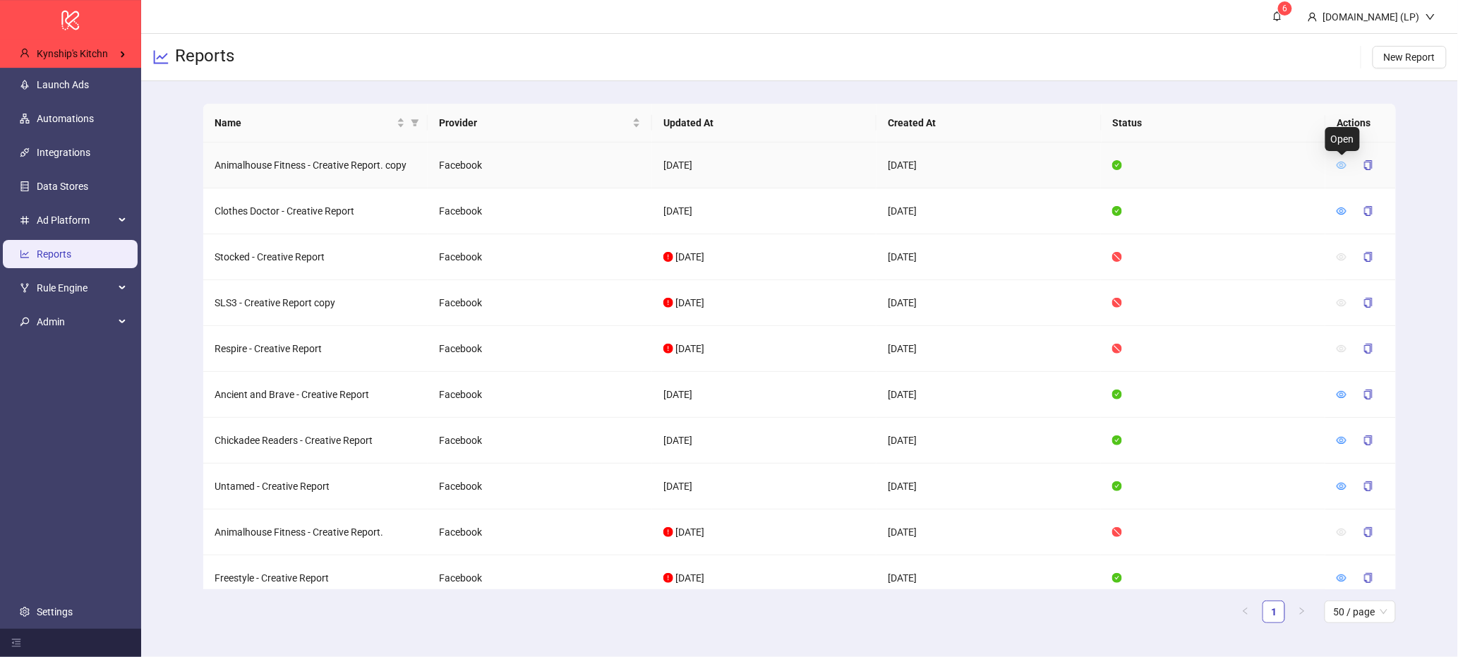
click at [1340, 169] on icon "eye" at bounding box center [1342, 165] width 10 height 10
click at [130, 287] on div "Rule Engine" at bounding box center [71, 288] width 136 height 28
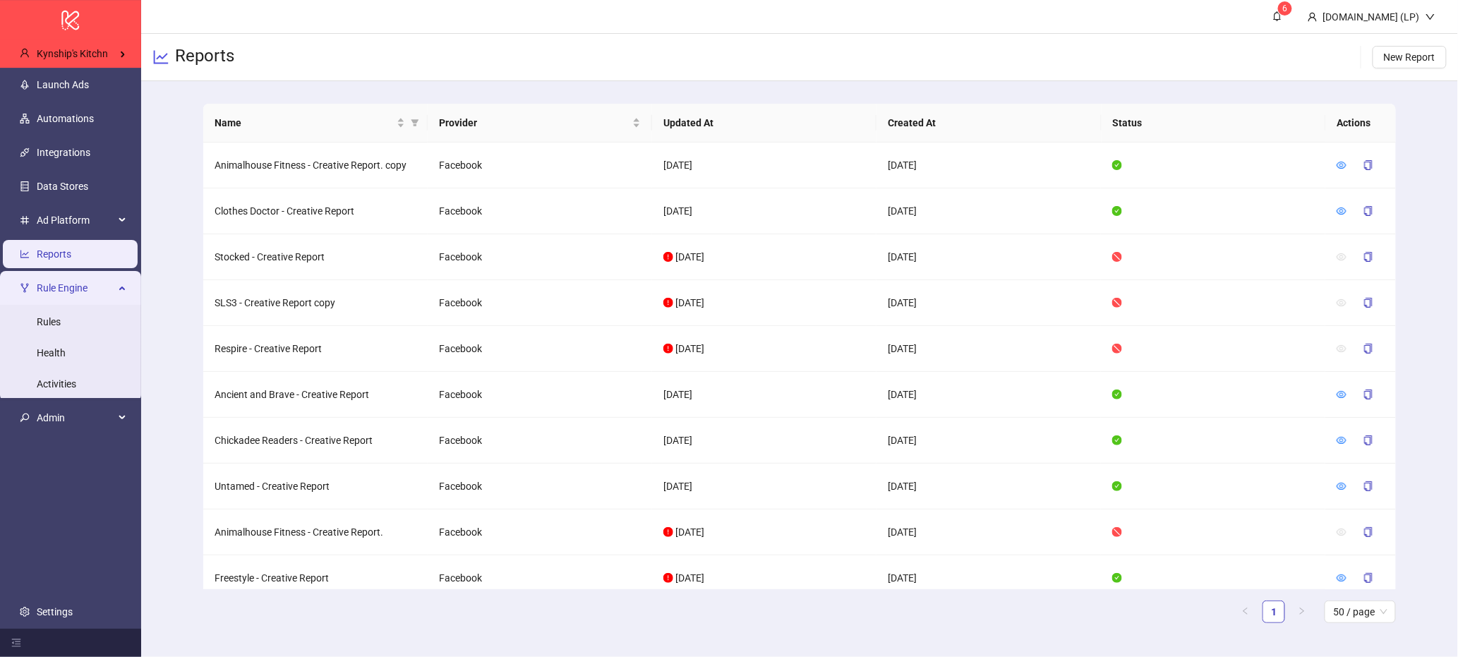
click at [130, 287] on div "Rule Engine" at bounding box center [71, 288] width 136 height 28
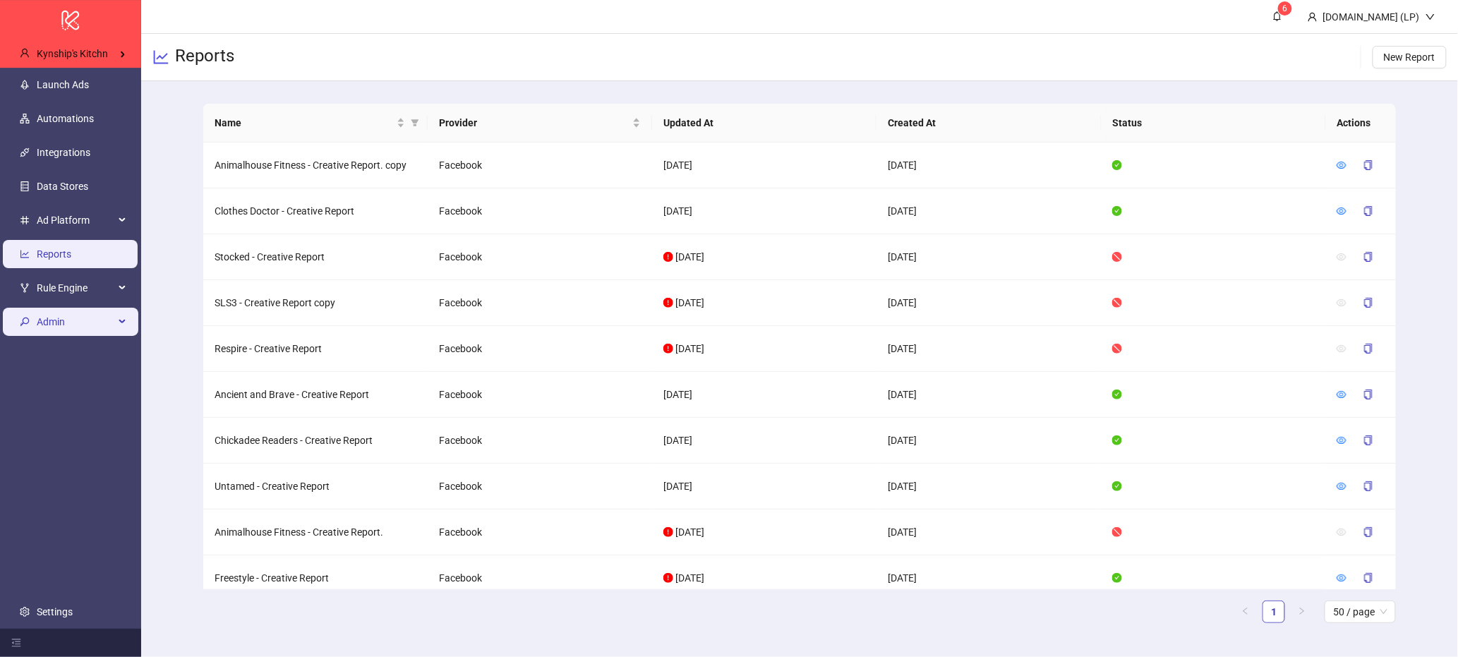
click at [99, 330] on span "Admin" at bounding box center [76, 322] width 78 height 28
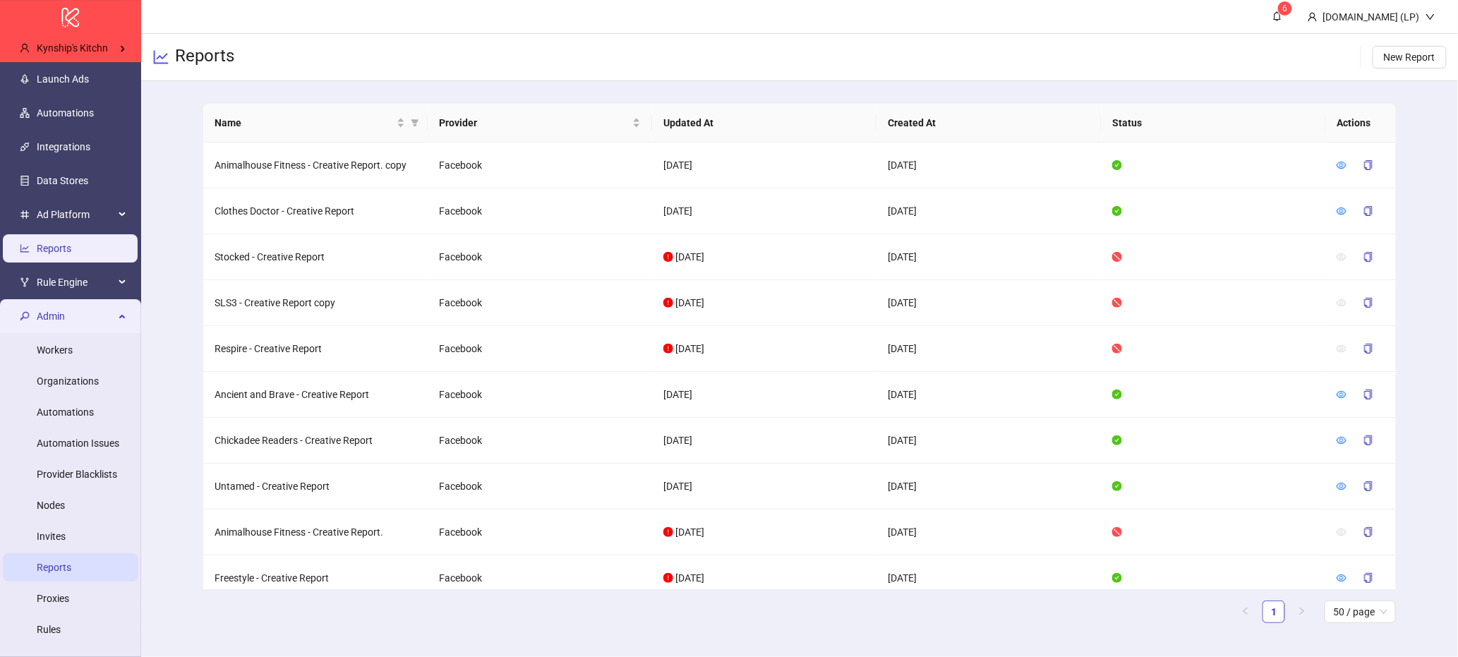
click at [38, 572] on link "Reports" at bounding box center [54, 567] width 35 height 11
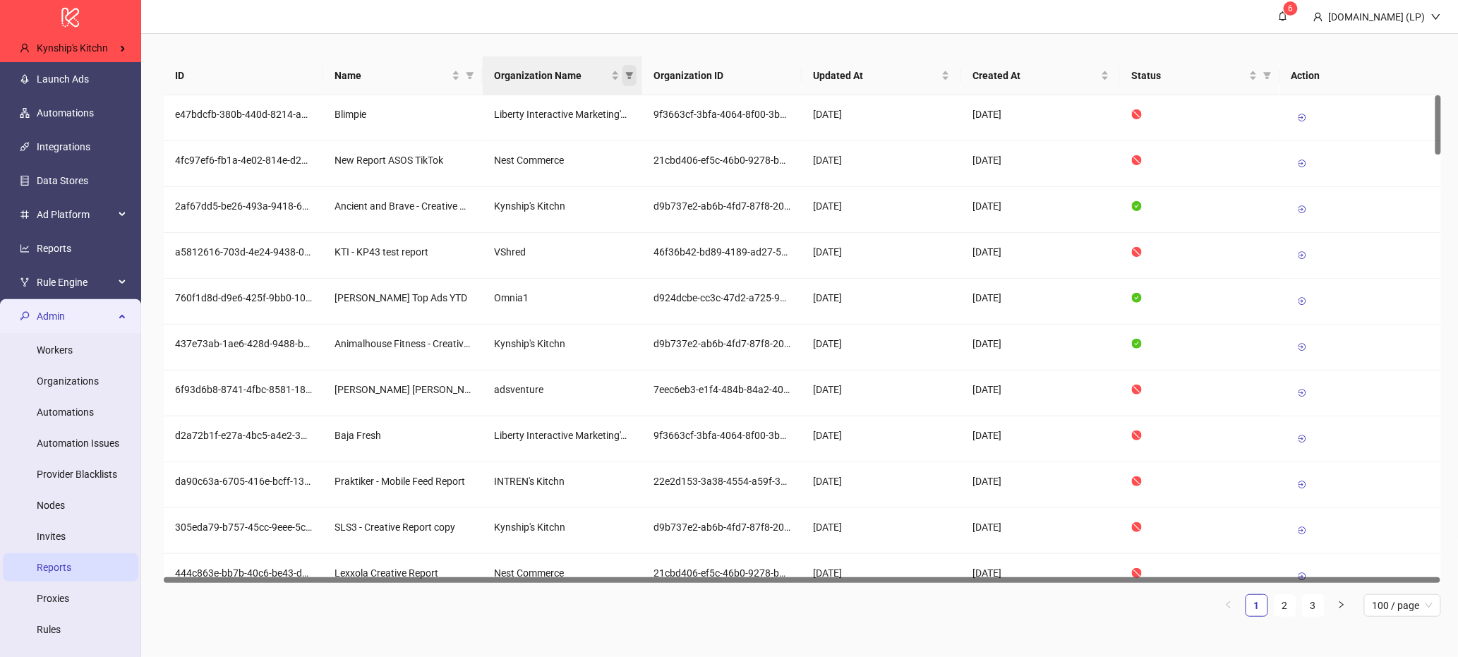
click at [627, 75] on icon "filter" at bounding box center [629, 75] width 8 height 8
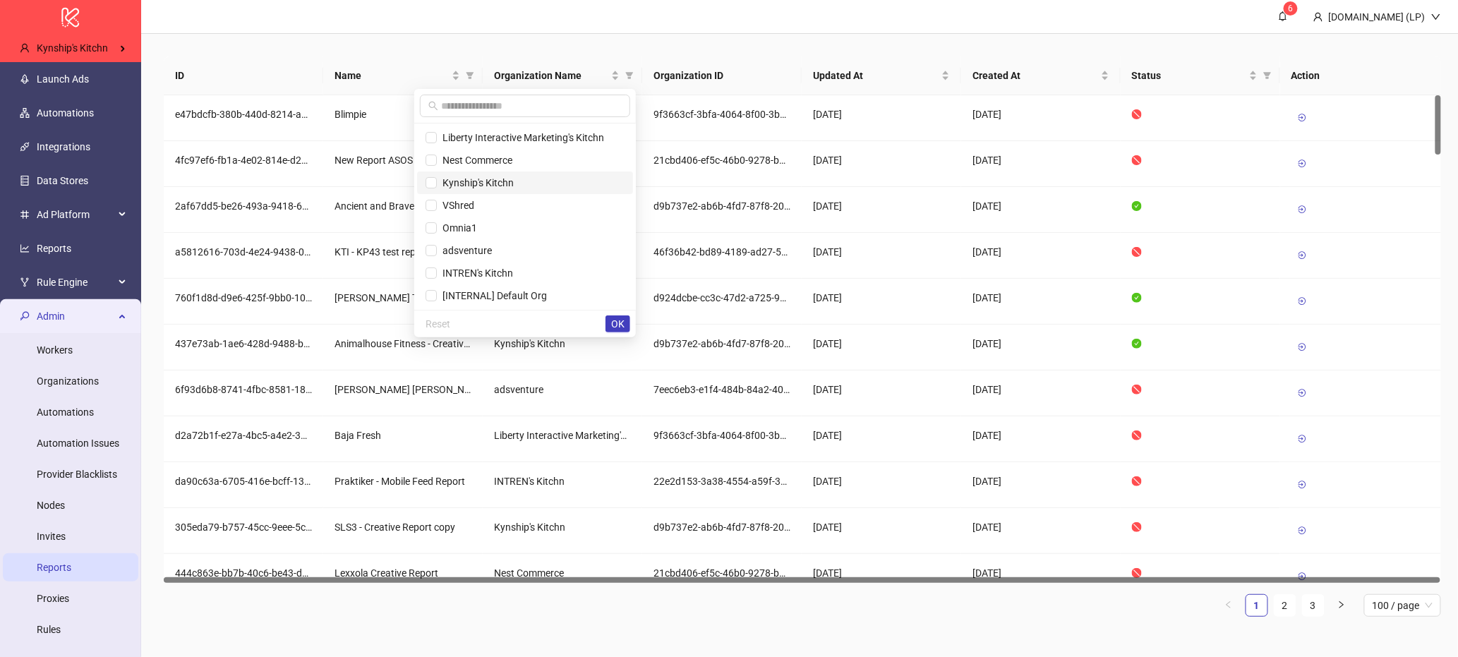
click at [477, 179] on span "Kynship's Kitchn" at bounding box center [475, 182] width 77 height 11
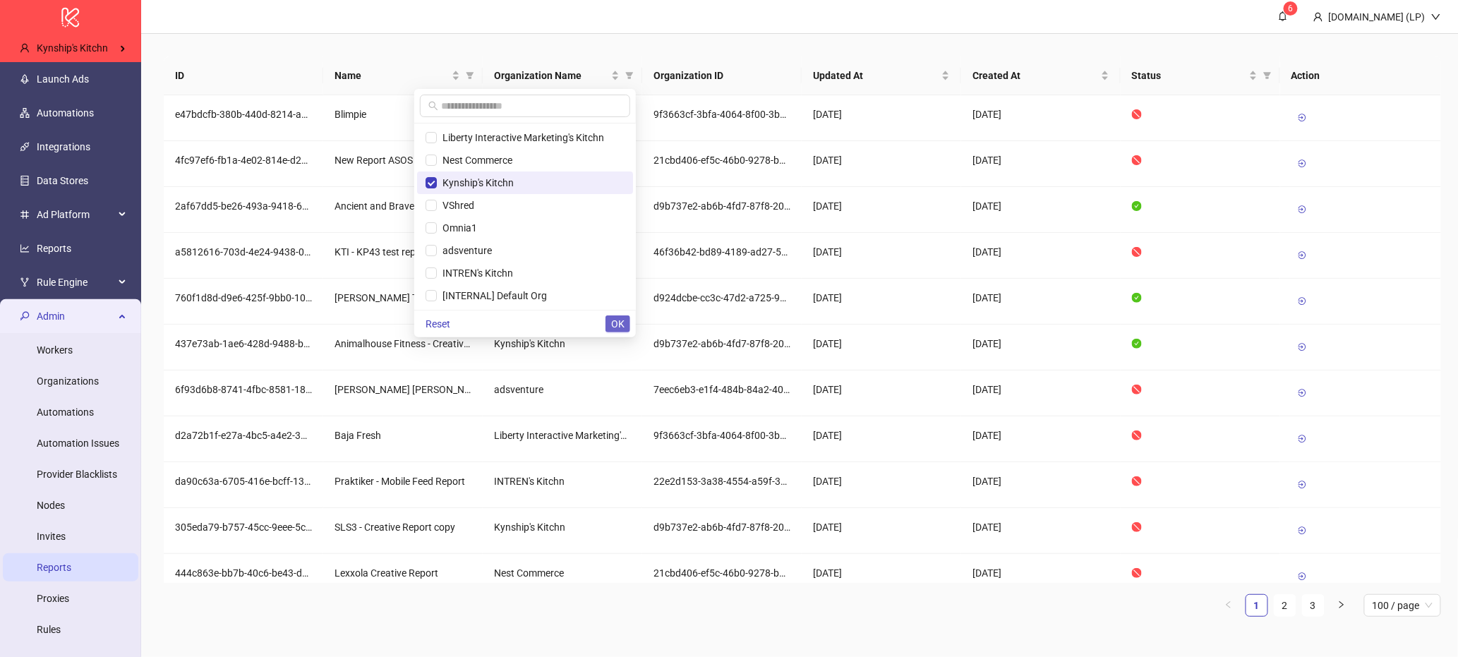
click at [624, 317] on button "OK" at bounding box center [618, 324] width 25 height 17
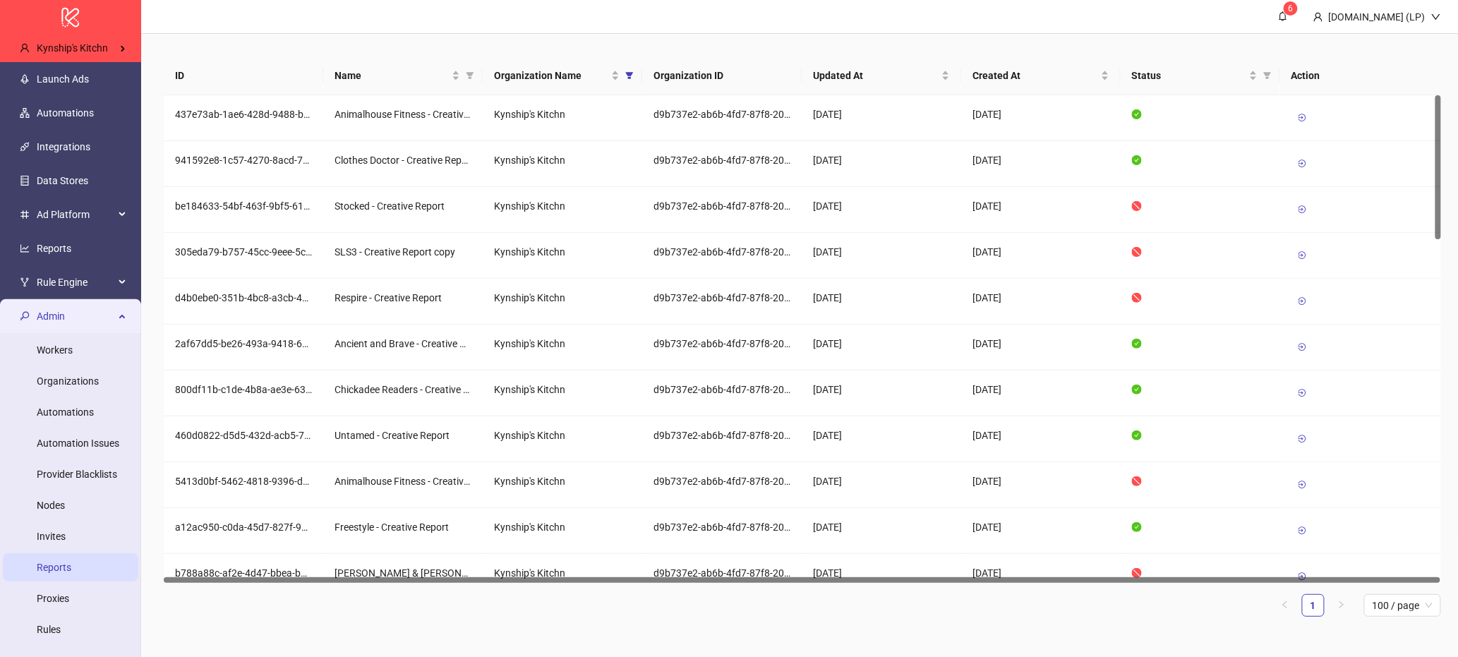
click at [112, 304] on span "Admin" at bounding box center [76, 316] width 78 height 28
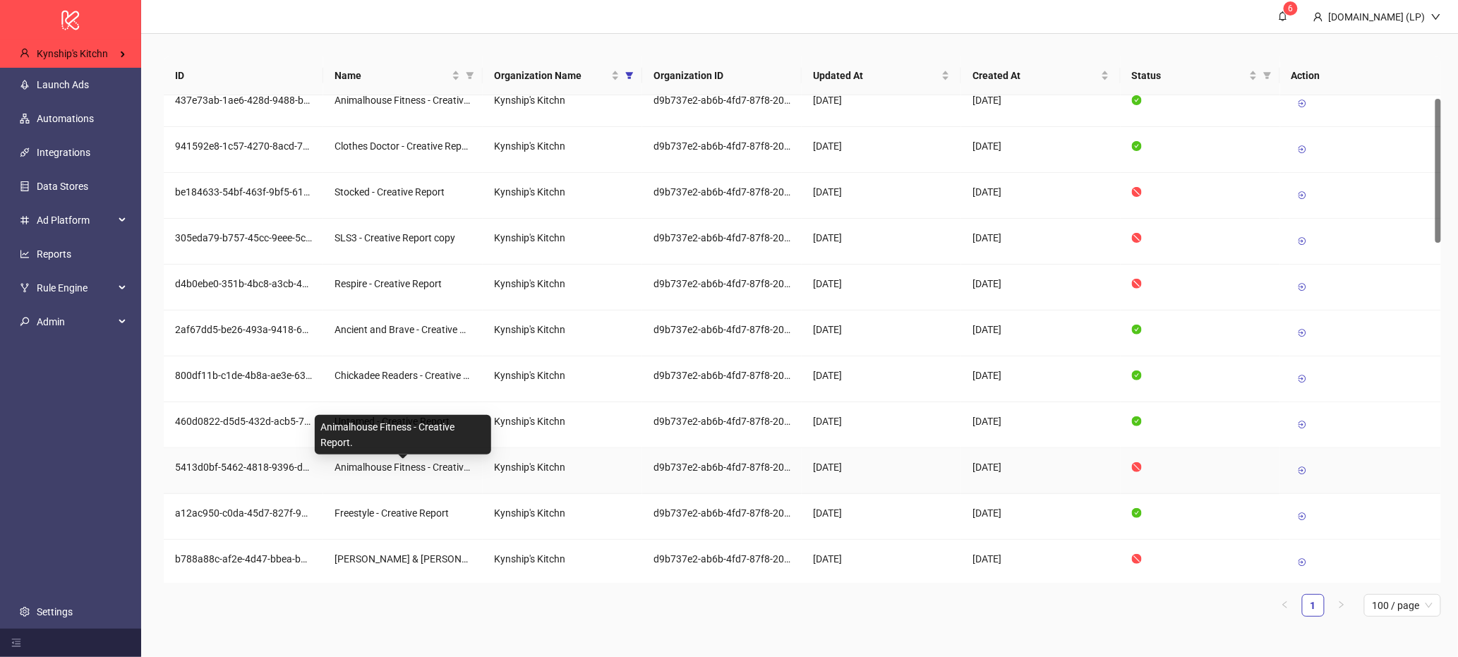
scroll to position [11, 0]
click at [1300, 477] on icon at bounding box center [1303, 474] width 10 height 10
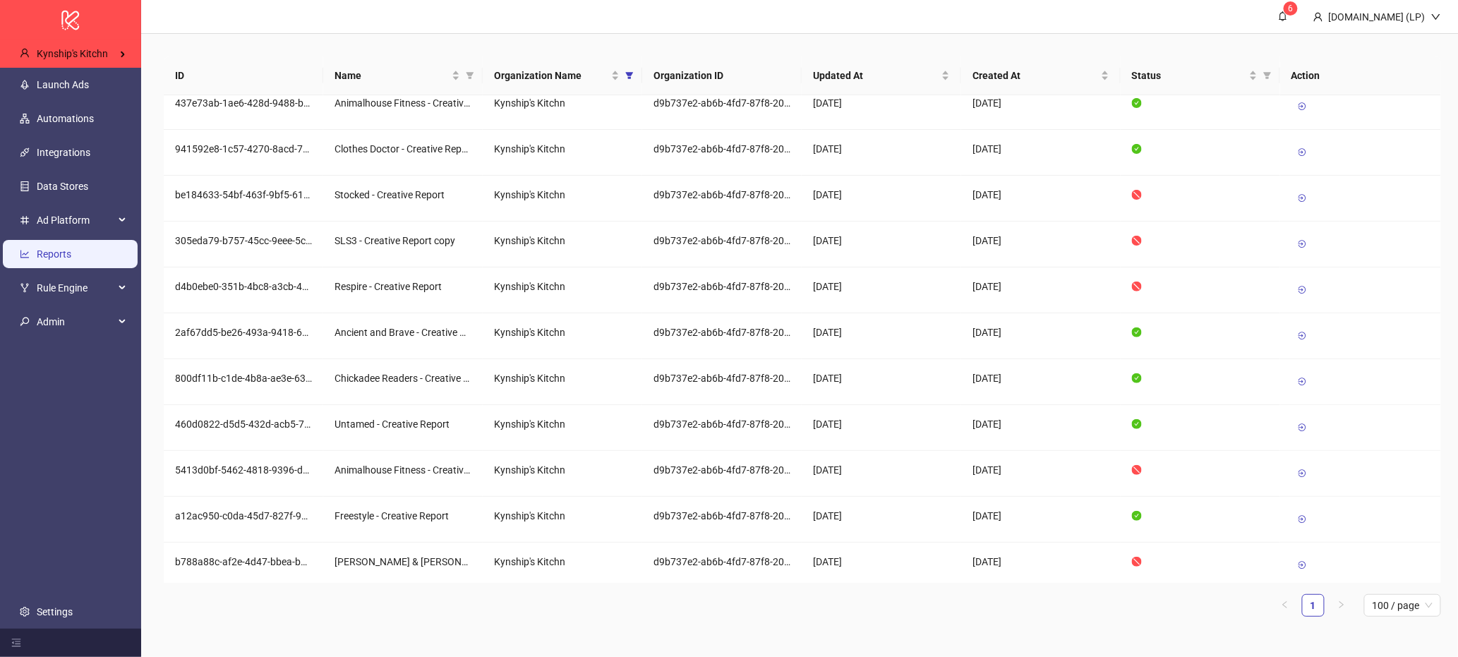
click at [56, 260] on link "Reports" at bounding box center [54, 253] width 35 height 11
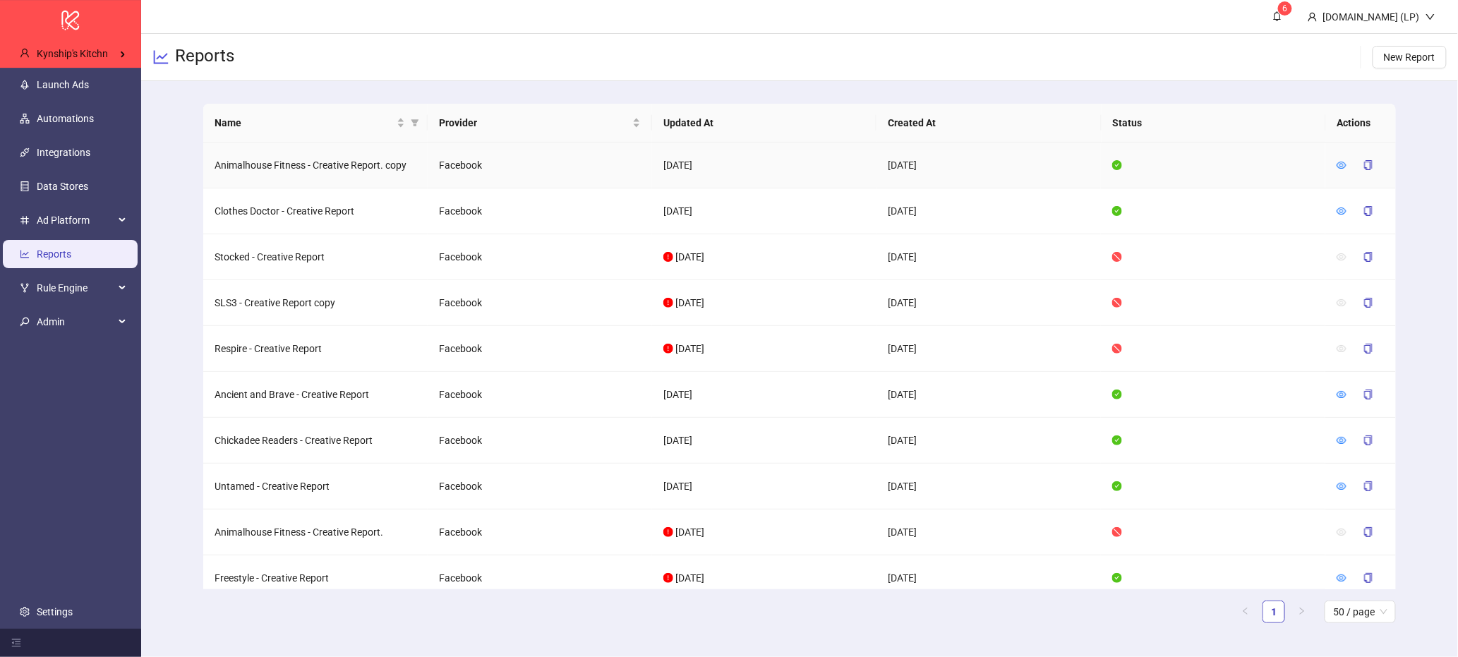
click at [1334, 161] on td at bounding box center [1361, 166] width 71 height 46
click at [1343, 164] on icon "eye" at bounding box center [1342, 165] width 10 height 10
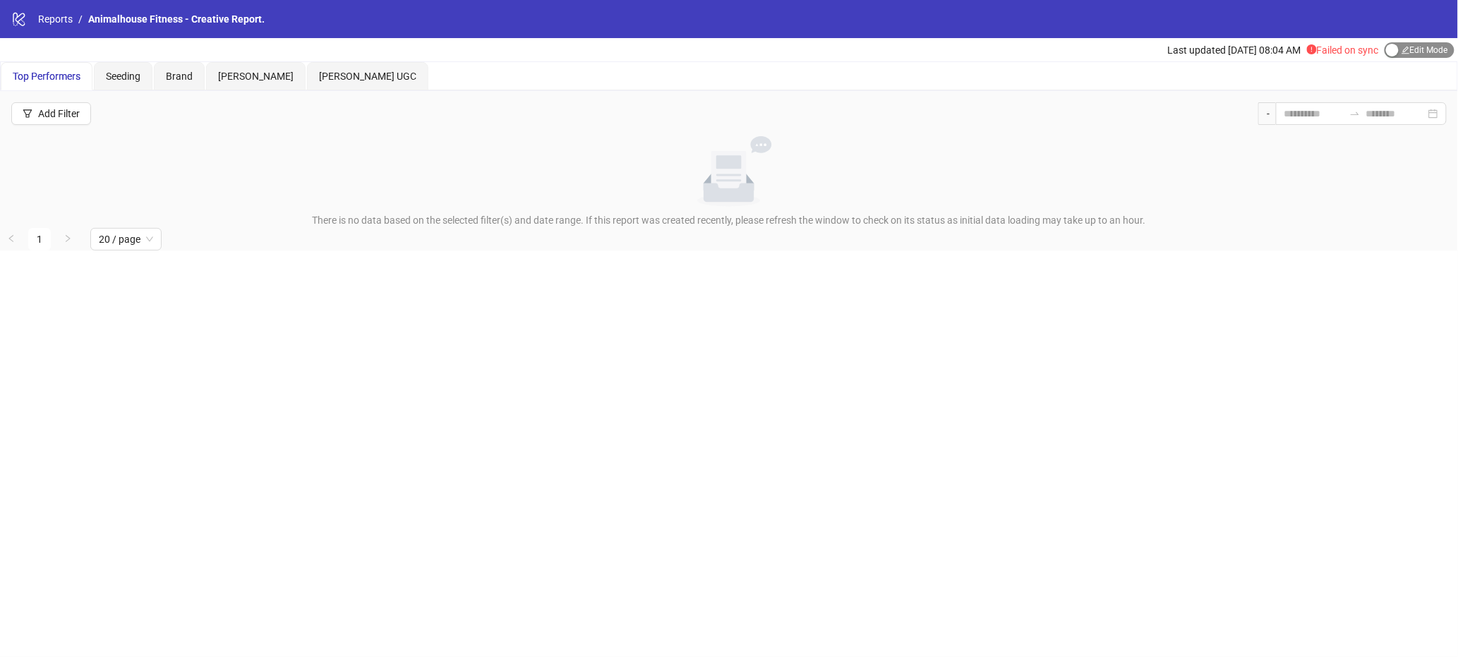
click at [1425, 52] on span "Edit Mode Edit Mode" at bounding box center [1420, 50] width 70 height 16
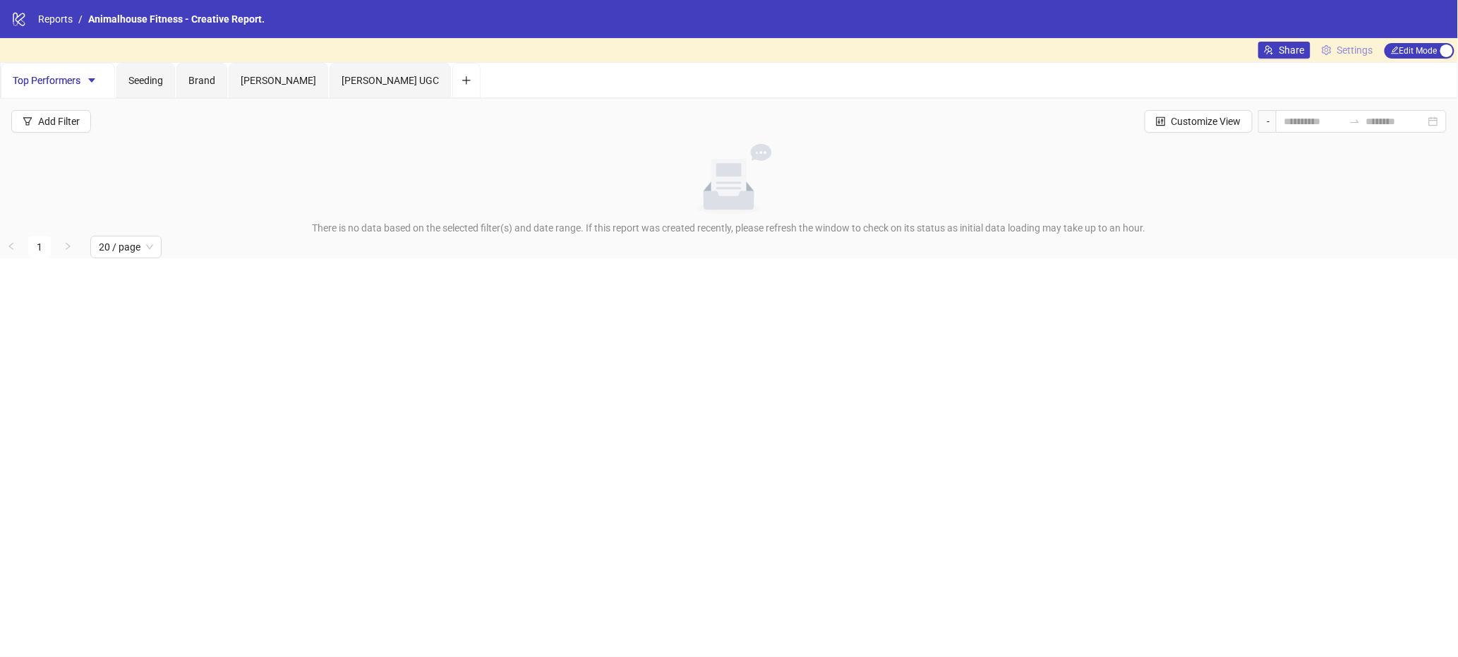
click at [1361, 46] on span "Settings" at bounding box center [1356, 50] width 36 height 16
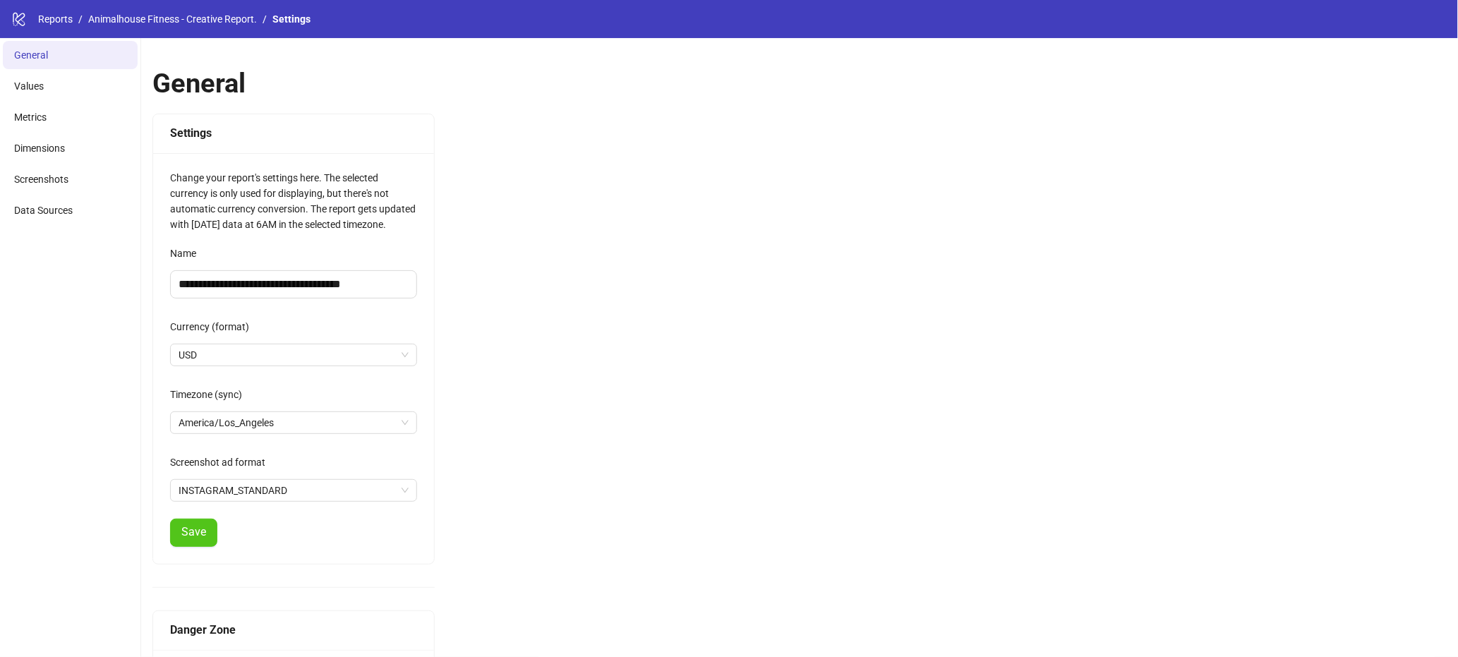
scroll to position [102, 0]
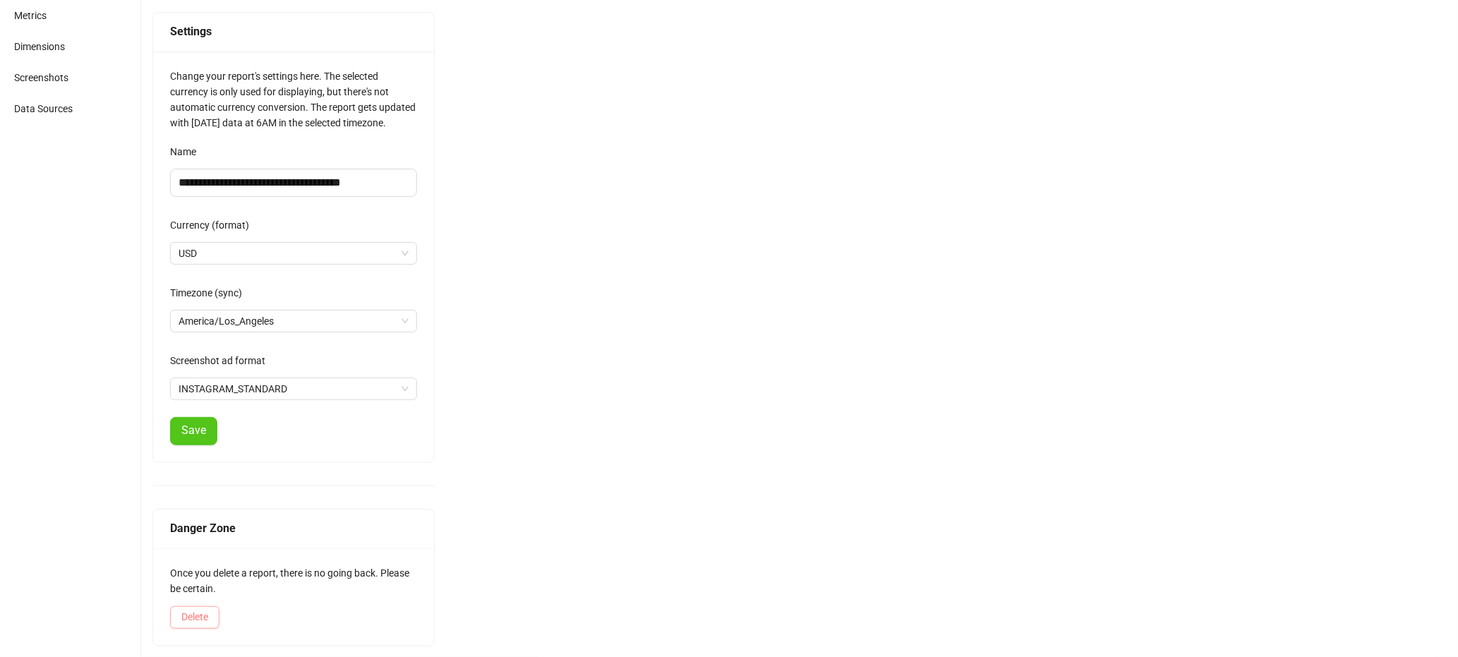
click at [190, 621] on span "Delete" at bounding box center [194, 616] width 27 height 11
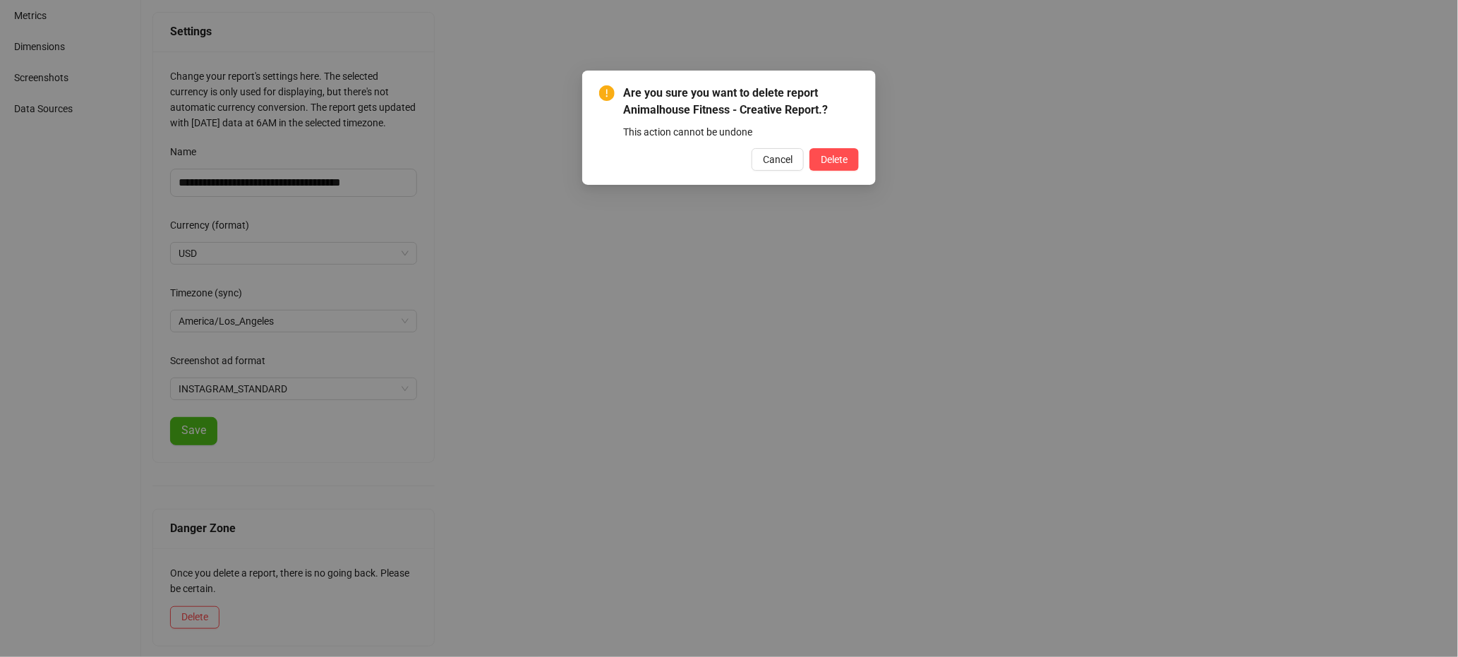
click at [853, 175] on div "Are you sure you want to delete report Animalhouse Fitness - Creative Report.? …" at bounding box center [729, 128] width 294 height 114
click at [842, 162] on span "Delete" at bounding box center [834, 159] width 27 height 11
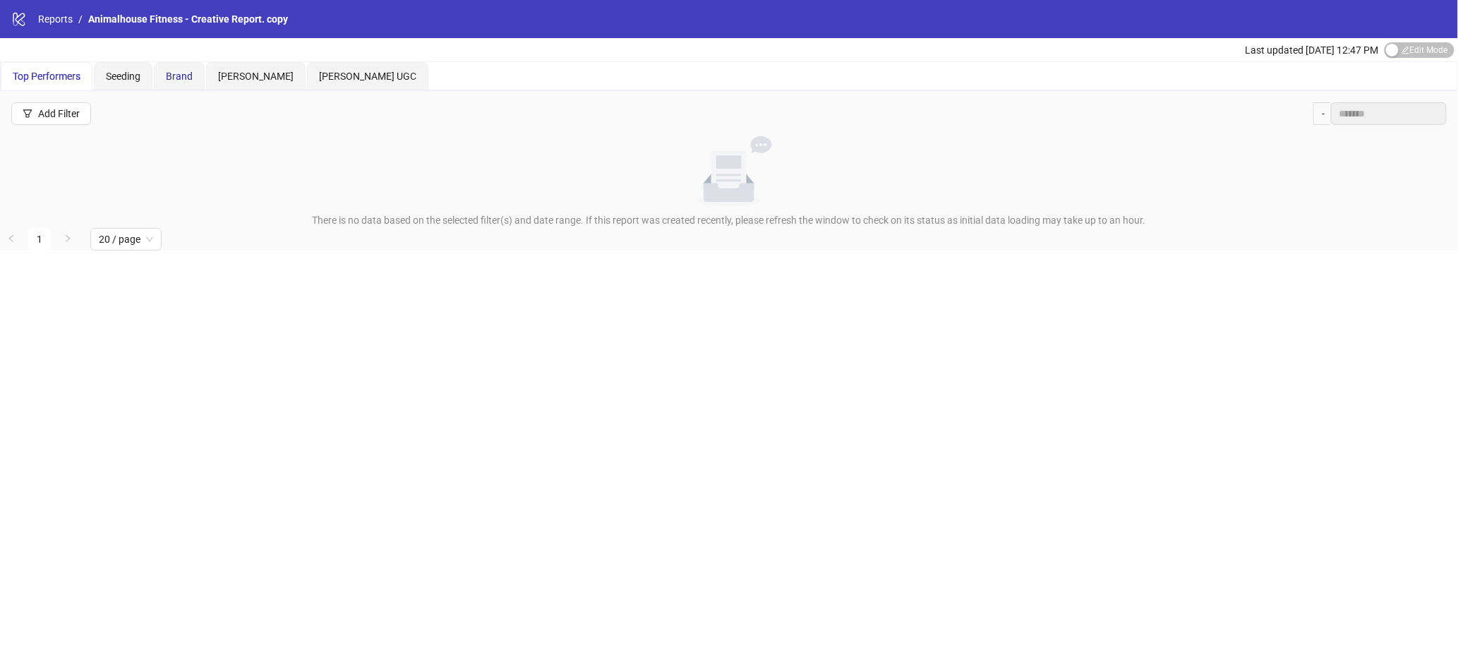
drag, startPoint x: 181, startPoint y: 79, endPoint x: 169, endPoint y: 80, distance: 12.1
click at [169, 80] on span "Brand" at bounding box center [179, 76] width 27 height 11
click at [122, 79] on span "Seeding" at bounding box center [123, 76] width 35 height 11
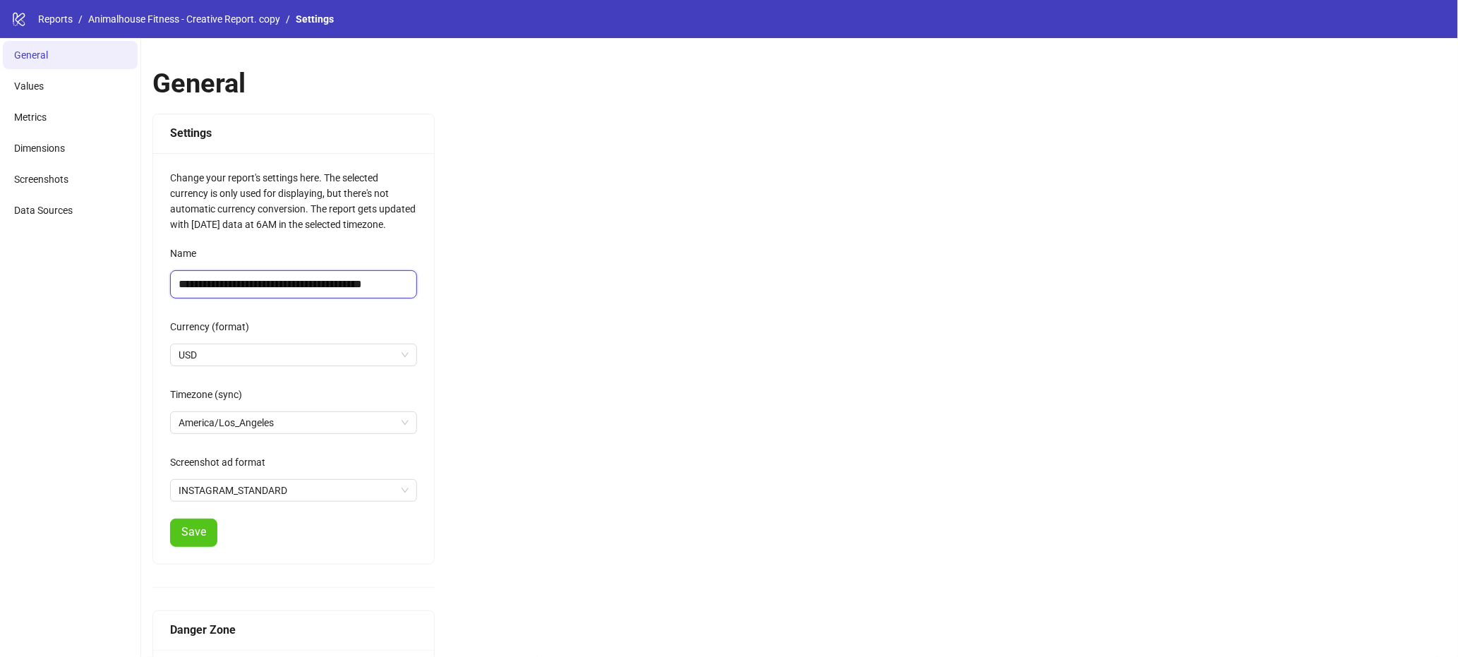
drag, startPoint x: 373, startPoint y: 291, endPoint x: 440, endPoint y: 294, distance: 67.1
click at [440, 294] on div "**********" at bounding box center [799, 398] width 1317 height 721
type input "**********"
click at [210, 543] on button "Save" at bounding box center [193, 533] width 47 height 28
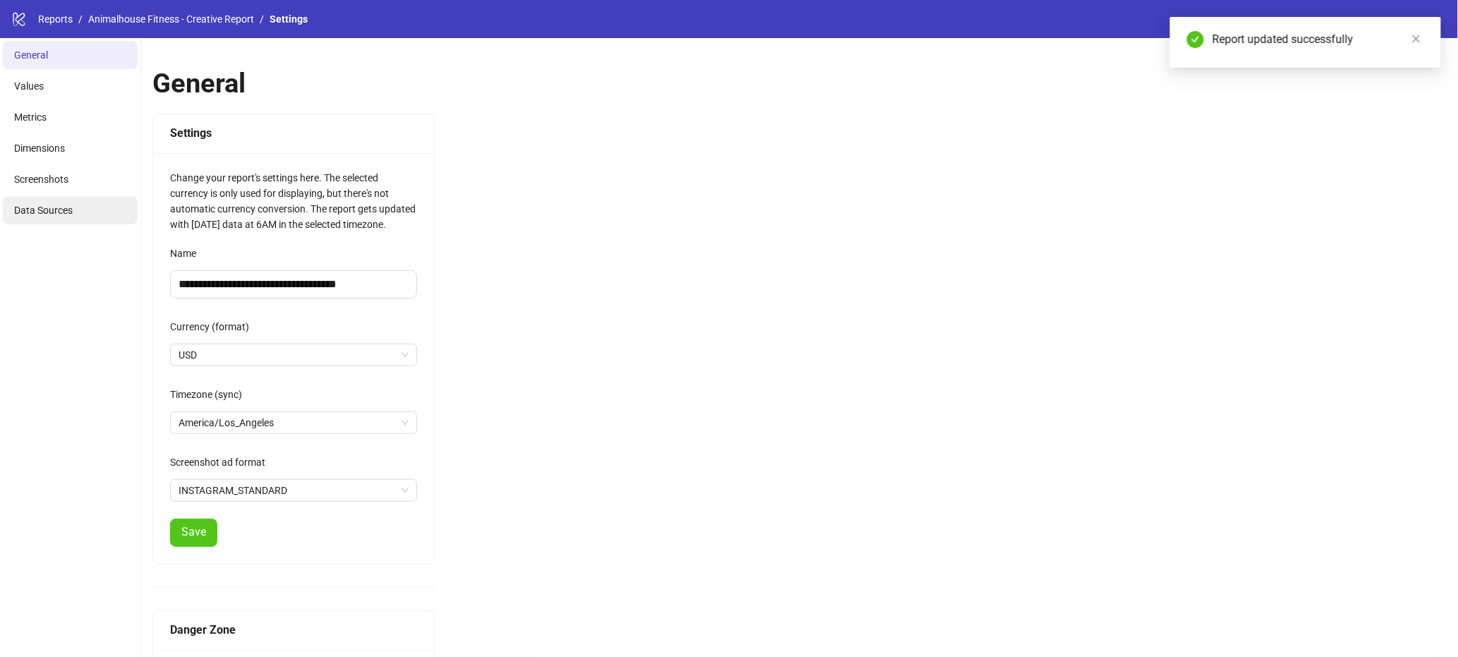
click at [47, 200] on li "Data Sources" at bounding box center [70, 210] width 135 height 28
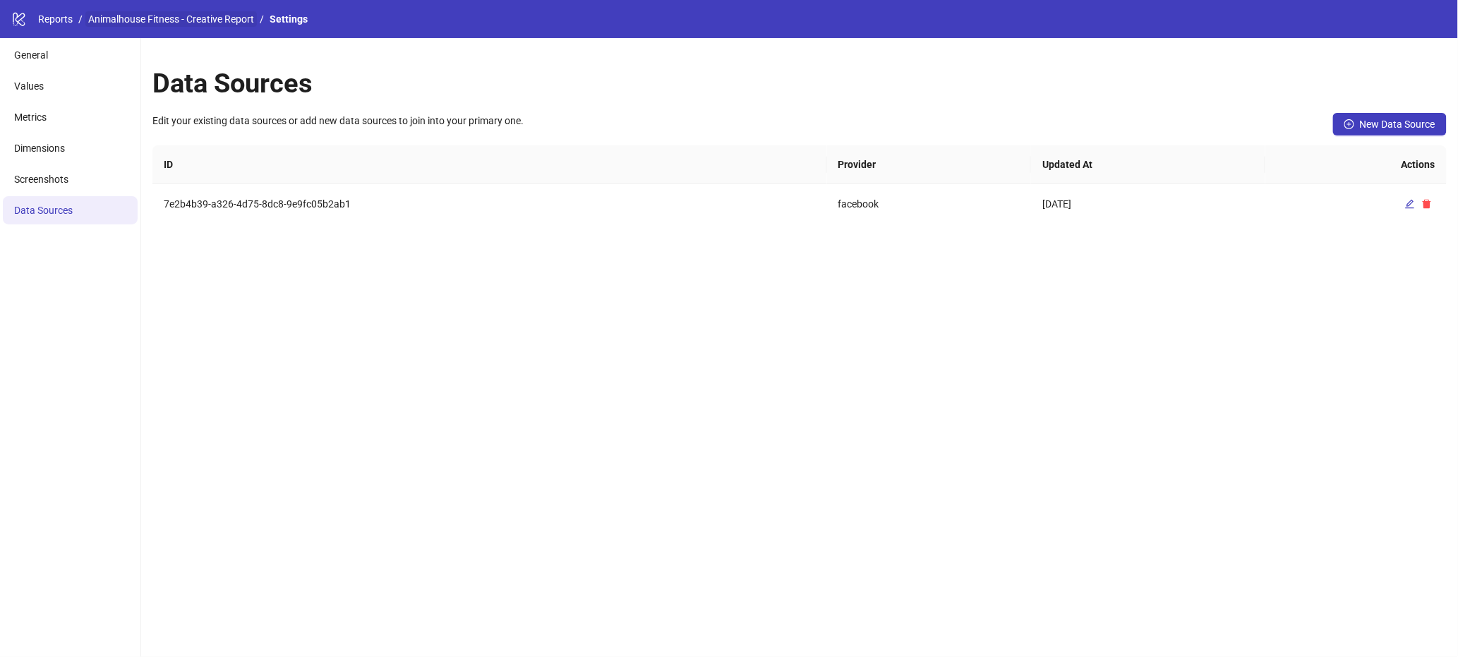
click at [153, 17] on link "Animalhouse Fitness - Creative Report" at bounding box center [171, 19] width 172 height 16
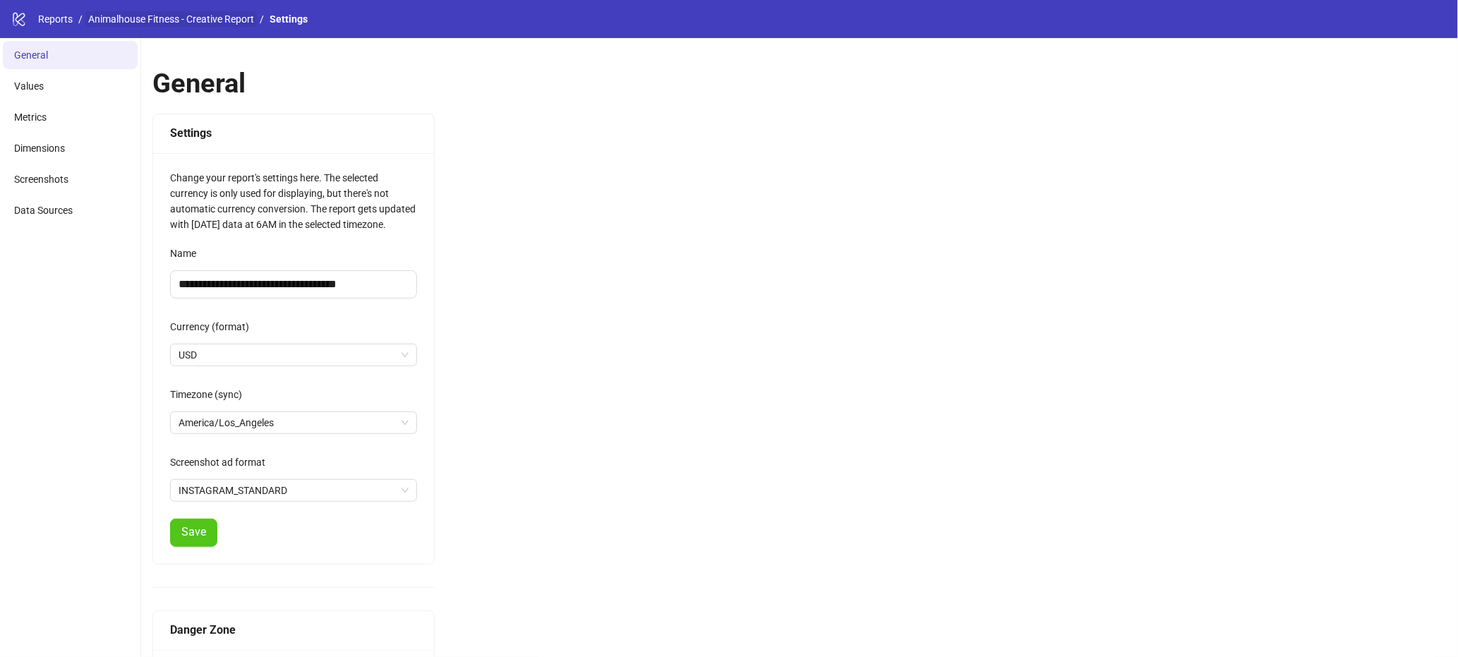
click at [168, 18] on link "Animalhouse Fitness - Creative Report" at bounding box center [171, 19] width 172 height 16
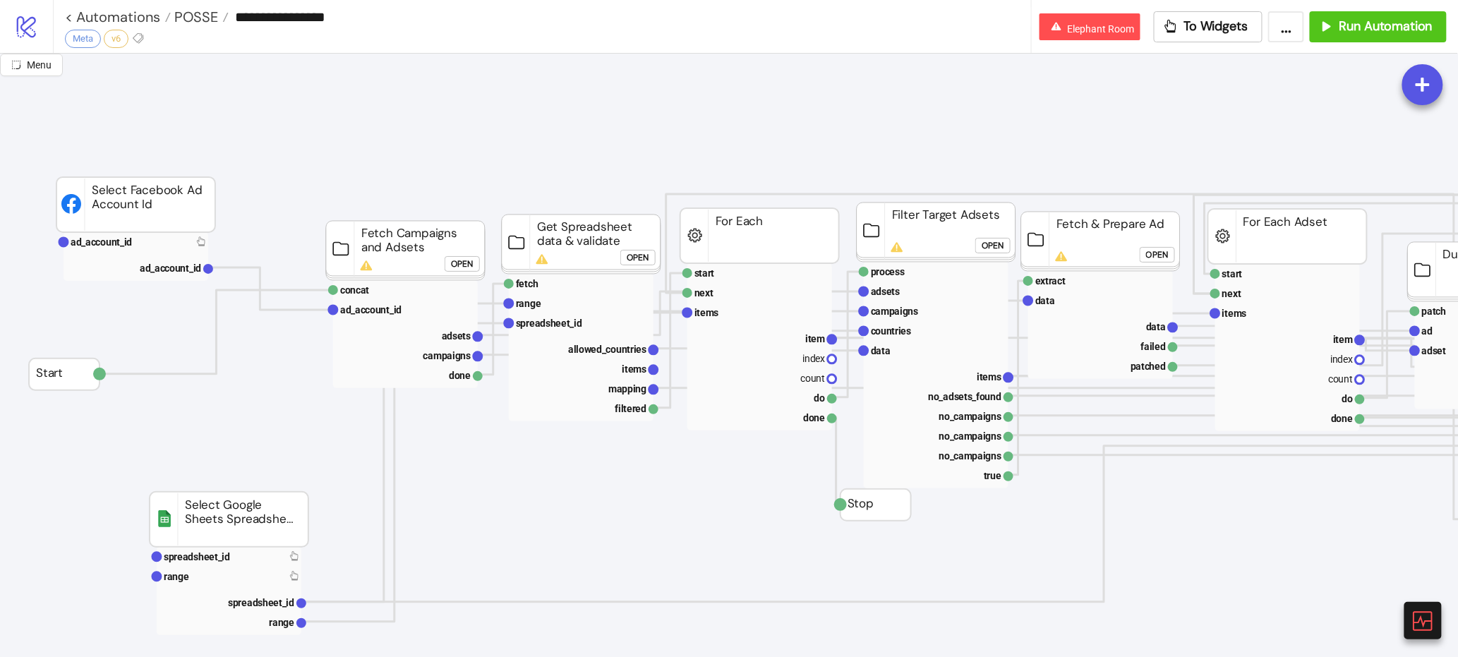
click at [35, 32] on icon "logo/logo-mobile" at bounding box center [26, 26] width 25 height 25
click at [1248, 31] on span "To Widgets" at bounding box center [1217, 26] width 64 height 16
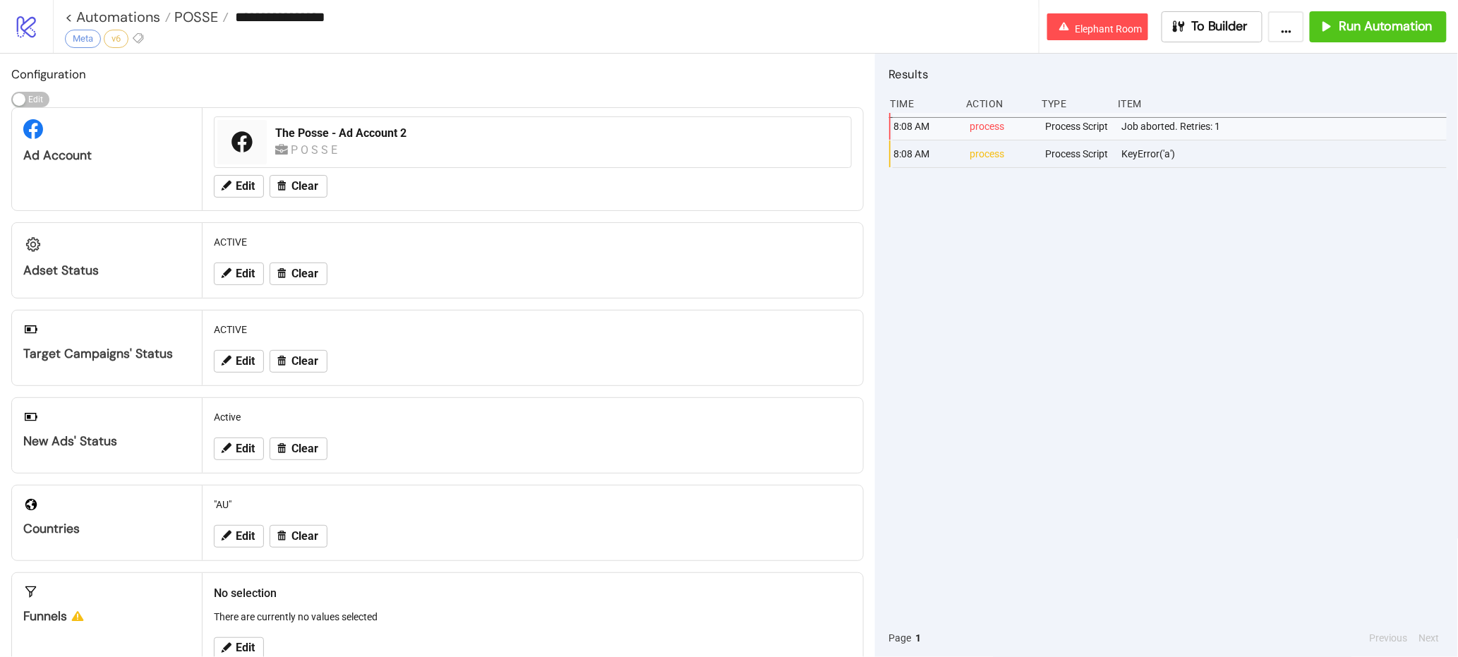
click at [1295, 35] on button "..." at bounding box center [1287, 26] width 36 height 31
click at [1244, 58] on span "Export Automation" at bounding box center [1250, 59] width 83 height 16
click at [35, 33] on icon at bounding box center [26, 27] width 19 height 22
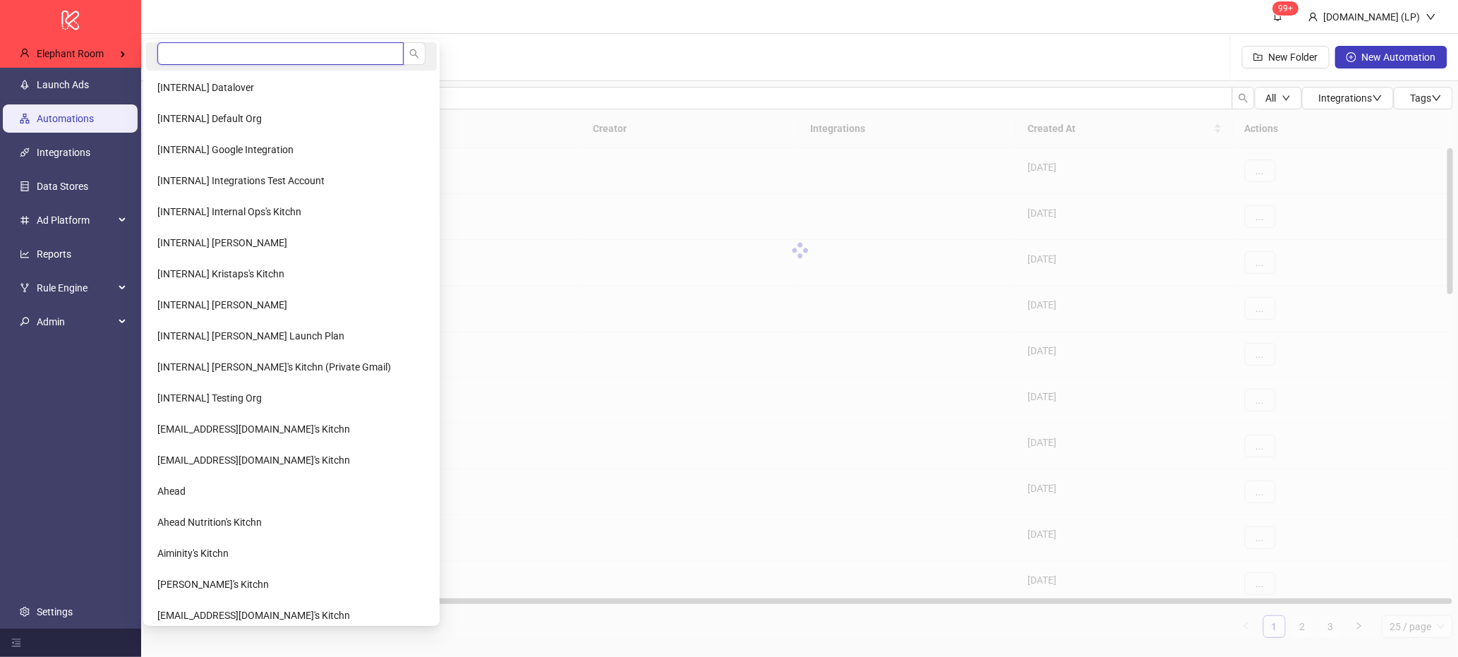
click at [269, 54] on input "search" at bounding box center [280, 53] width 246 height 23
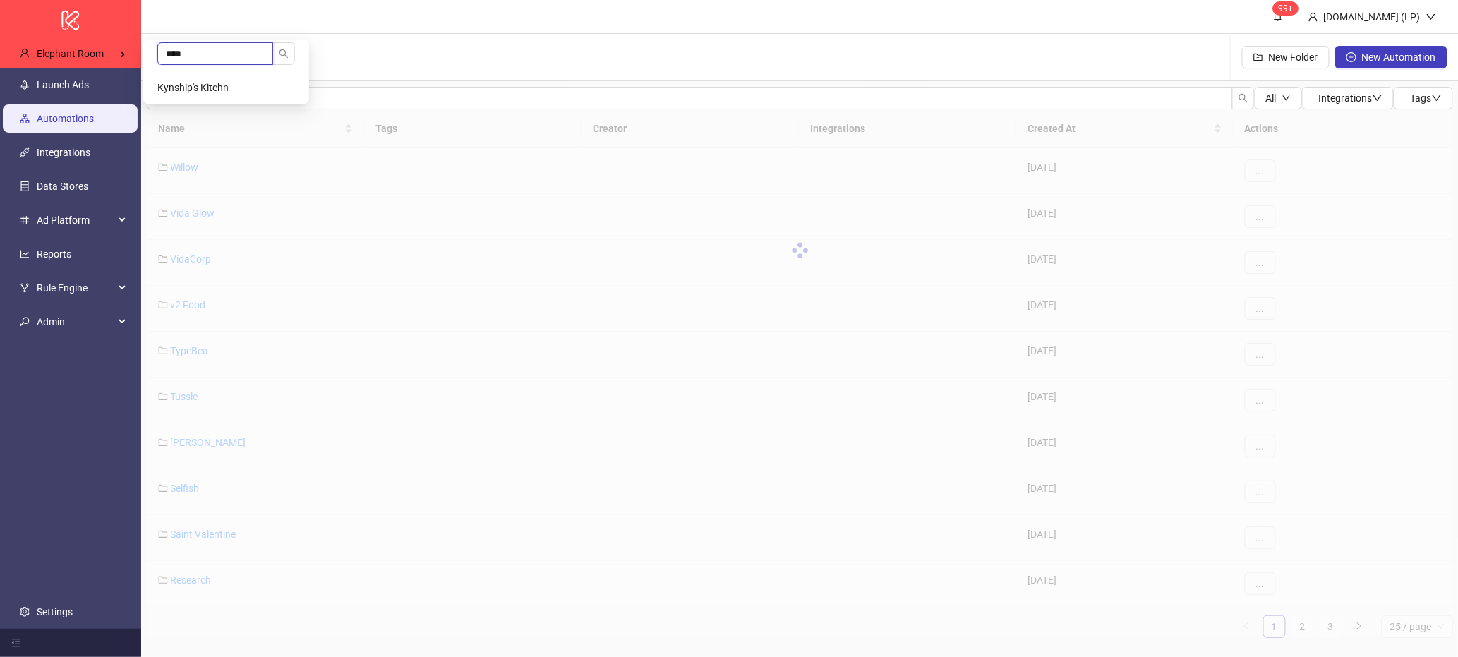
type input "****"
click at [245, 89] on li "Kynship's Kitchn" at bounding box center [226, 87] width 160 height 28
